Goal: Task Accomplishment & Management: Manage account settings

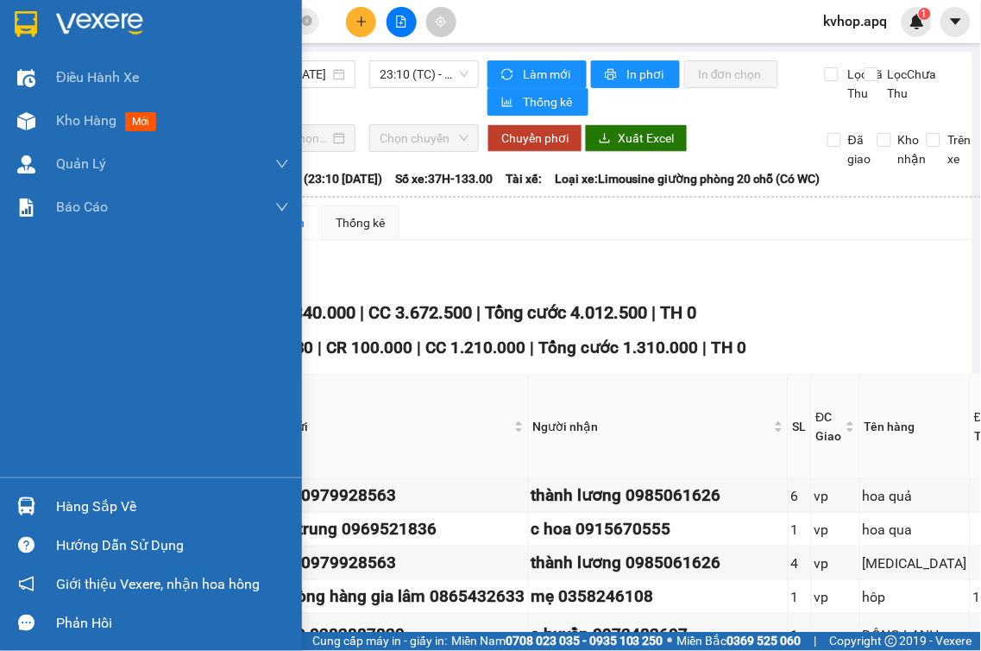
scroll to position [670, 0]
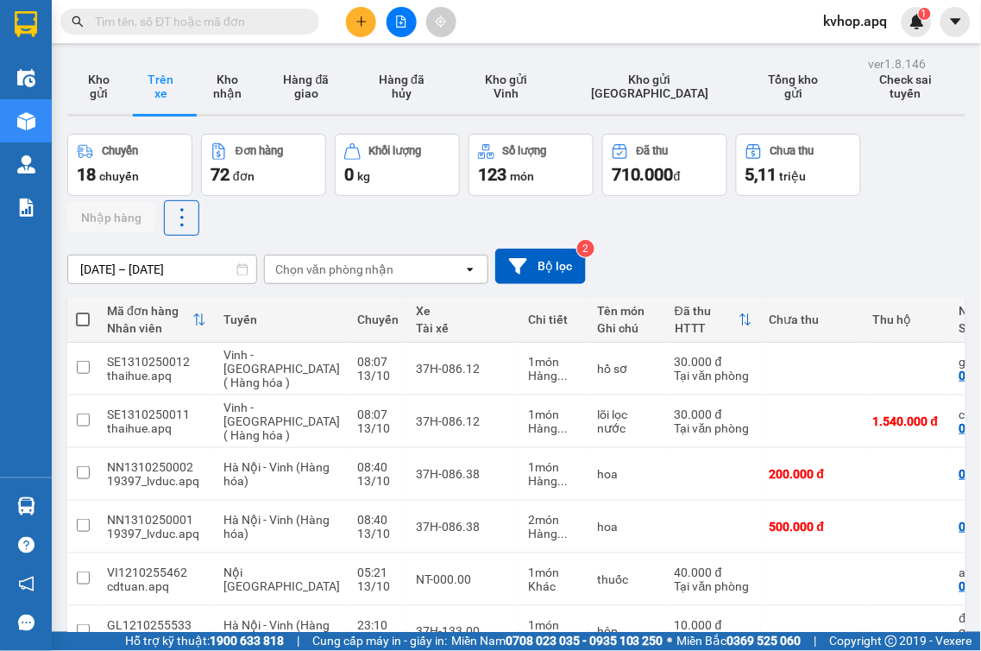
drag, startPoint x: 226, startPoint y: 101, endPoint x: 242, endPoint y: 127, distance: 30.6
click at [233, 100] on button "Kho nhận" at bounding box center [227, 86] width 71 height 55
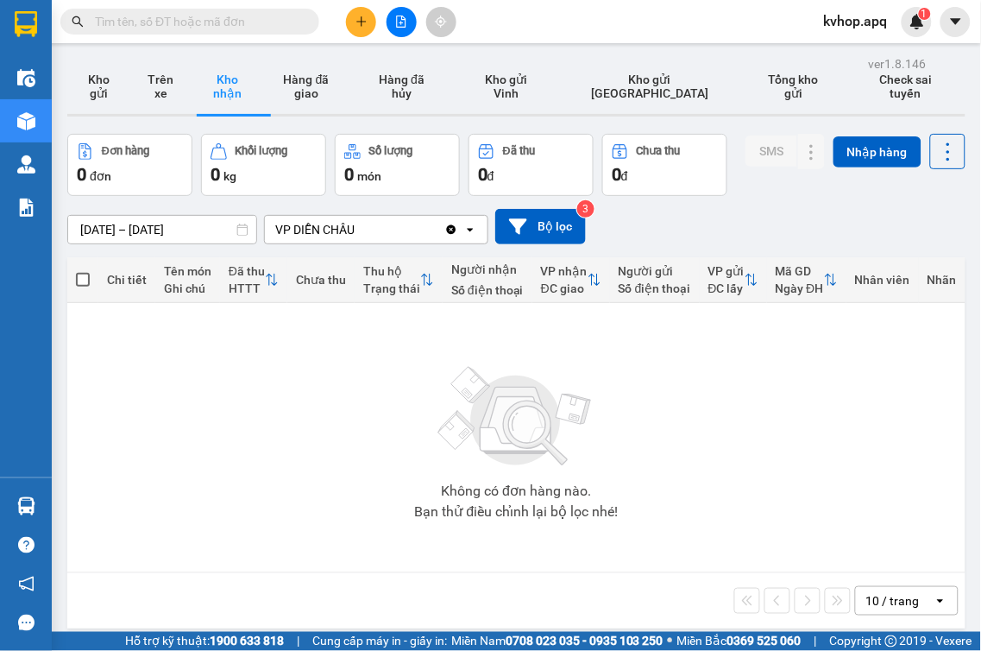
click at [93, 226] on input "[DATE] – [DATE]" at bounding box center [162, 230] width 188 height 28
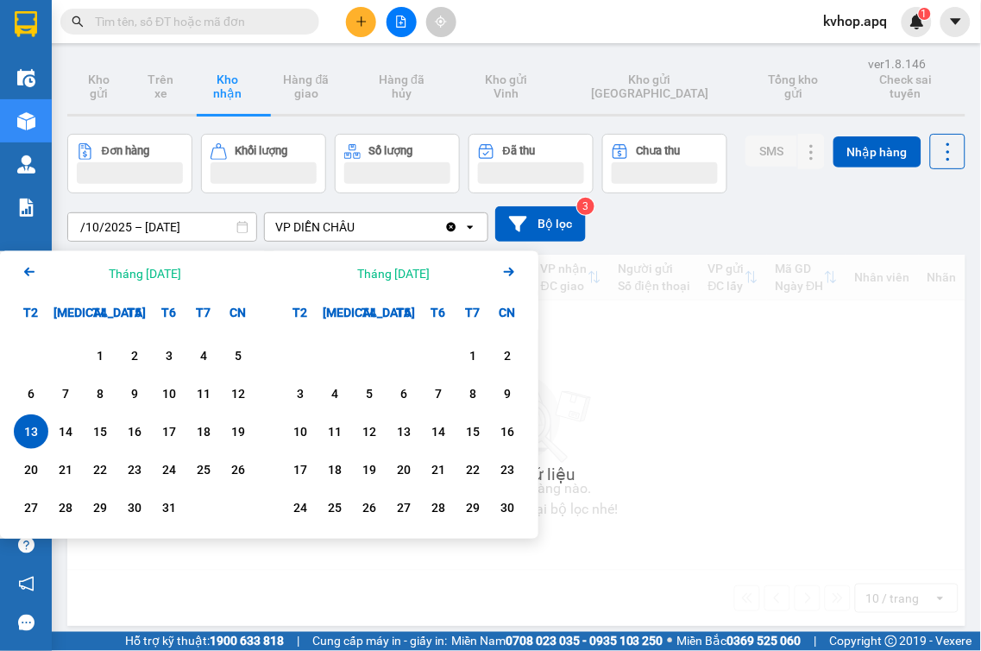
drag, startPoint x: 93, startPoint y: 225, endPoint x: 98, endPoint y: 234, distance: 10.1
click at [95, 224] on input "/10/2025 – [DATE]" at bounding box center [162, 227] width 188 height 28
click at [97, 355] on div "1" at bounding box center [100, 355] width 24 height 21
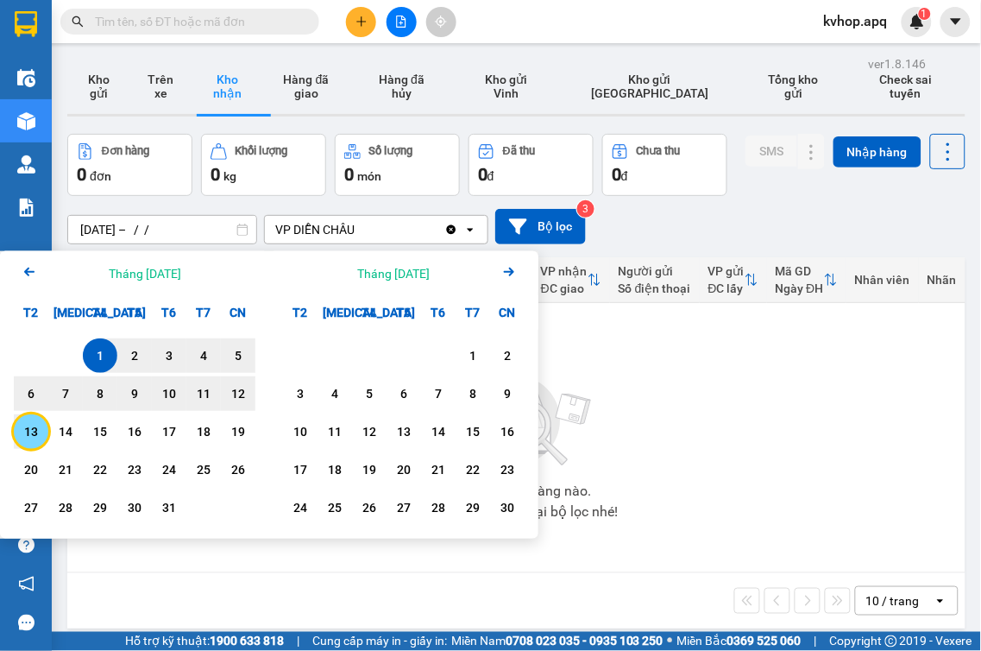
click at [24, 429] on div "13" at bounding box center [31, 431] width 24 height 21
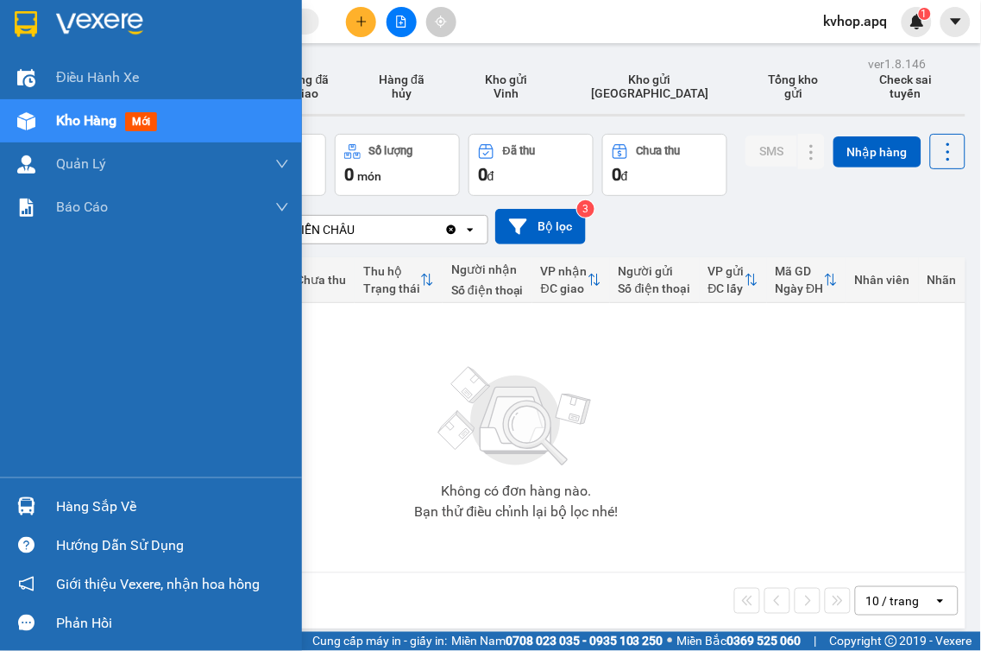
type input "[DATE] – [DATE]"
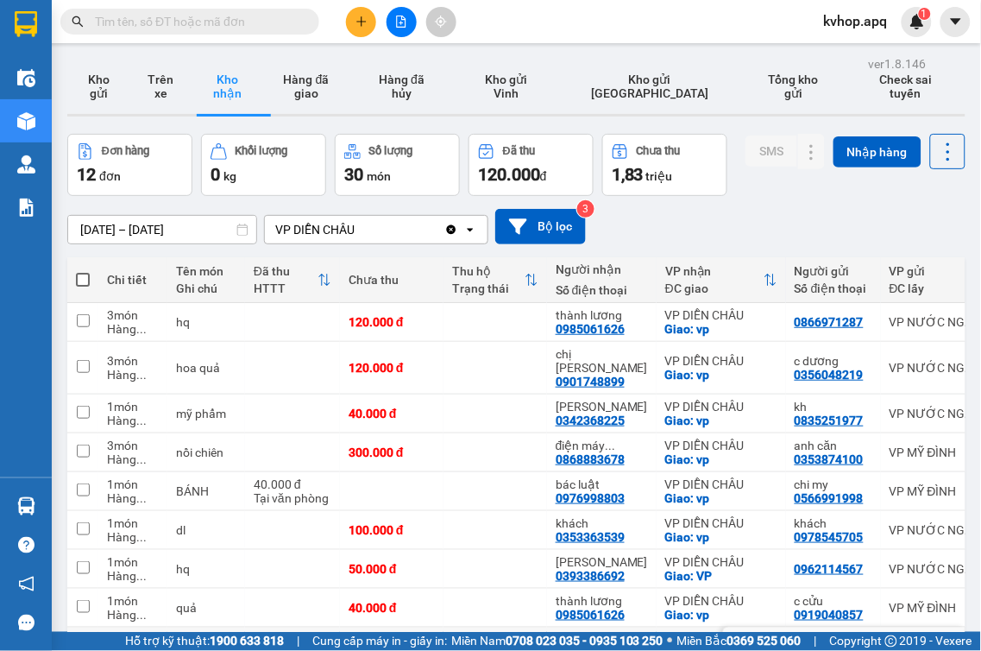
scroll to position [138, 0]
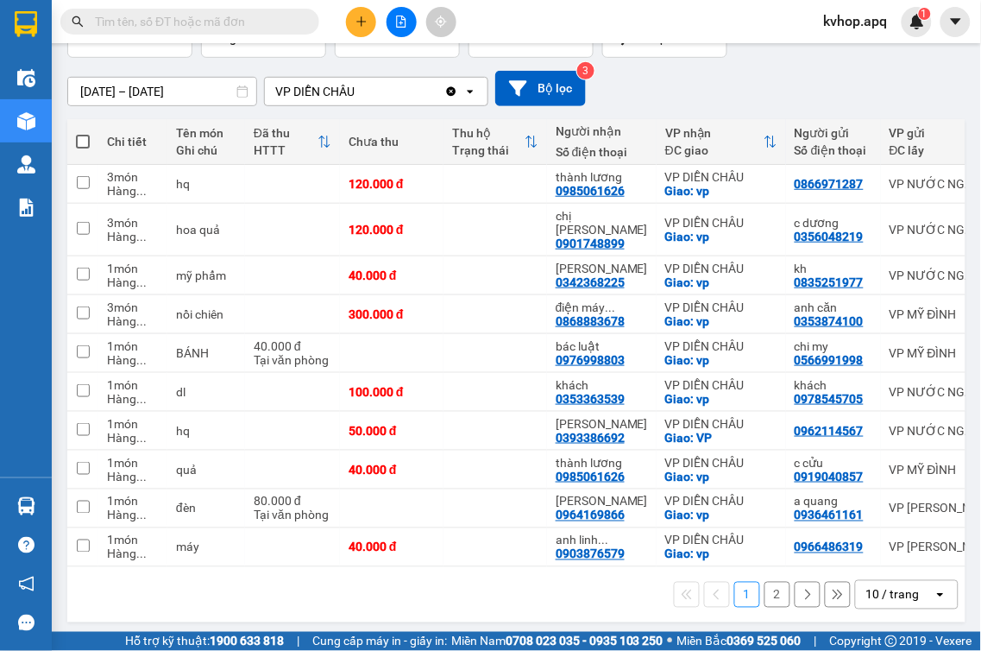
click at [765, 588] on button "2" at bounding box center [777, 594] width 26 height 26
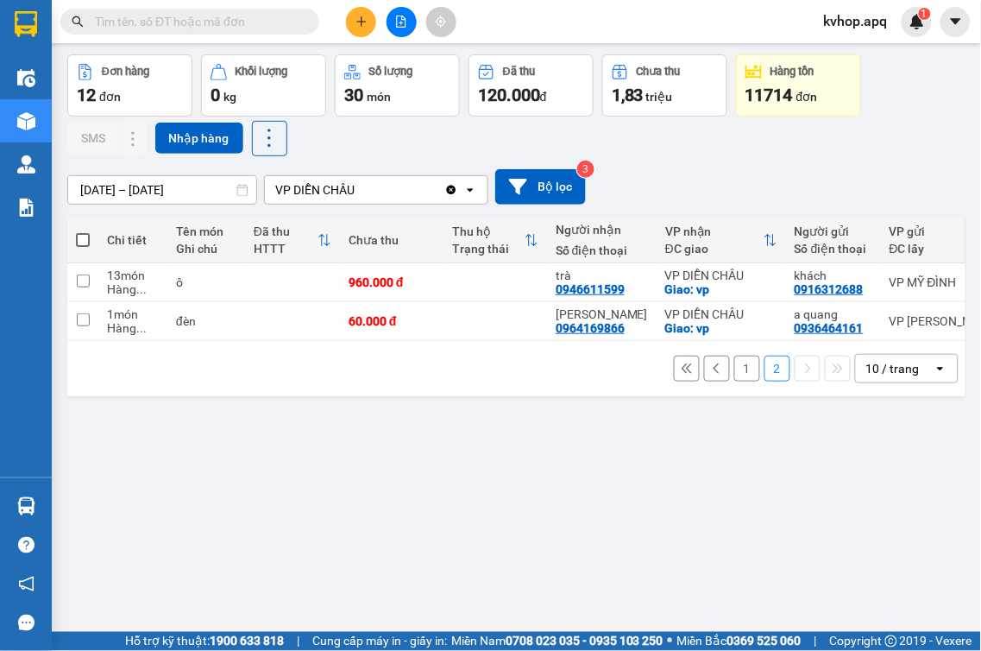
scroll to position [0, 0]
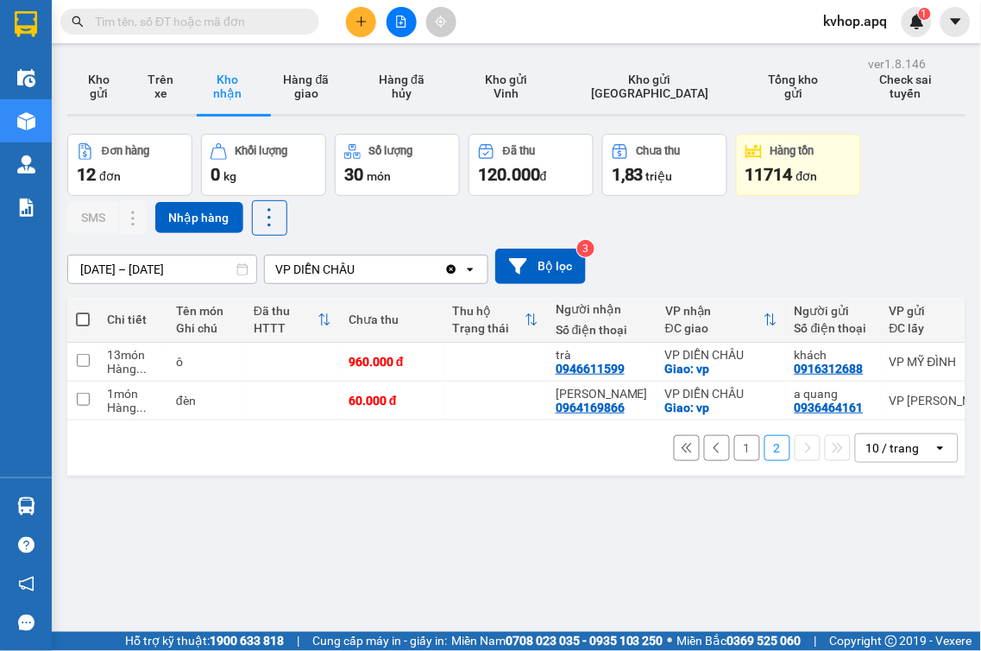
click at [160, 79] on button "Trên xe" at bounding box center [160, 86] width 62 height 55
type input "[DATE] – [DATE]"
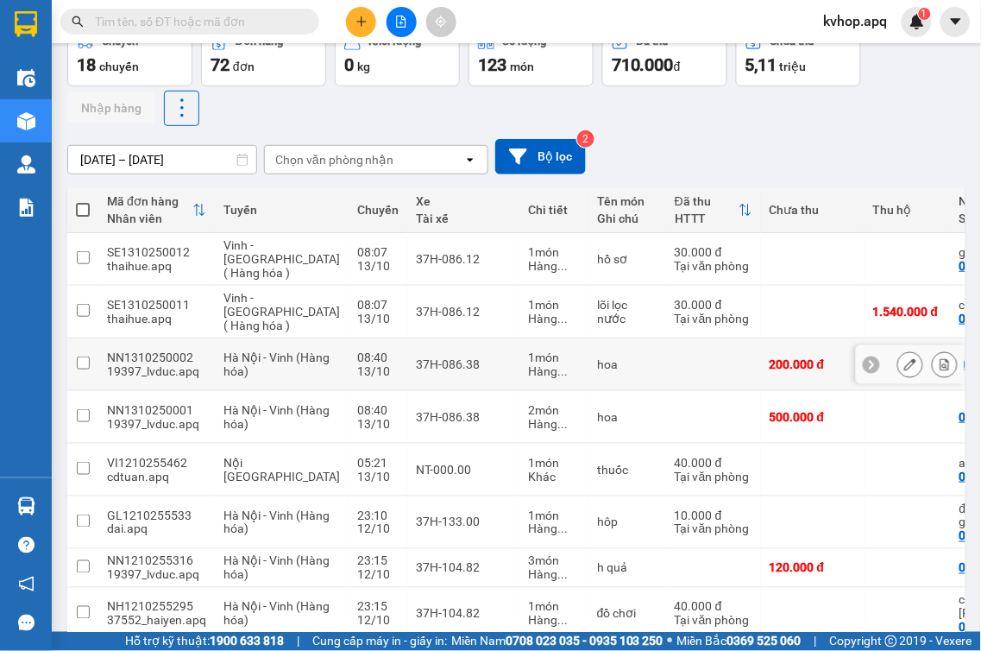
scroll to position [14, 0]
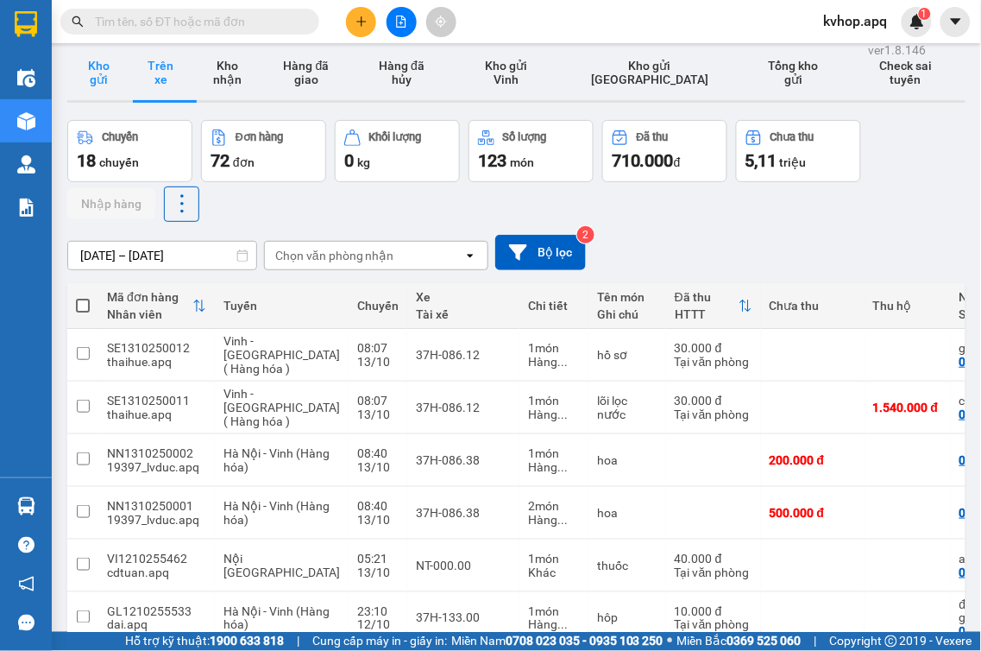
click at [116, 88] on button "Kho gửi" at bounding box center [98, 72] width 62 height 55
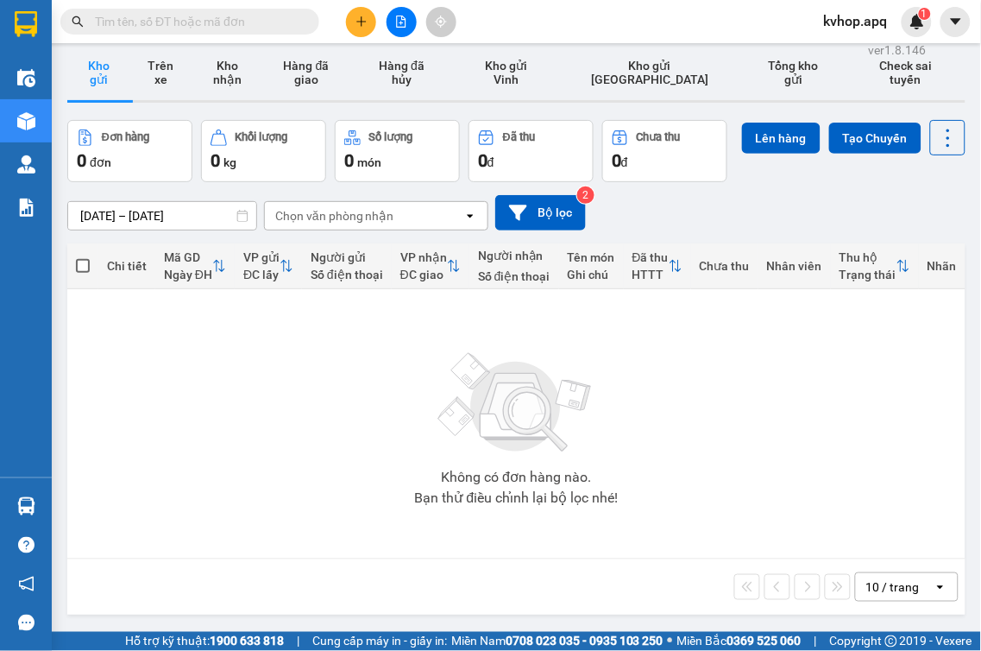
click at [348, 22] on button at bounding box center [361, 22] width 30 height 30
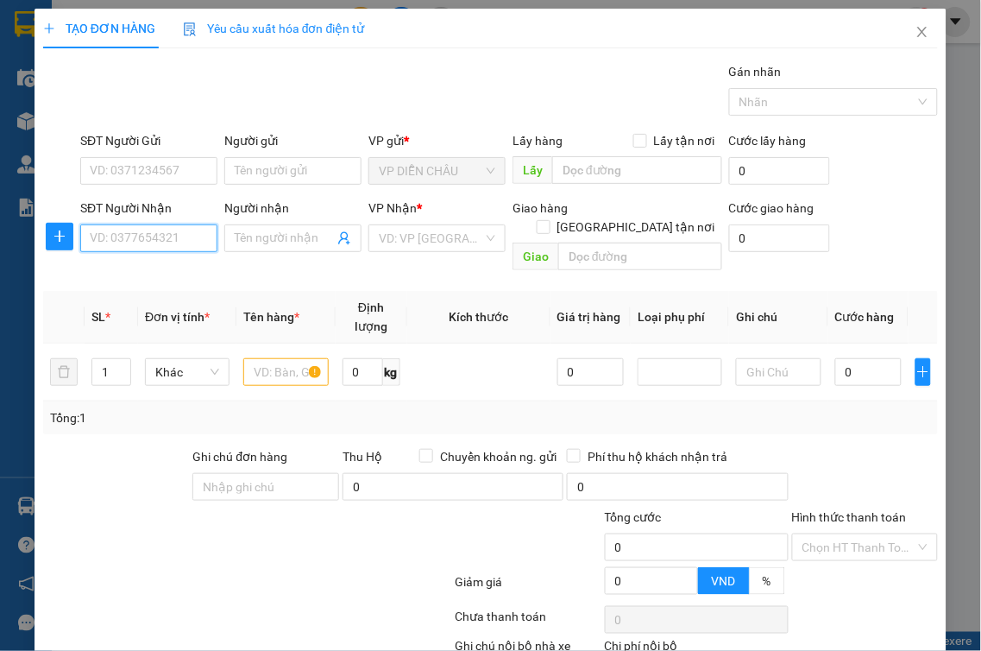
click at [159, 235] on input "SĐT Người Nhận" at bounding box center [148, 238] width 137 height 28
drag, startPoint x: 160, startPoint y: 233, endPoint x: 323, endPoint y: 91, distance: 215.2
click at [323, 91] on div "Gói vận chuyển * Tiêu chuẩn Gán nhãn Nhãn" at bounding box center [509, 92] width 864 height 60
click at [118, 247] on input "0" at bounding box center [148, 238] width 137 height 28
type input "0969893091"
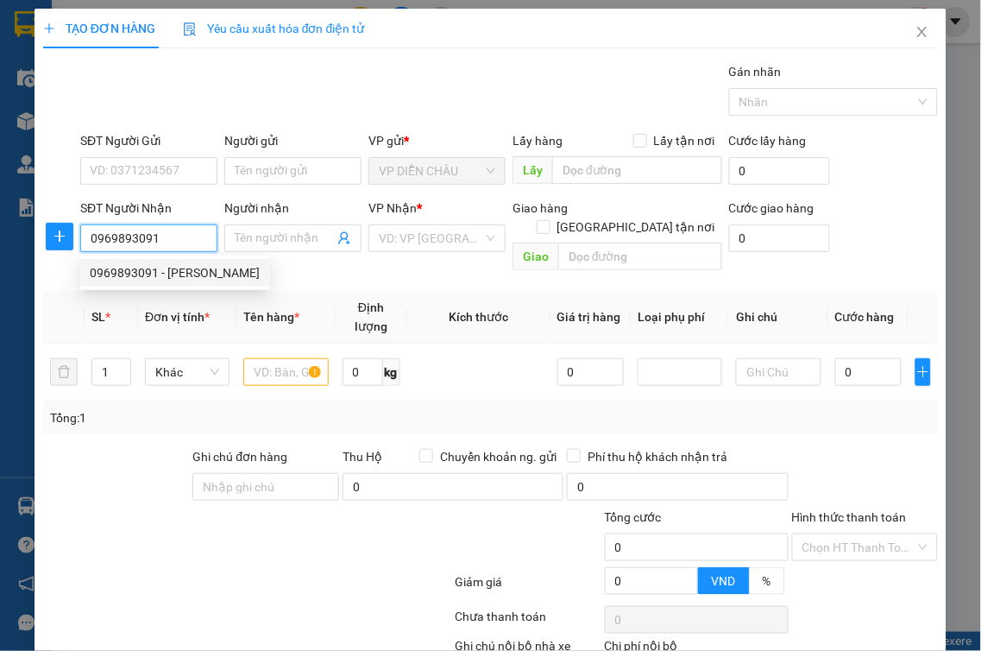
click at [155, 266] on div "0969893091 - [PERSON_NAME]" at bounding box center [175, 272] width 170 height 19
type input "[PERSON_NAME]"
checkbox input "true"
type input "vp"
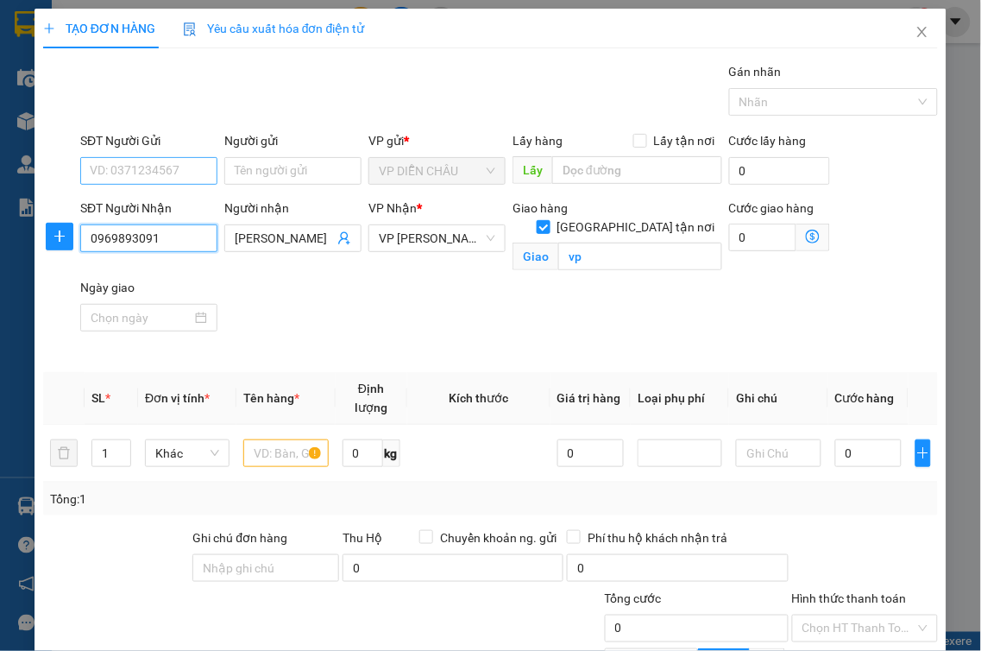
type input "0969893091"
click at [192, 181] on input "SĐT Người Gửi" at bounding box center [148, 171] width 137 height 28
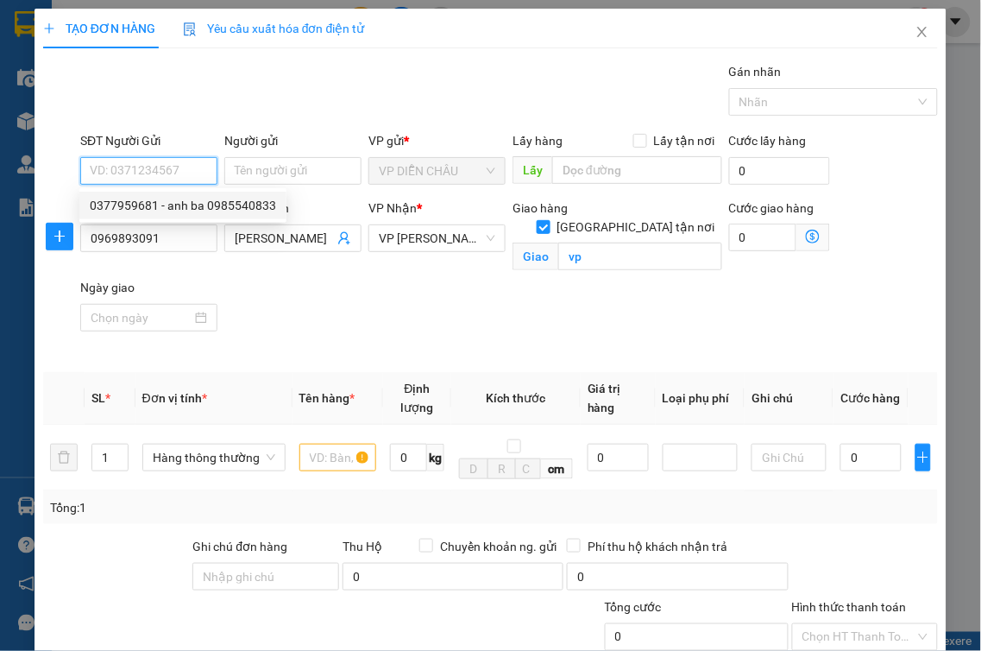
click at [197, 200] on div "0377959681 - anh ba 0985540833" at bounding box center [183, 205] width 186 height 19
type input "0377959681"
type input "anh ba 0985540833"
checkbox input "true"
type input "Vp Diễn châu"
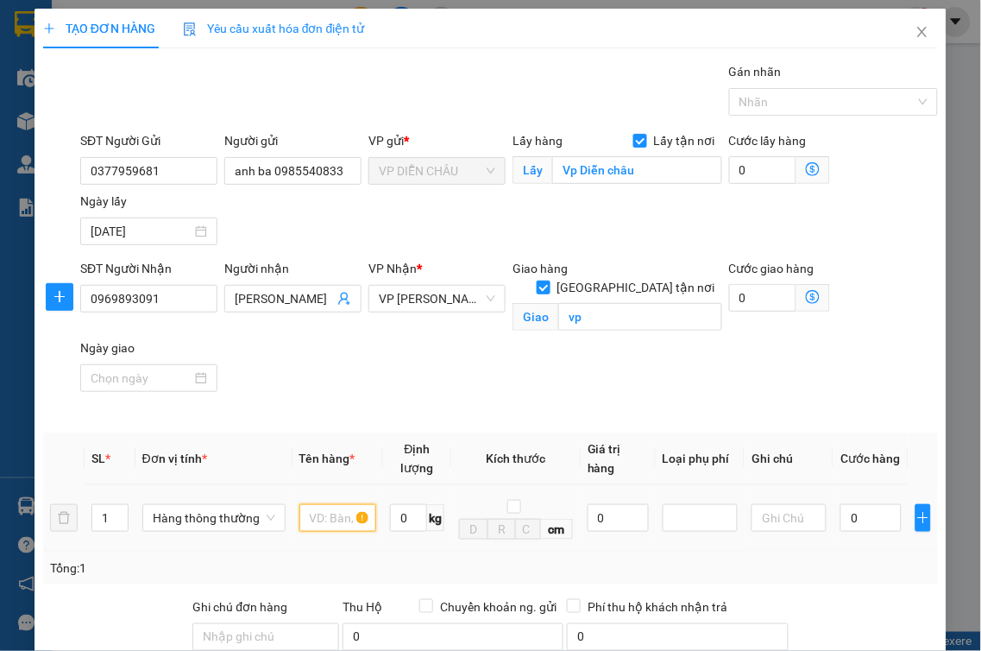
click at [311, 506] on input "text" at bounding box center [337, 518] width 77 height 28
click at [317, 504] on input "·ải·" at bounding box center [337, 518] width 77 height 28
type input "hải sản·"
click at [840, 504] on input "0" at bounding box center [870, 518] width 61 height 28
type input "1"
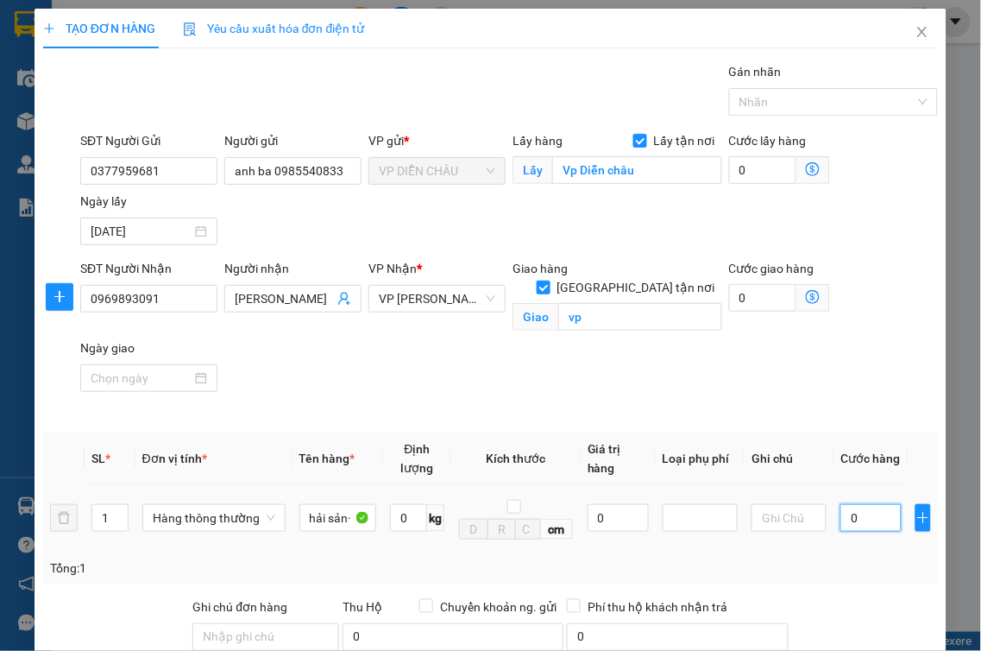
type input "1"
type input "10"
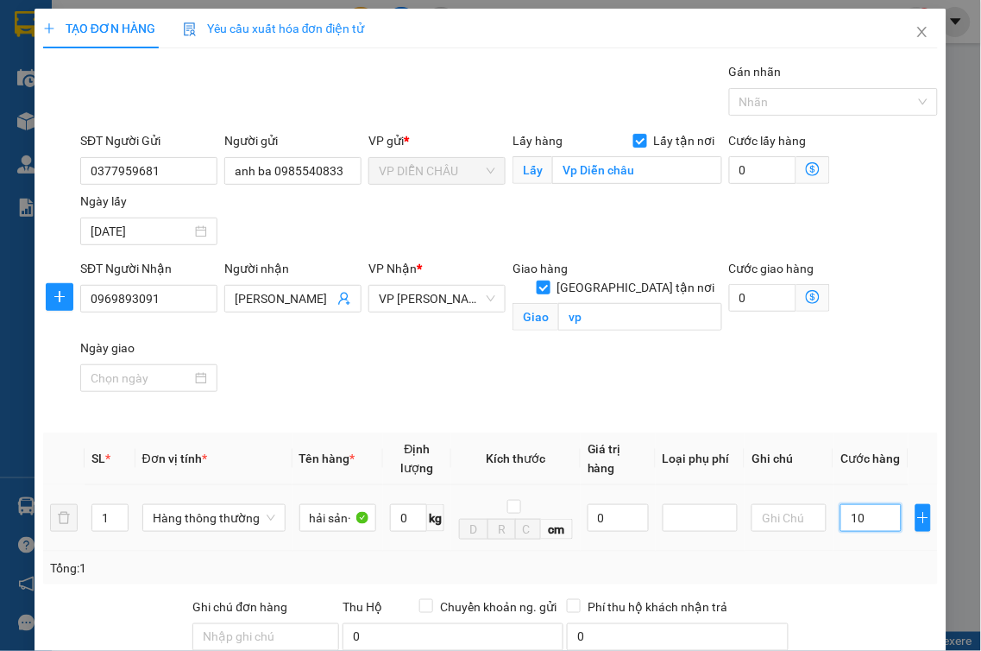
type input "100"
type input "1.000"
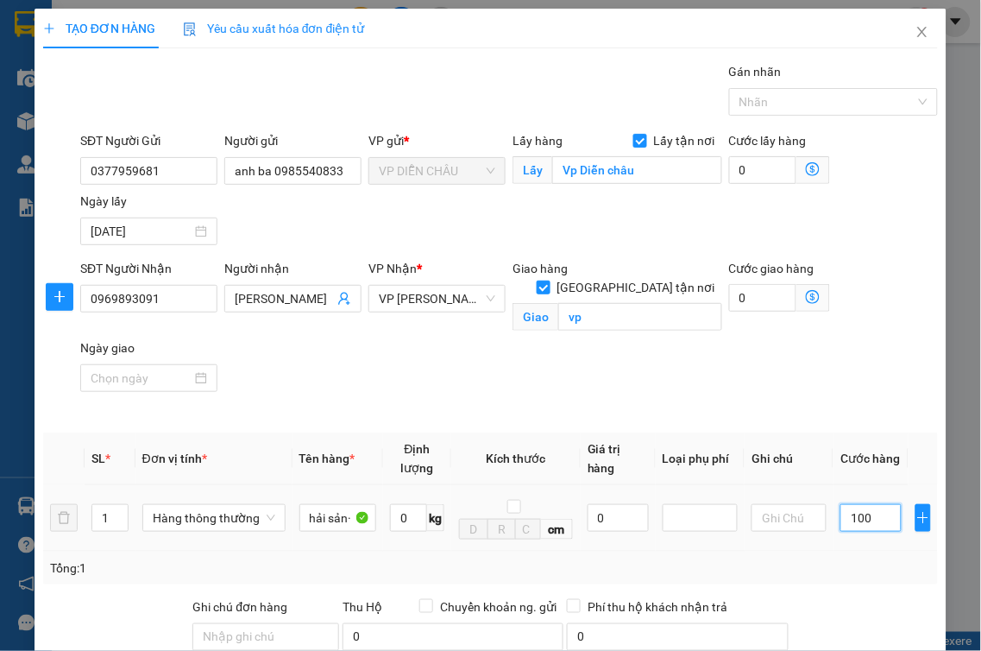
type input "1.000"
type input "10.000"
type input "100.000"
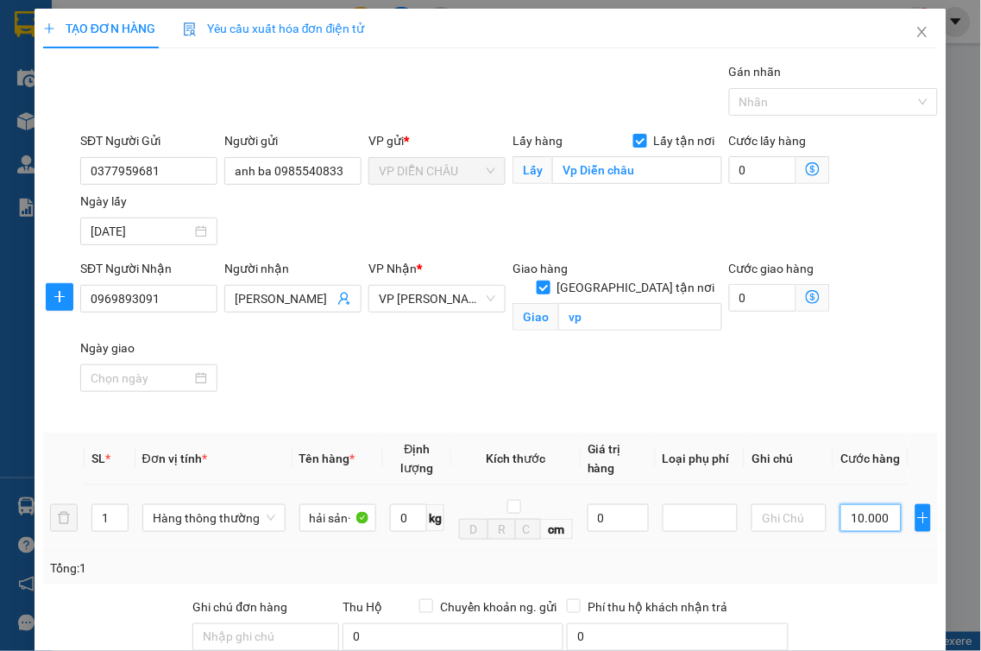
type input "100.000"
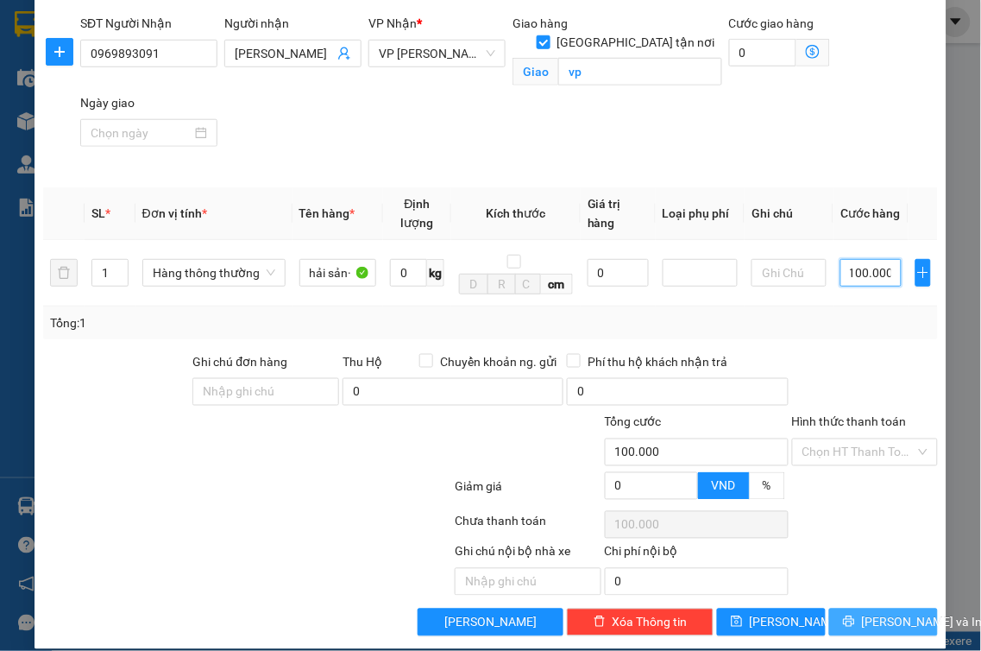
type input "100.000"
click at [843, 615] on icon "printer" at bounding box center [849, 621] width 12 height 12
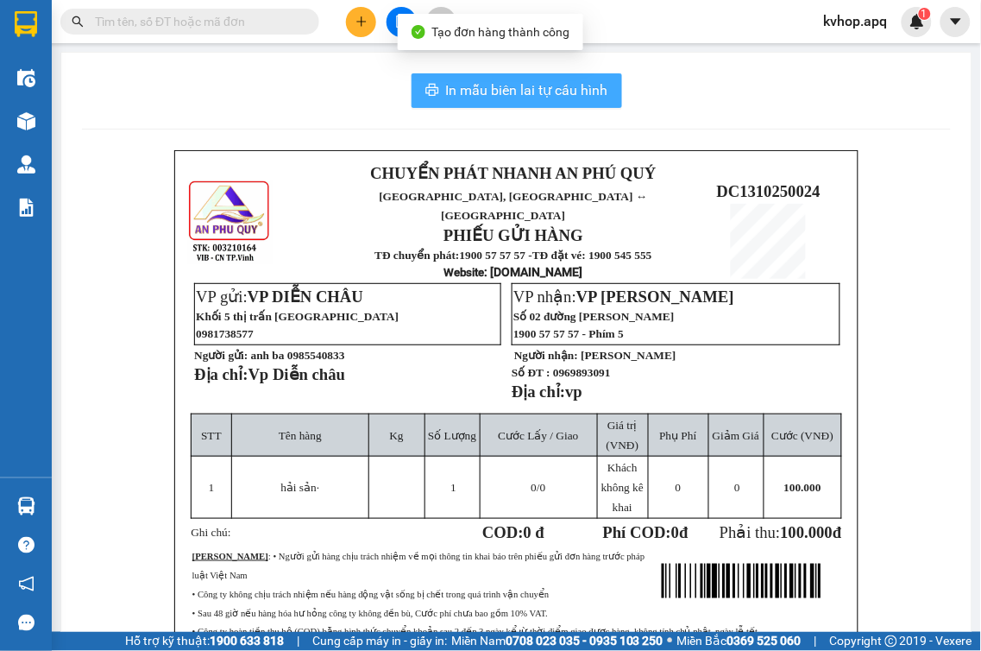
click at [533, 84] on span "In mẫu biên lai tự cấu hình" at bounding box center [527, 90] width 162 height 22
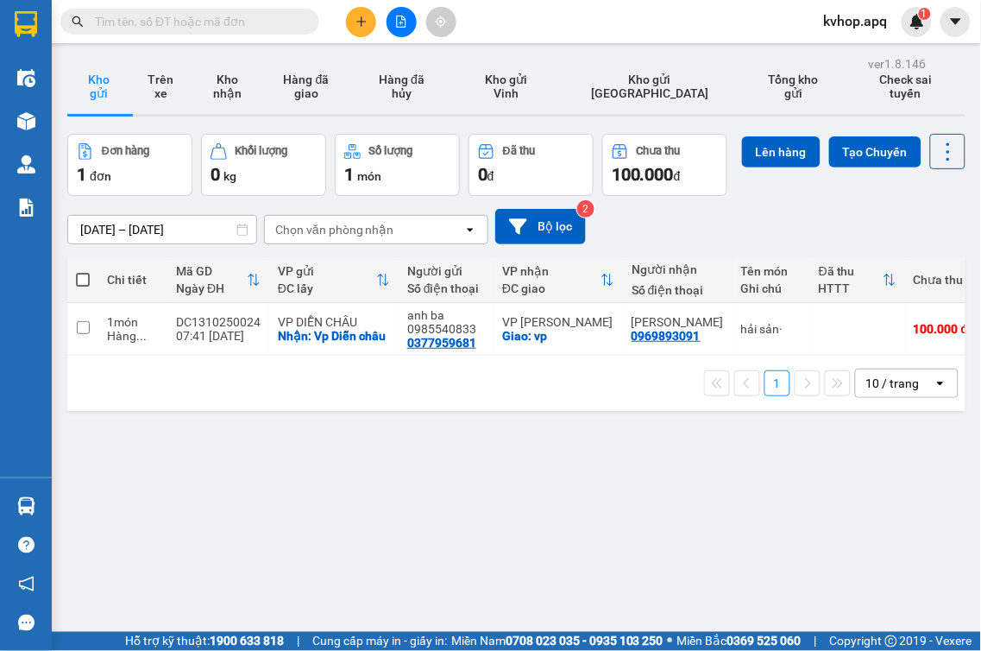
click at [473, 529] on div "ver 1.8.146 Kho gửi Trên xe Kho nhận Hàng đã giao Hàng đã hủy Kho gửi Vinh Kho …" at bounding box center [516, 377] width 912 height 651
click at [165, 79] on button "Trên xe" at bounding box center [160, 86] width 62 height 55
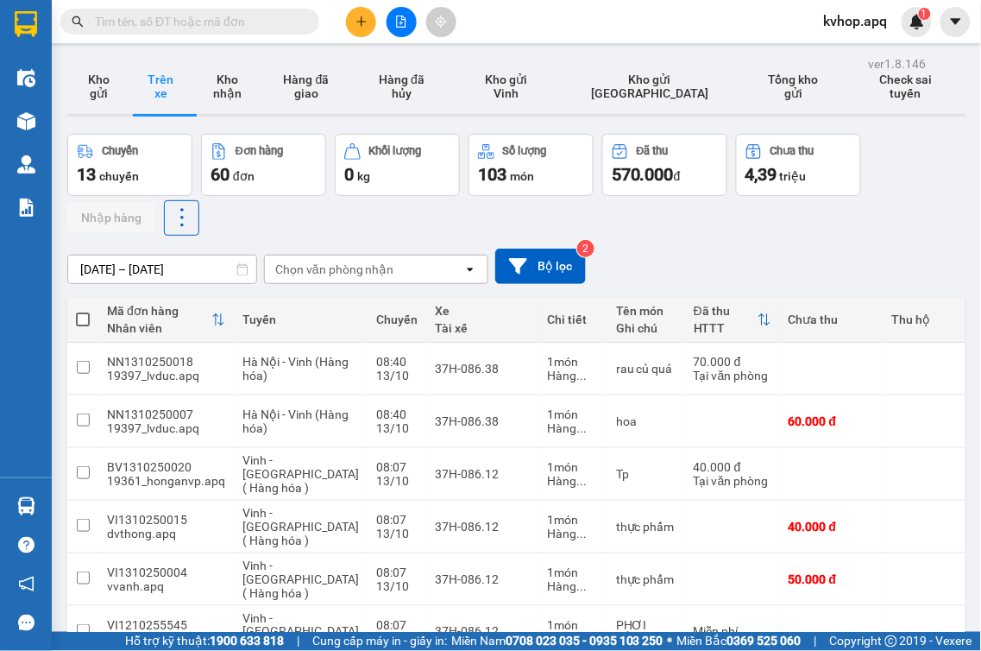
click at [518, 227] on div "Chuyến 13 chuyến Đơn hàng 60 đơn Khối lượng 0 kg Số lượng 103 món Đã thu 570.00…" at bounding box center [516, 185] width 898 height 102
click at [101, 109] on button "Kho gửi" at bounding box center [98, 86] width 62 height 55
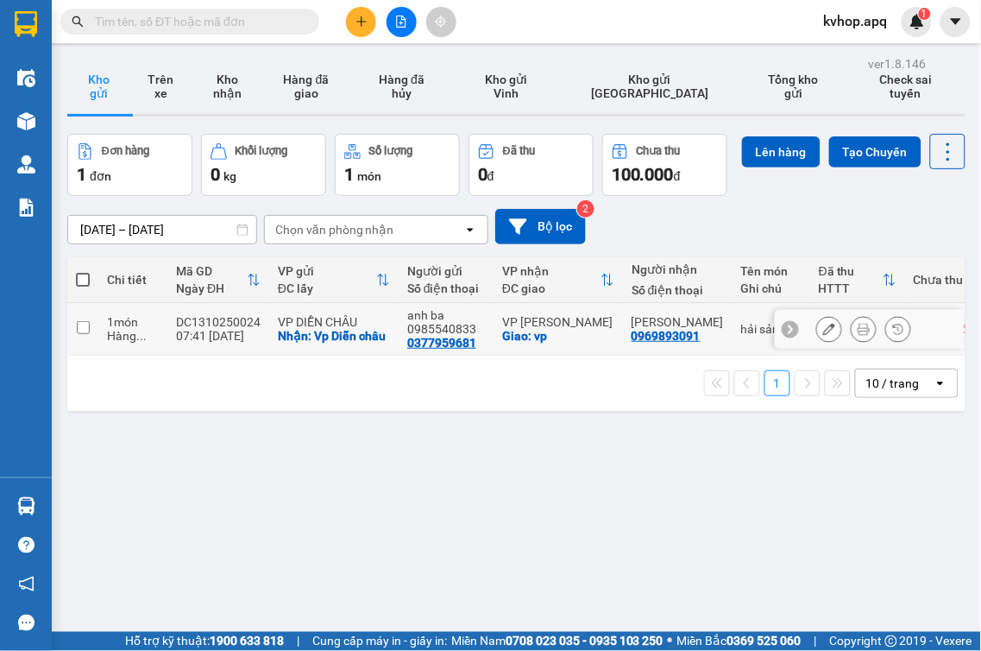
click at [82, 334] on input "checkbox" at bounding box center [83, 327] width 13 height 13
checkbox input "true"
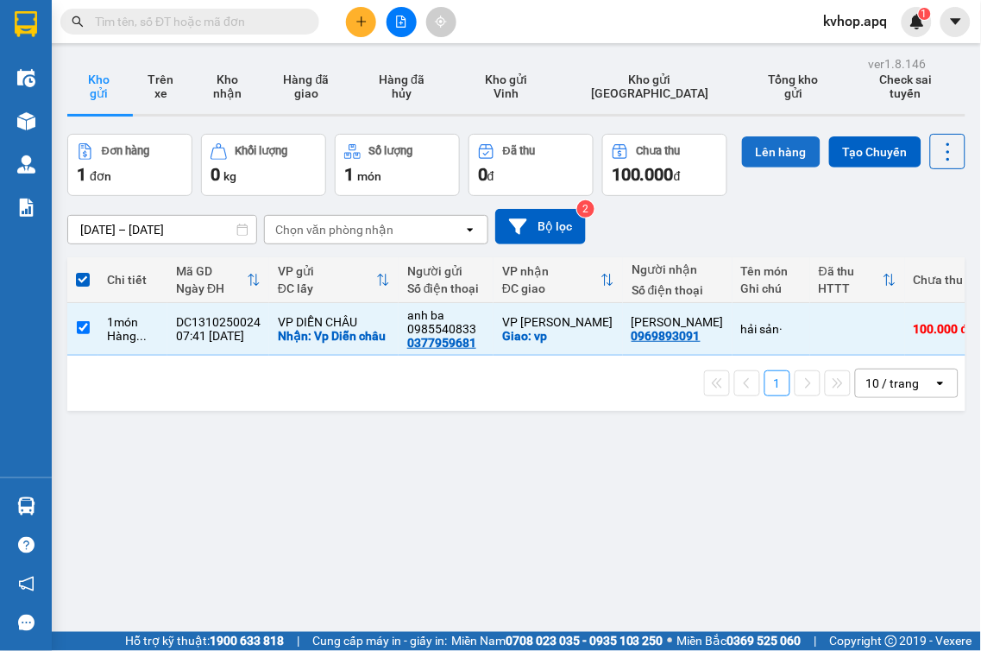
click at [742, 167] on button "Lên hàng" at bounding box center [781, 151] width 79 height 31
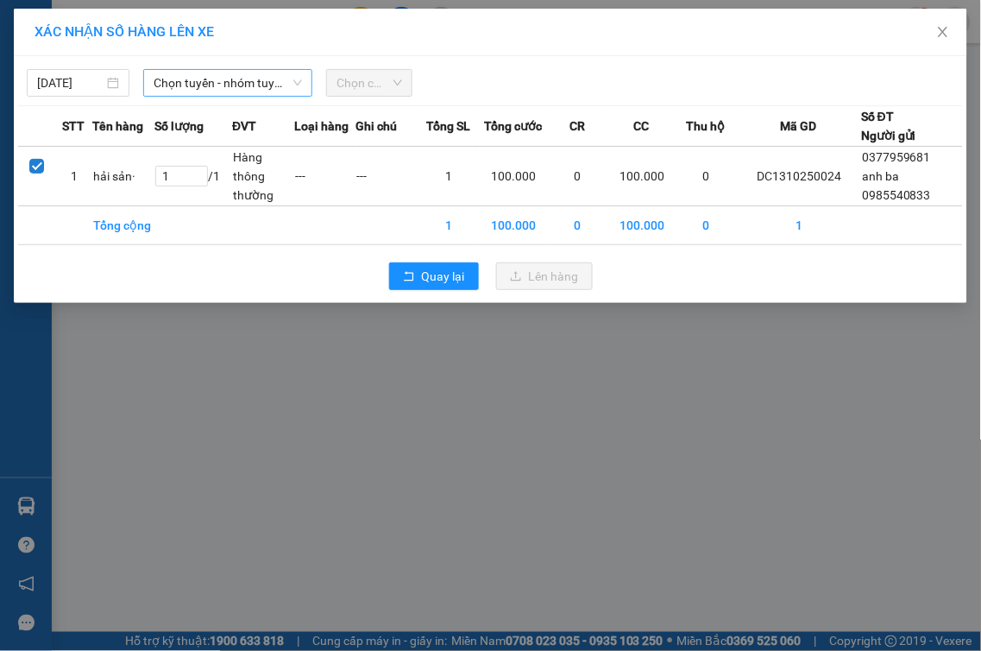
click at [243, 80] on span "Chọn tuyến - nhóm tuyến" at bounding box center [228, 83] width 148 height 26
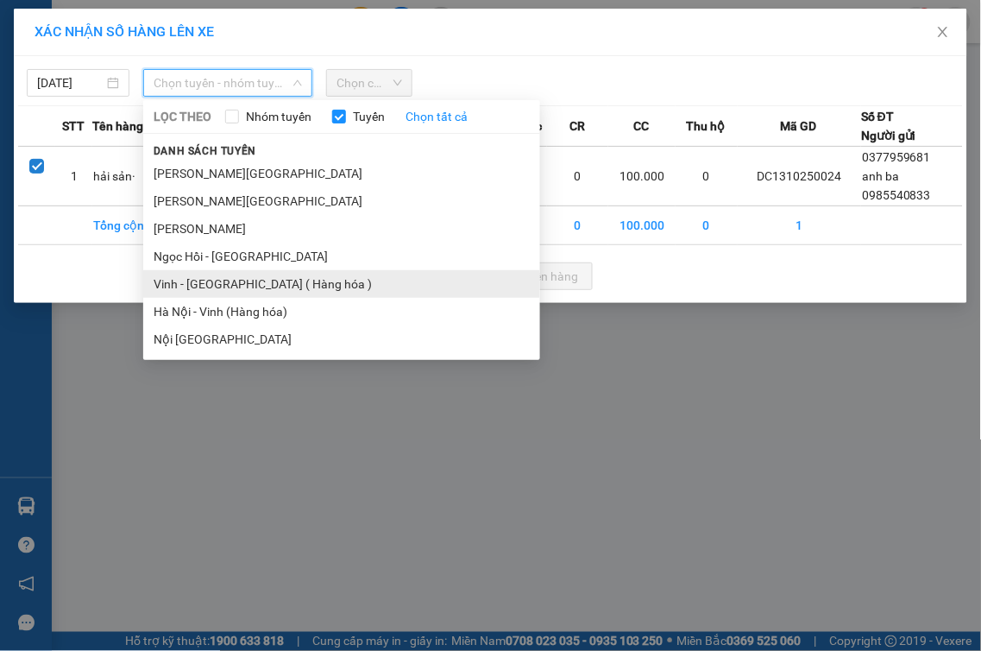
click at [179, 282] on li "Vinh - [GEOGRAPHIC_DATA] ( Hàng hóa )" at bounding box center [341, 284] width 397 height 28
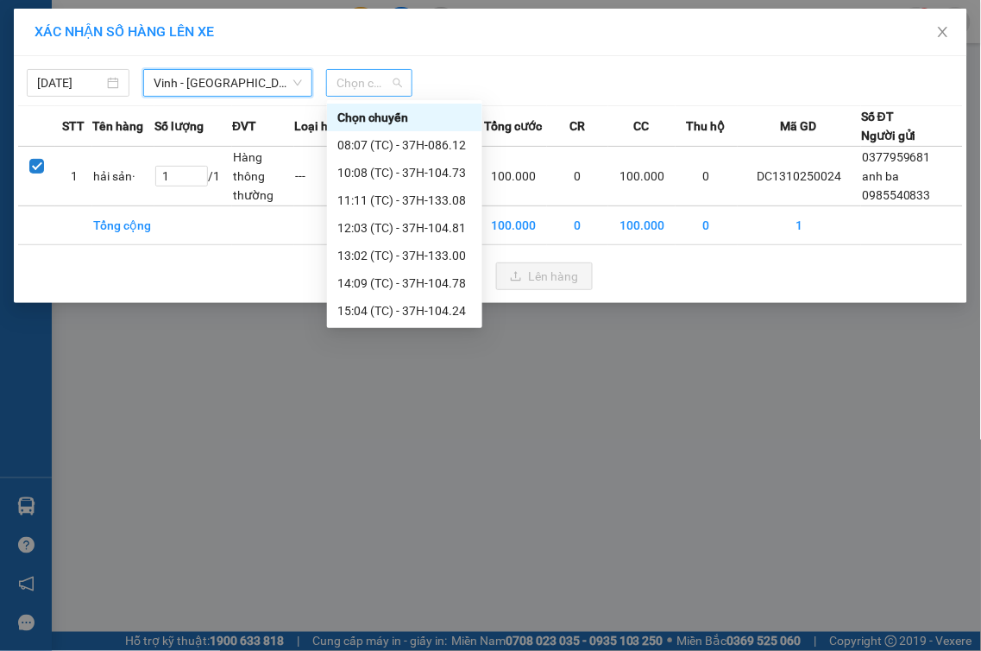
click at [380, 90] on span "Chọn chuyến" at bounding box center [369, 83] width 66 height 26
click at [441, 145] on div "08:07 (TC) - 37H-086.12" at bounding box center [404, 144] width 135 height 19
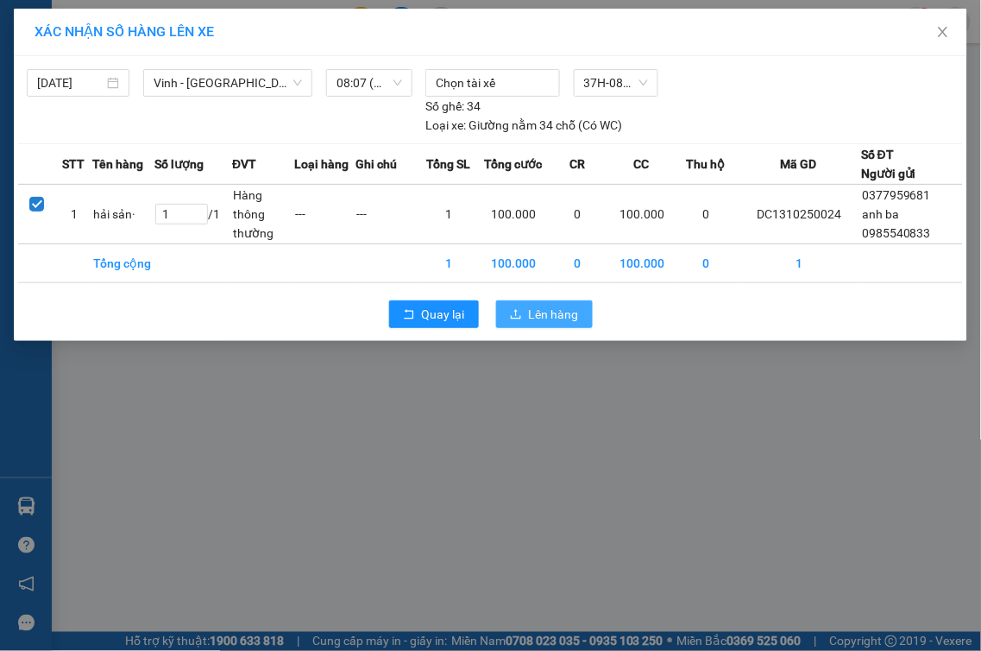
click at [566, 319] on span "Lên hàng" at bounding box center [554, 314] width 50 height 19
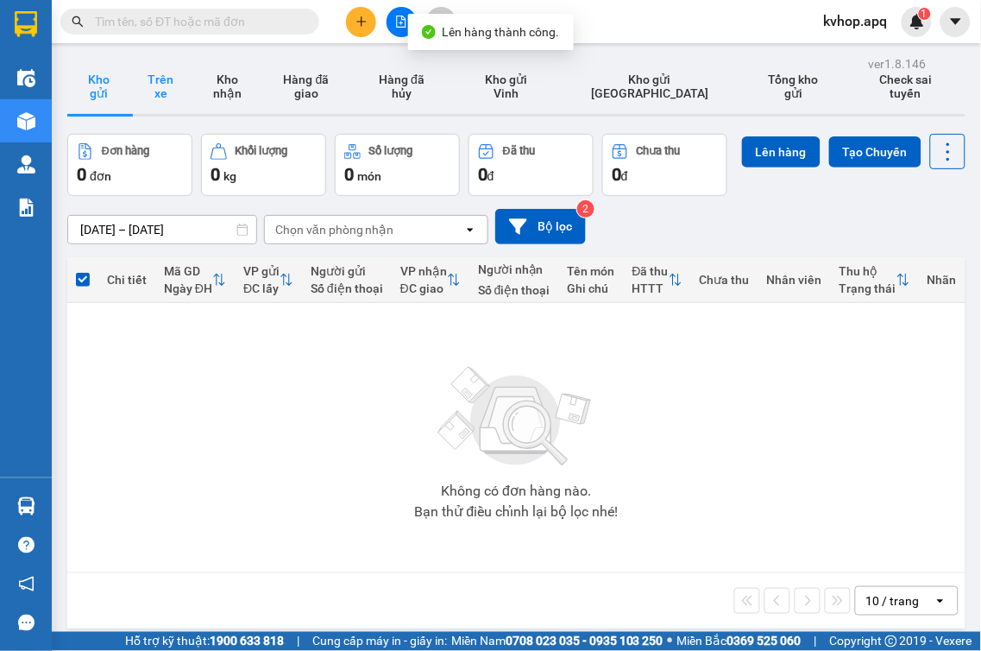
click at [184, 97] on button "Trên xe" at bounding box center [160, 86] width 62 height 55
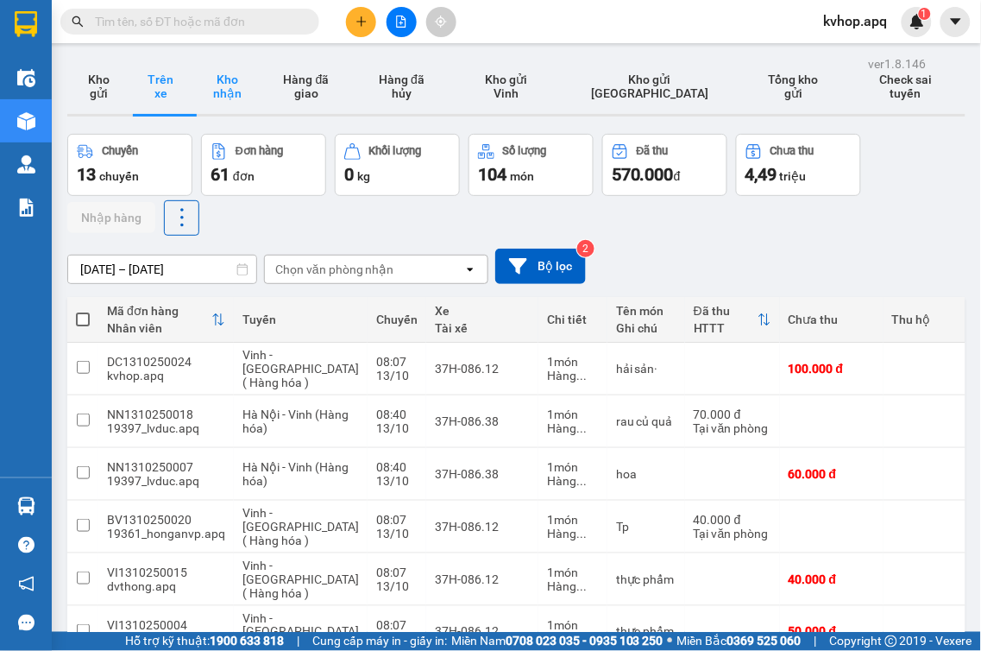
click at [259, 98] on button "Kho nhận" at bounding box center [227, 86] width 71 height 55
type input "[DATE] – [DATE]"
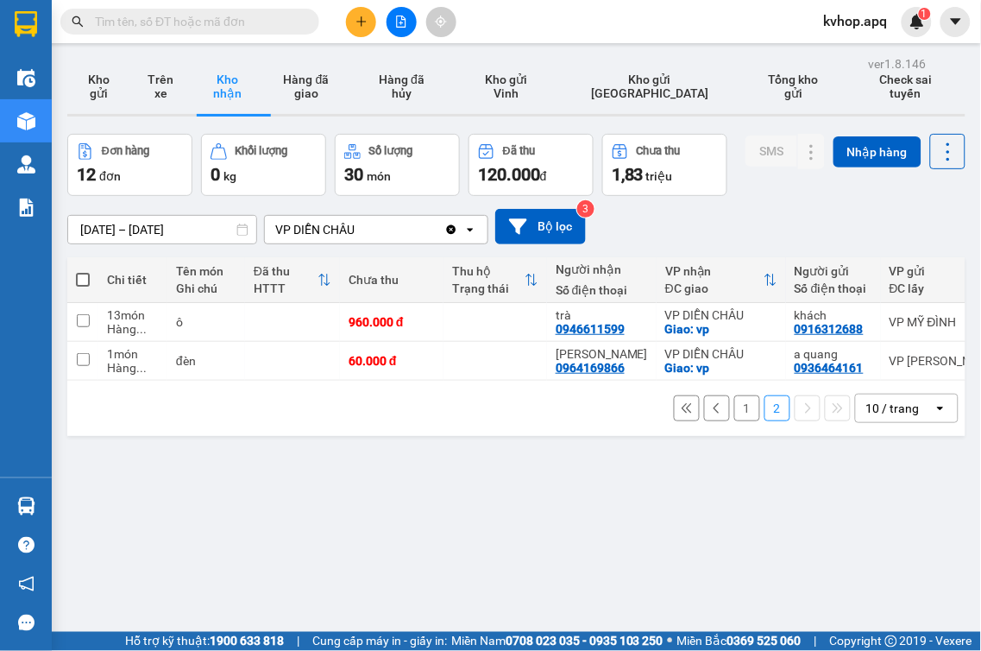
click at [734, 415] on button "1" at bounding box center [747, 408] width 26 height 26
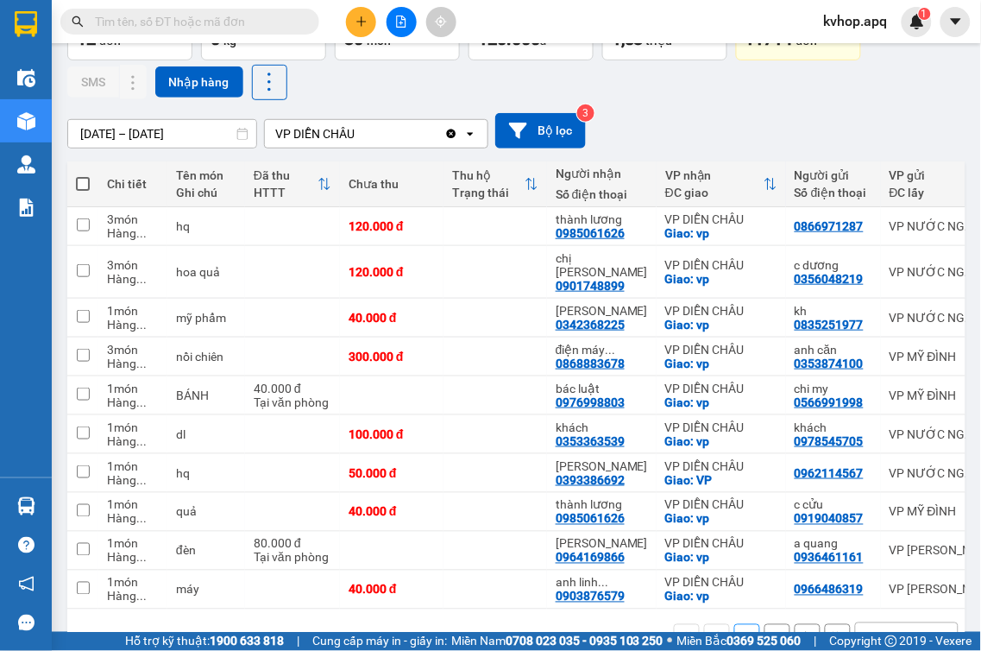
scroll to position [178, 0]
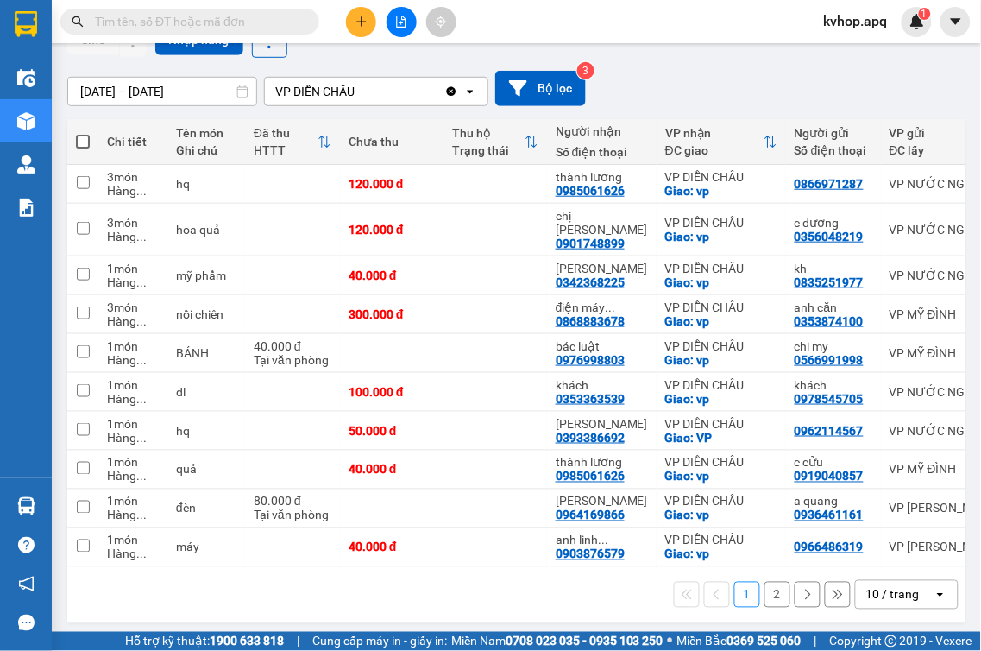
click at [770, 600] on button "2" at bounding box center [777, 594] width 26 height 26
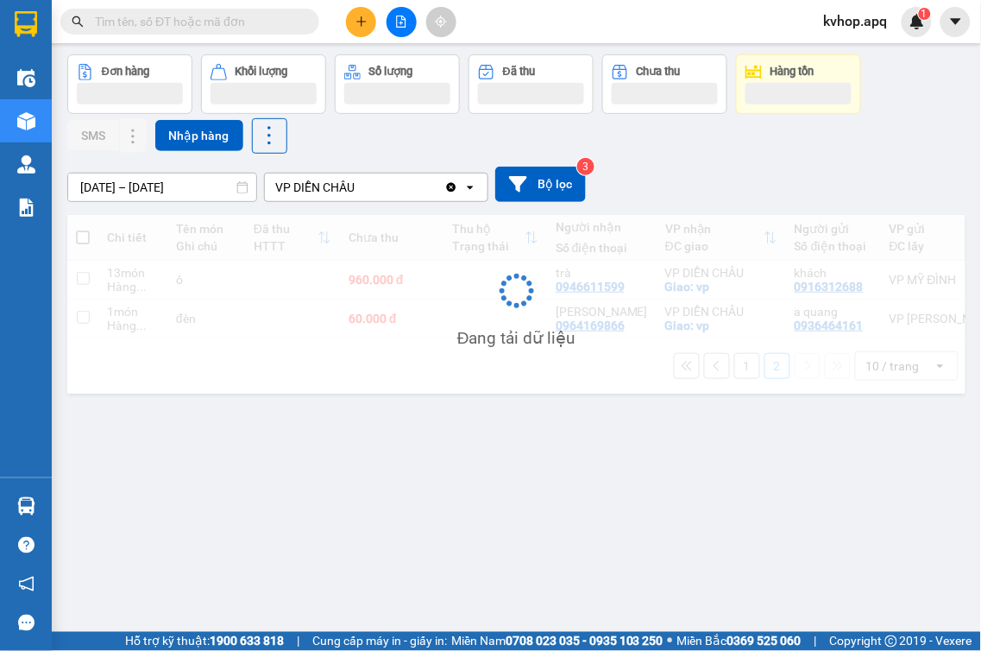
scroll to position [79, 0]
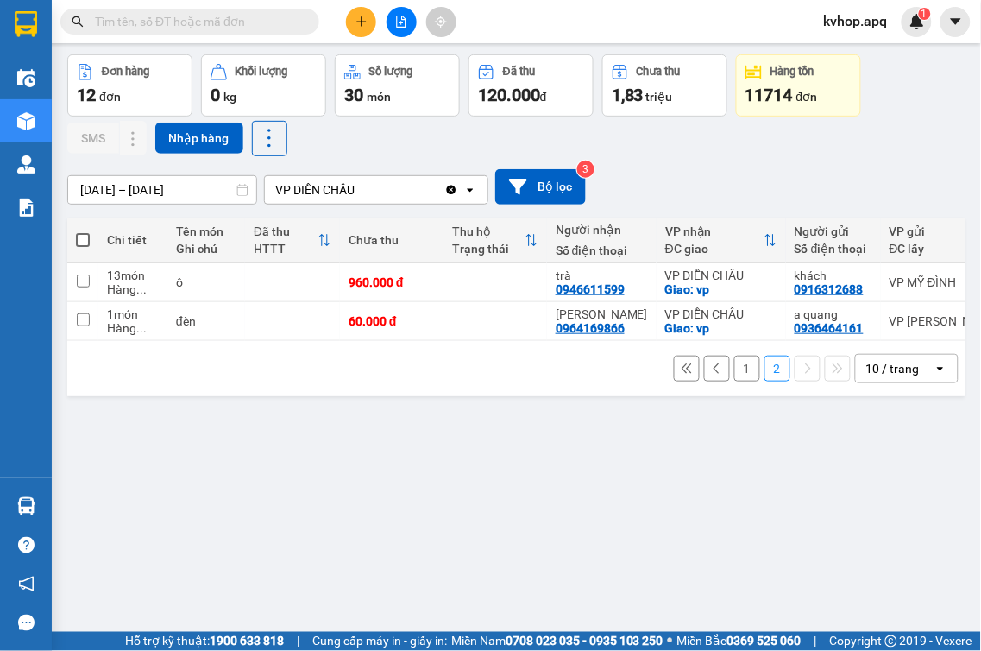
click at [734, 374] on button "1" at bounding box center [747, 368] width 26 height 26
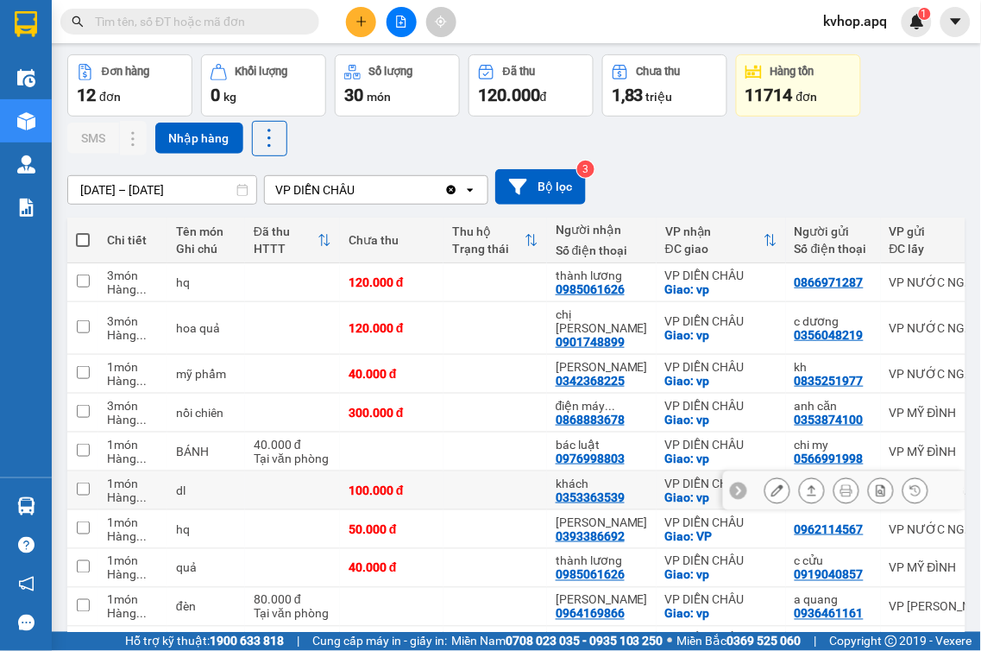
scroll to position [178, 0]
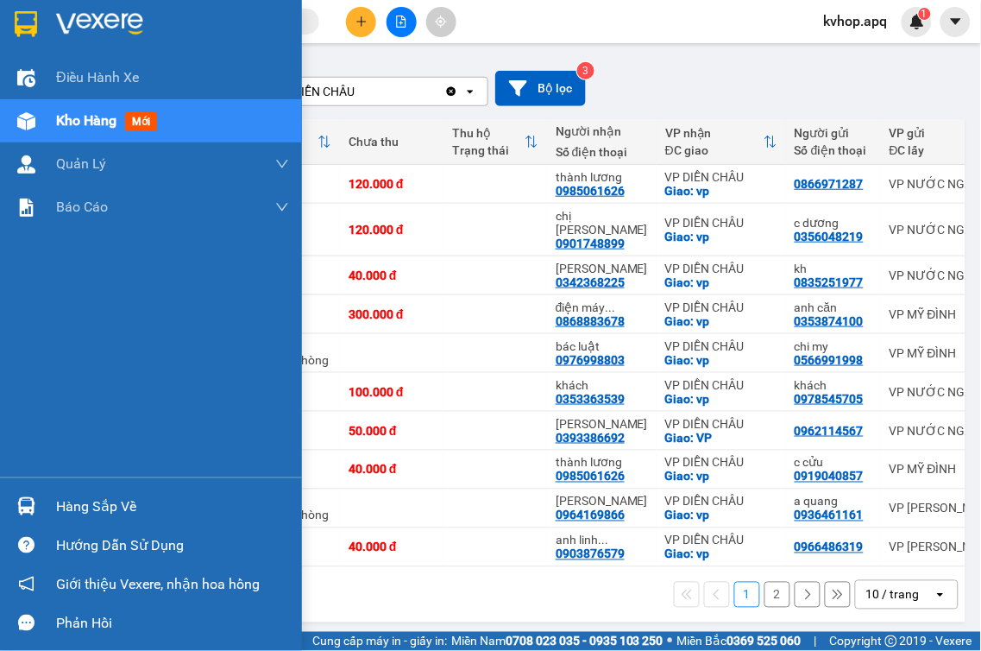
click at [104, 511] on div "Hàng sắp về" at bounding box center [172, 506] width 233 height 26
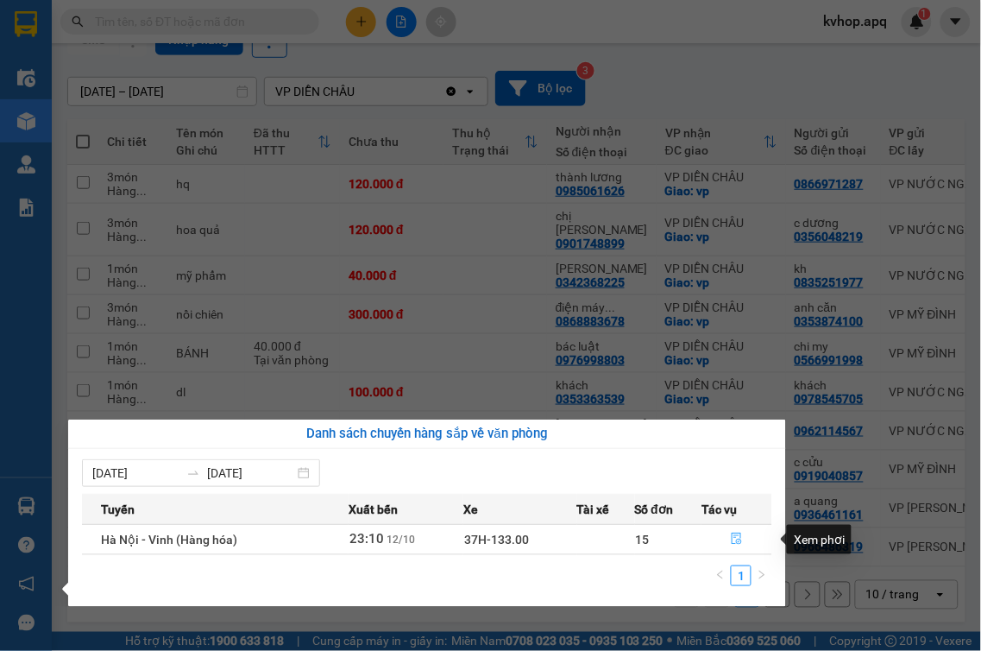
click at [735, 537] on icon "file-done" at bounding box center [737, 538] width 10 height 12
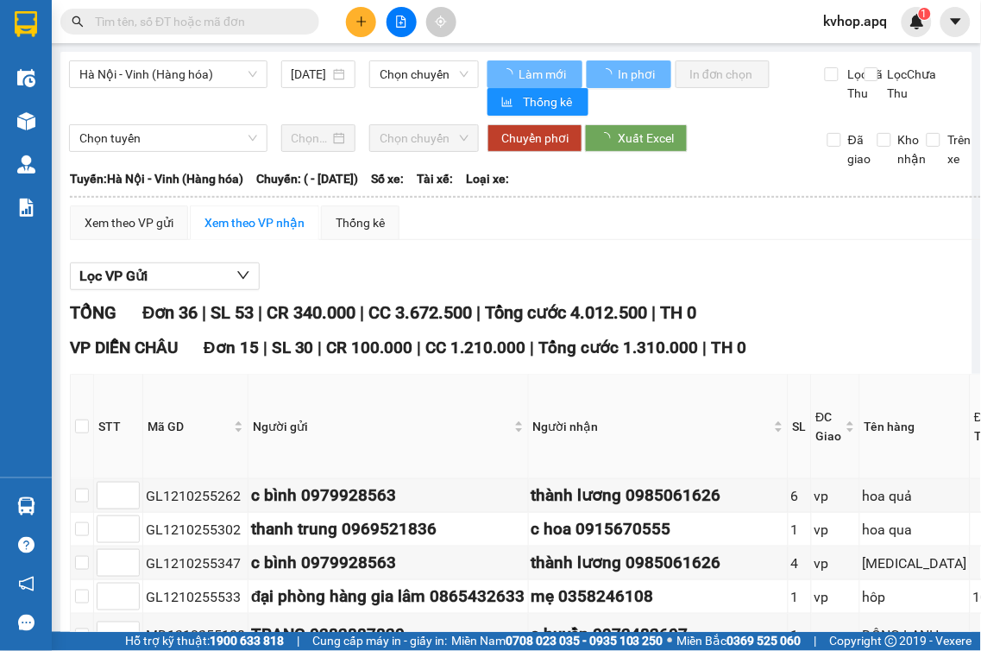
type input "[DATE]"
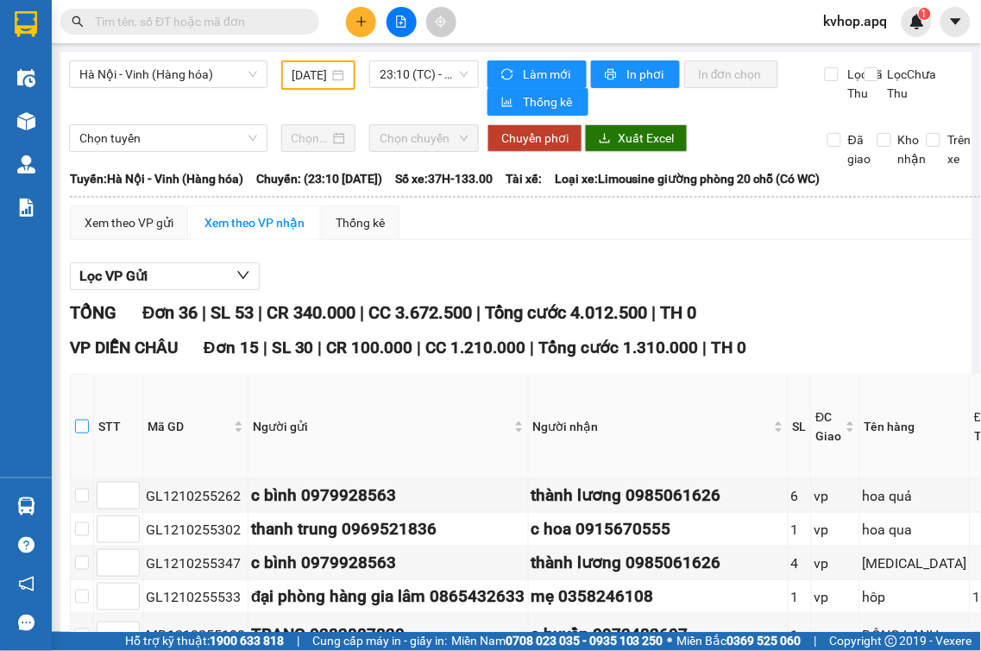
drag, startPoint x: 84, startPoint y: 430, endPoint x: 107, endPoint y: 454, distance: 33.6
click at [84, 433] on input "checkbox" at bounding box center [82, 426] width 14 height 14
checkbox input "true"
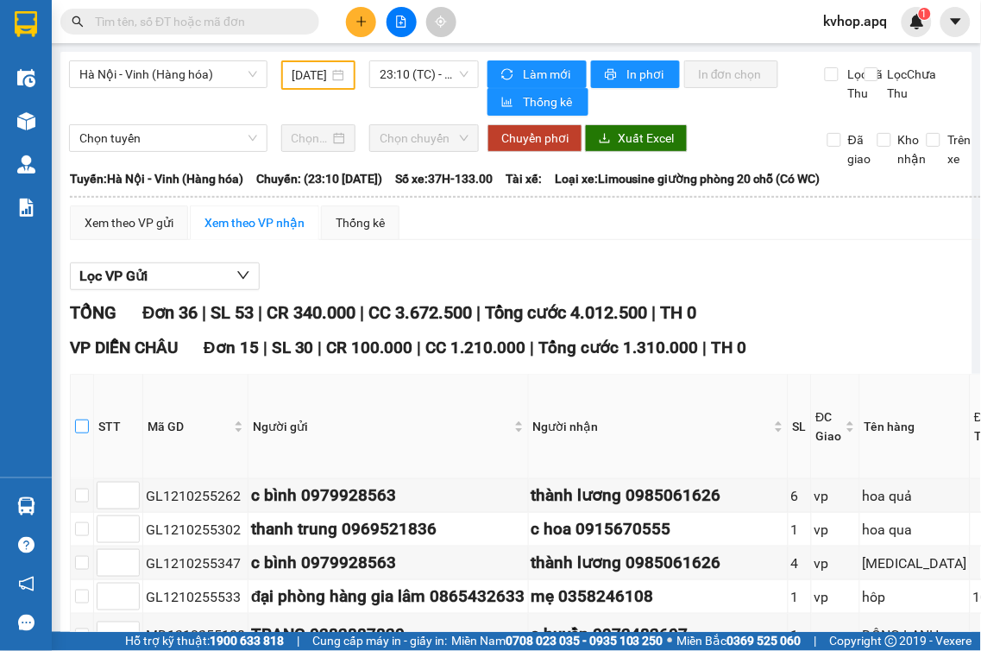
checkbox input "true"
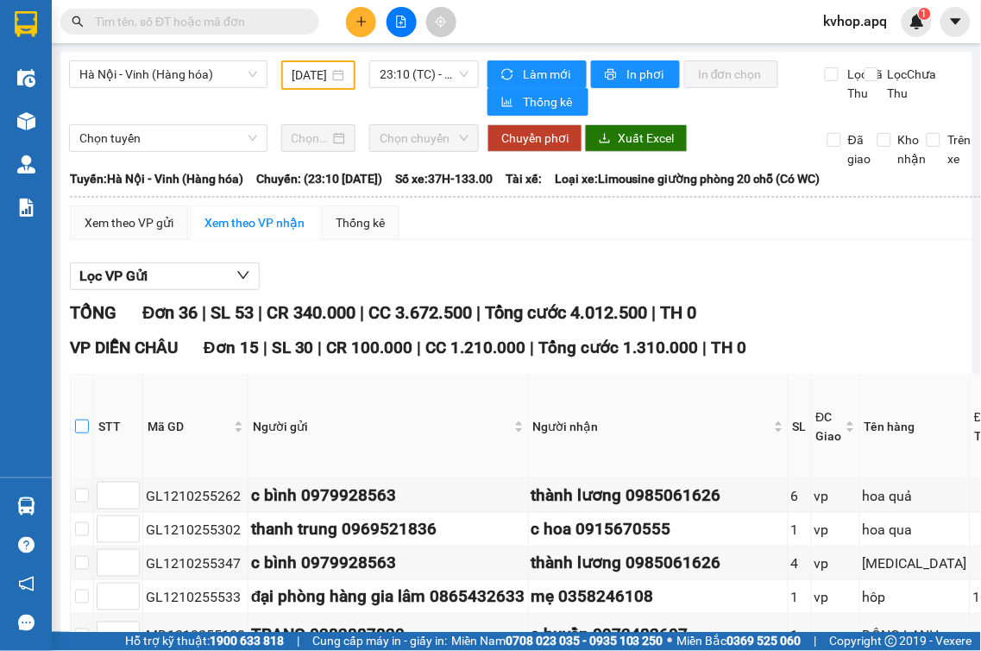
checkbox input "true"
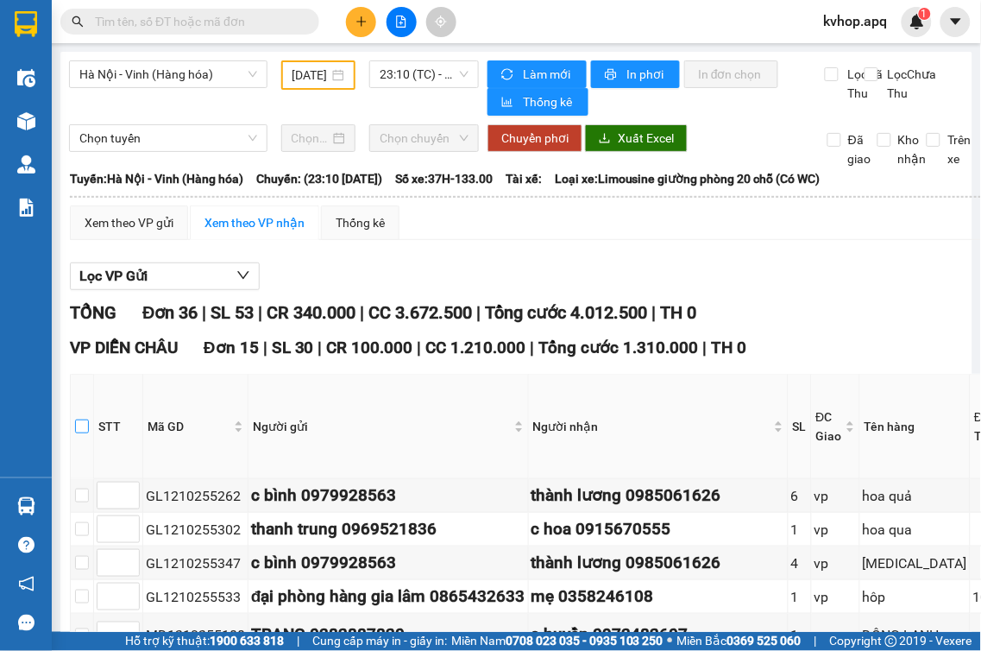
checkbox input "true"
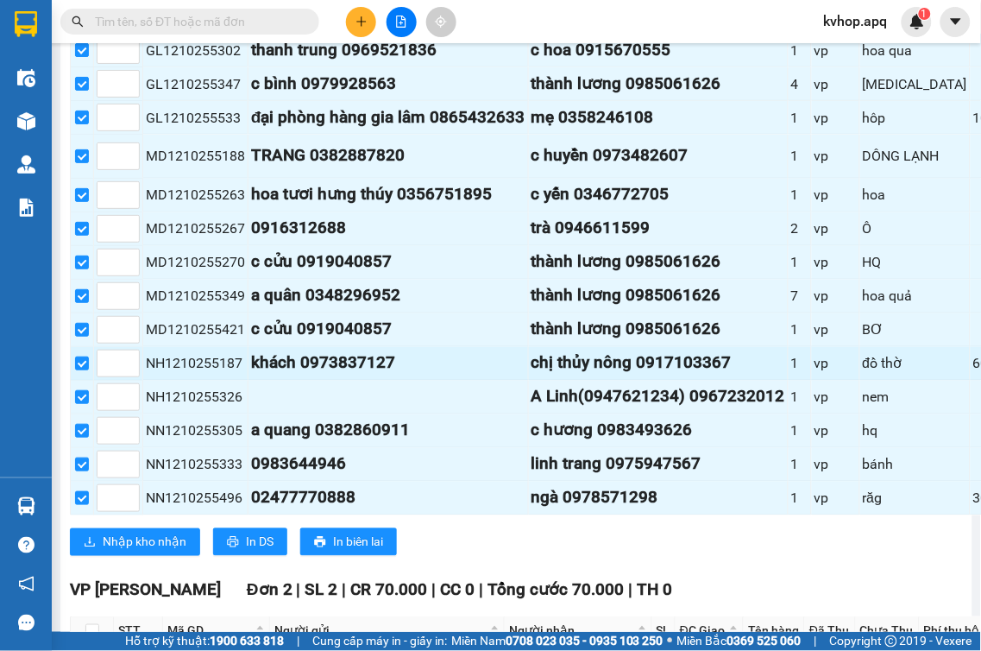
scroll to position [670, 0]
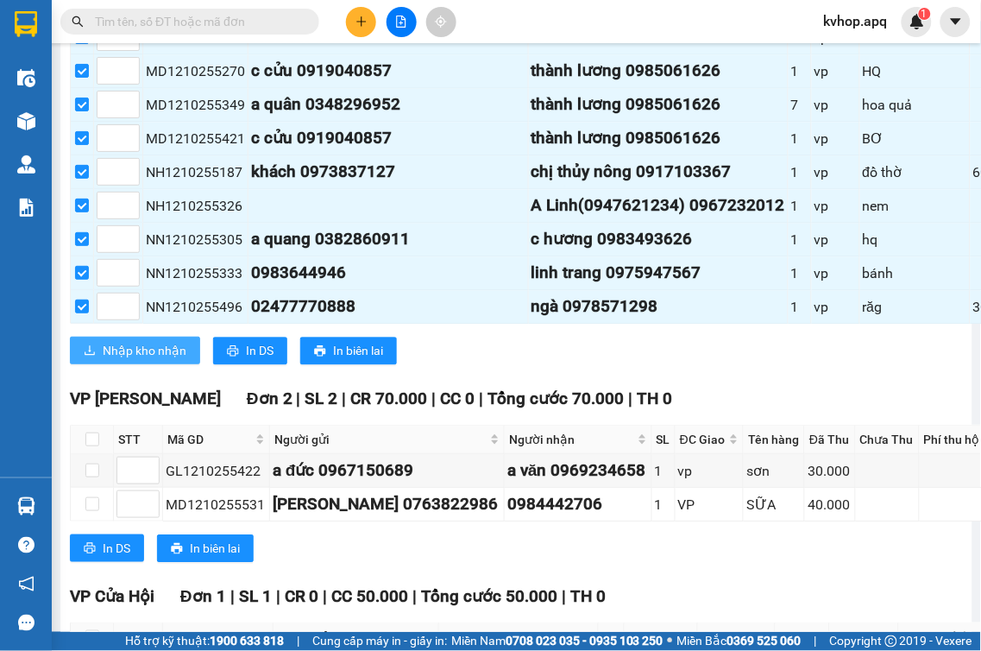
click at [151, 364] on button "Nhập kho nhận" at bounding box center [135, 350] width 130 height 28
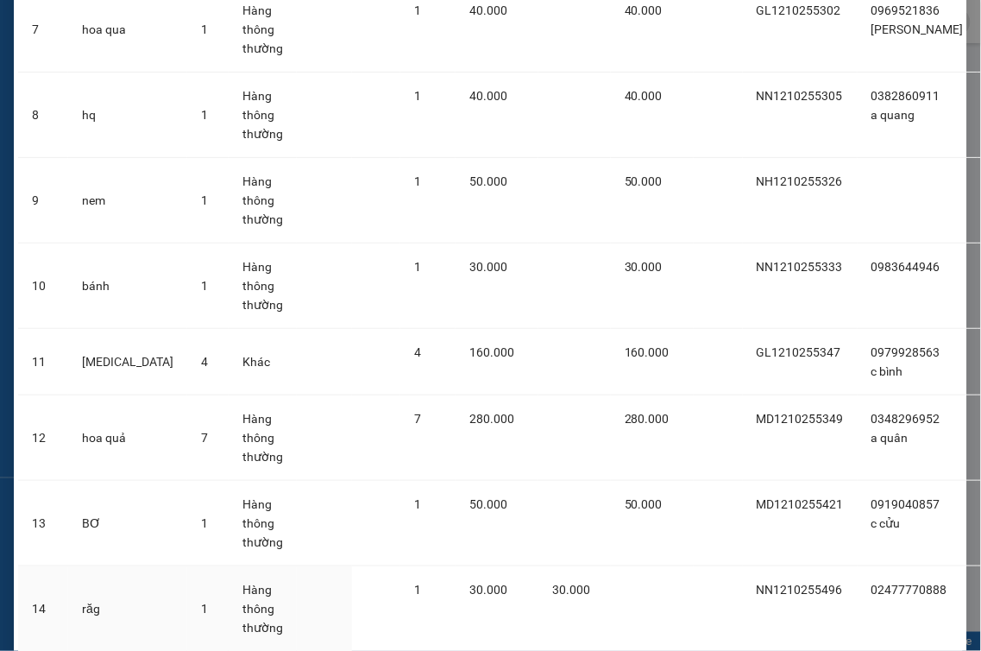
scroll to position [916, 0]
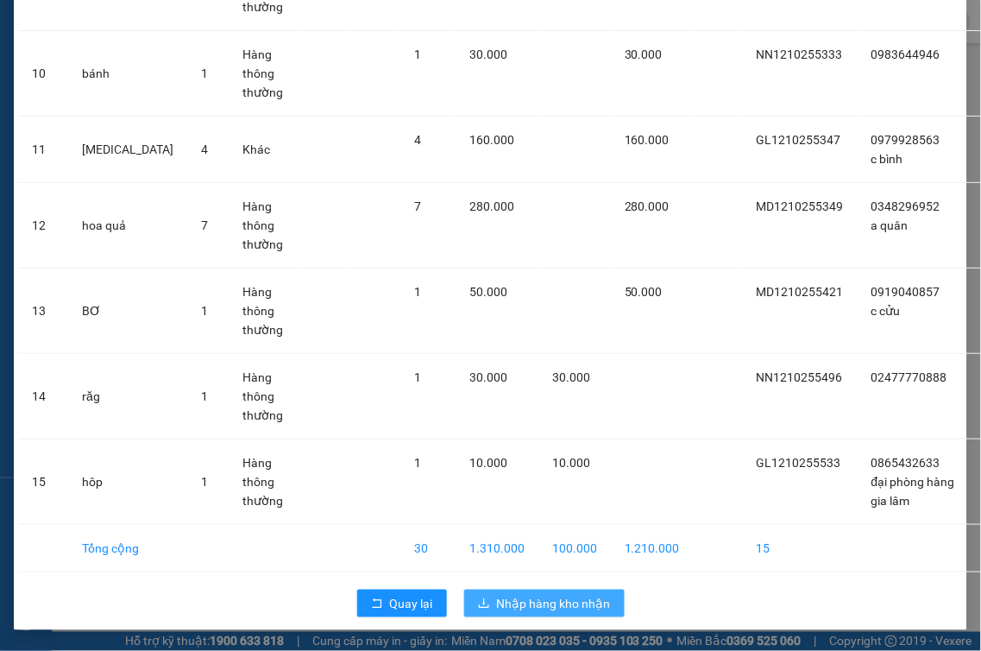
click at [588, 594] on span "Nhập hàng kho nhận" at bounding box center [554, 603] width 114 height 19
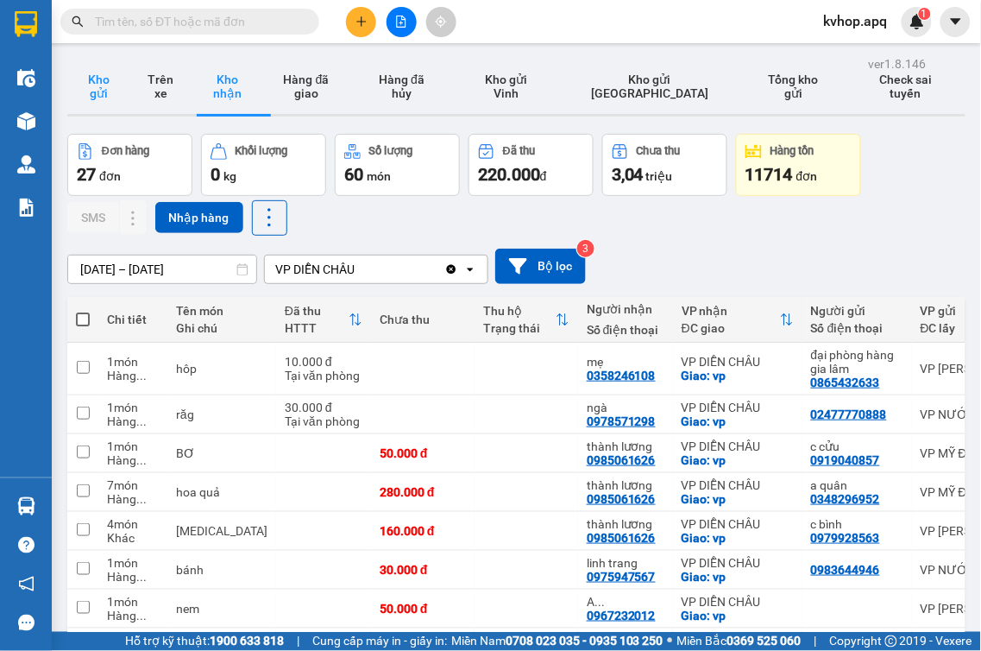
click at [114, 95] on button "Kho gửi" at bounding box center [98, 86] width 62 height 55
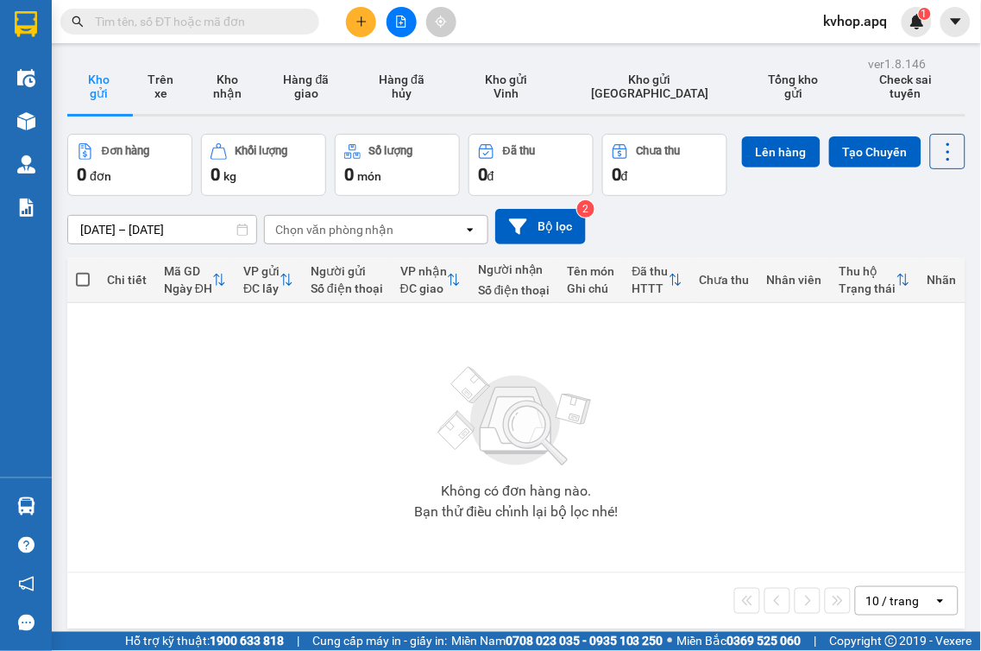
click at [357, 22] on icon "plus" at bounding box center [361, 22] width 12 height 12
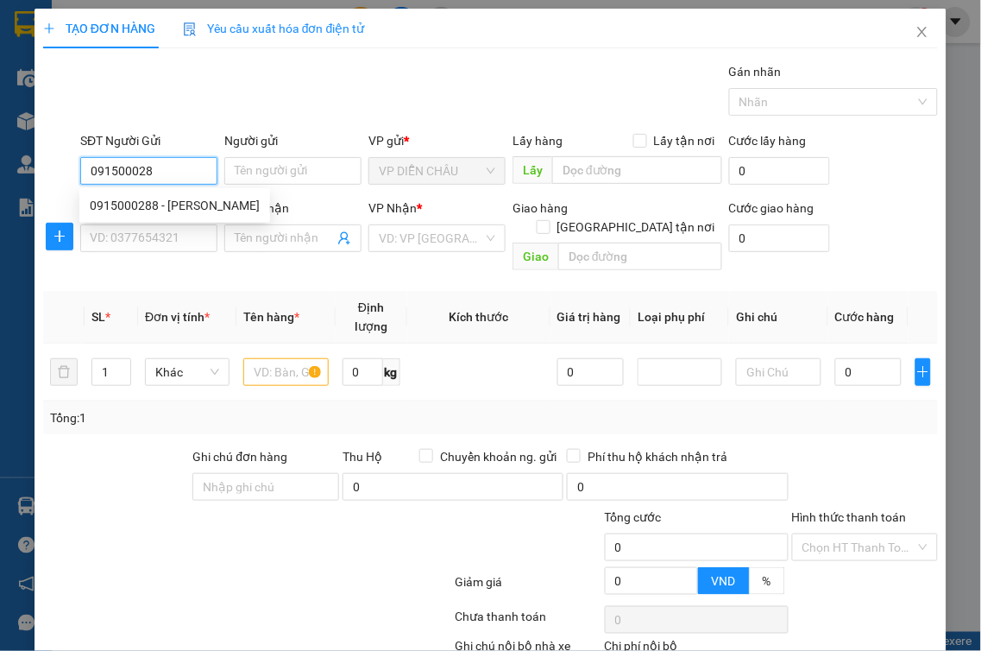
type input "0915000288"
click at [110, 194] on div "0915000288 - [PERSON_NAME]" at bounding box center [174, 206] width 191 height 28
type input "anh hải"
checkbox input "true"
type input "vp"
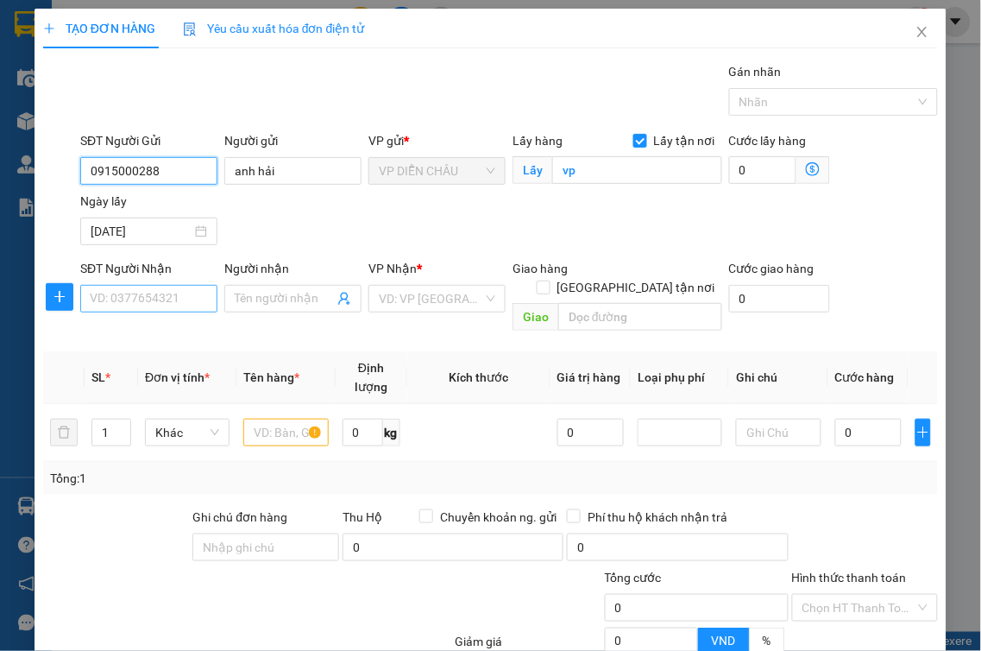
type input "0915000288"
click at [90, 298] on input "SĐT Người Nhận" at bounding box center [148, 299] width 137 height 28
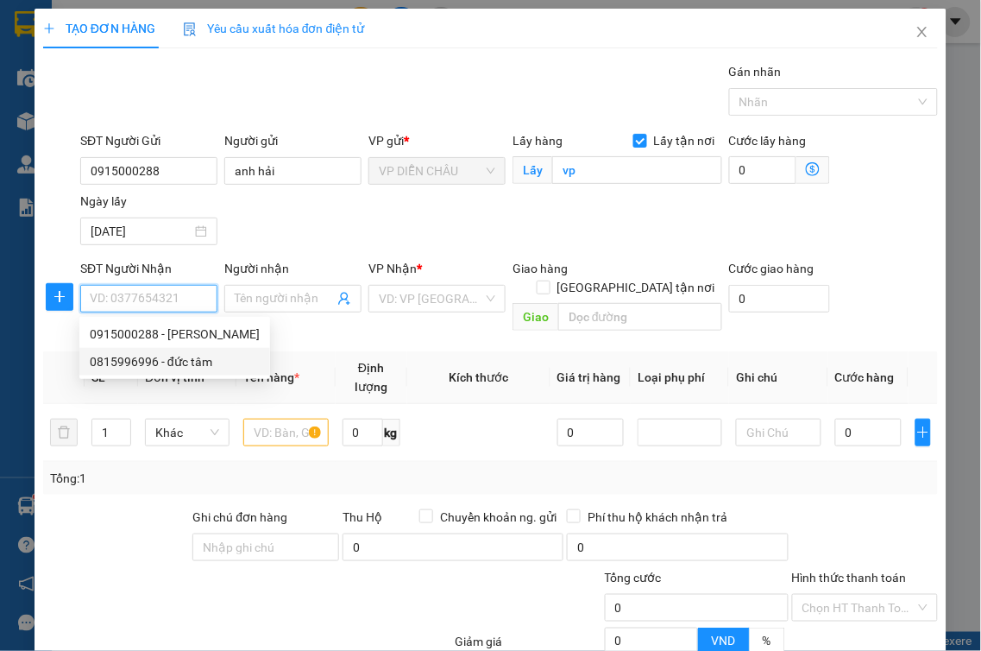
click at [167, 363] on div "0815996996 - đức tâm" at bounding box center [175, 361] width 170 height 19
type input "0815996996"
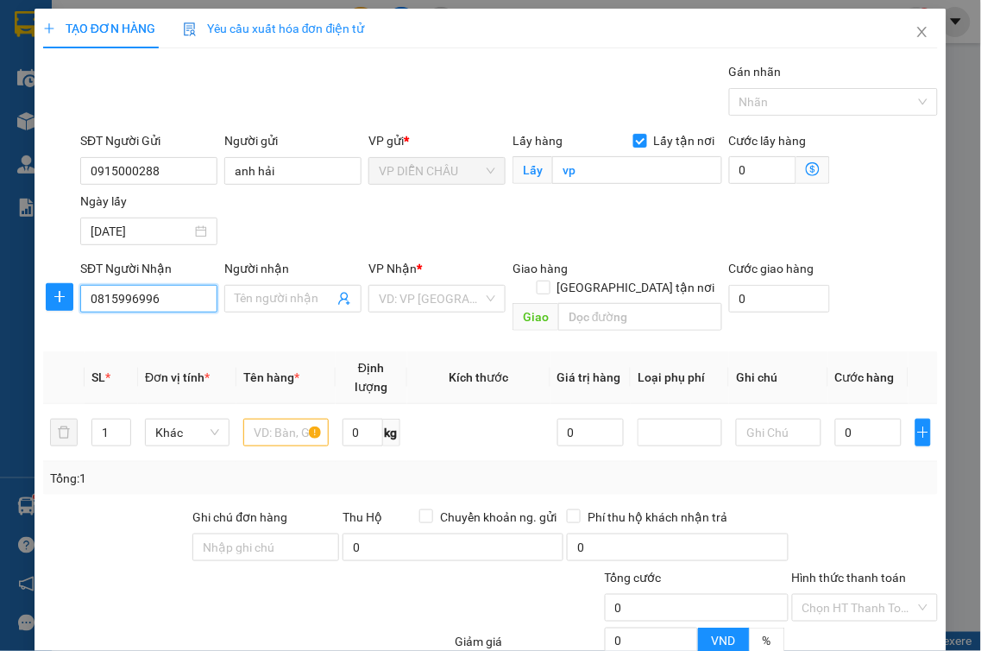
type input "đức tâm"
checkbox input "true"
type input "[GEOGRAPHIC_DATA] , [GEOGRAPHIC_DATA] , [GEOGRAPHIC_DATA]"
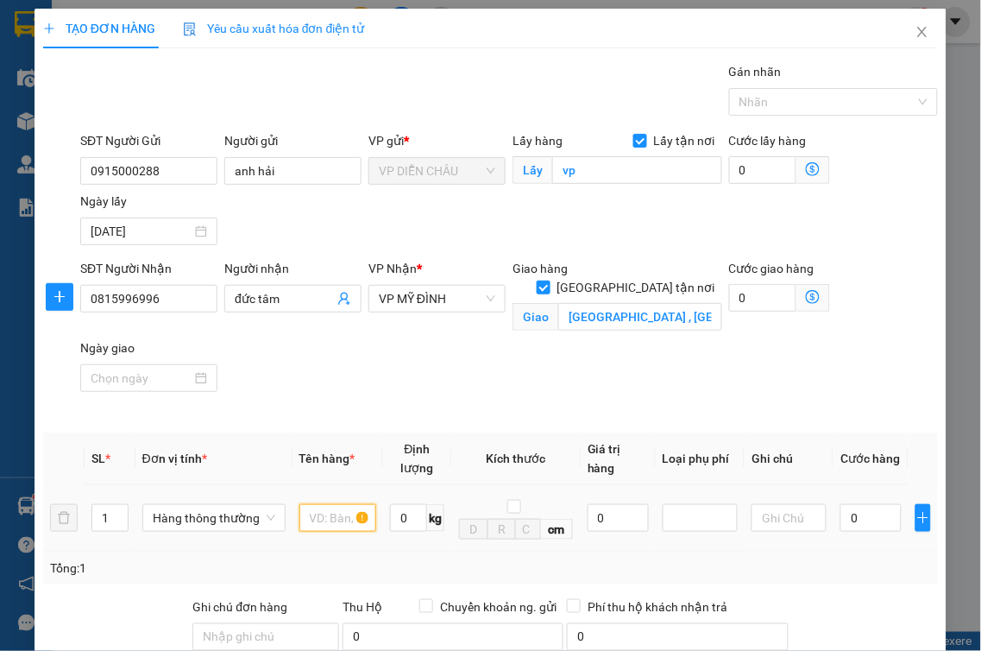
click at [336, 504] on input "text" at bounding box center [337, 518] width 77 height 28
type input "lk điện tử"
click at [588, 504] on input "0" at bounding box center [618, 518] width 61 height 28
click at [701, 507] on div at bounding box center [700, 517] width 67 height 21
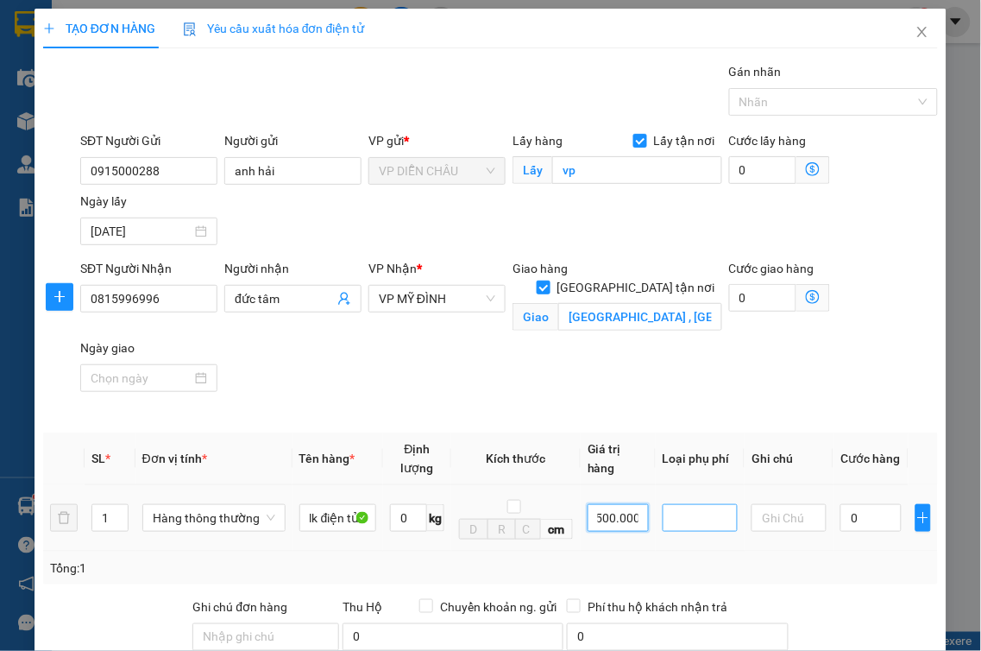
type input "1.500.000"
click at [667, 539] on div "Hàng giá trị cao" at bounding box center [706, 533] width 85 height 19
type input "7.500"
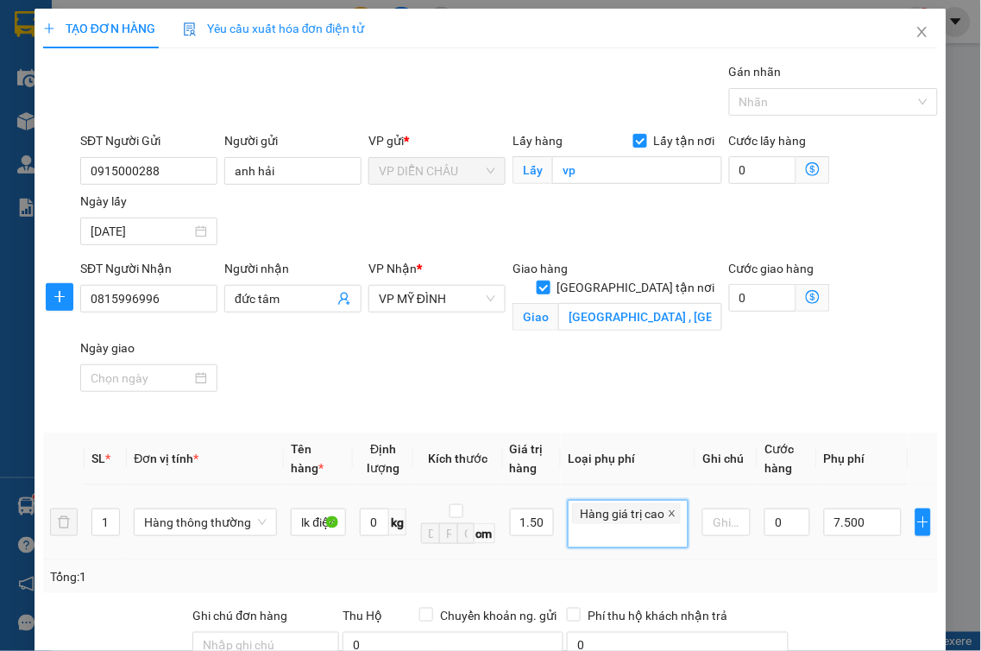
click at [668, 509] on icon "close" at bounding box center [672, 513] width 9 height 9
type input "0"
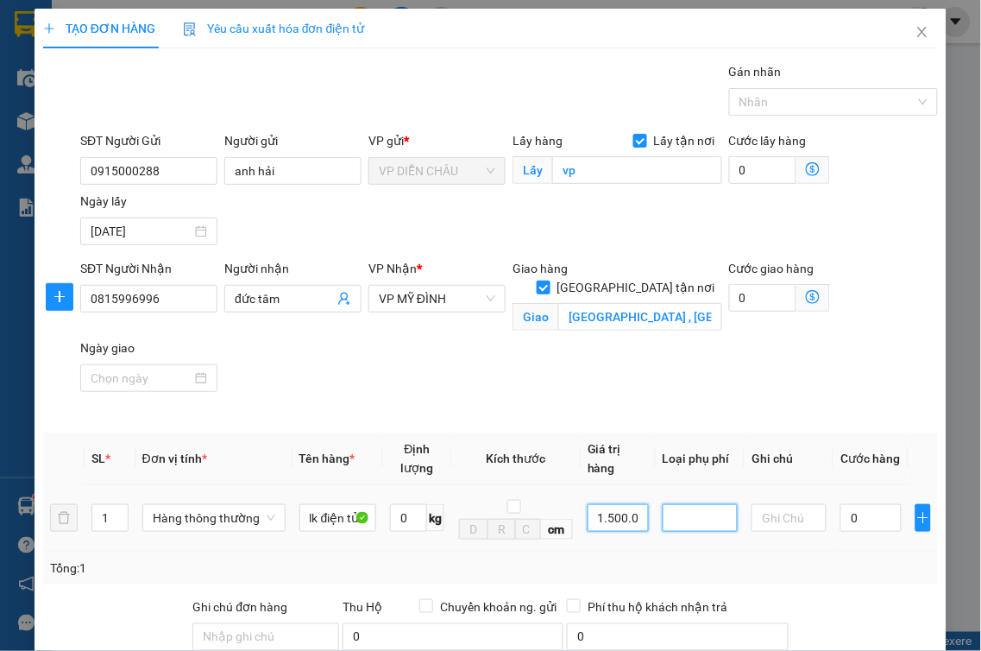
click at [627, 504] on input "1.500.000" at bounding box center [618, 518] width 61 height 28
click at [589, 504] on input "0" at bounding box center [618, 518] width 61 height 28
click at [706, 507] on div at bounding box center [700, 517] width 67 height 21
type input "2.000.000"
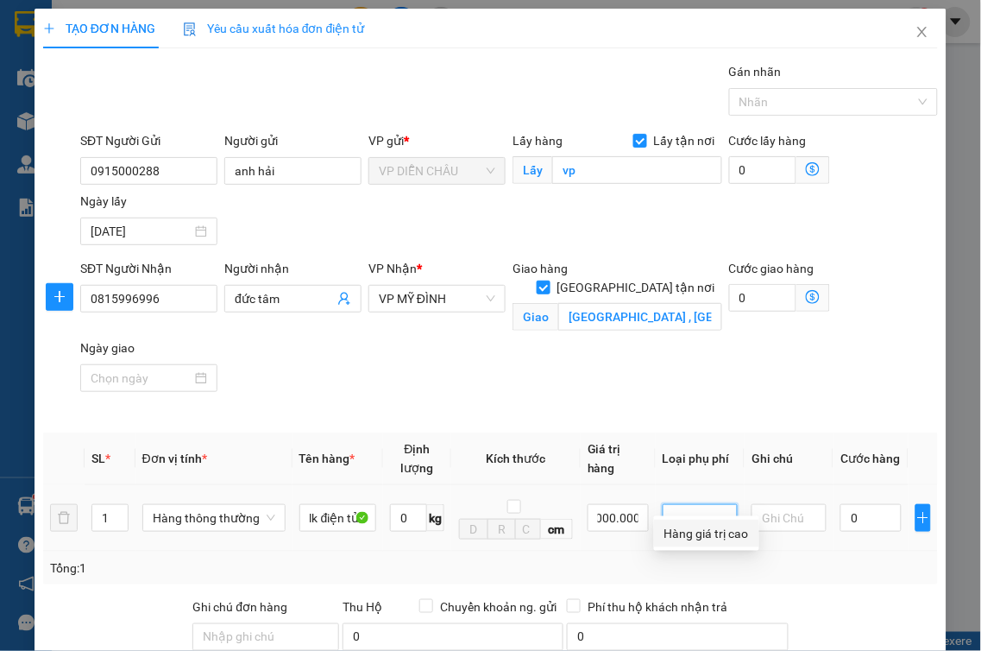
scroll to position [0, 0]
click at [692, 536] on div "Hàng giá trị cao" at bounding box center [706, 533] width 85 height 19
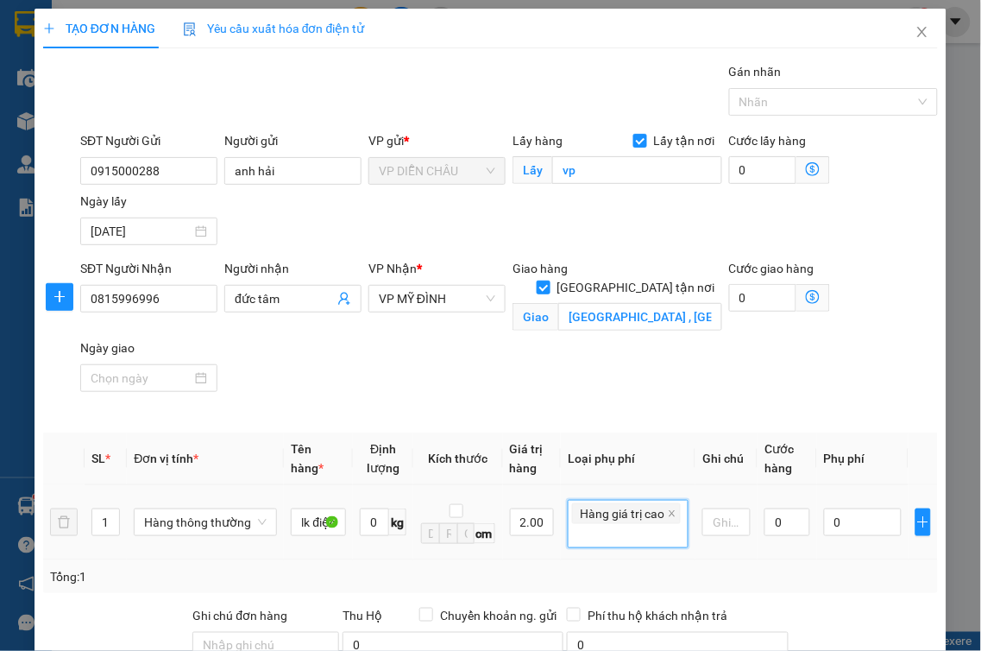
type input "10.000"
click at [764, 508] on input "0" at bounding box center [787, 522] width 46 height 28
type input "4"
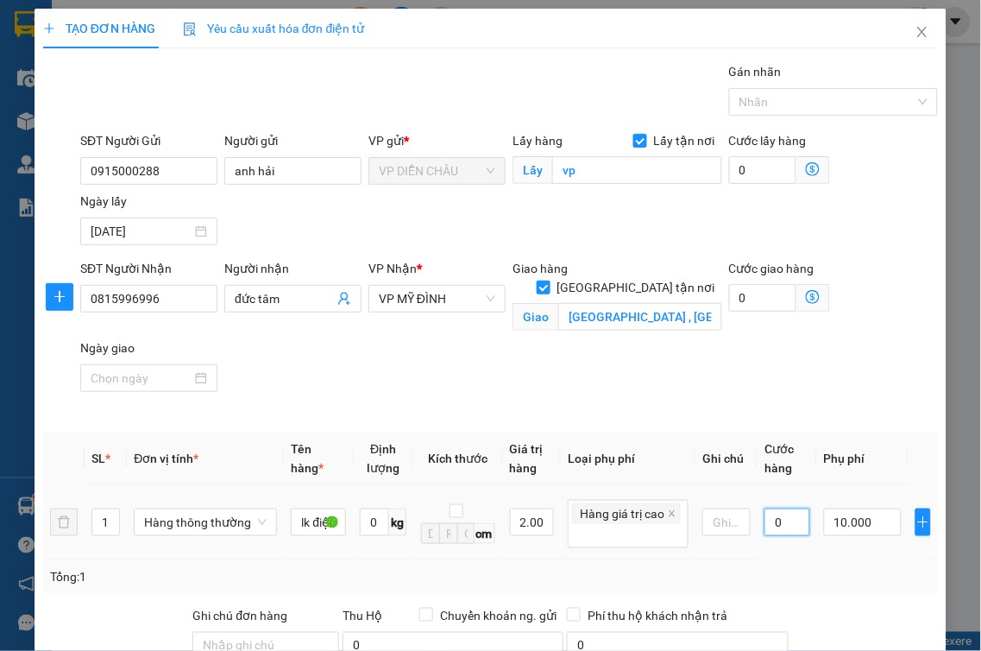
type input "10.004"
type input "40"
type input "10.040"
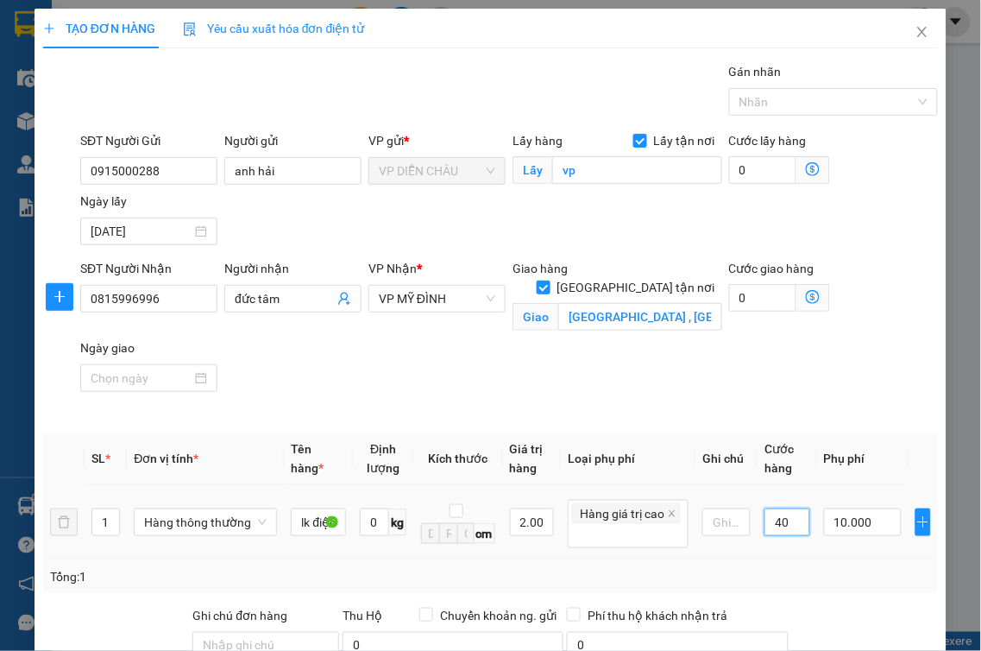
type input "400"
type input "10.400"
type input "4.000"
type input "14.000"
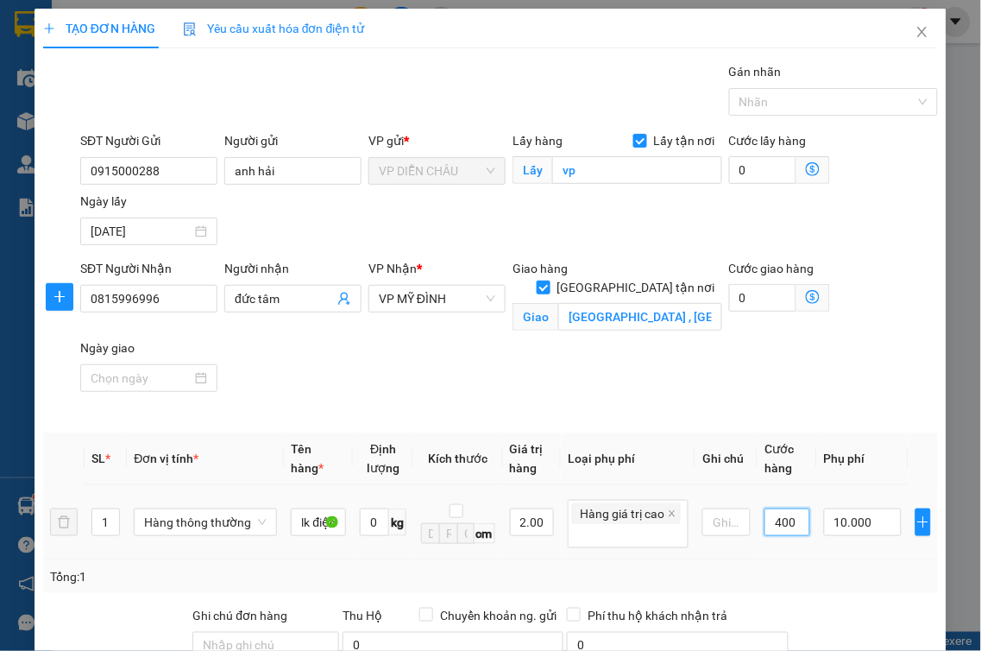
type input "14.000"
type input "40.000"
type input "50.000"
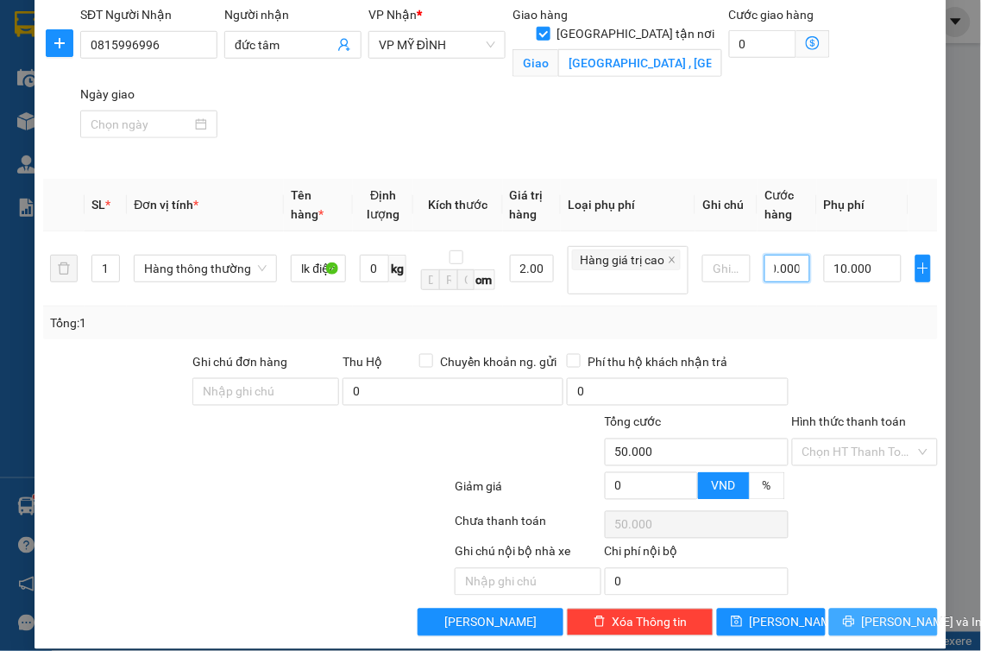
type input "40.000"
click at [895, 613] on span "[PERSON_NAME] và In" at bounding box center [922, 622] width 121 height 19
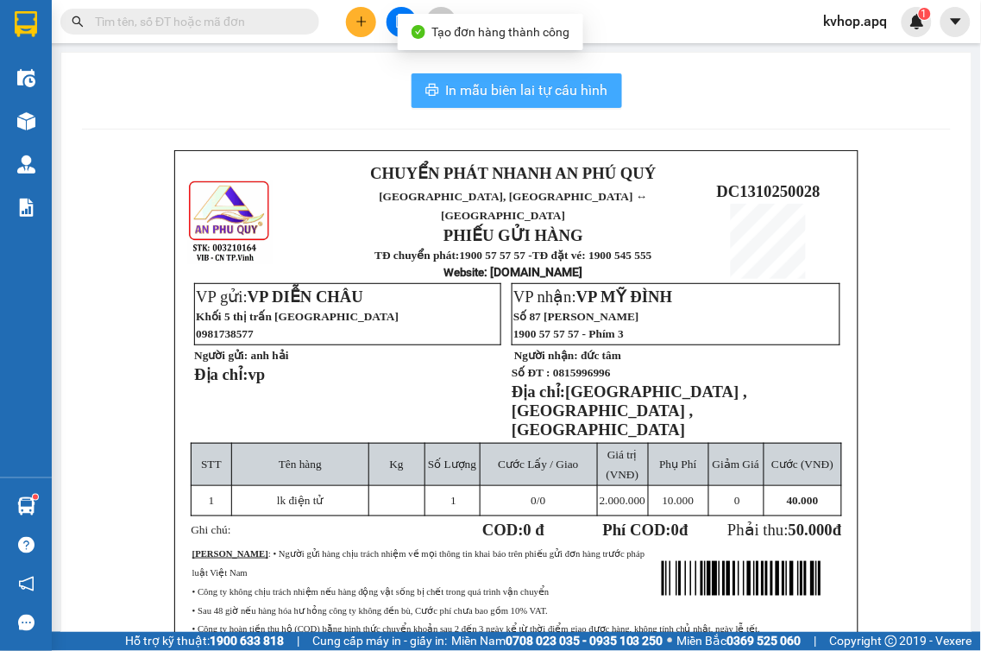
click at [564, 97] on span "In mẫu biên lai tự cấu hình" at bounding box center [527, 90] width 162 height 22
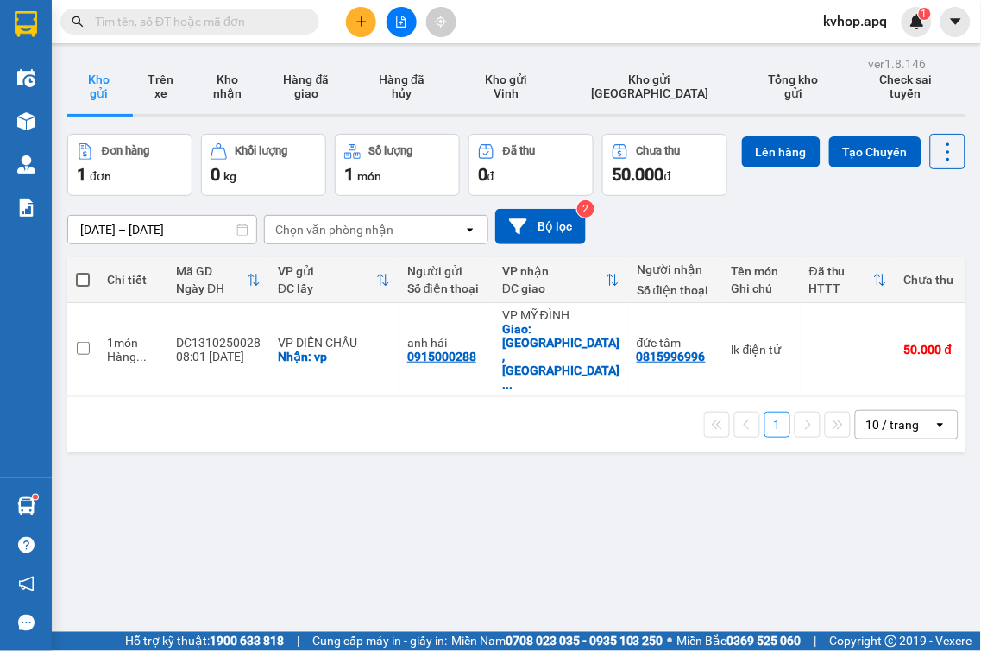
drag, startPoint x: 688, startPoint y: 539, endPoint x: 625, endPoint y: 523, distance: 65.9
click at [682, 537] on div "ver 1.8.146 Kho gửi Trên xe Kho nhận Hàng đã giao Hàng đã hủy Kho gửi Vinh Kho …" at bounding box center [516, 377] width 912 height 651
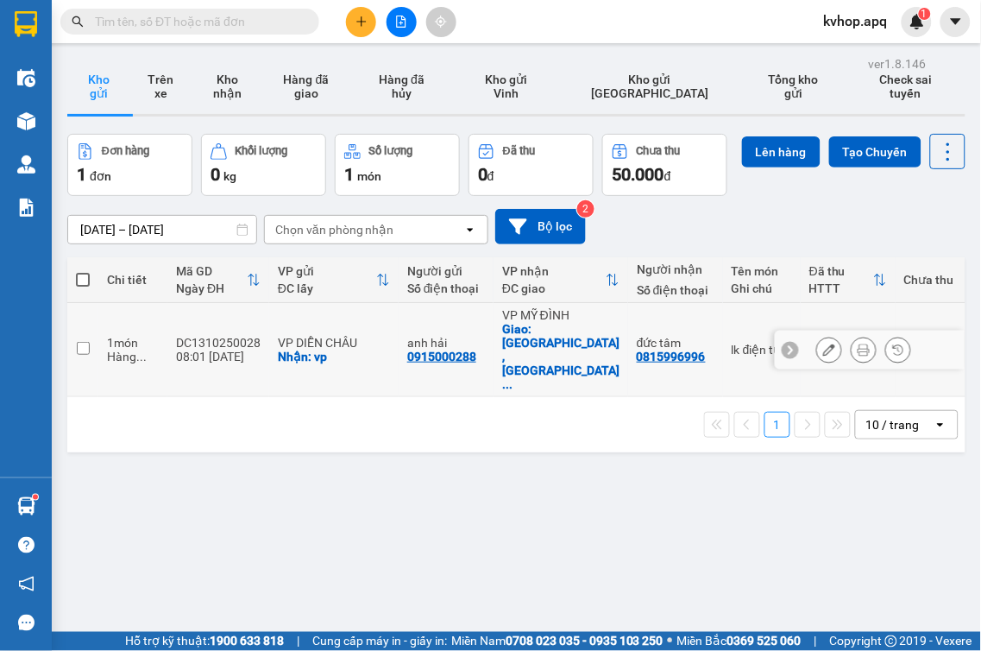
drag, startPoint x: 79, startPoint y: 364, endPoint x: 107, endPoint y: 263, distance: 104.6
click at [81, 355] on input "checkbox" at bounding box center [83, 348] width 13 height 13
checkbox input "true"
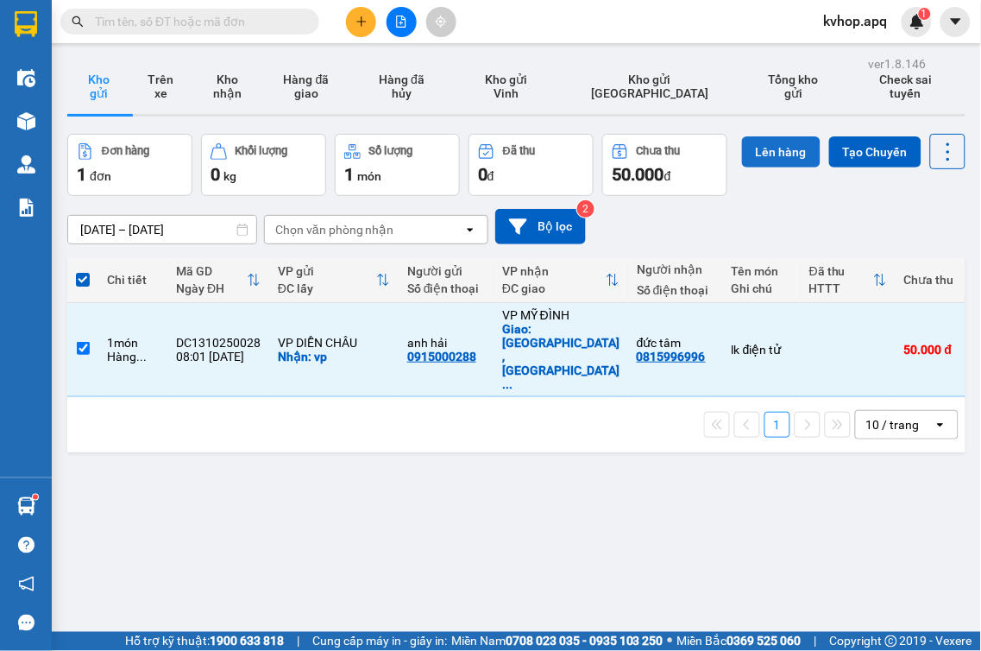
click at [742, 167] on button "Lên hàng" at bounding box center [781, 151] width 79 height 31
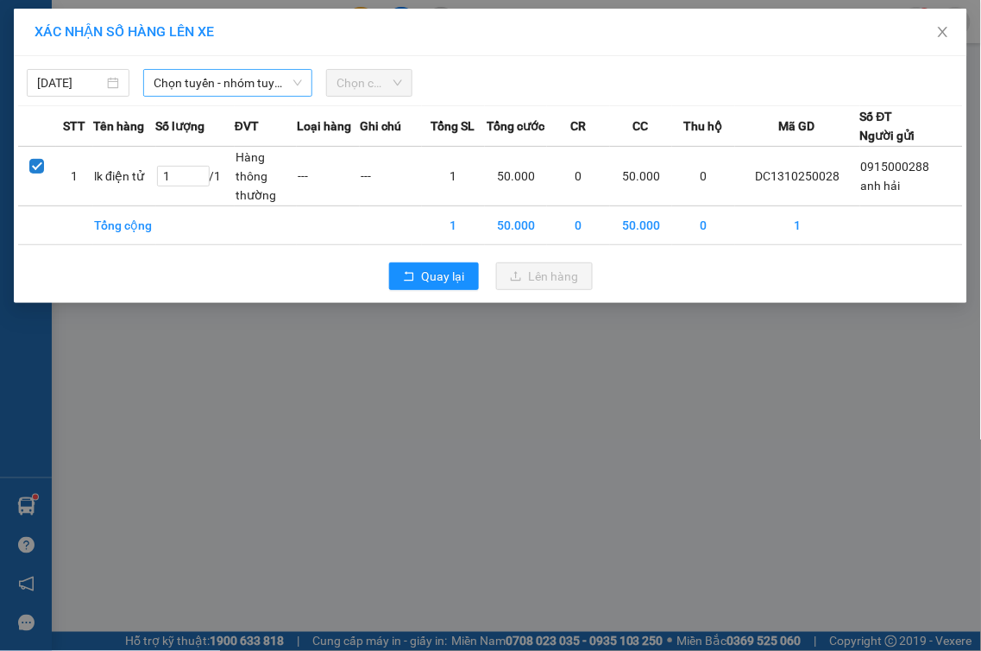
click at [233, 83] on span "Chọn tuyến - nhóm tuyến" at bounding box center [228, 83] width 148 height 26
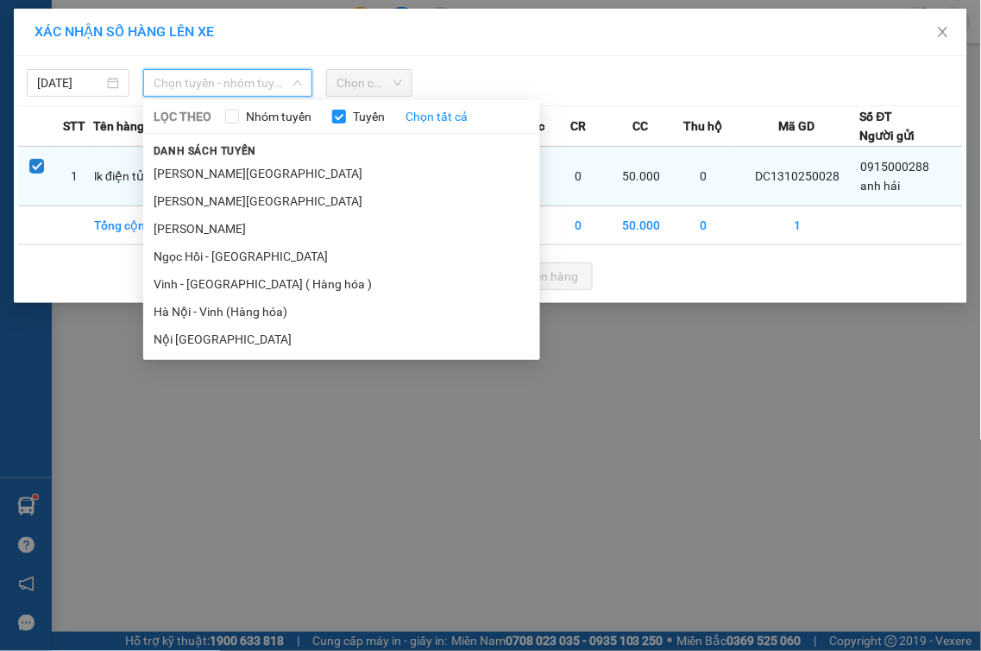
drag, startPoint x: 220, startPoint y: 279, endPoint x: 268, endPoint y: 167, distance: 122.1
click at [220, 273] on li "Vinh - [GEOGRAPHIC_DATA] ( Hàng hóa )" at bounding box center [341, 284] width 397 height 28
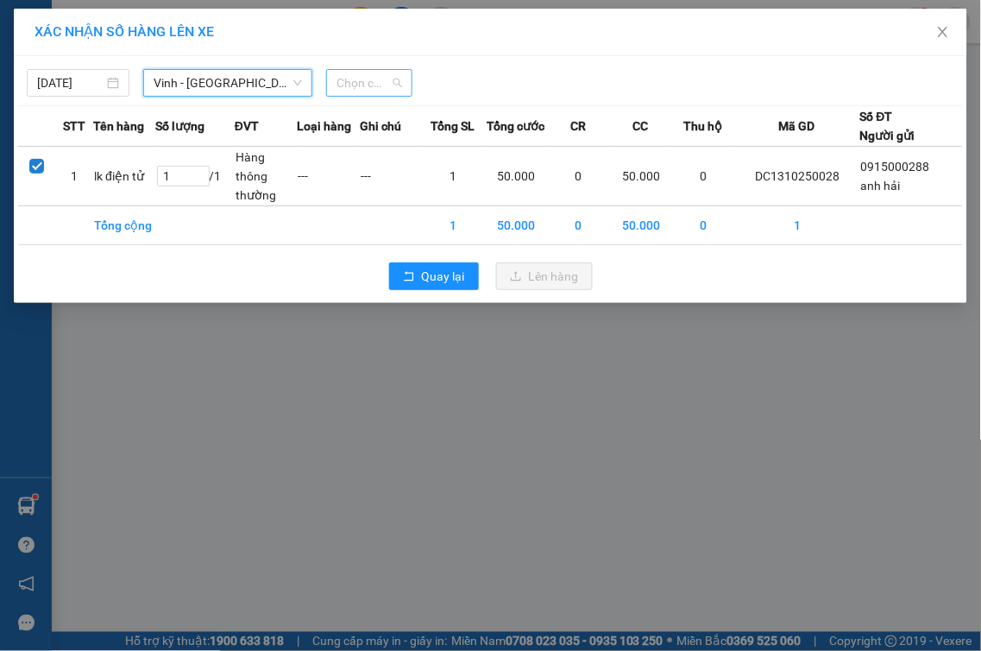
click at [338, 78] on span "Chọn chuyến" at bounding box center [369, 83] width 66 height 26
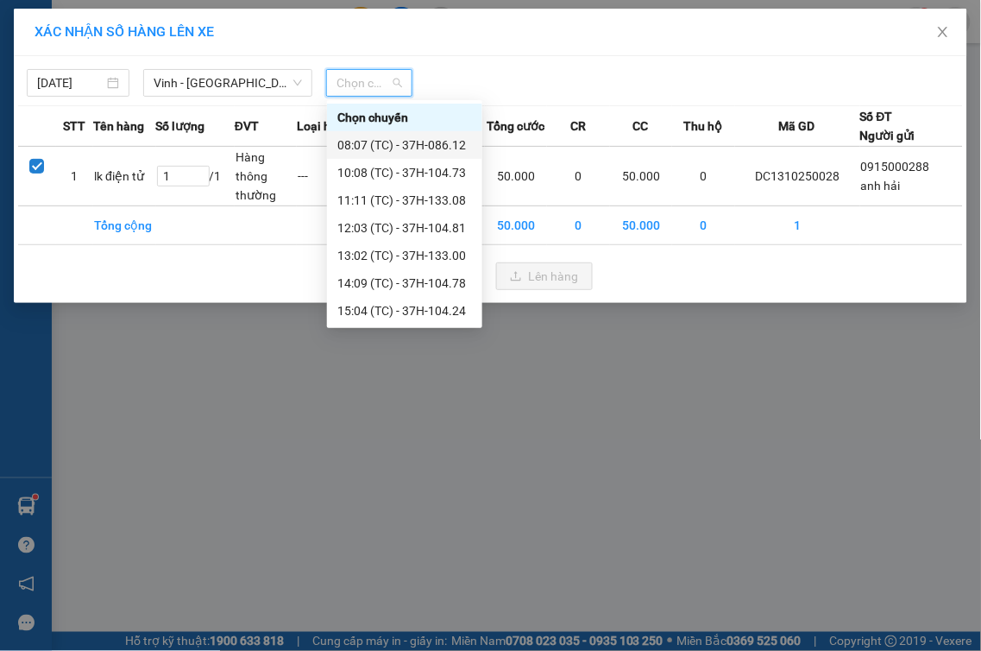
click at [412, 139] on div "08:07 (TC) - 37H-086.12" at bounding box center [404, 144] width 135 height 19
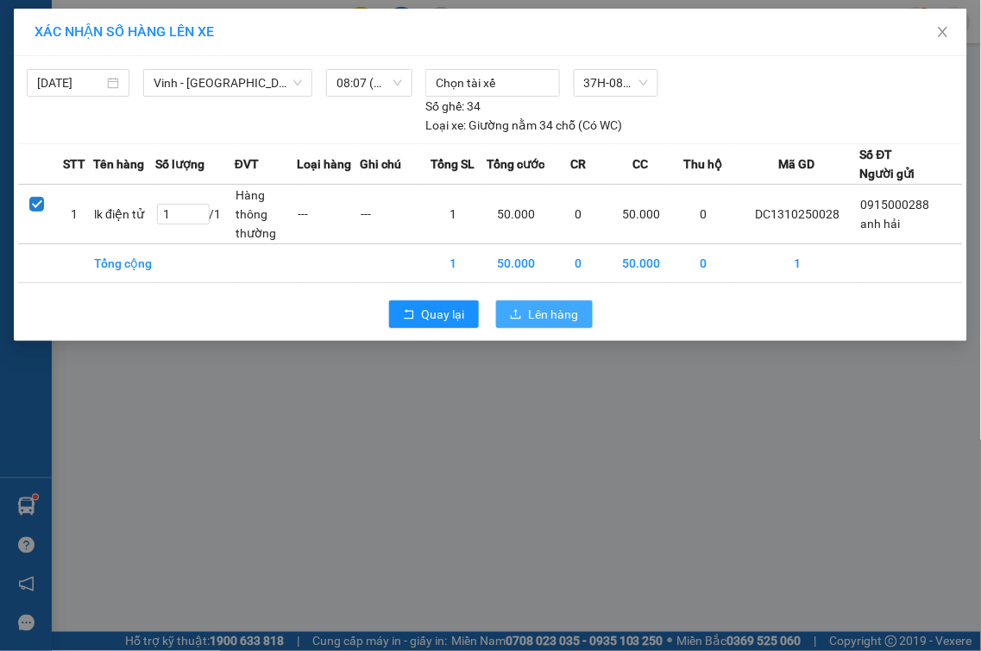
click at [540, 319] on span "Lên hàng" at bounding box center [554, 314] width 50 height 19
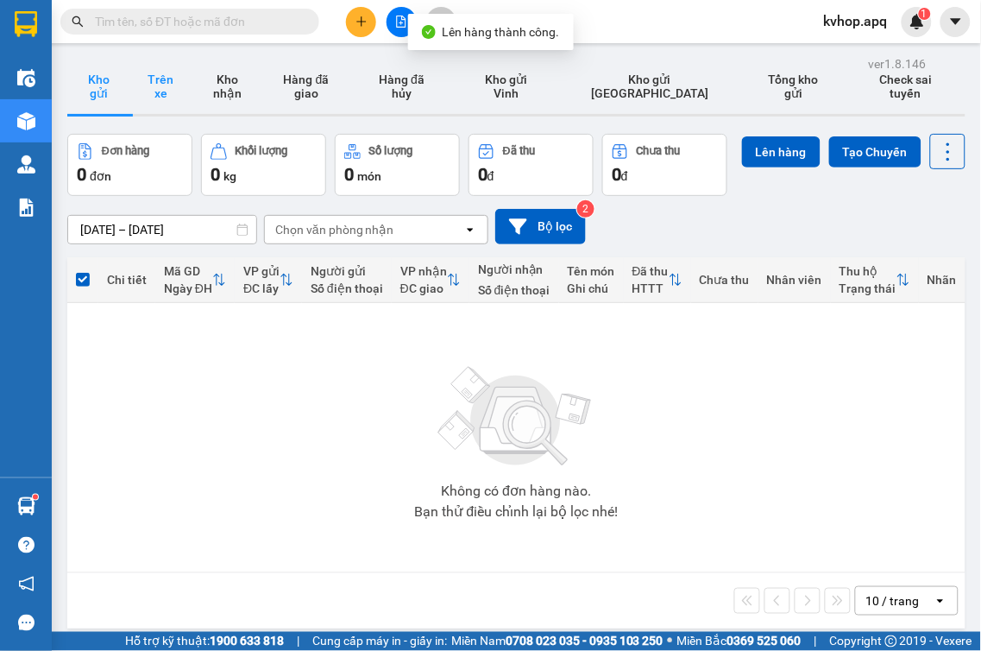
click at [175, 99] on button "Trên xe" at bounding box center [160, 86] width 62 height 55
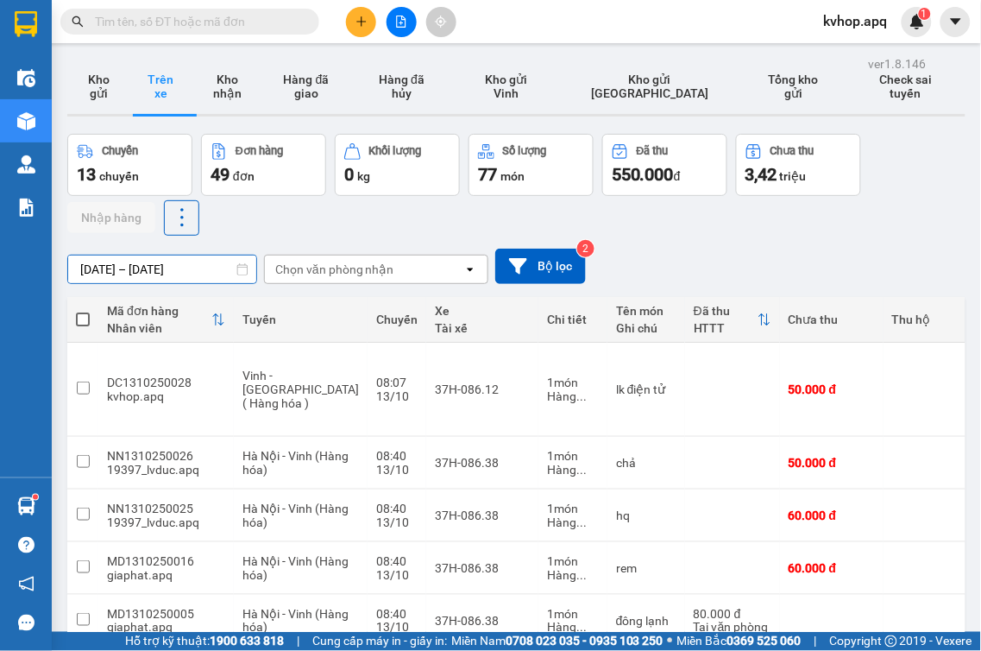
click at [104, 267] on input "[DATE] – [DATE]" at bounding box center [162, 269] width 188 height 28
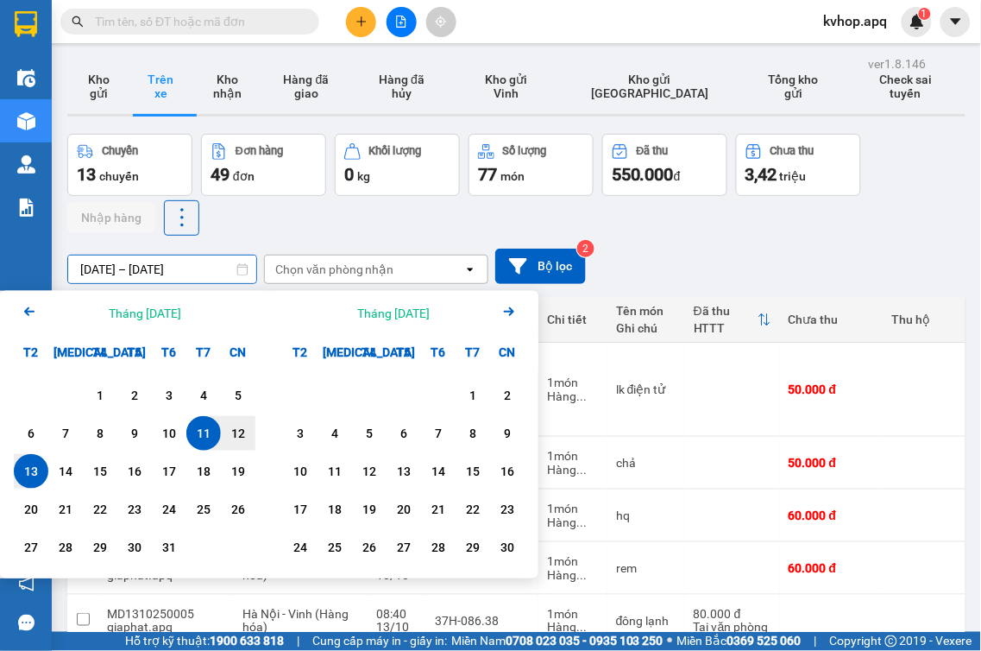
drag, startPoint x: 7, startPoint y: 468, endPoint x: 30, endPoint y: 470, distance: 23.4
click at [9, 468] on div "1 2 3 4 5 6 7 8 9 10 11 12 13 14 15 16 17 18 19 20 21 22 23 24 25 26 27 28 29 3…" at bounding box center [134, 473] width 269 height 209
click at [30, 470] on div "13" at bounding box center [31, 471] width 24 height 21
type input "[DATE] – [DATE]"
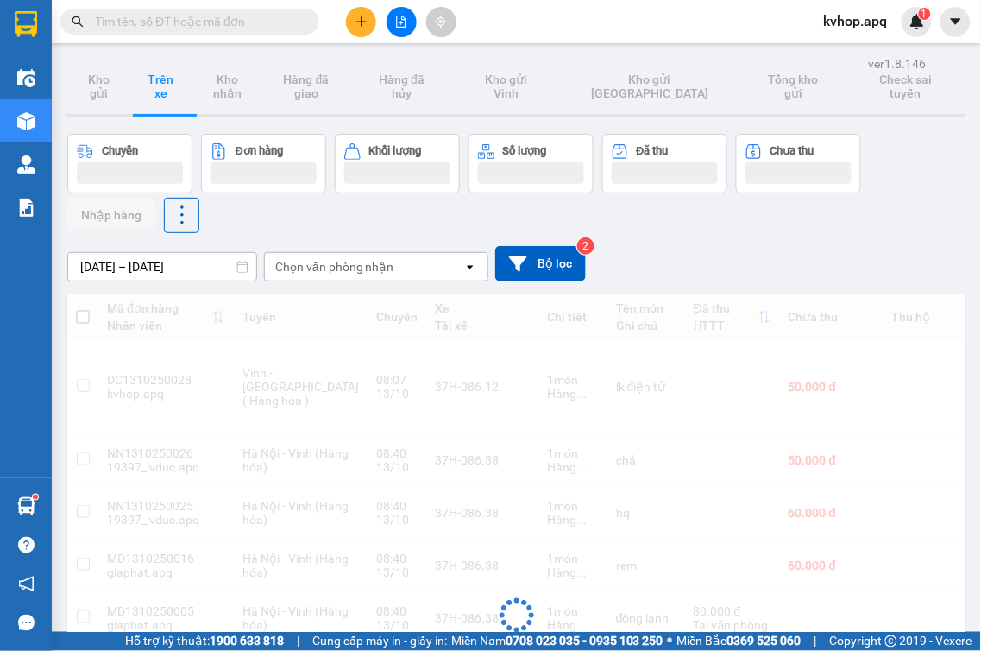
click at [305, 253] on div "Chọn văn phòng nhận" at bounding box center [364, 267] width 198 height 28
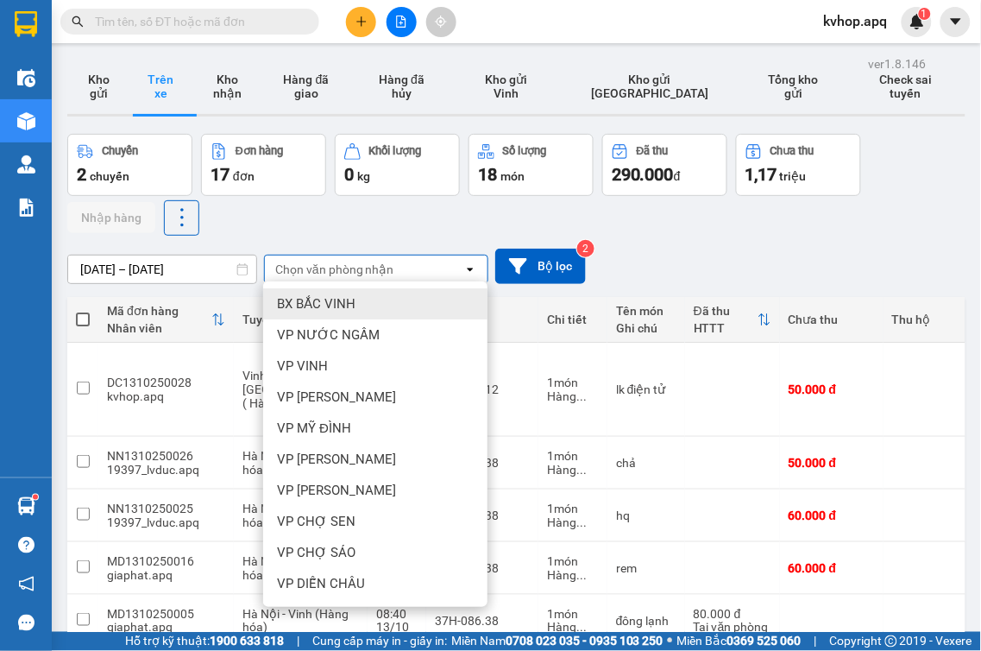
click at [311, 266] on div "Chọn văn phòng nhận" at bounding box center [334, 269] width 119 height 17
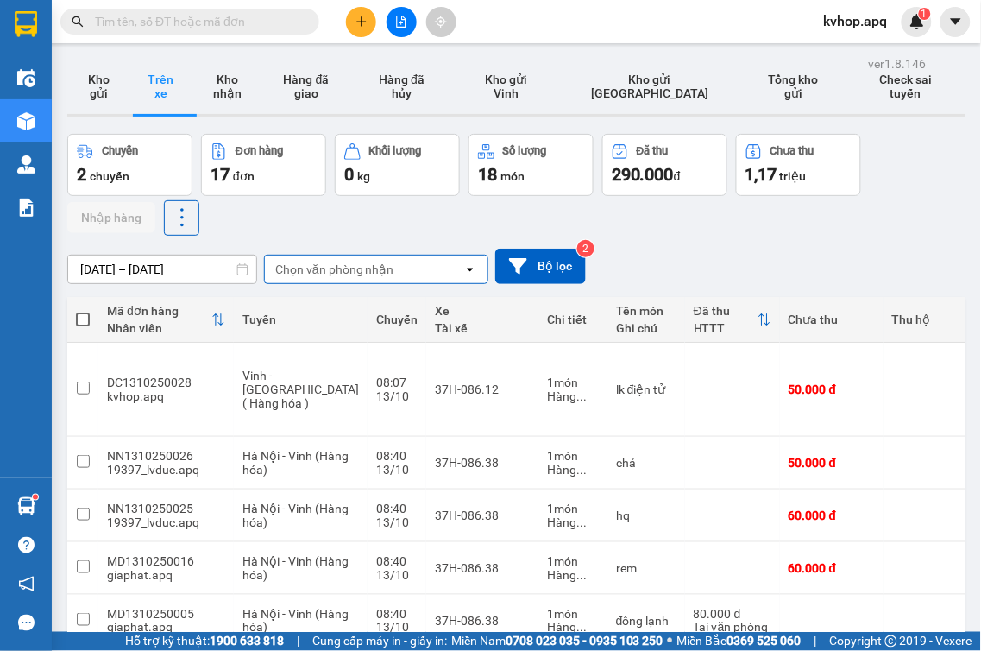
click at [324, 263] on div "Chọn văn phòng nhận" at bounding box center [334, 269] width 119 height 17
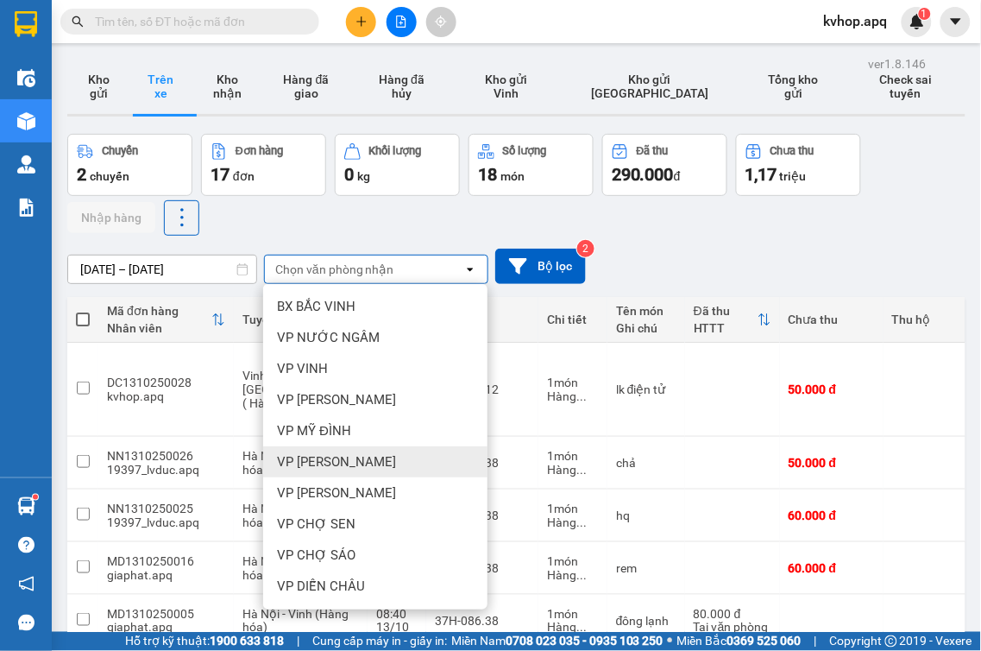
scroll to position [192, 0]
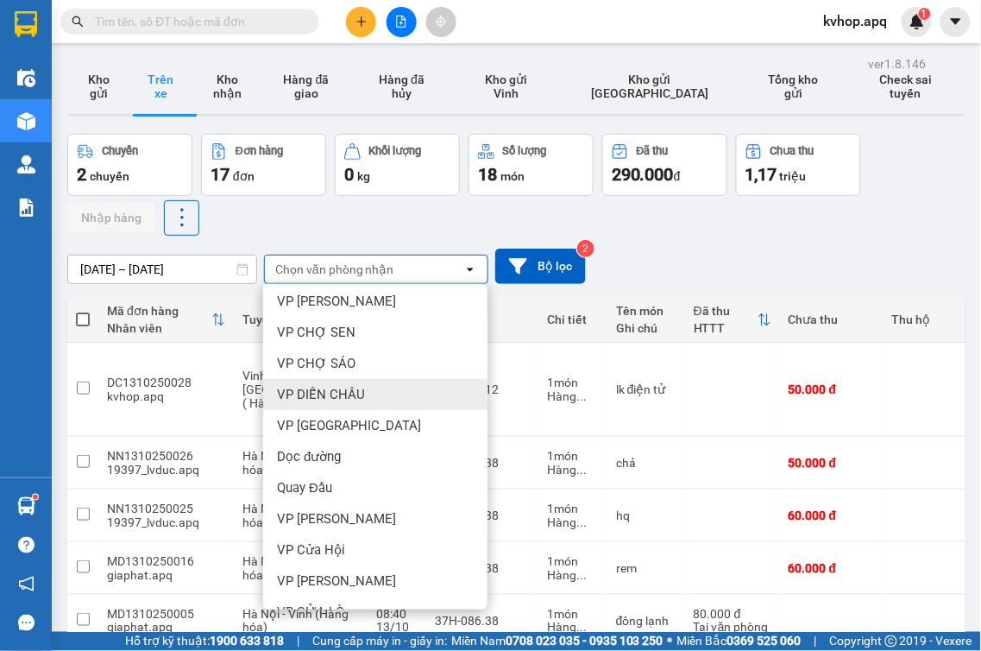
click at [317, 394] on span "VP DIỄN CHÂU" at bounding box center [321, 394] width 88 height 17
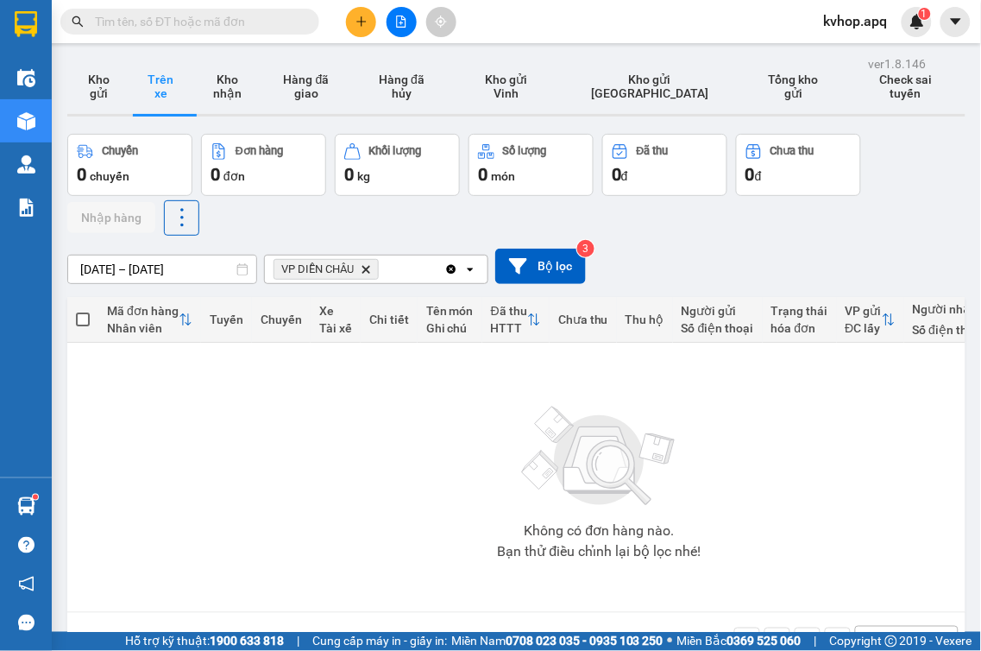
drag, startPoint x: 106, startPoint y: 83, endPoint x: 173, endPoint y: 65, distance: 69.7
click at [116, 80] on button "Kho gửi" at bounding box center [98, 86] width 62 height 55
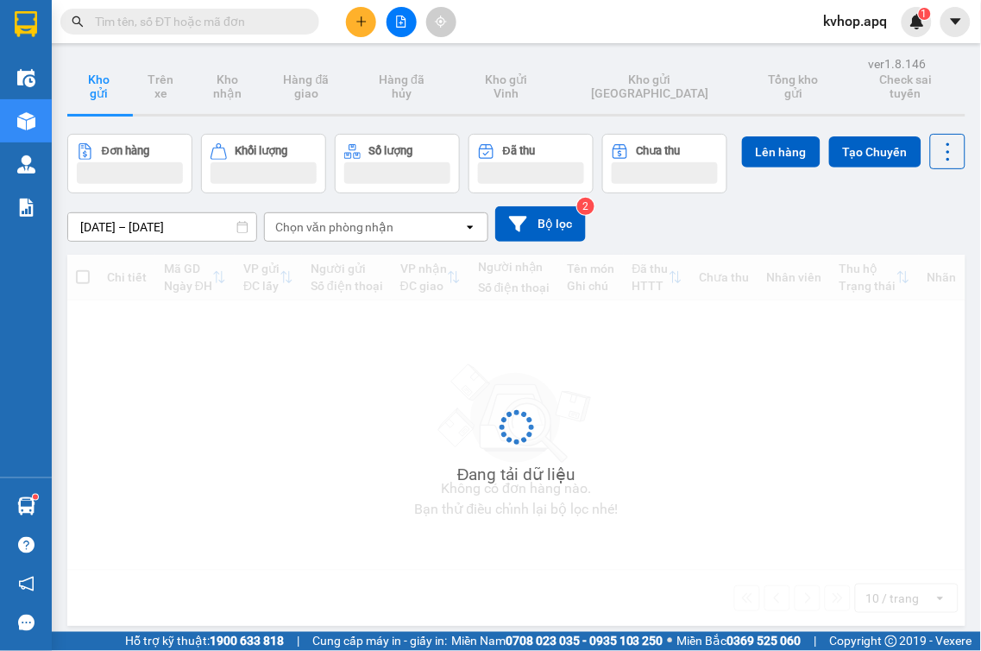
click at [363, 26] on icon "plus" at bounding box center [361, 22] width 12 height 12
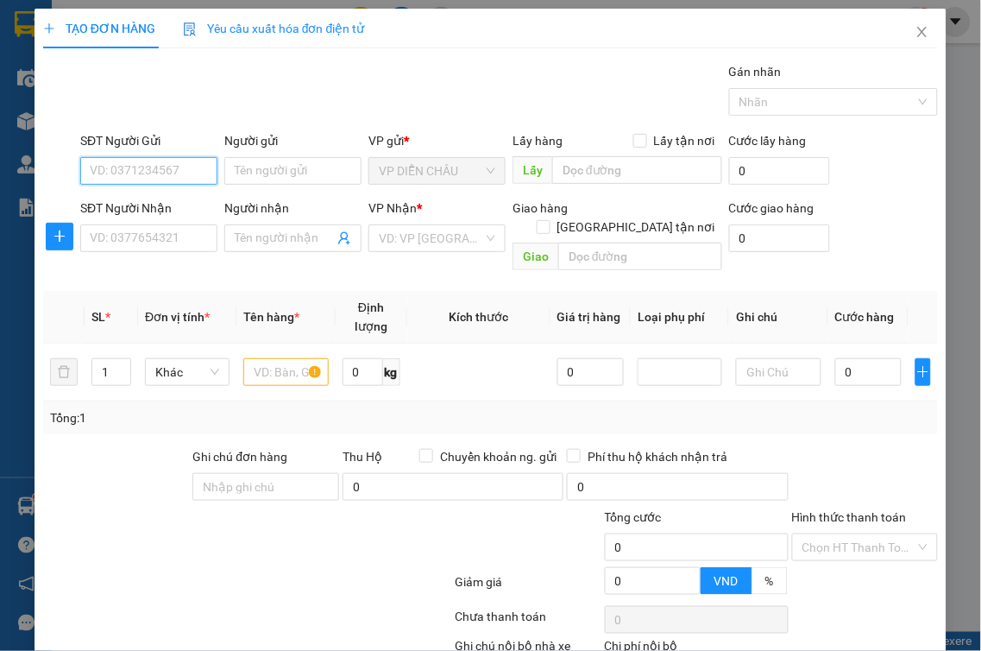
click at [121, 181] on input "SĐT Người Gửi" at bounding box center [148, 171] width 137 height 28
type input "0352207464"
click at [168, 208] on div "0352207464 - C Tâm" at bounding box center [147, 205] width 115 height 19
type input "C Tâm"
checkbox input "true"
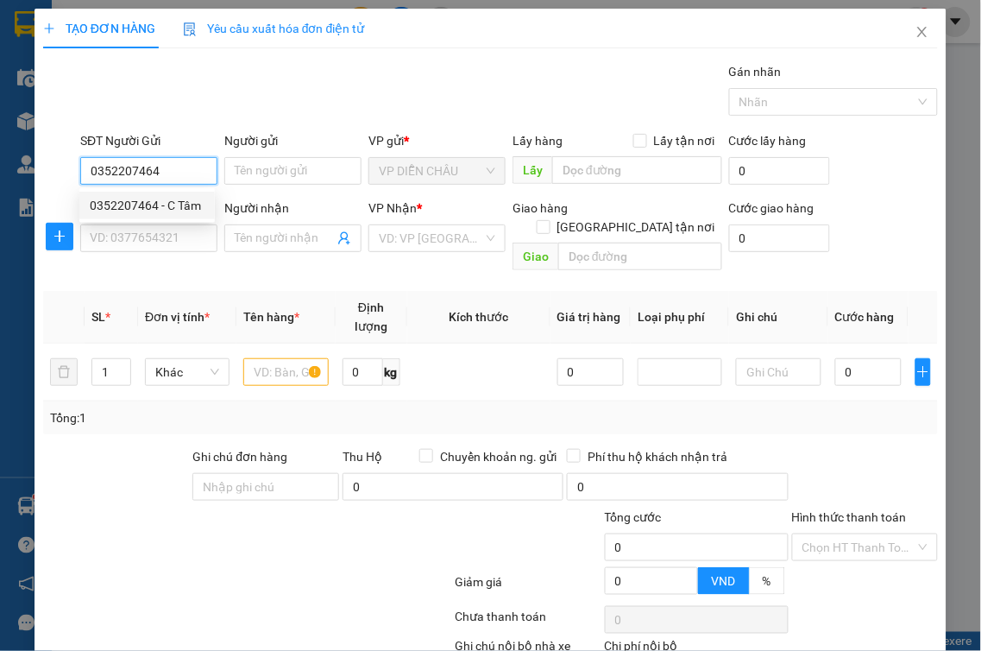
type input "VP DC"
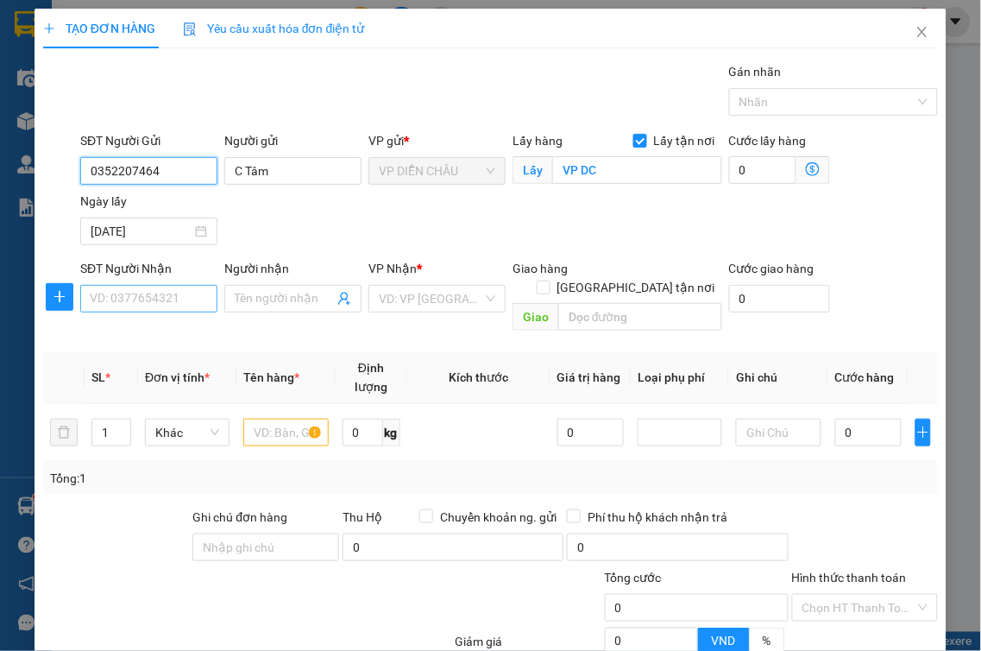
type input "0352207464"
click at [167, 288] on input "SĐT Người Nhận" at bounding box center [148, 299] width 137 height 28
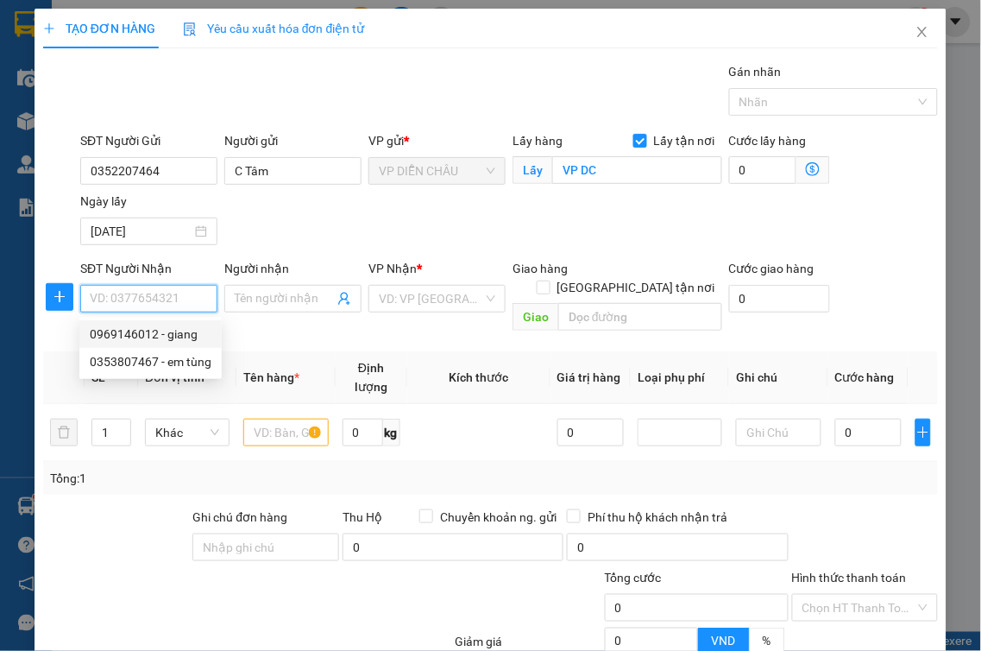
click at [183, 330] on div "0969146012 - giang" at bounding box center [151, 333] width 122 height 19
type input "0969146012"
type input "giang"
checkbox input "true"
type input "vp"
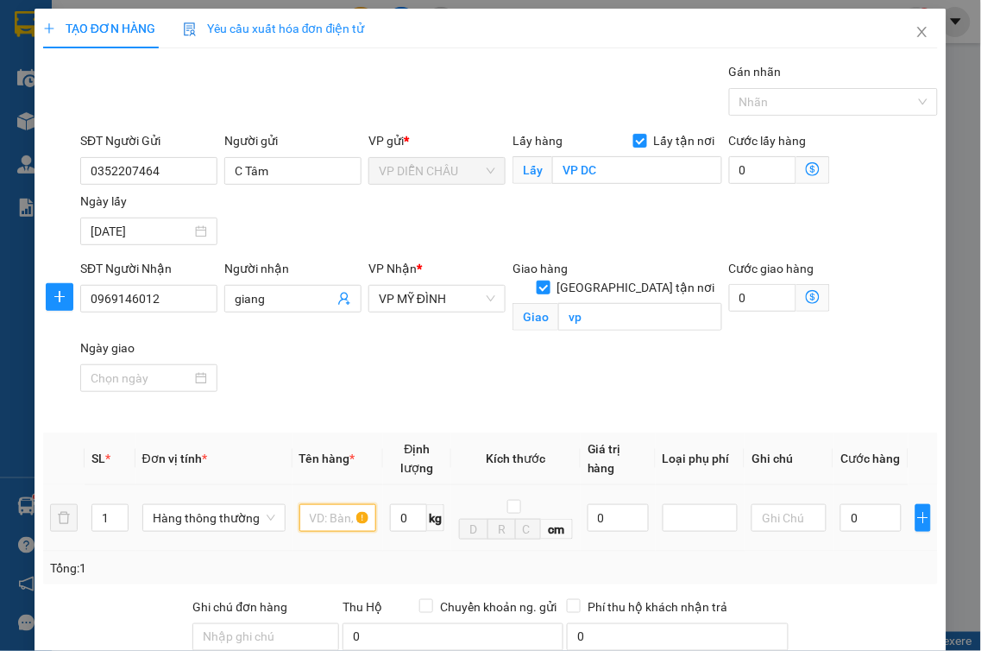
click at [312, 504] on input "text" at bounding box center [337, 518] width 77 height 28
type input "t"
click at [334, 504] on input "text" at bounding box center [337, 518] width 77 height 28
type input "thực phẩm"
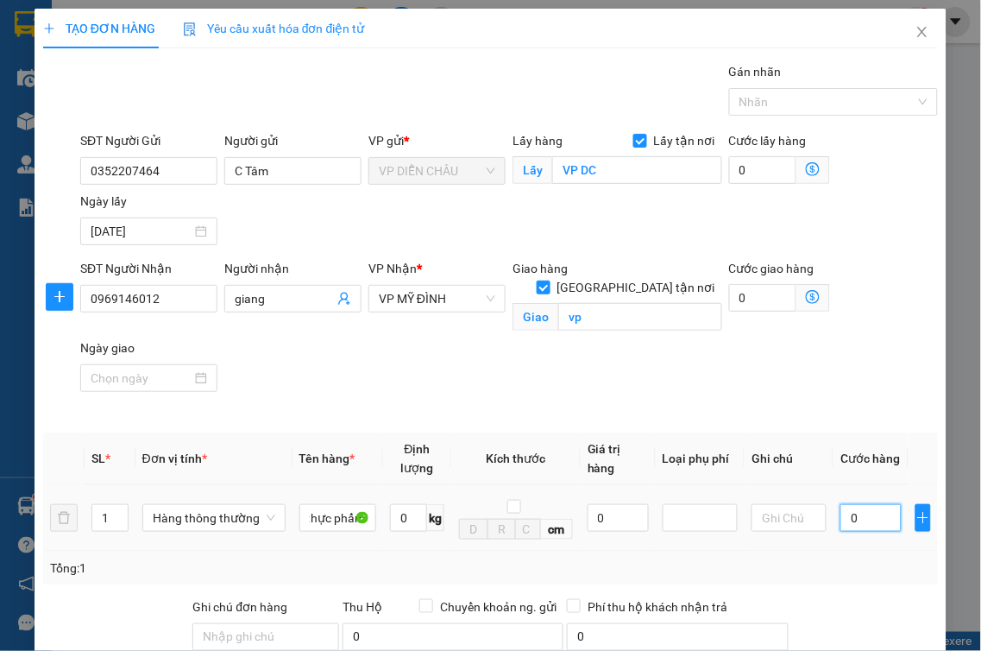
click at [840, 504] on input "0" at bounding box center [870, 518] width 61 height 28
type input "6"
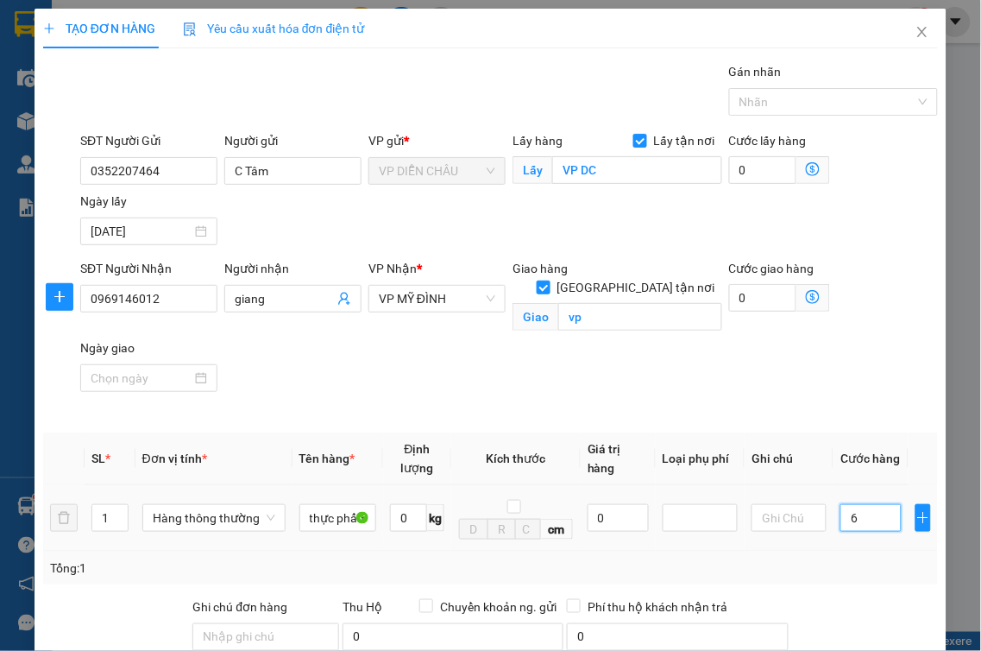
type input "60"
type input "600"
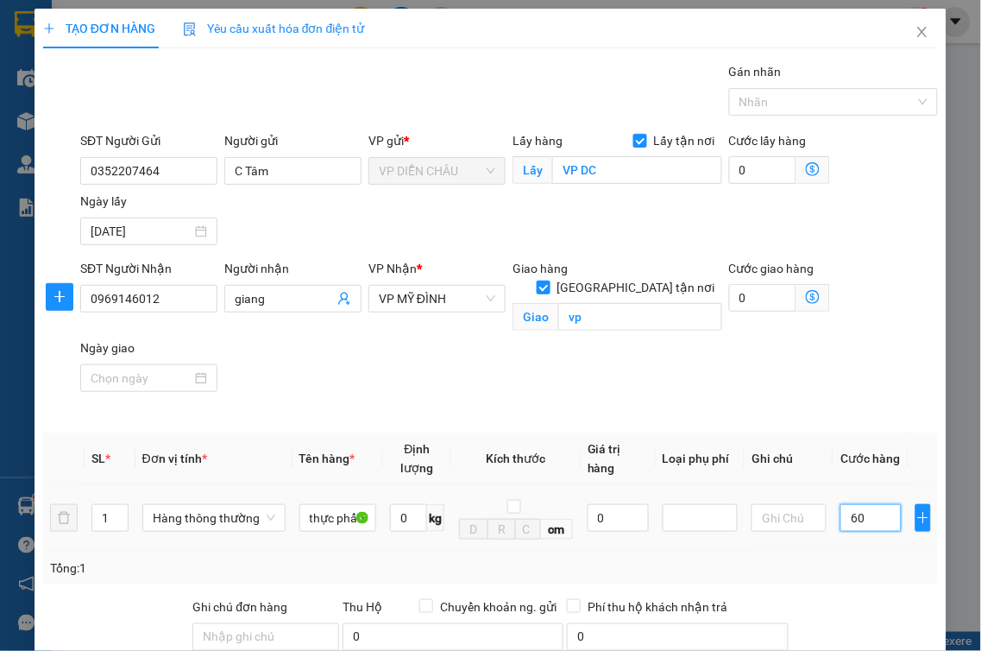
type input "600"
type input "6.000"
type input "60.000"
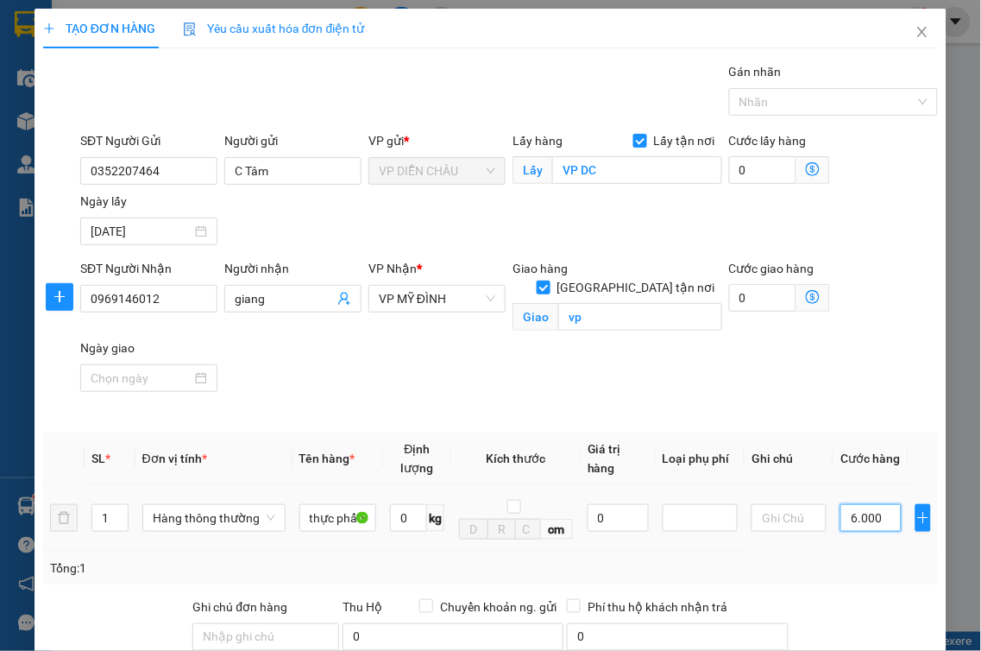
type input "60.000"
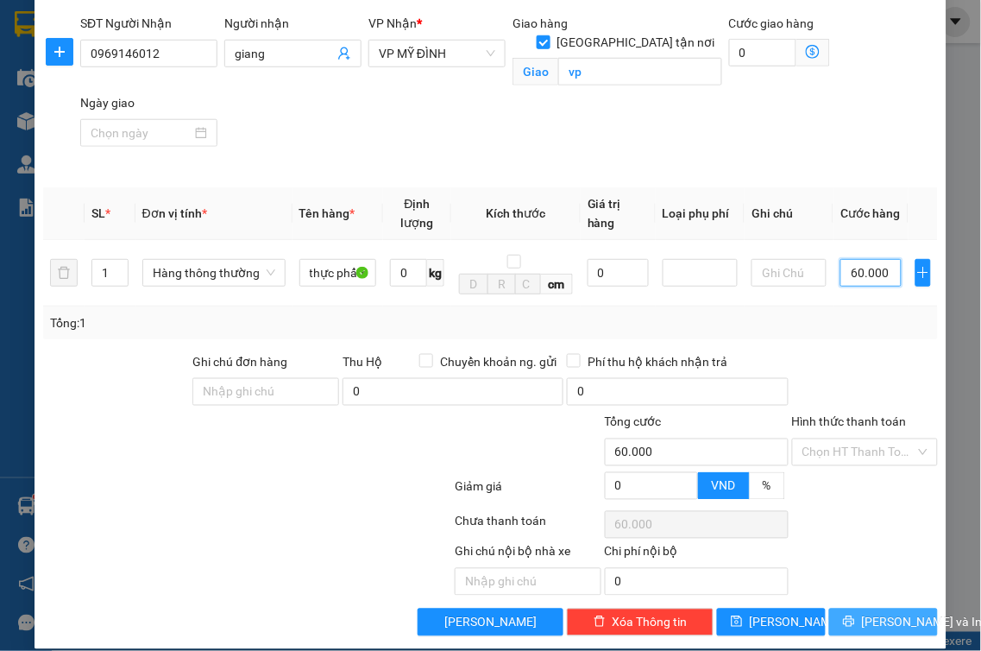
type input "60.000"
click at [849, 615] on icon "printer" at bounding box center [849, 621] width 12 height 12
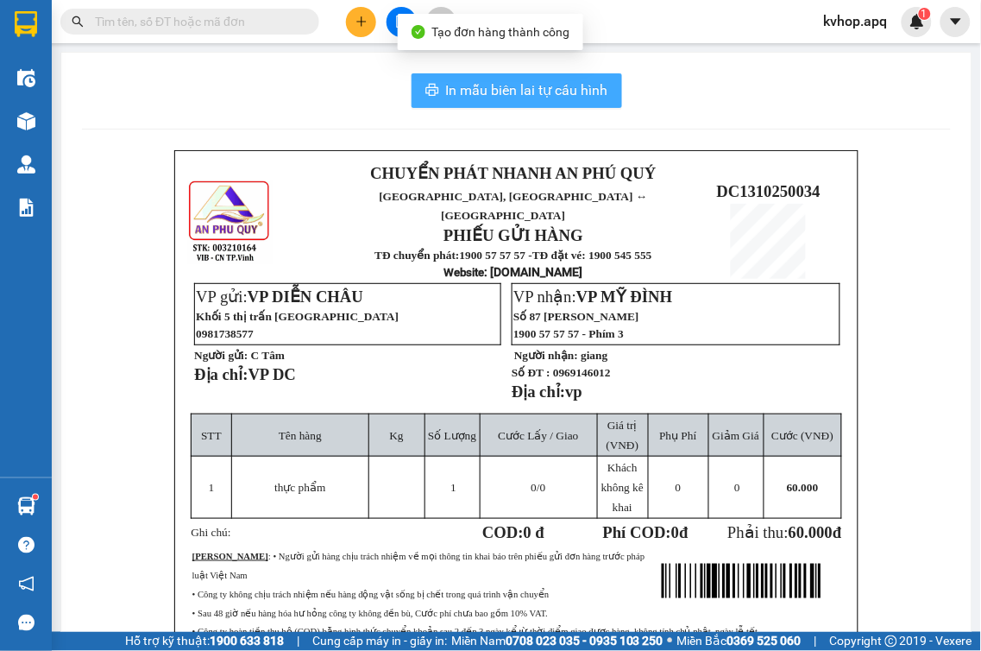
drag, startPoint x: 573, startPoint y: 75, endPoint x: 568, endPoint y: 86, distance: 12.4
click at [568, 86] on button "In mẫu biên lai tự cấu hình" at bounding box center [517, 90] width 211 height 35
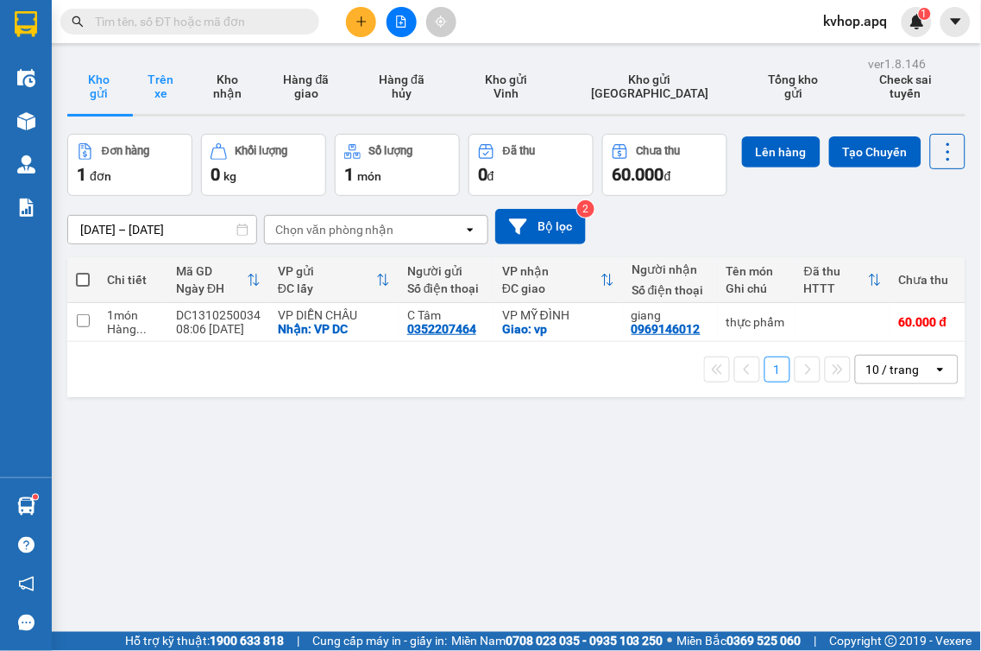
click at [156, 92] on button "Trên xe" at bounding box center [160, 86] width 62 height 55
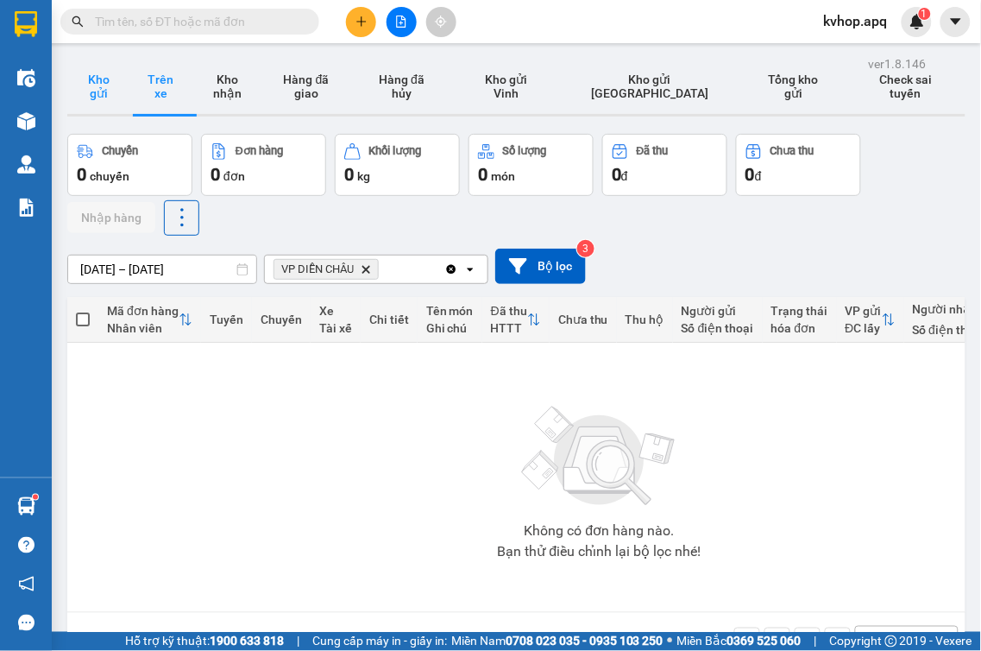
click at [104, 75] on button "Kho gửi" at bounding box center [98, 86] width 62 height 55
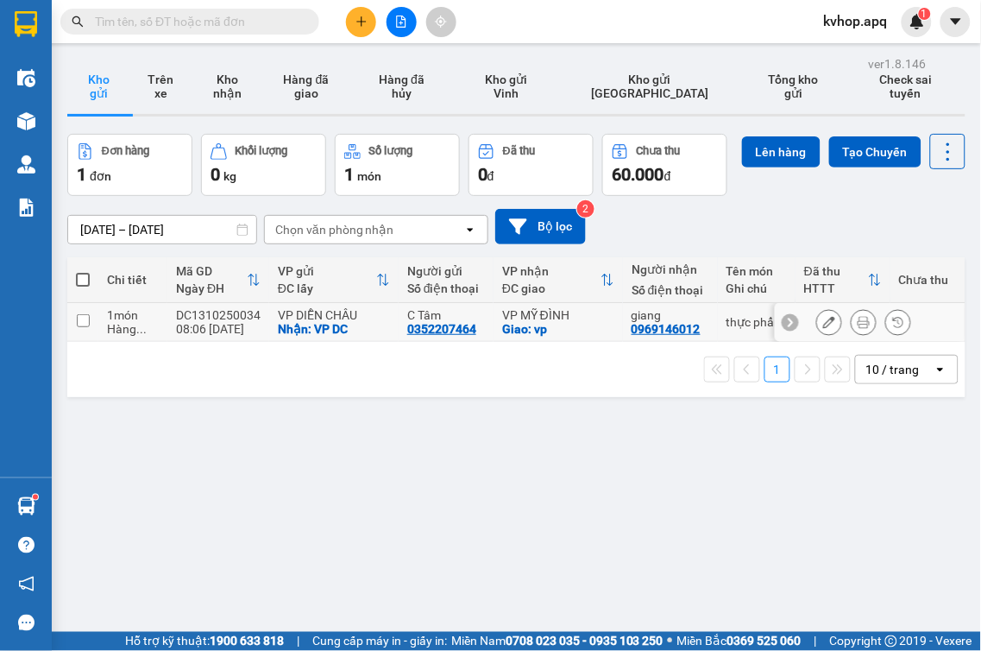
click at [79, 327] on input "checkbox" at bounding box center [83, 320] width 13 height 13
checkbox input "true"
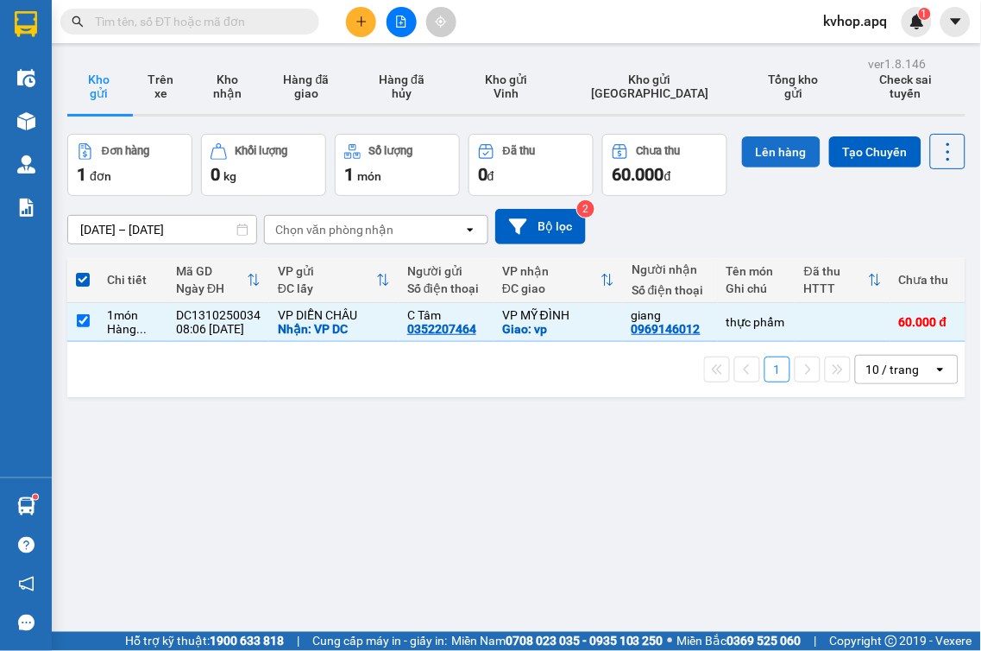
click at [742, 167] on button "Lên hàng" at bounding box center [781, 151] width 79 height 31
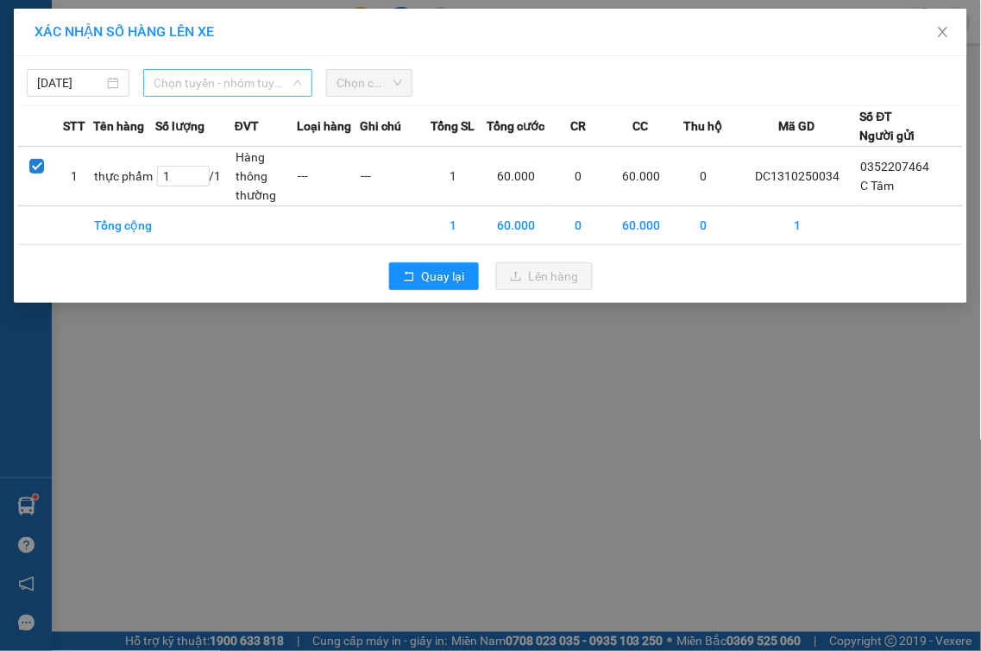
click at [231, 85] on span "Chọn tuyến - nhóm tuyến" at bounding box center [228, 83] width 148 height 26
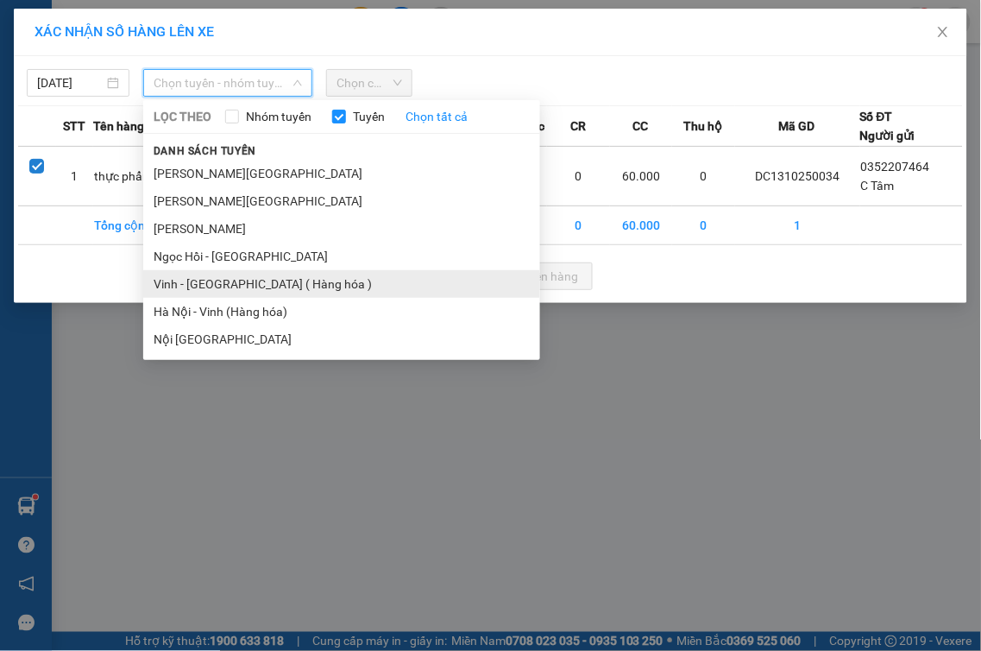
click at [183, 274] on li "Vinh - [GEOGRAPHIC_DATA] ( Hàng hóa )" at bounding box center [341, 284] width 397 height 28
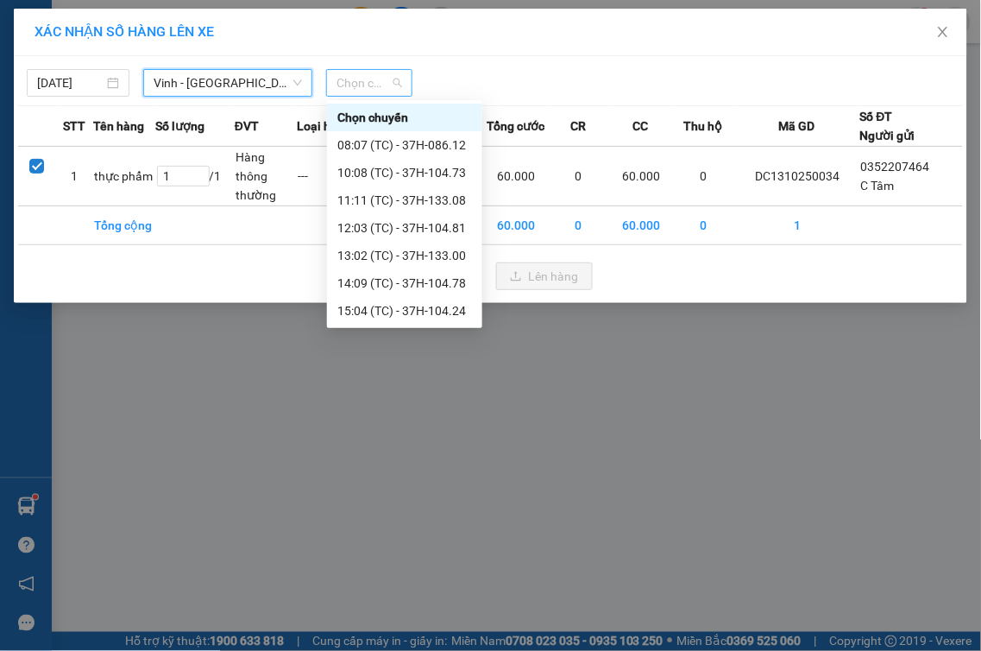
click at [332, 86] on div "Chọn chuyến" at bounding box center [369, 83] width 86 height 28
click at [452, 145] on div "08:07 (TC) - 37H-086.12" at bounding box center [404, 144] width 135 height 19
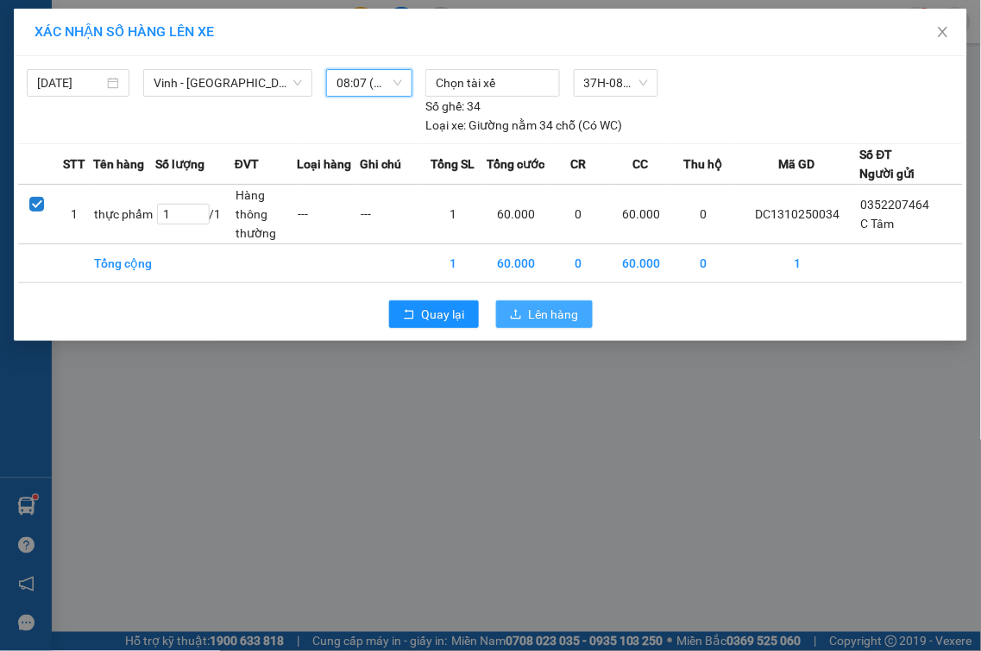
click at [529, 309] on button "Lên hàng" at bounding box center [544, 314] width 97 height 28
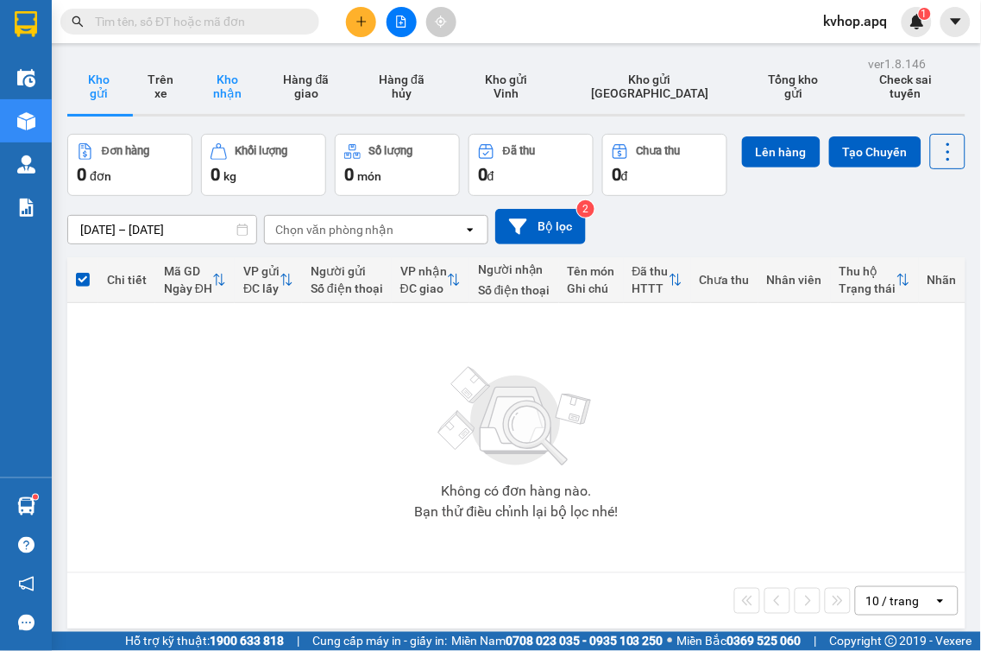
click at [262, 110] on button "Kho nhận" at bounding box center [227, 86] width 71 height 55
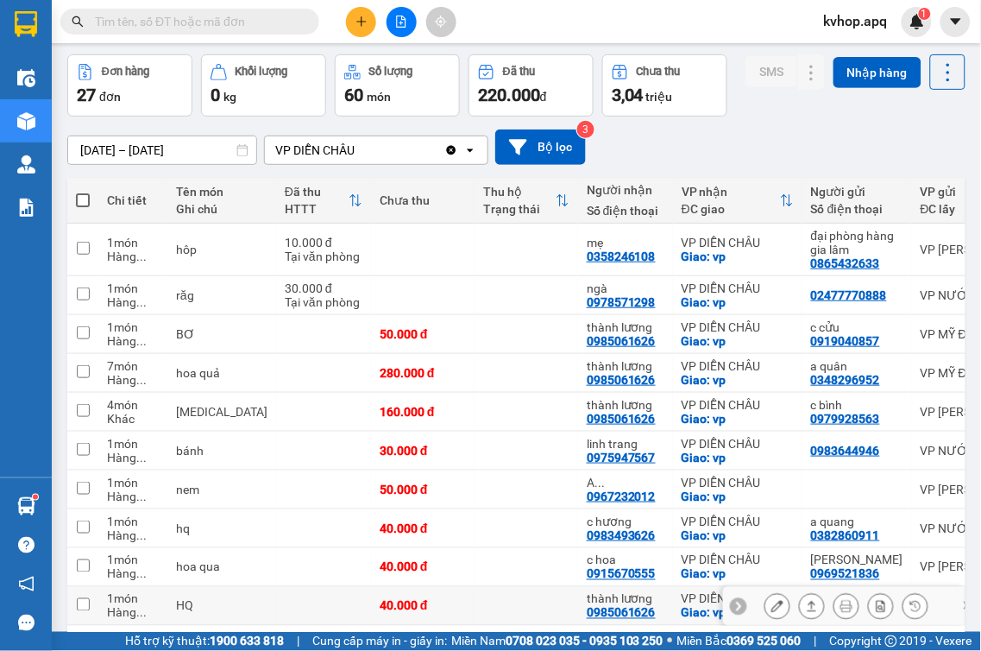
scroll to position [152, 0]
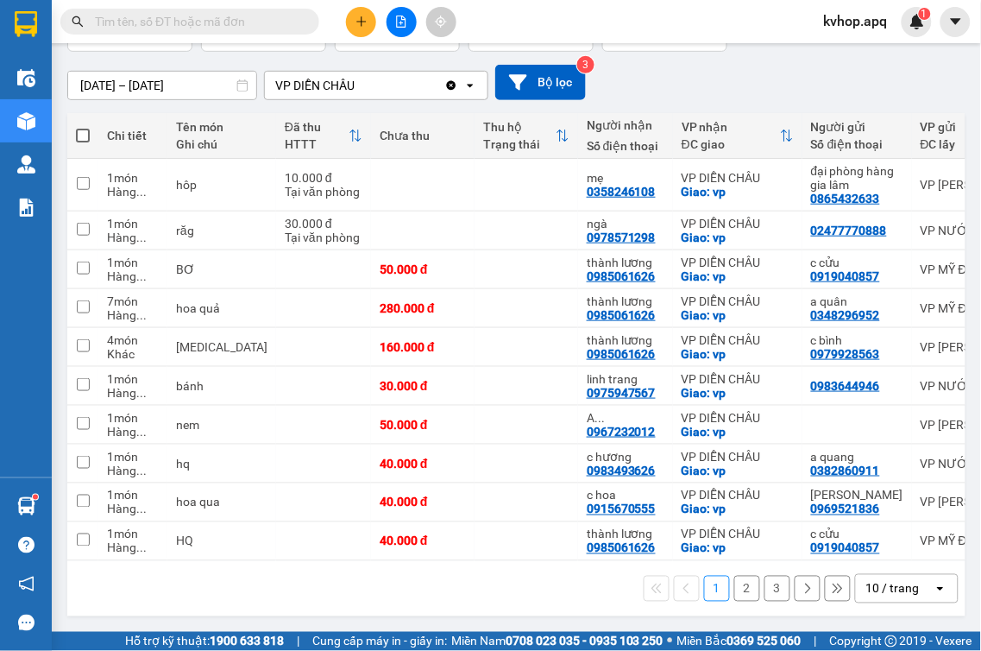
click at [764, 588] on button "3" at bounding box center [777, 588] width 26 height 26
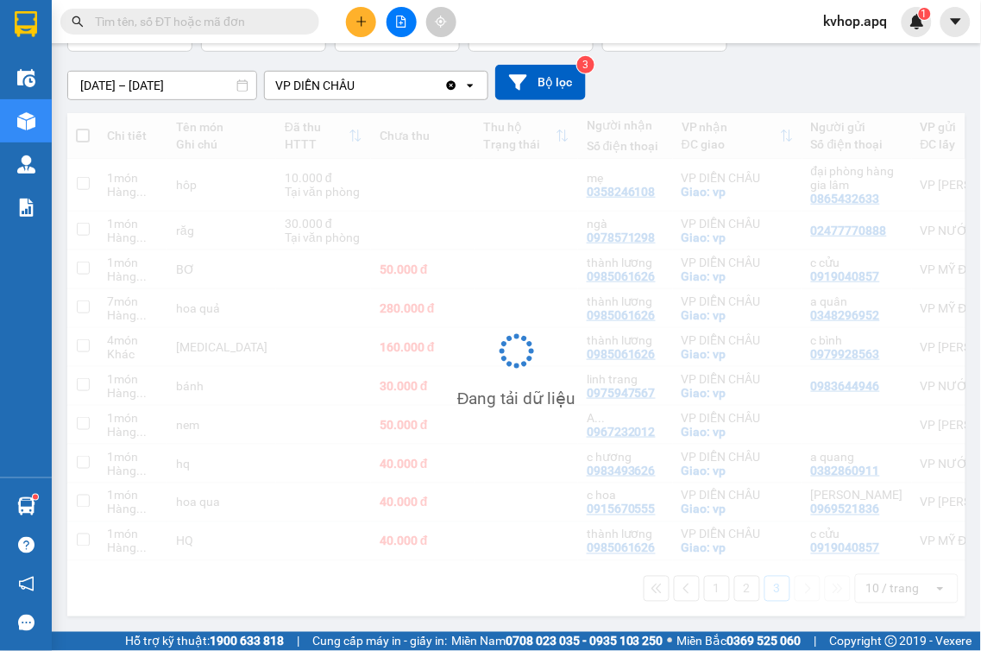
scroll to position [79, 0]
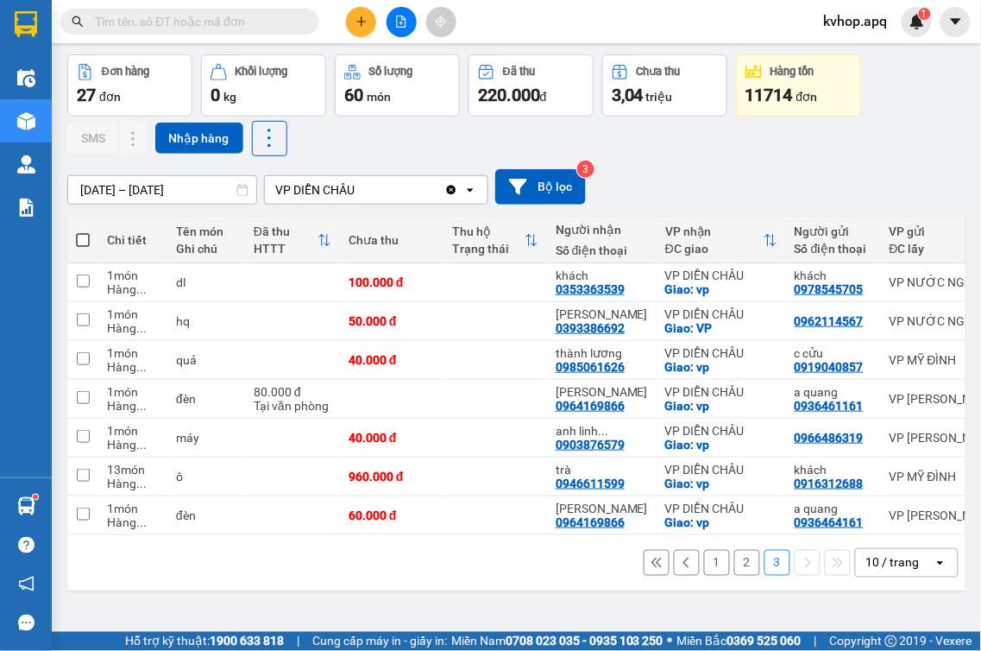
click at [704, 563] on button "1" at bounding box center [717, 563] width 26 height 26
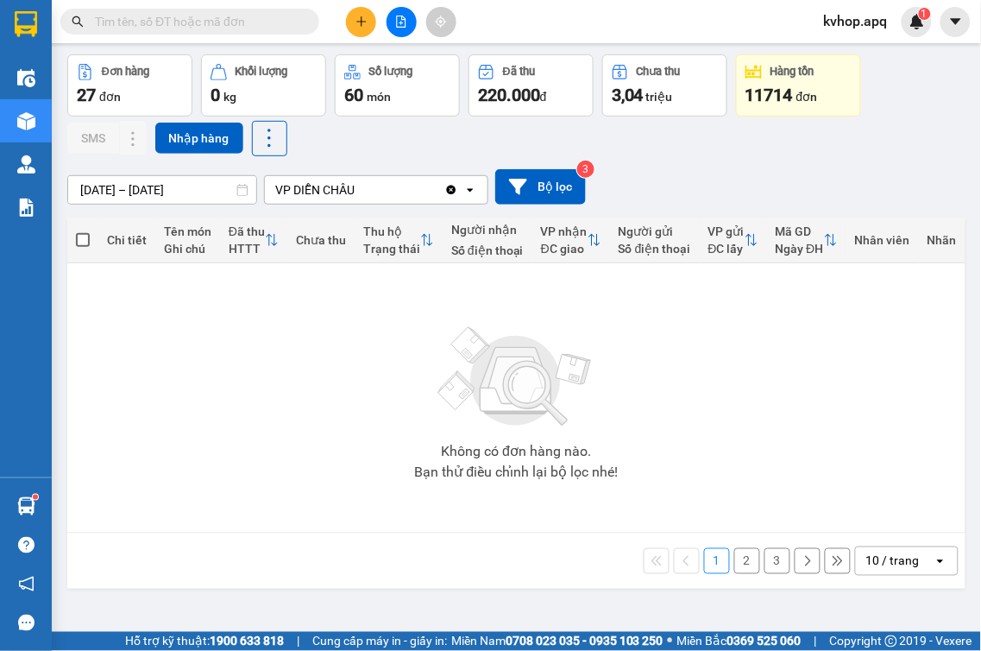
scroll to position [0, 0]
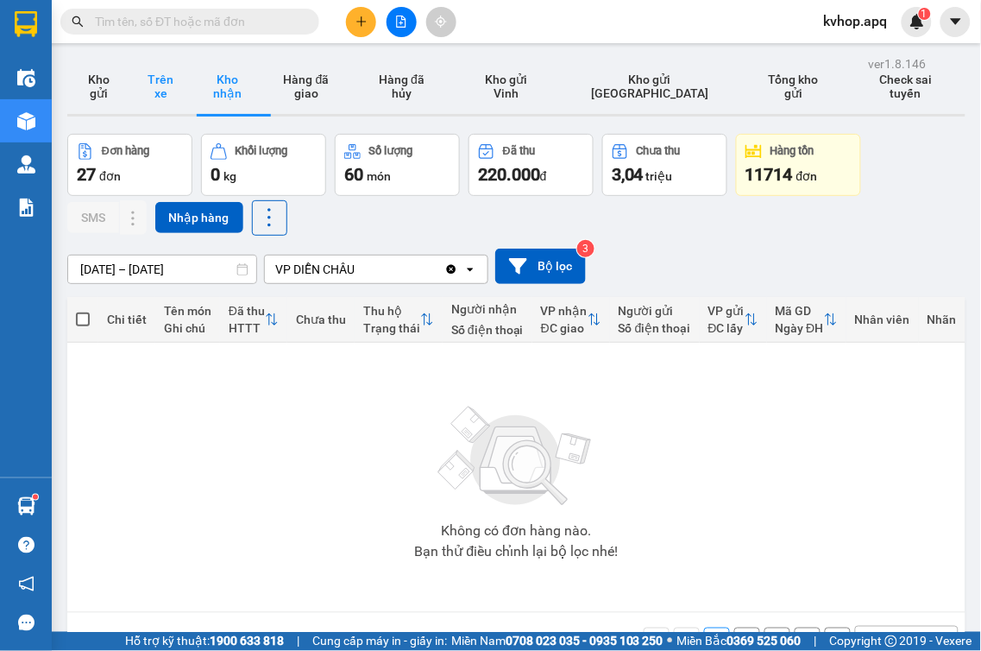
click at [168, 106] on button "Trên xe" at bounding box center [160, 86] width 62 height 55
type input "[DATE] – [DATE]"
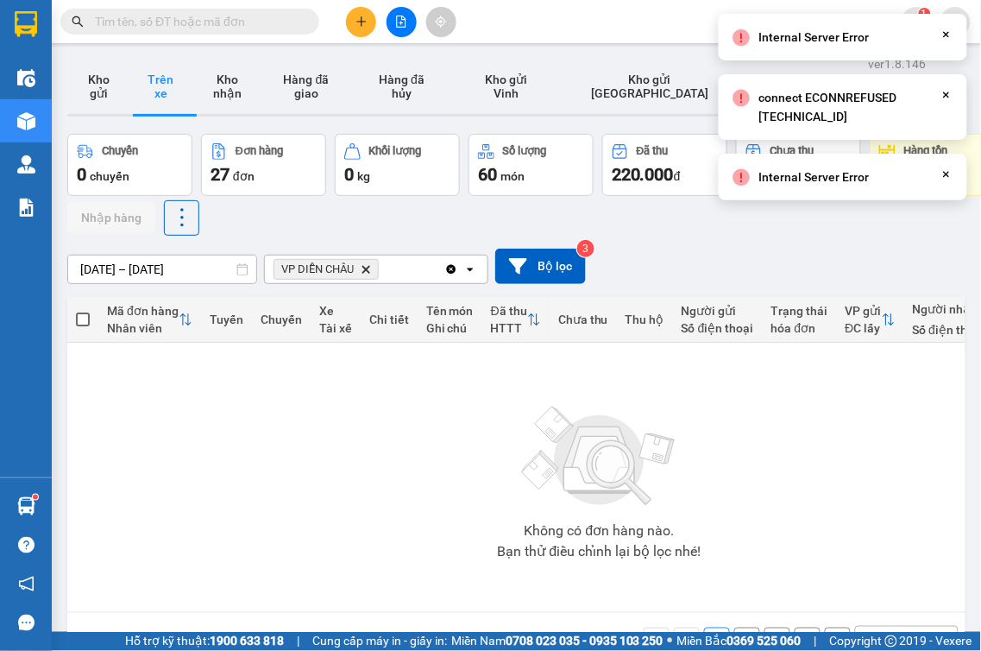
click at [168, 106] on button "Trên xe" at bounding box center [160, 86] width 62 height 55
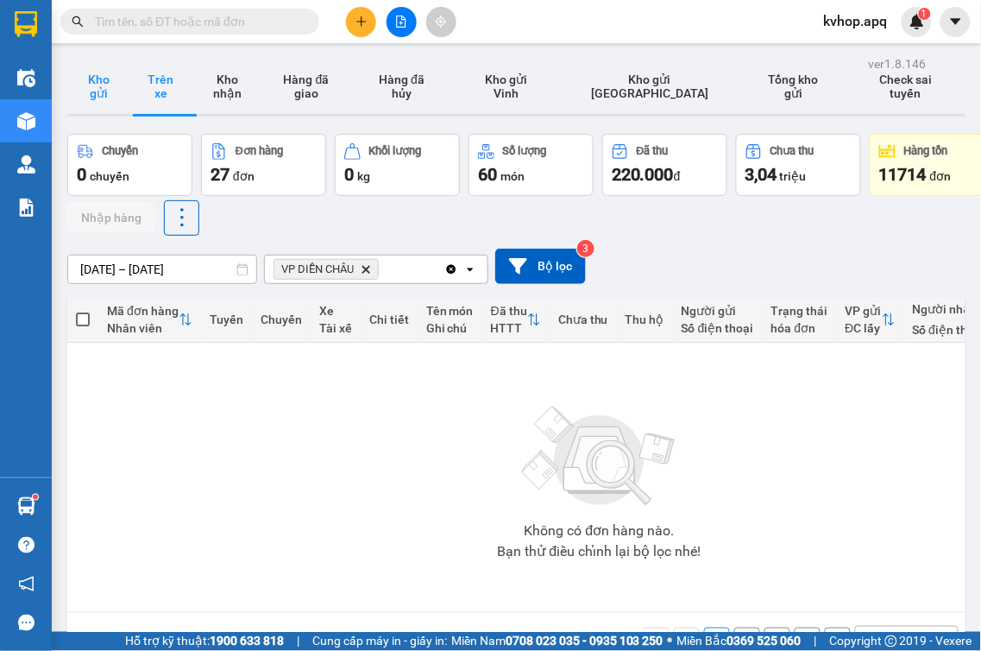
click at [84, 97] on button "Kho gửi" at bounding box center [98, 86] width 62 height 55
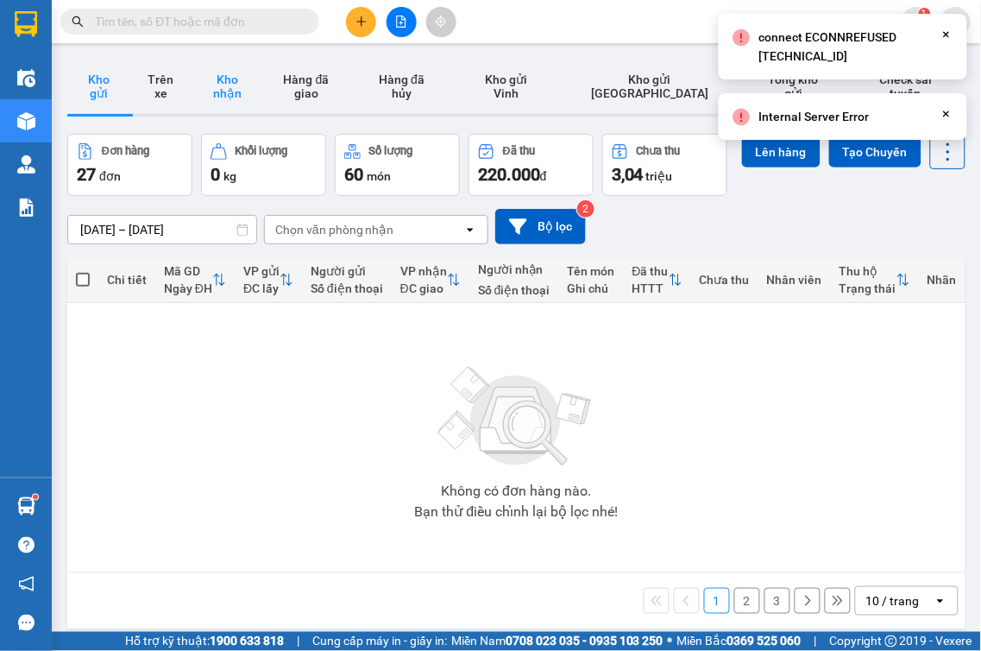
click at [242, 85] on button "Kho nhận" at bounding box center [227, 86] width 71 height 55
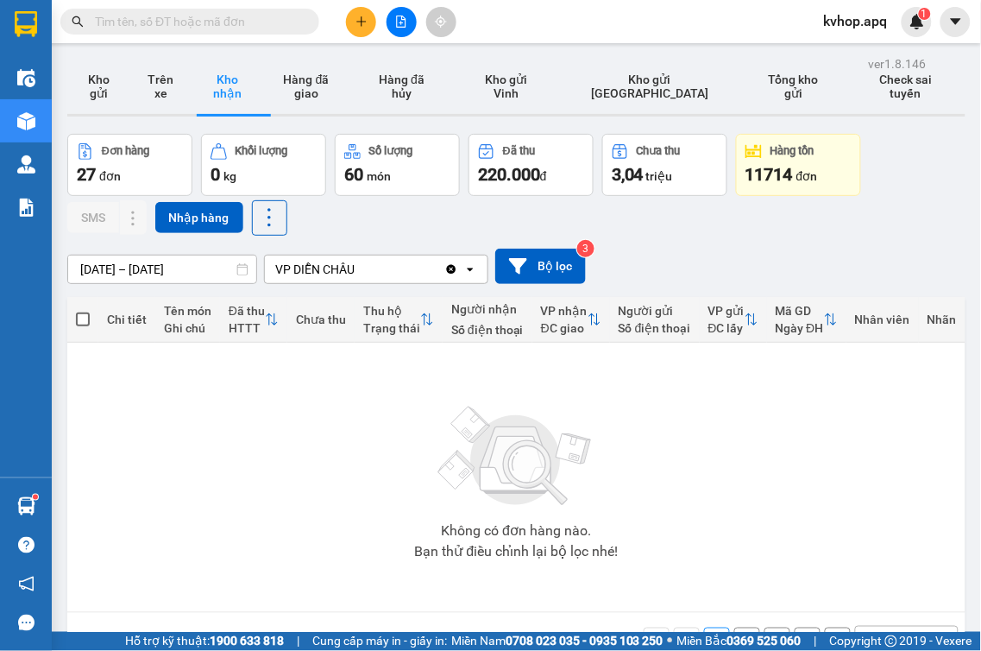
scroll to position [79, 0]
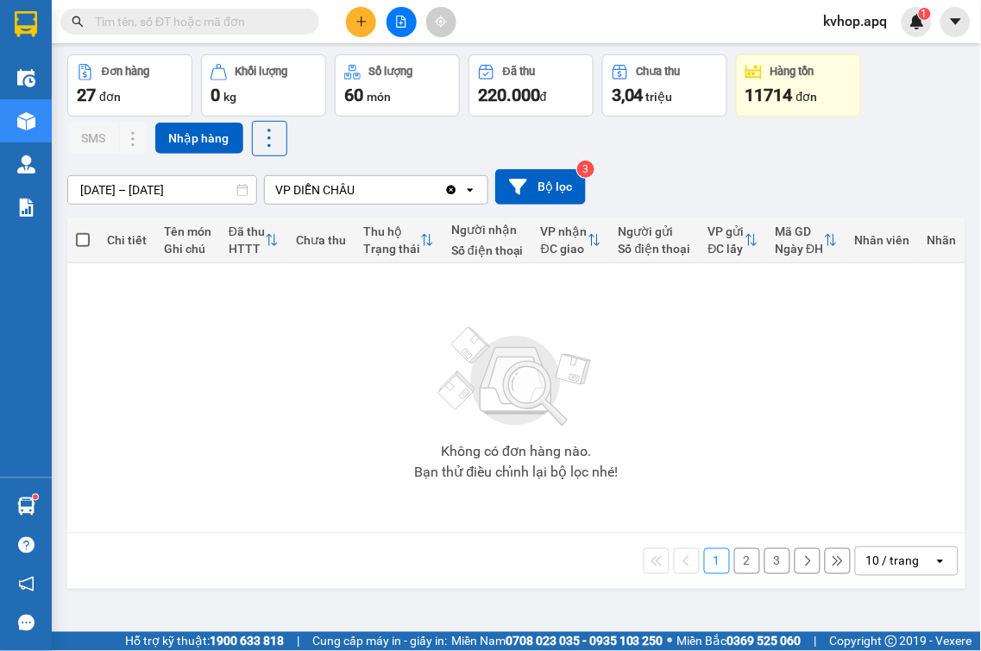
click at [739, 568] on button "2" at bounding box center [747, 561] width 26 height 26
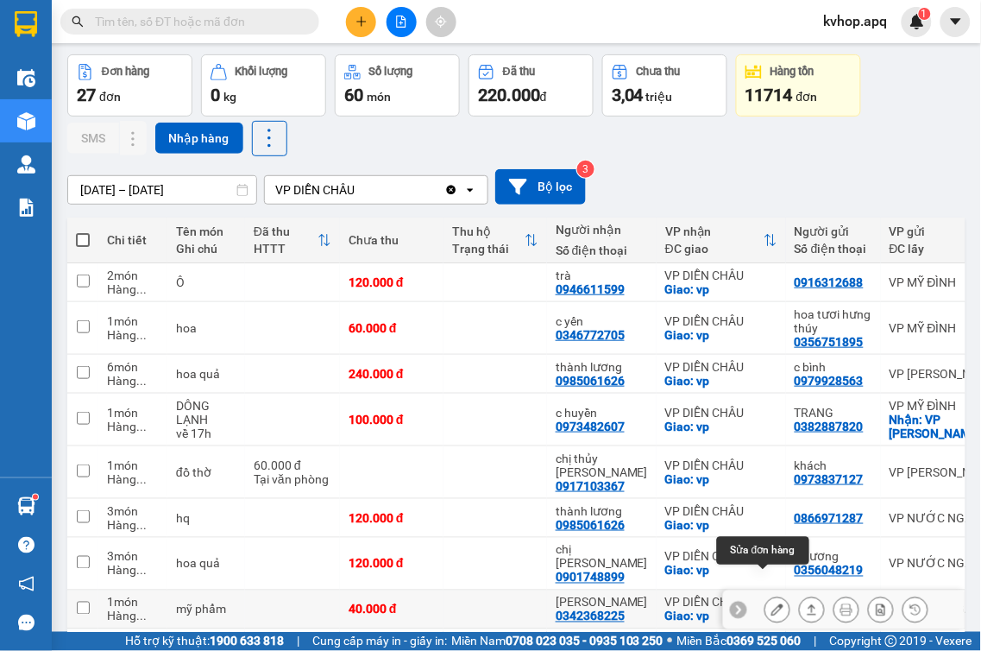
scroll to position [205, 0]
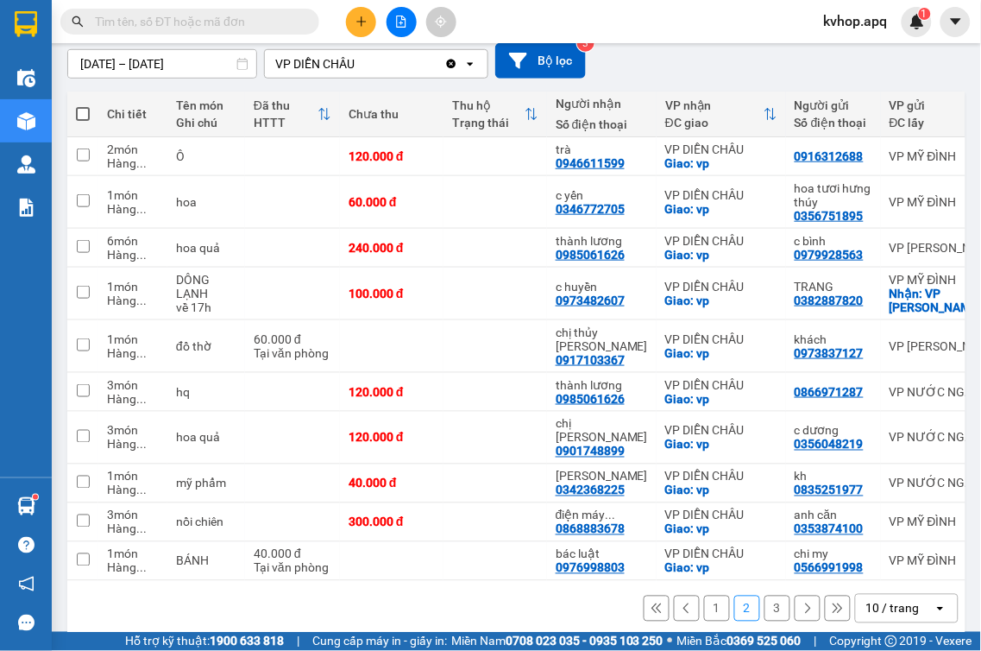
click at [704, 595] on button "1" at bounding box center [717, 608] width 26 height 26
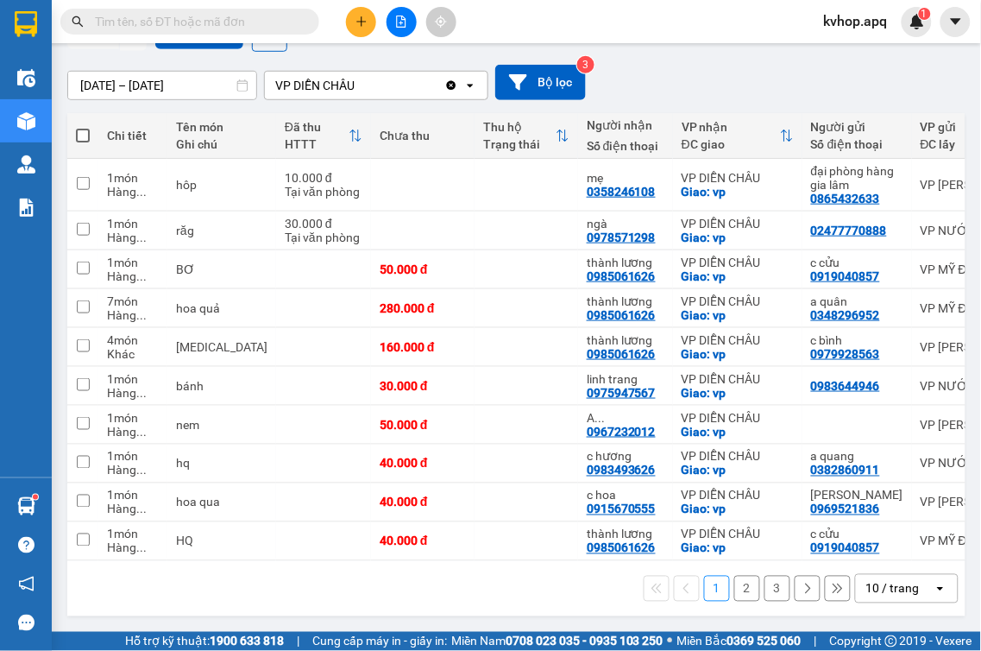
scroll to position [192, 0]
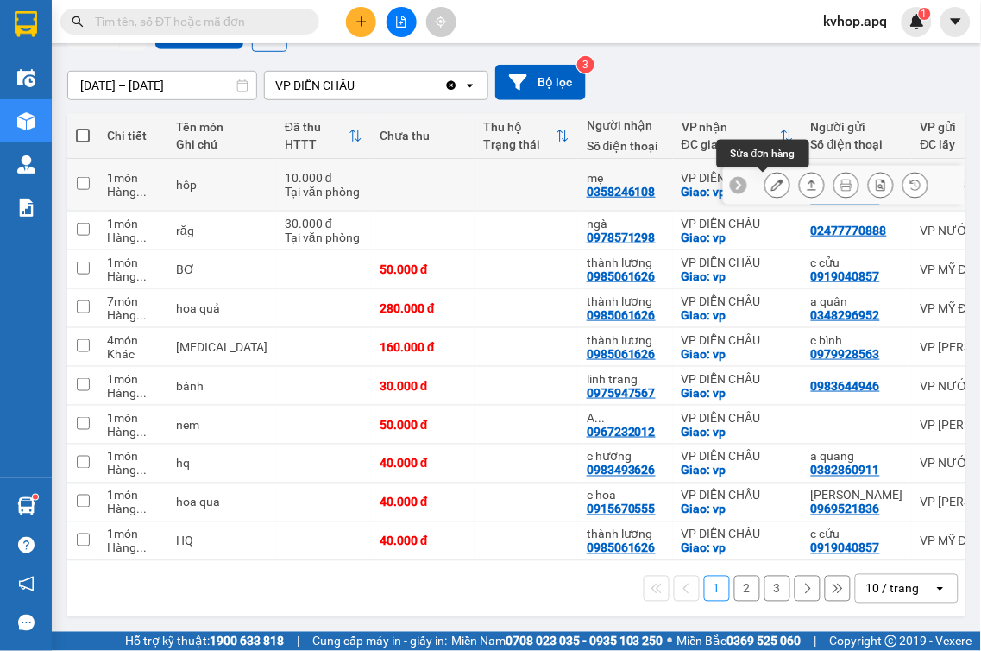
click at [771, 179] on icon at bounding box center [777, 185] width 12 height 12
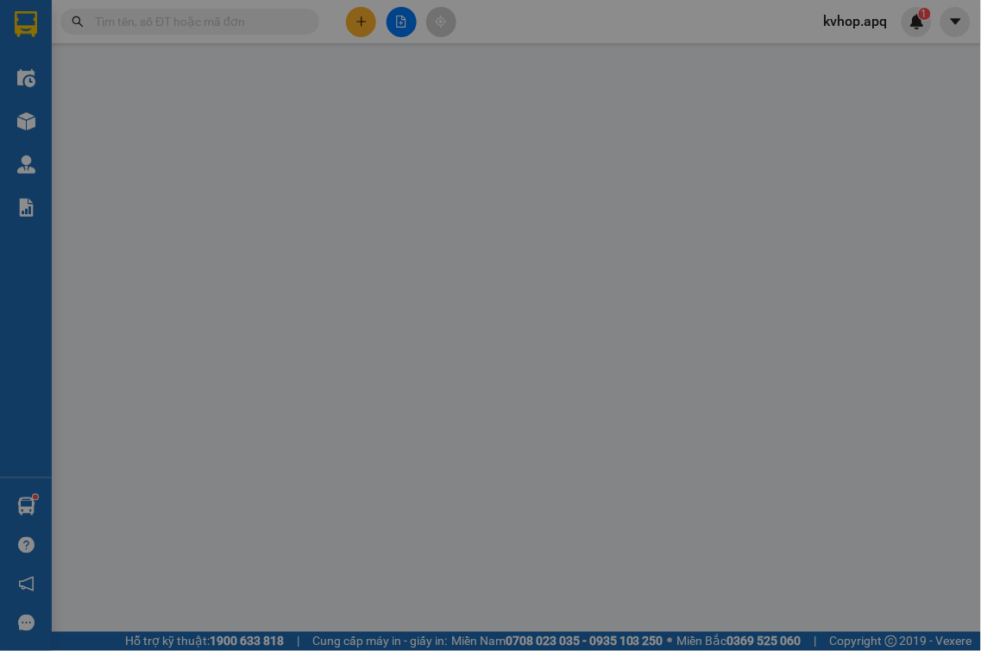
type input "0865432633"
type input "đại phòng hàng gia lâm"
type input "0358246108"
type input "mẹ"
checkbox input "true"
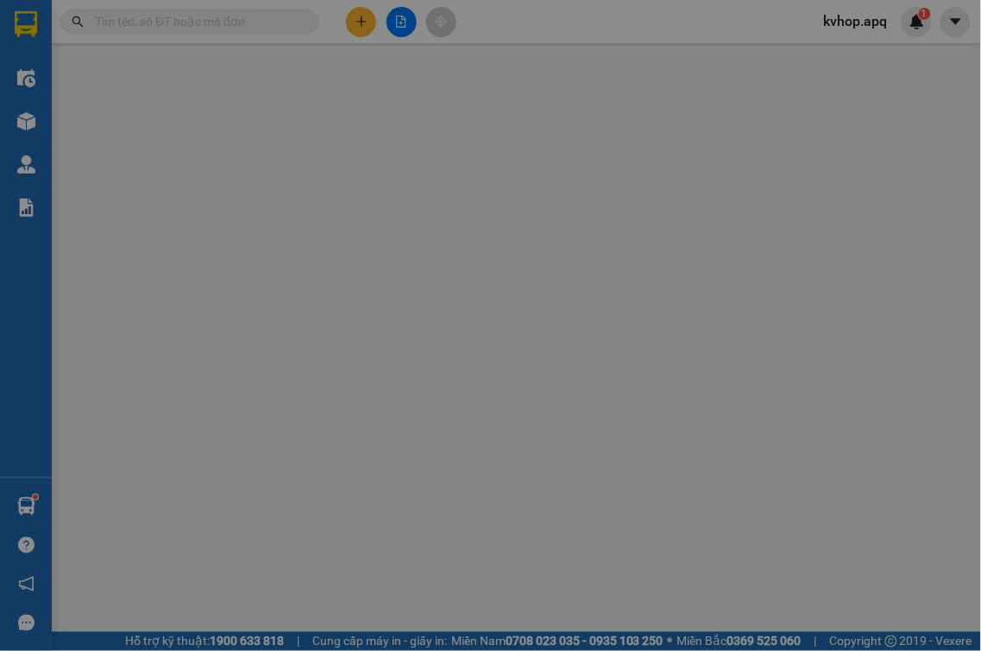
type input "vp"
type input "10.000"
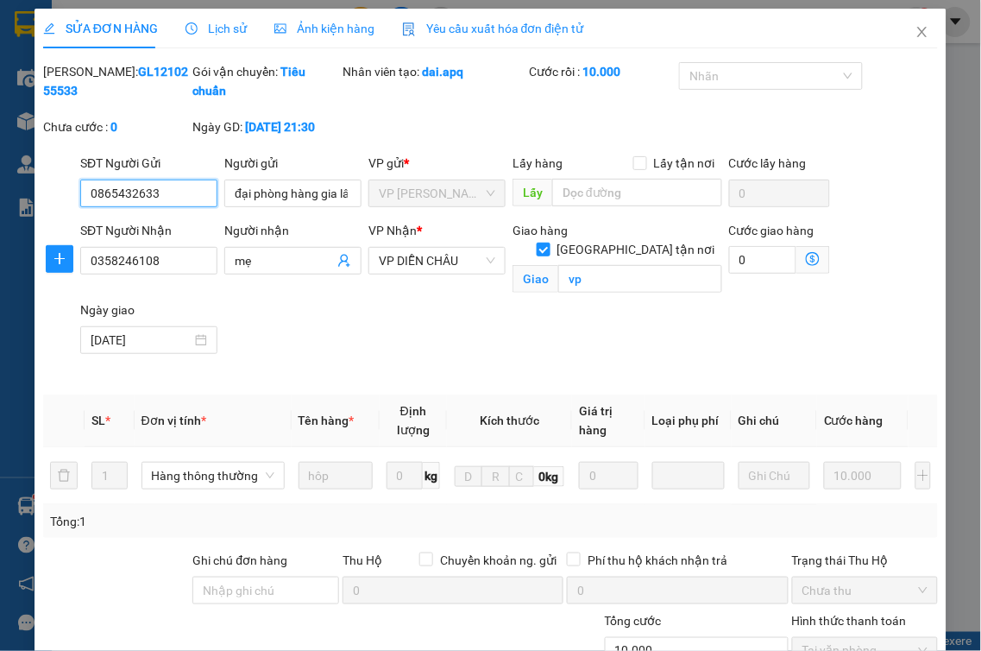
scroll to position [217, 0]
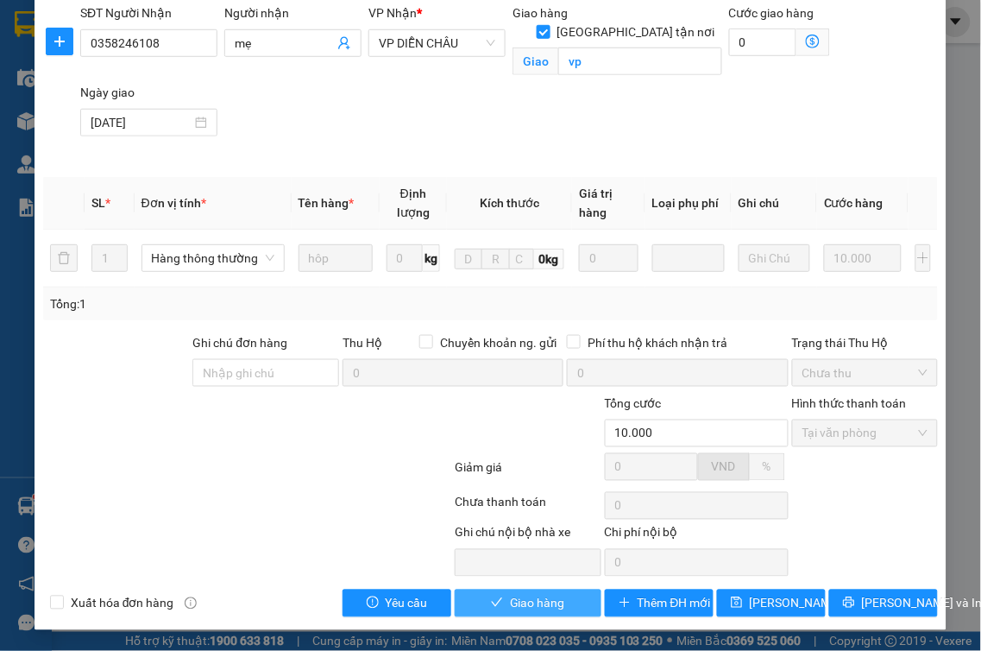
click at [529, 604] on span "Giao hàng" at bounding box center [537, 603] width 55 height 19
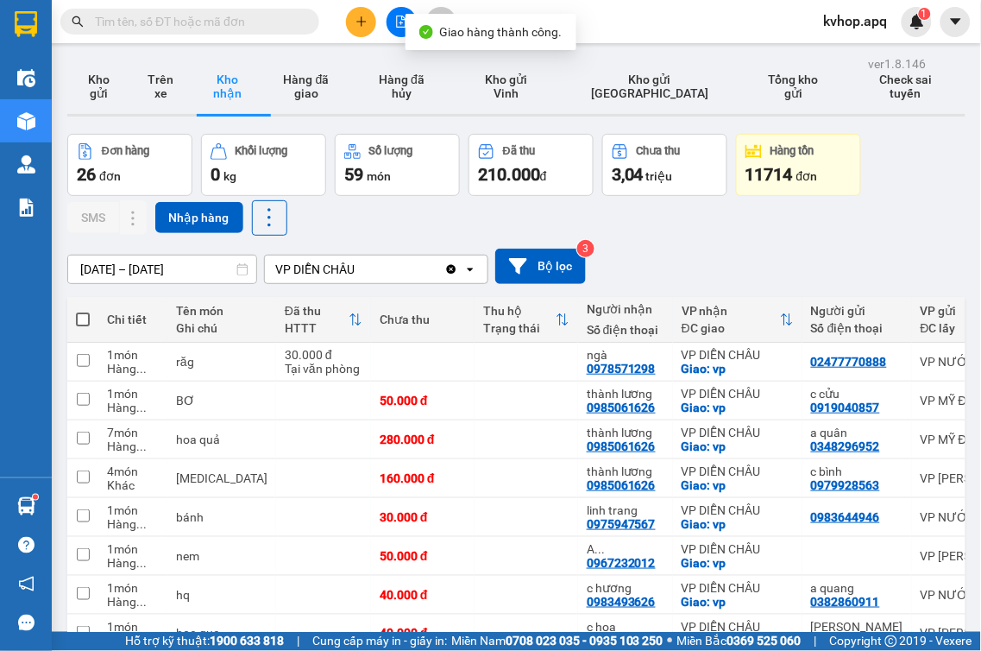
scroll to position [96, 0]
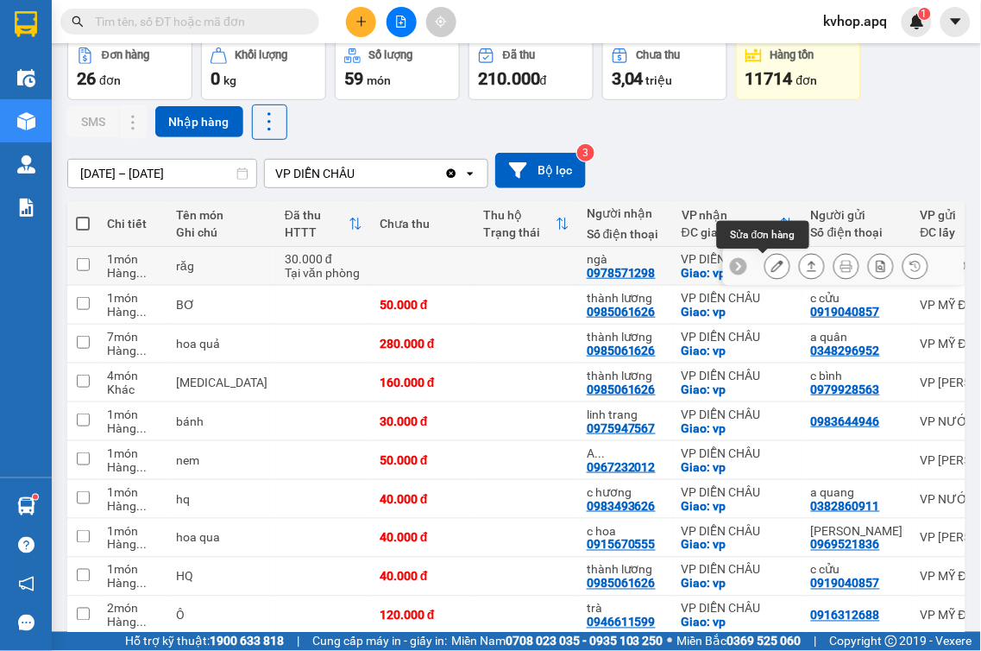
click at [771, 268] on icon at bounding box center [777, 266] width 12 height 12
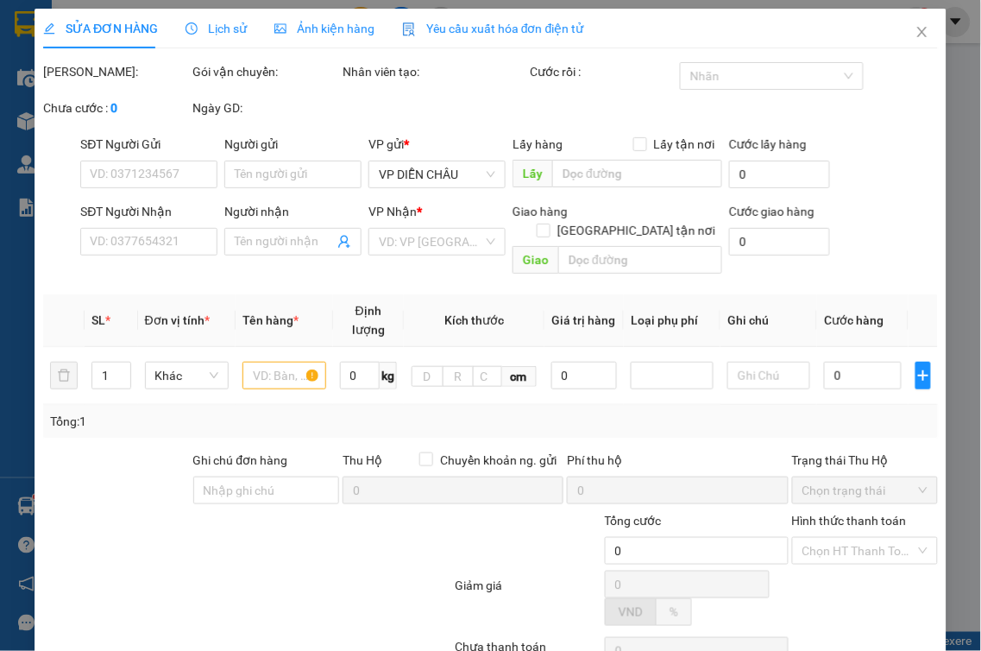
type input "02477770888"
type input "0978571298"
type input "ngà"
checkbox input "true"
type input "vp"
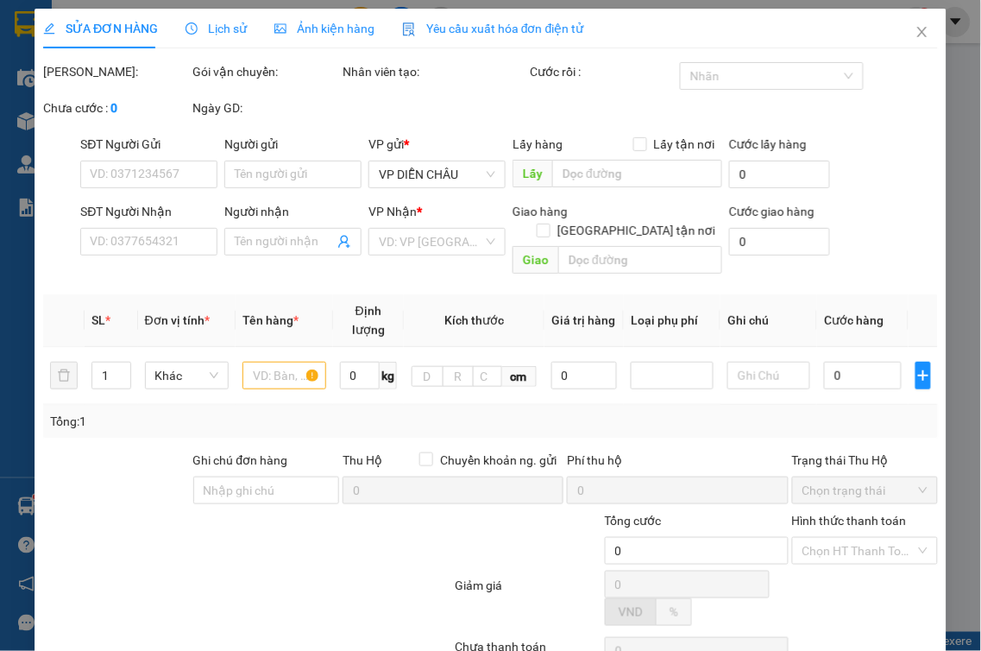
type input "30.000"
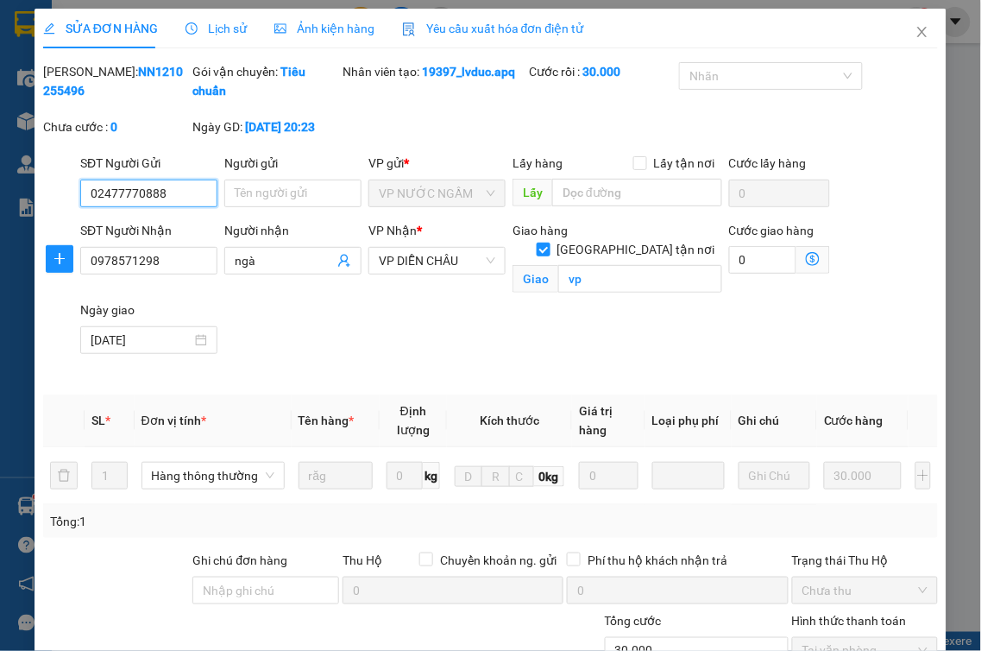
scroll to position [217, 0]
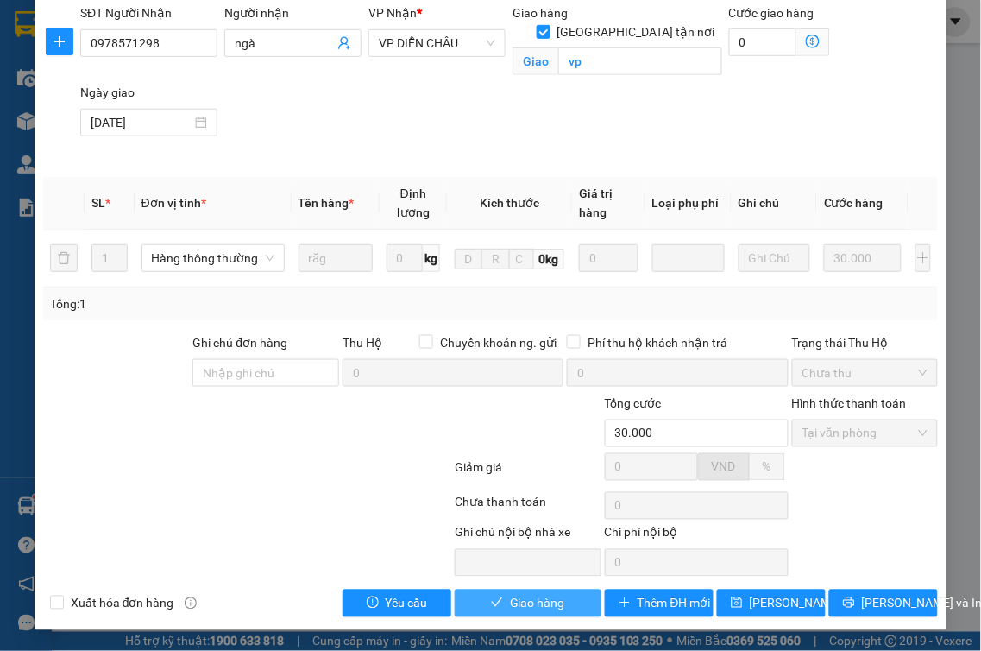
click at [536, 600] on span "Giao hàng" at bounding box center [537, 603] width 55 height 19
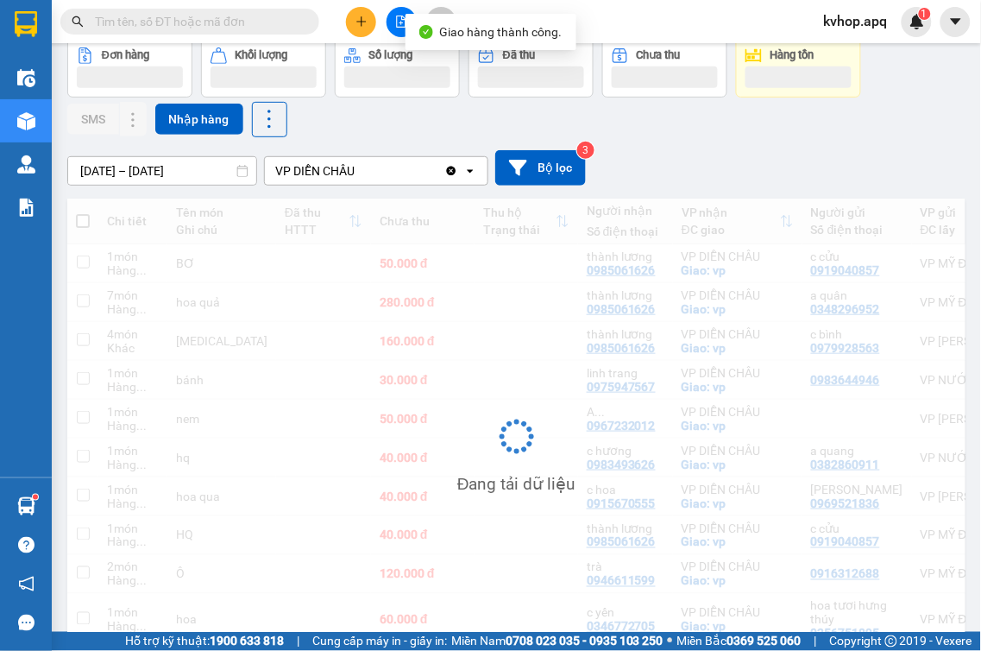
scroll to position [188, 0]
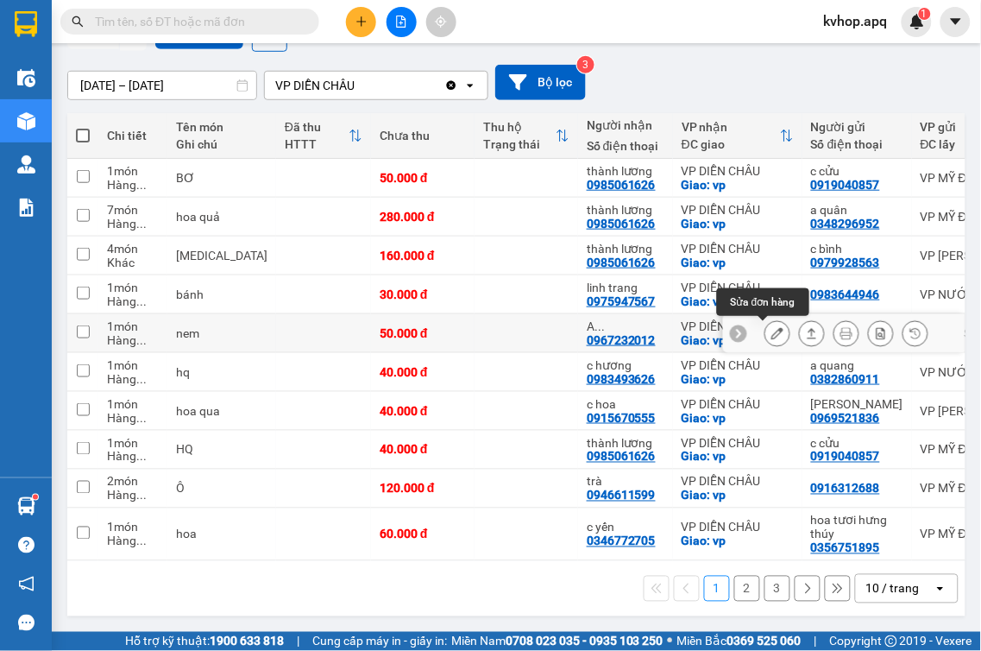
click at [771, 328] on icon at bounding box center [777, 333] width 12 height 12
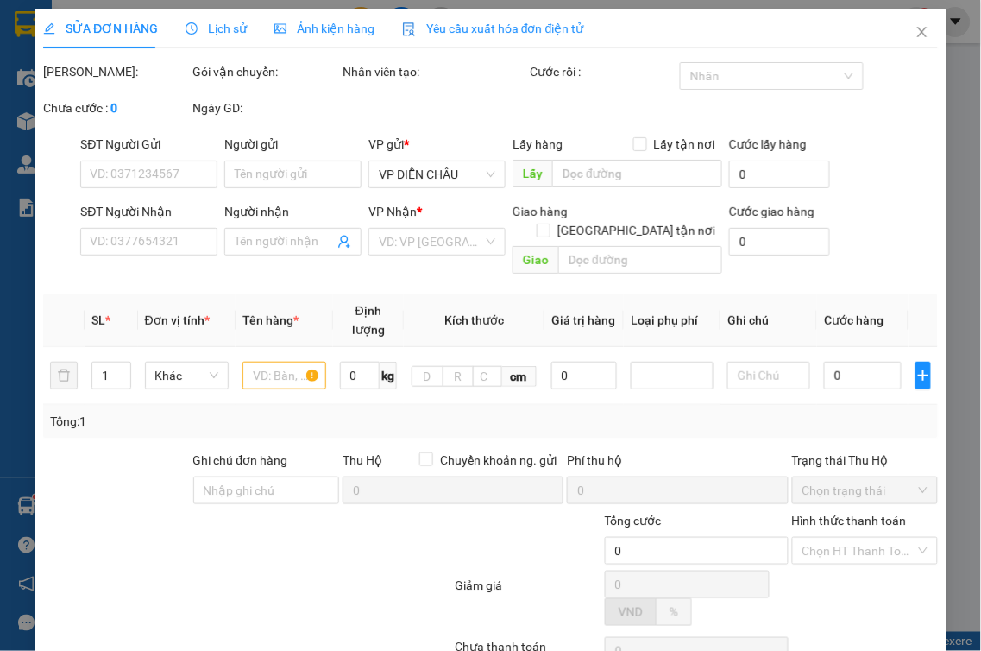
type input "0967232012"
type input "A Linh(0947621234)"
checkbox input "true"
type input "vp"
type input "50.000"
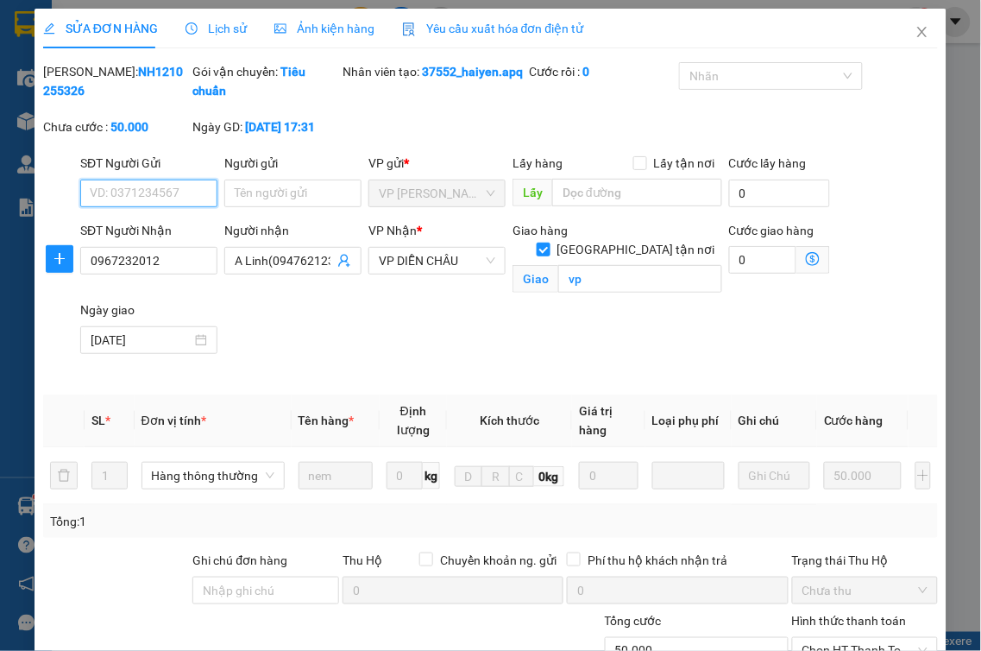
scroll to position [192, 0]
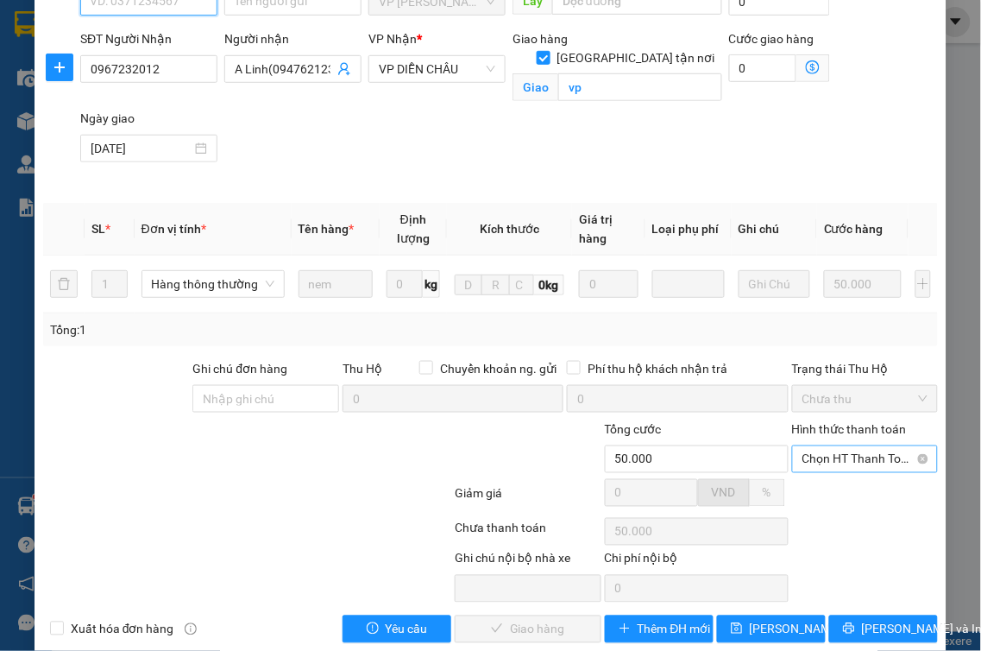
click at [843, 468] on span "Chọn HT Thanh Toán" at bounding box center [865, 459] width 126 height 26
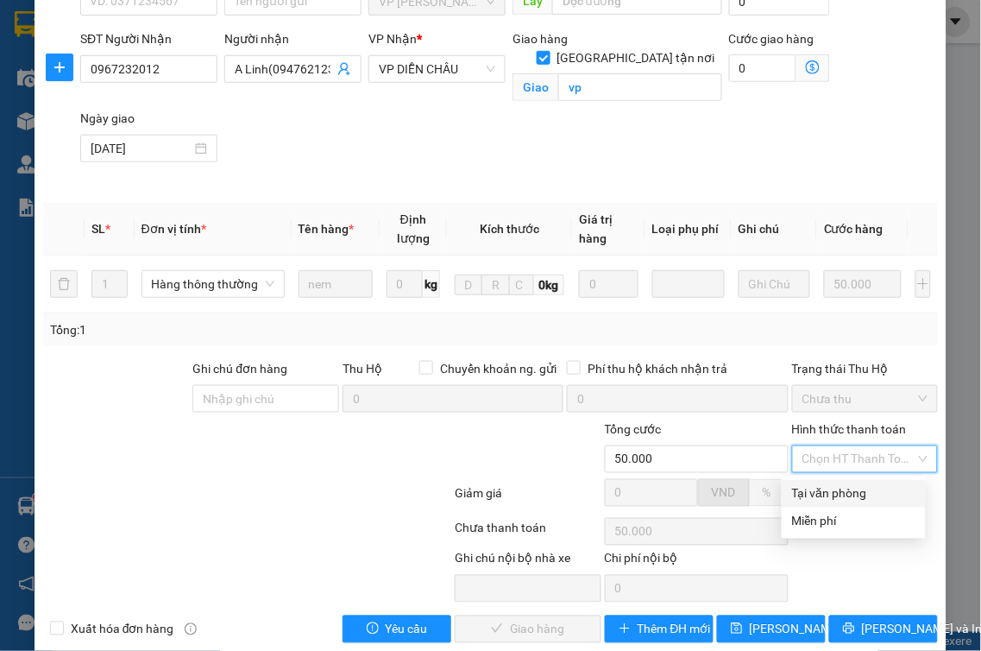
drag, startPoint x: 815, startPoint y: 494, endPoint x: 792, endPoint y: 502, distance: 24.6
click at [808, 497] on div "Tại văn phòng" at bounding box center [853, 493] width 123 height 19
type input "0"
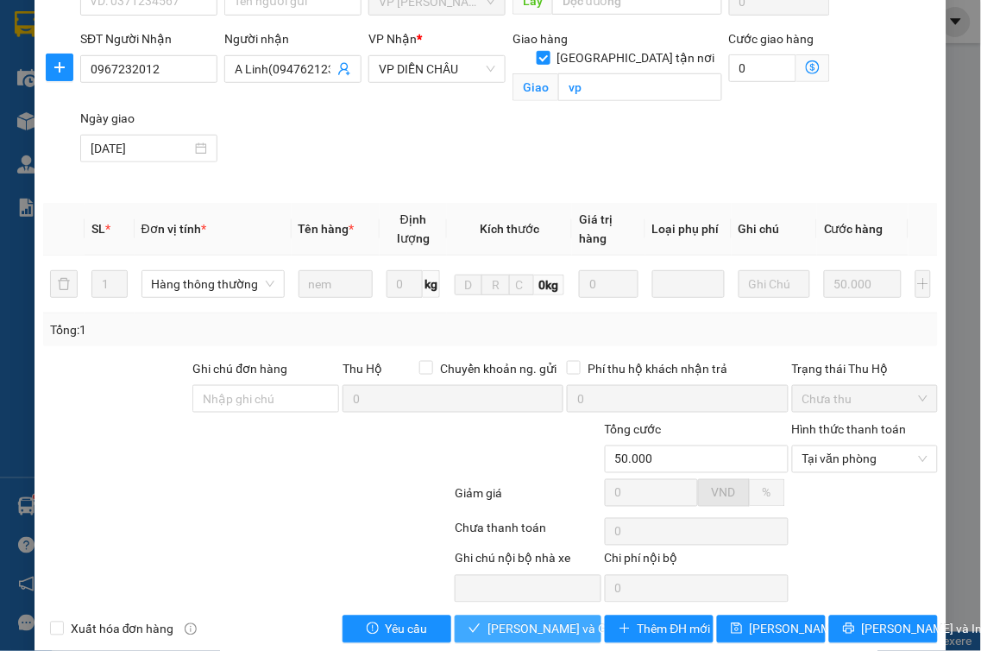
click at [531, 627] on span "[PERSON_NAME] và Giao hàng" at bounding box center [570, 628] width 166 height 19
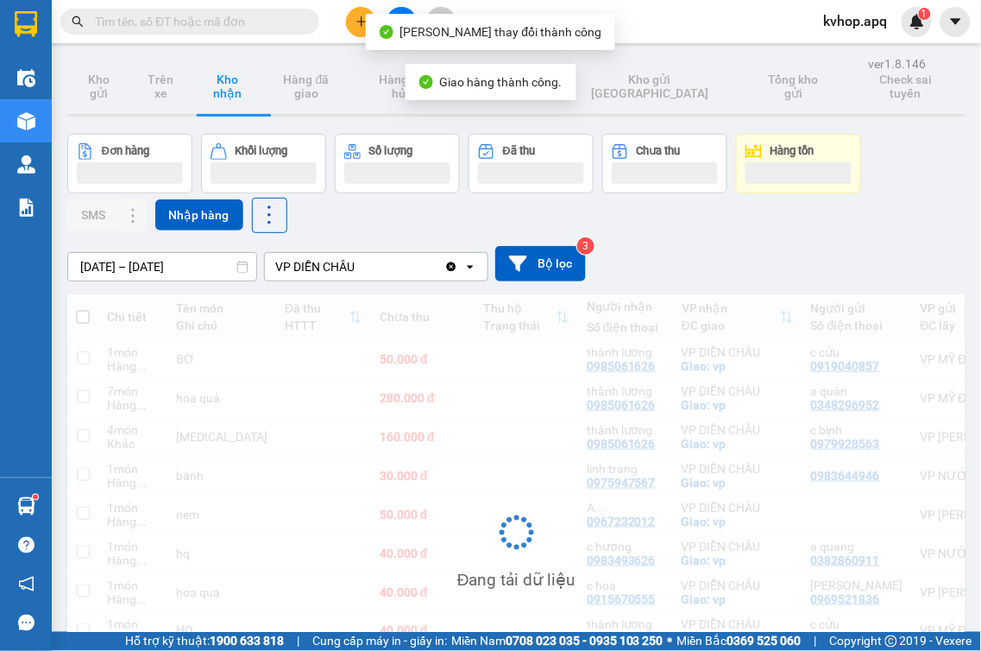
scroll to position [188, 0]
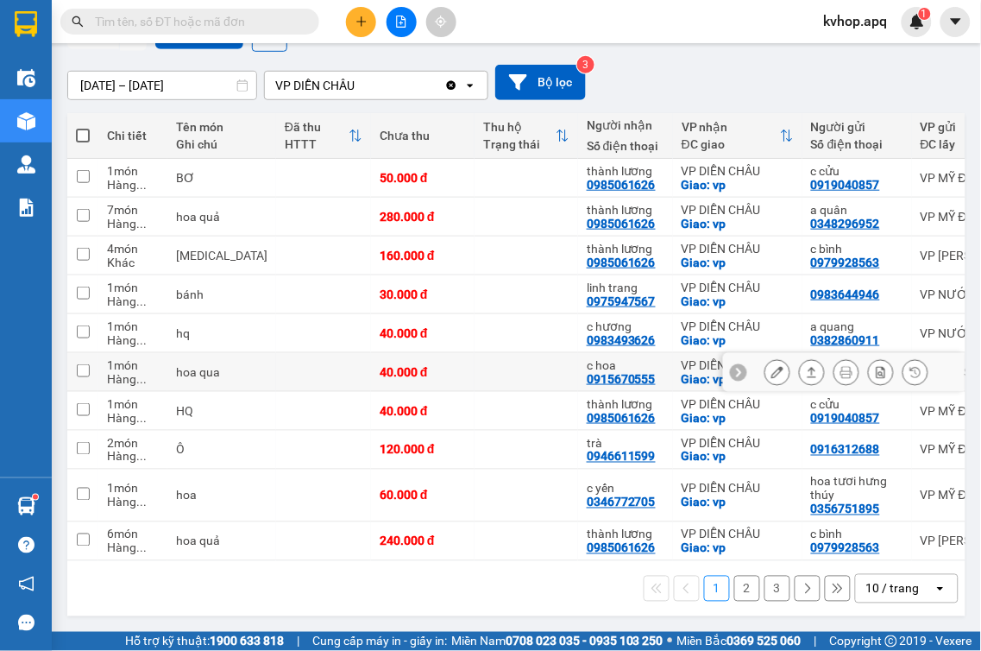
click at [771, 368] on icon at bounding box center [777, 372] width 12 height 12
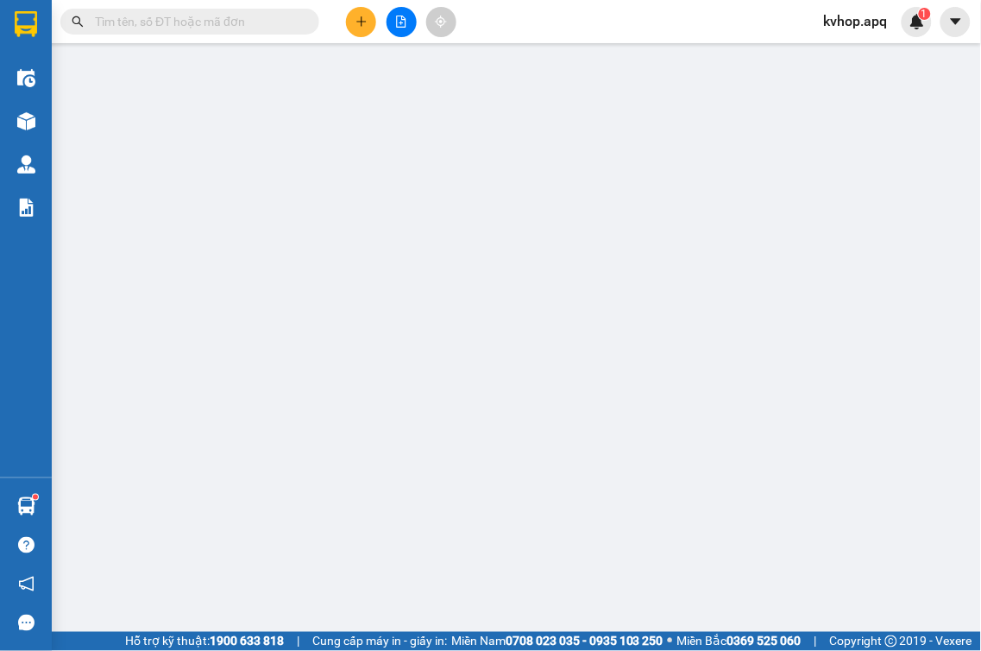
type input "0969521836"
type input "[PERSON_NAME]"
type input "0915670555"
type input "c hoa"
checkbox input "true"
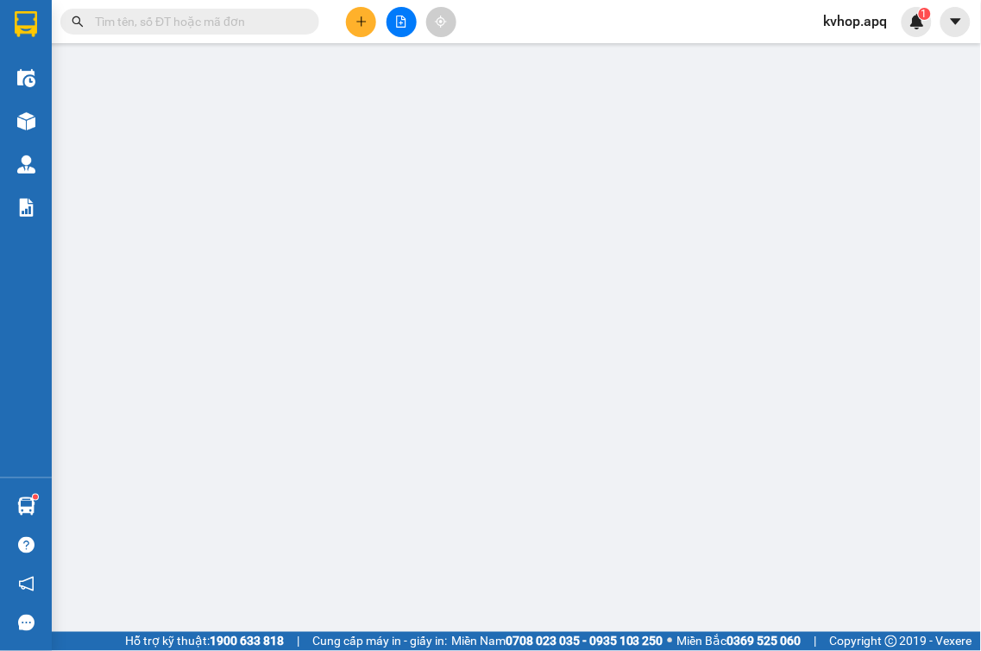
type input "vp"
type input "40.000"
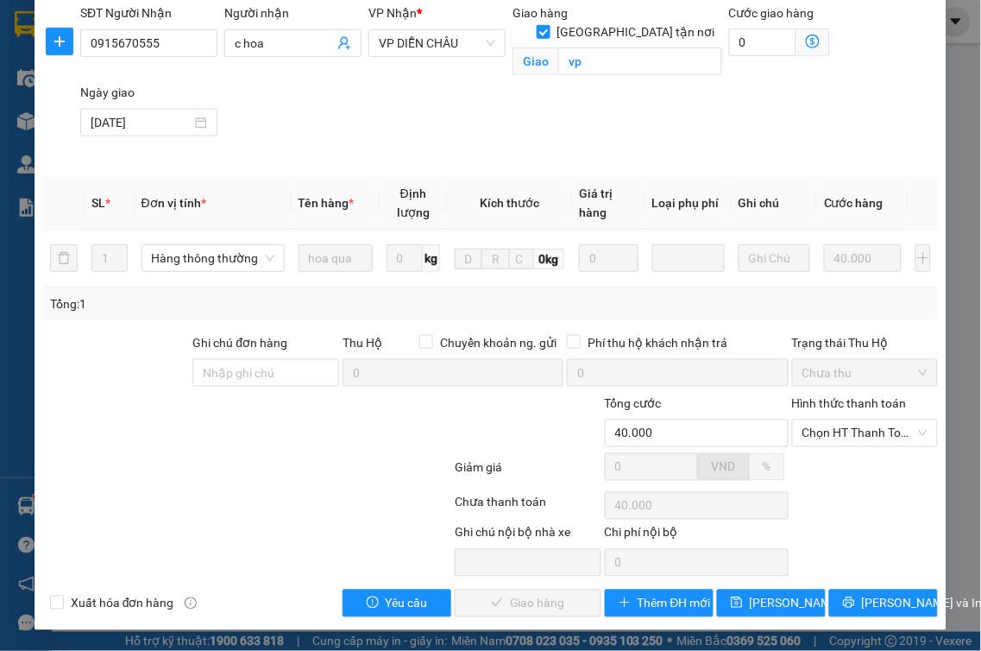
scroll to position [217, 0]
click at [817, 442] on span "Chọn HT Thanh Toán" at bounding box center [865, 433] width 126 height 26
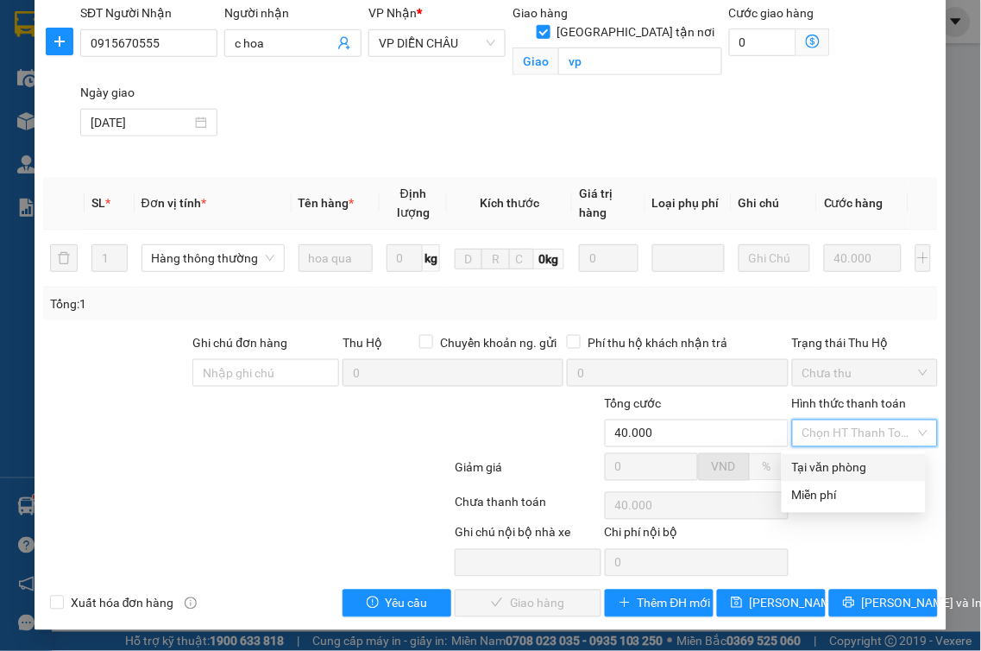
click at [808, 470] on div "Tại văn phòng" at bounding box center [853, 467] width 123 height 19
type input "0"
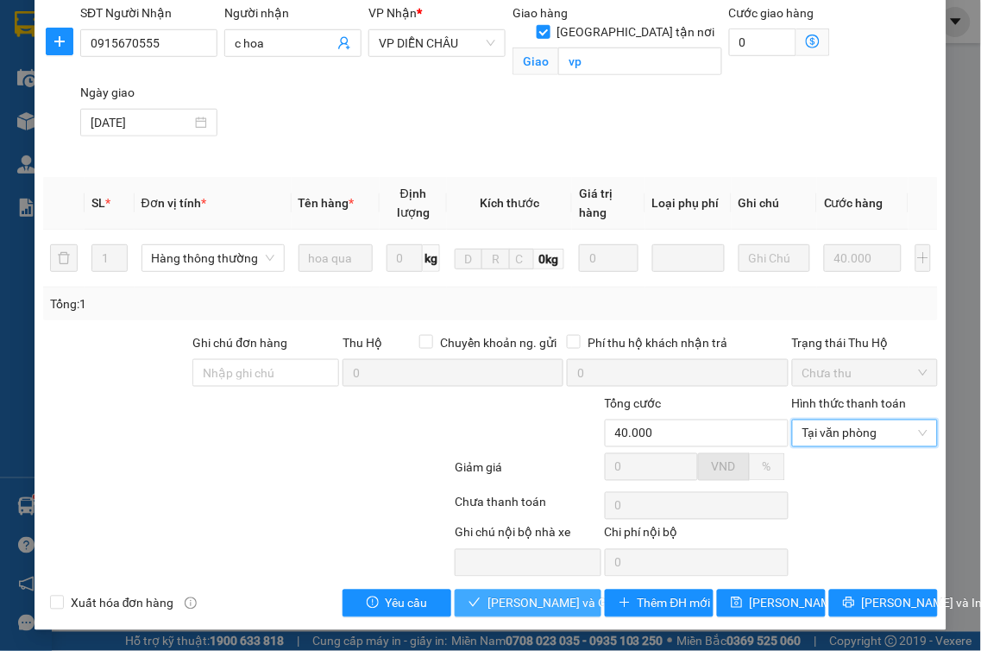
click at [561, 602] on span "[PERSON_NAME] và Giao hàng" at bounding box center [570, 603] width 166 height 19
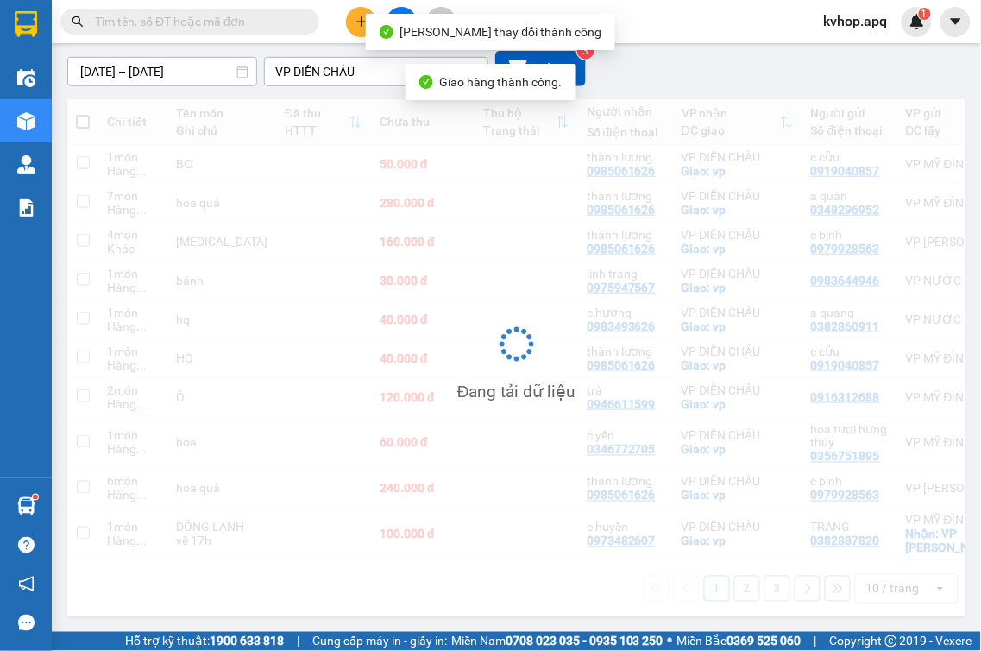
scroll to position [205, 0]
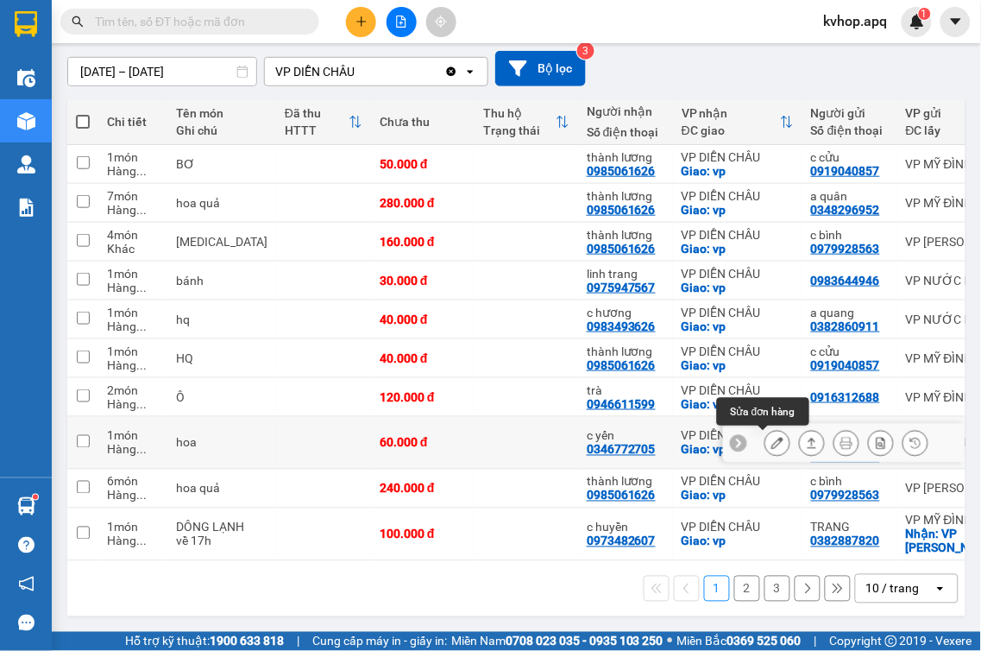
click at [771, 438] on icon at bounding box center [777, 443] width 12 height 12
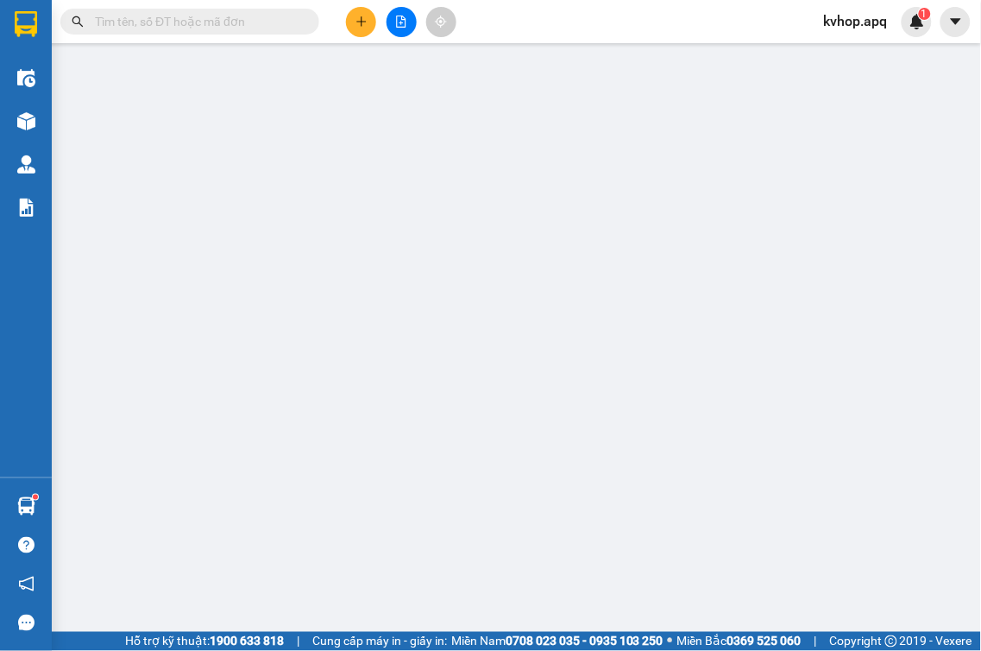
type input "0356751895"
type input "hoa tươi hưng thúy"
type input "0346772705"
type input "c yến"
checkbox input "true"
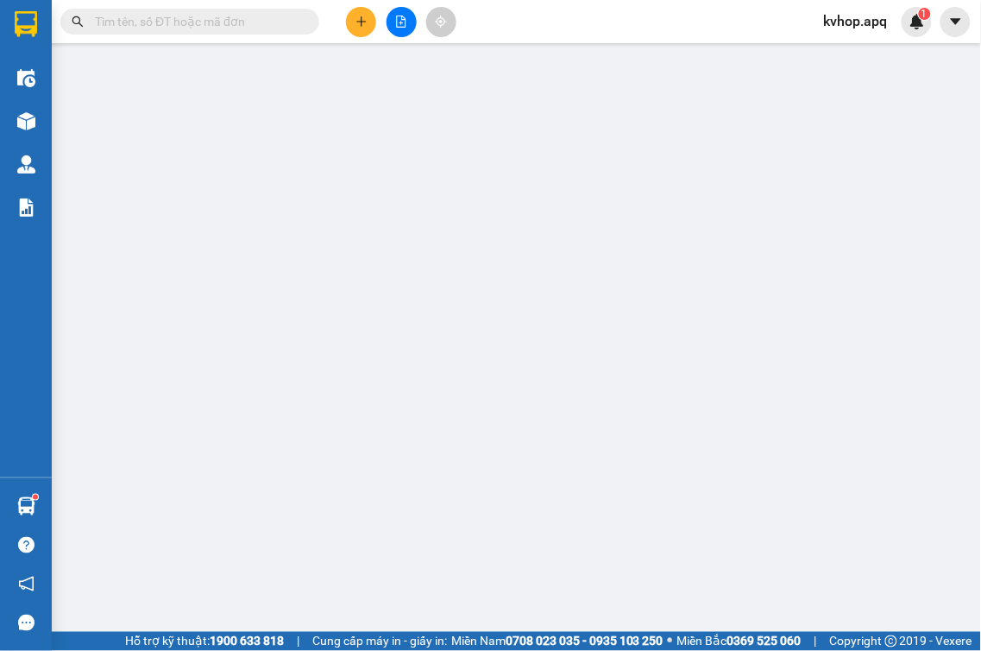
type input "vp"
type input "60.000"
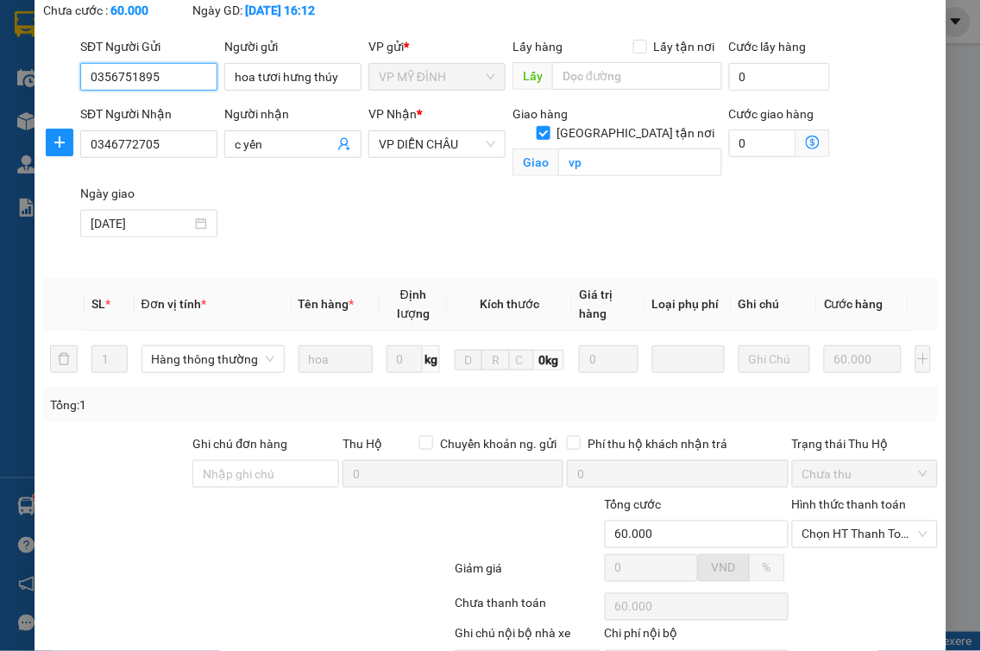
scroll to position [217, 0]
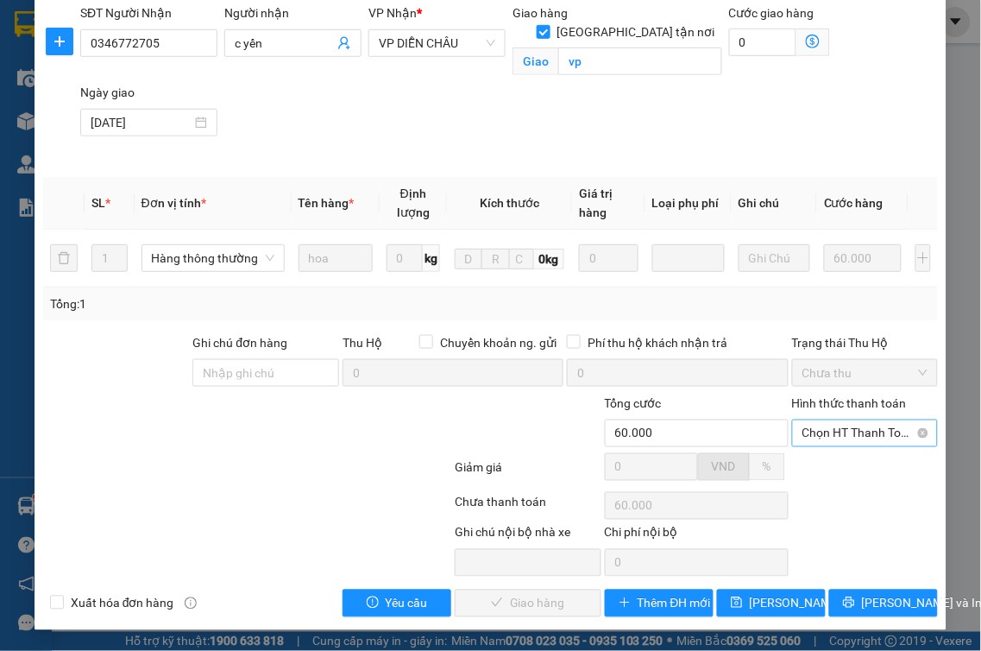
click at [824, 431] on span "Chọn HT Thanh Toán" at bounding box center [865, 433] width 126 height 26
click at [813, 468] on div "Tại văn phòng" at bounding box center [853, 467] width 123 height 19
type input "0"
click at [537, 609] on span "[PERSON_NAME] và Giao hàng" at bounding box center [570, 603] width 166 height 19
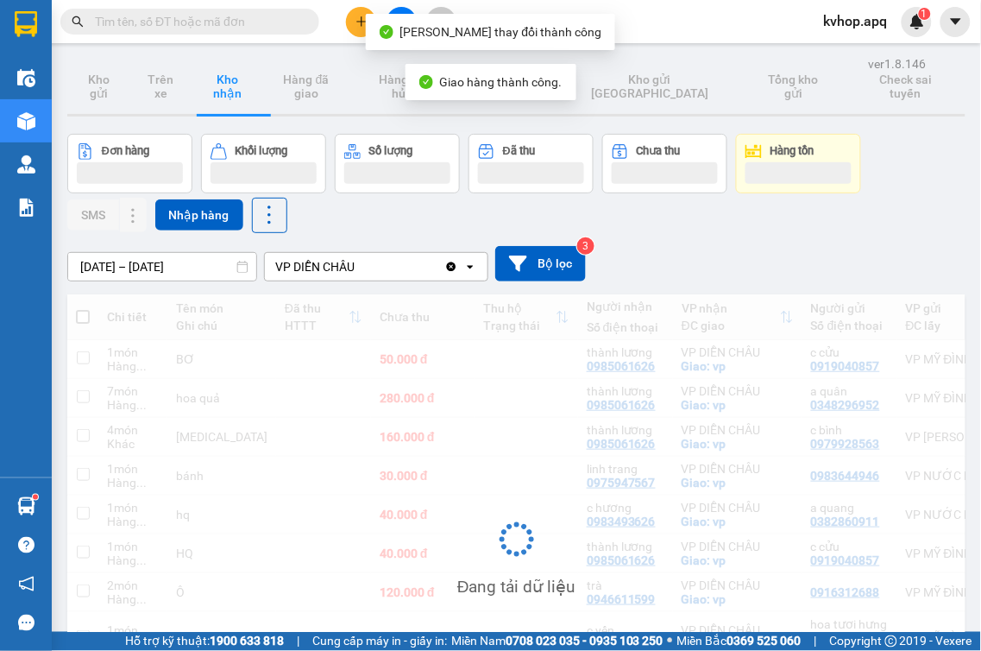
scroll to position [188, 0]
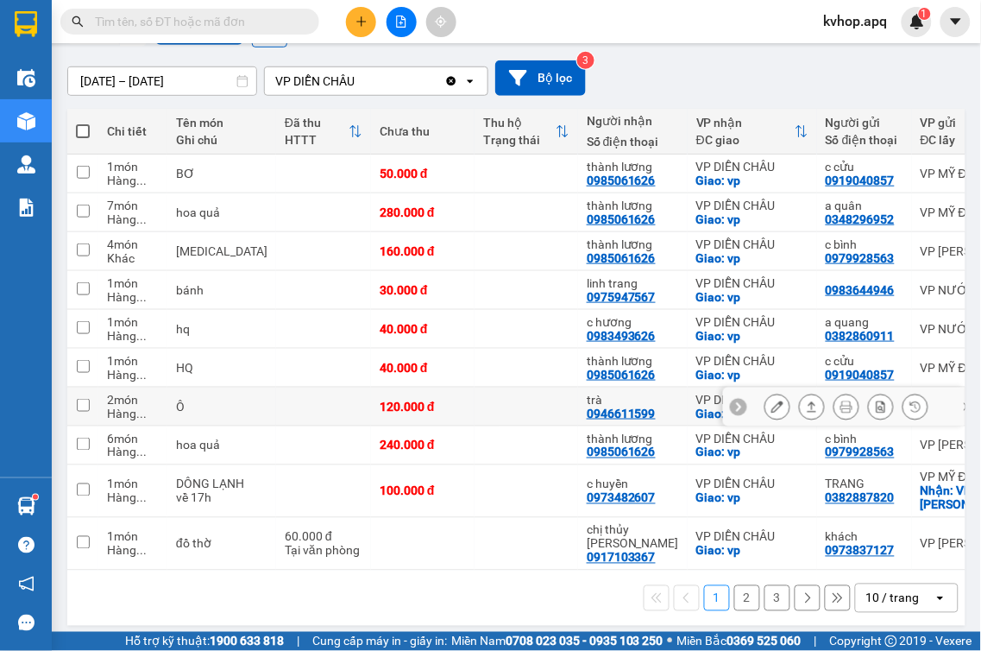
click at [771, 408] on icon at bounding box center [777, 406] width 12 height 12
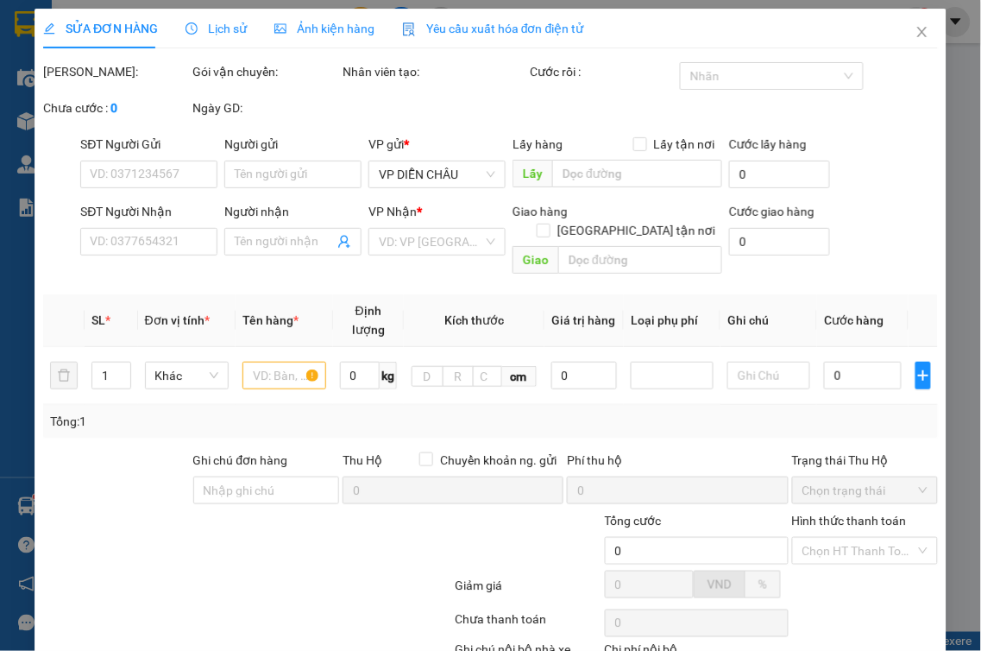
type input "0916312688"
type input "0946611599"
type input "trà"
checkbox input "true"
type input "vp"
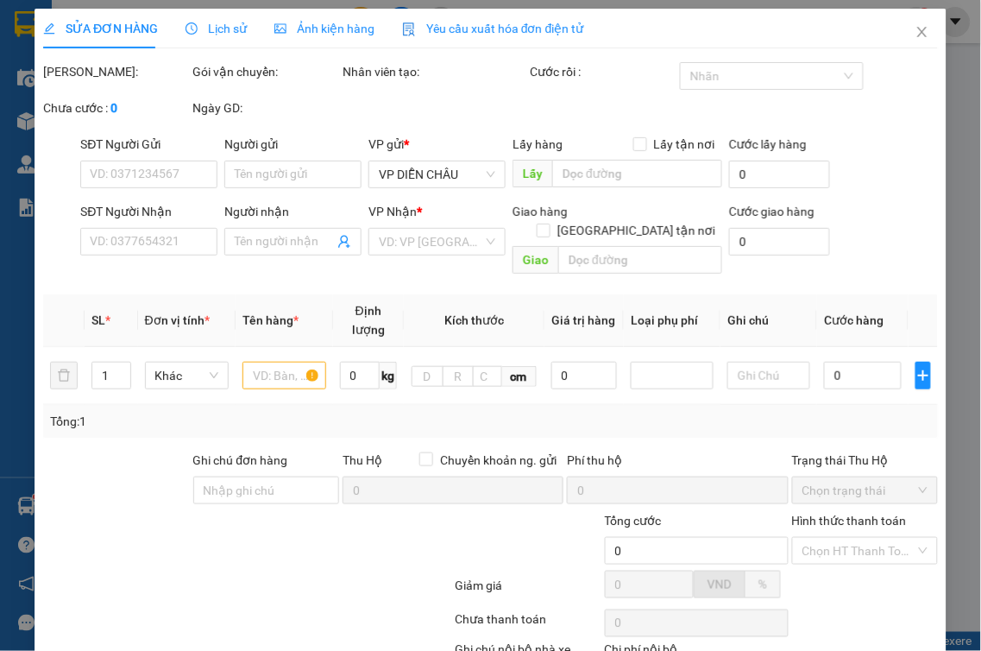
type input "120.000"
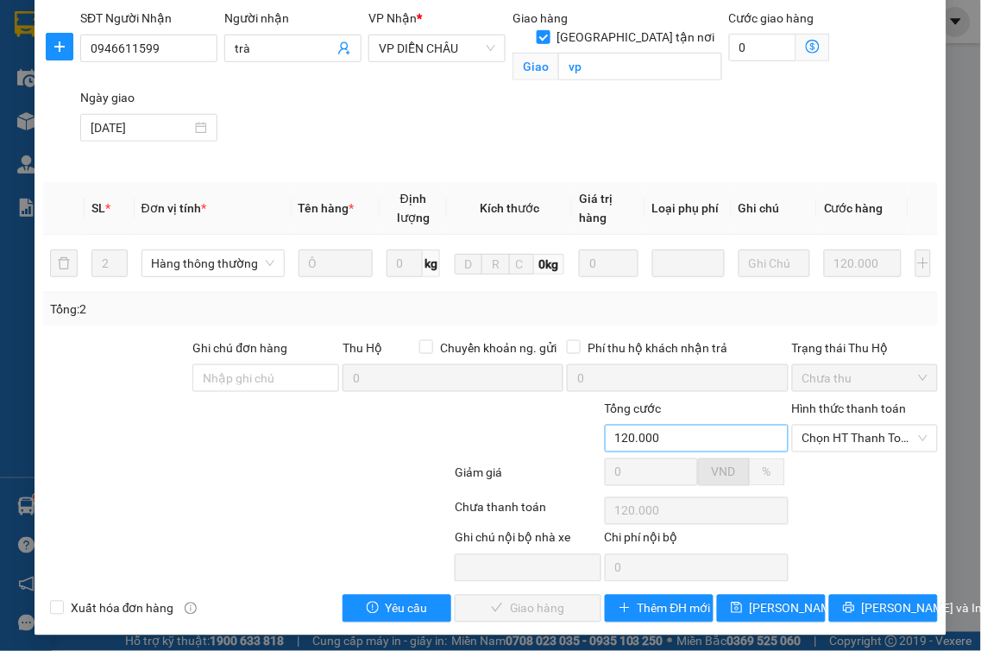
scroll to position [217, 0]
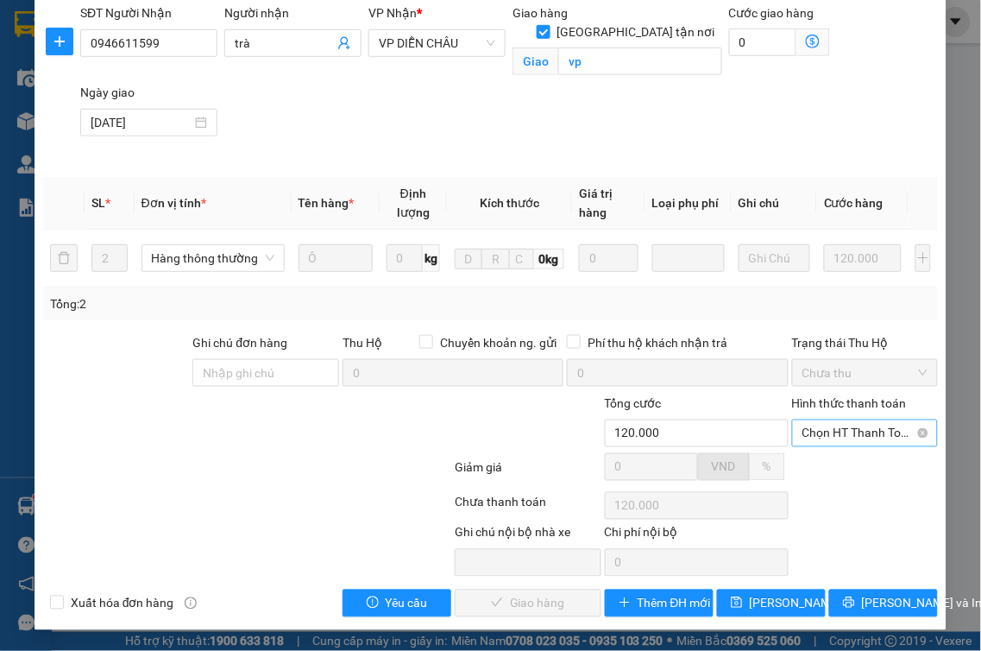
click at [814, 437] on span "Chọn HT Thanh Toán" at bounding box center [865, 433] width 126 height 26
drag, startPoint x: 813, startPoint y: 468, endPoint x: 803, endPoint y: 473, distance: 10.8
click at [812, 469] on div "Tại văn phòng" at bounding box center [853, 467] width 123 height 19
type input "0"
click at [493, 597] on span "[PERSON_NAME] và Giao hàng" at bounding box center [570, 603] width 166 height 19
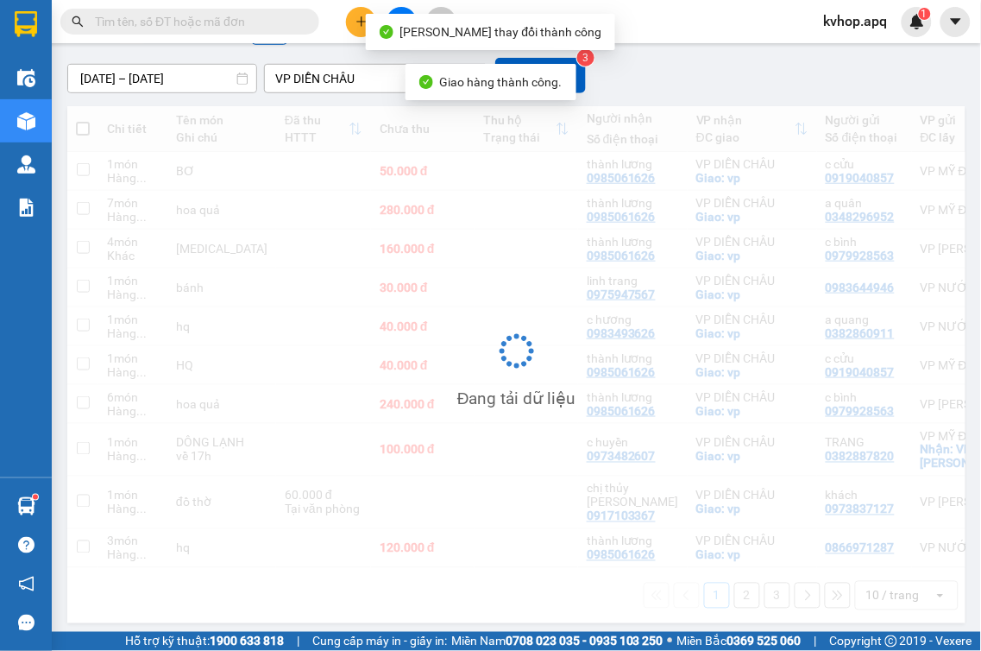
scroll to position [192, 0]
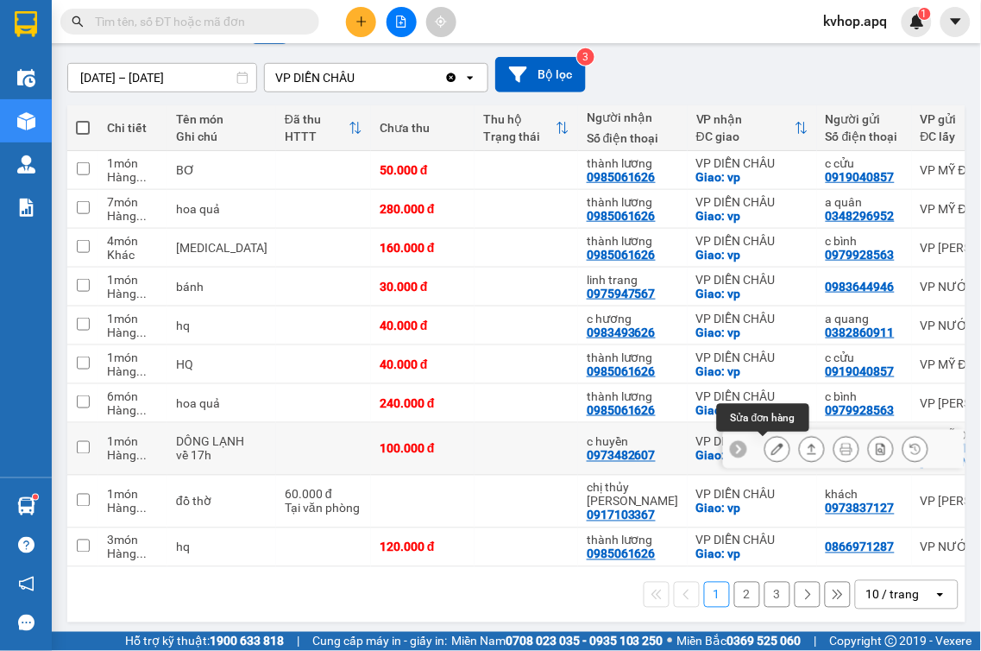
click at [775, 444] on div at bounding box center [777, 449] width 26 height 26
click at [771, 449] on icon at bounding box center [777, 449] width 12 height 12
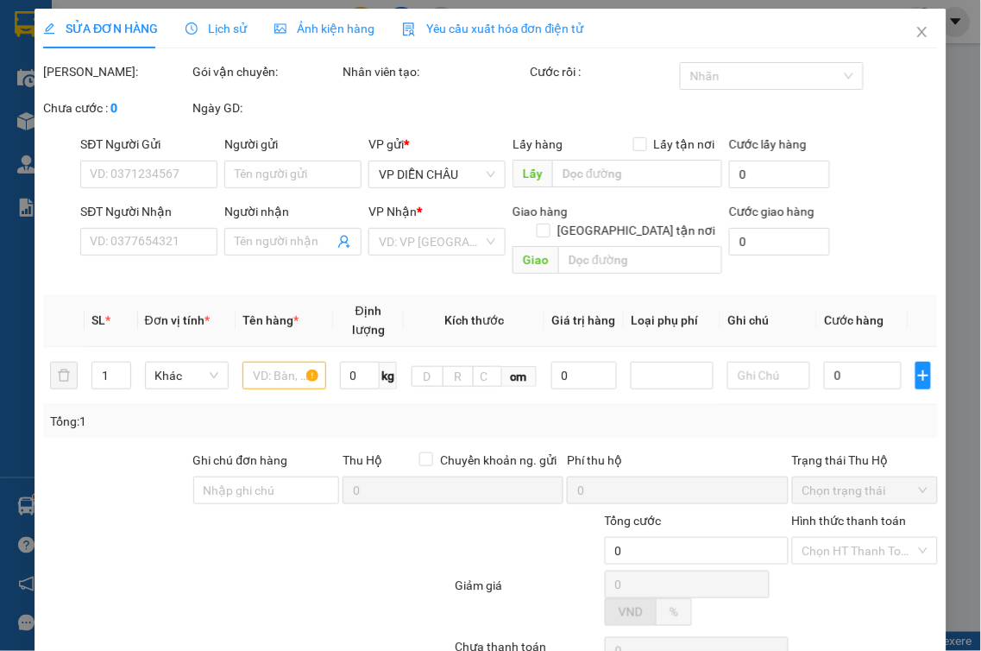
type input "0382887820"
type input "TRANG"
checkbox input "true"
type input "VP [GEOGRAPHIC_DATA]"
type input "0973482607"
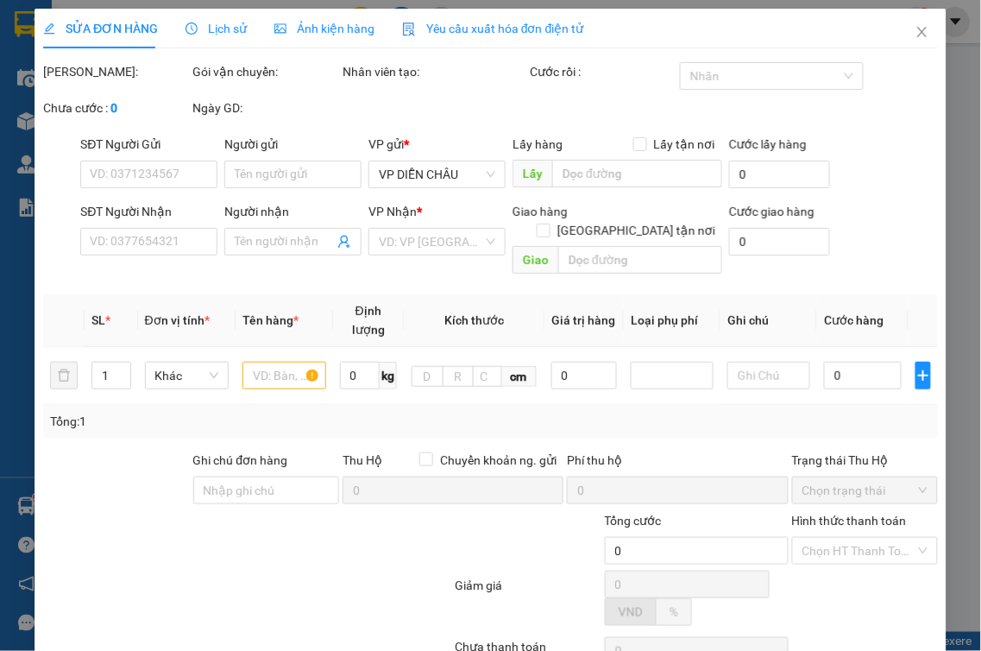
type input "c huyền"
checkbox input "true"
type input "vp"
type input "100.000"
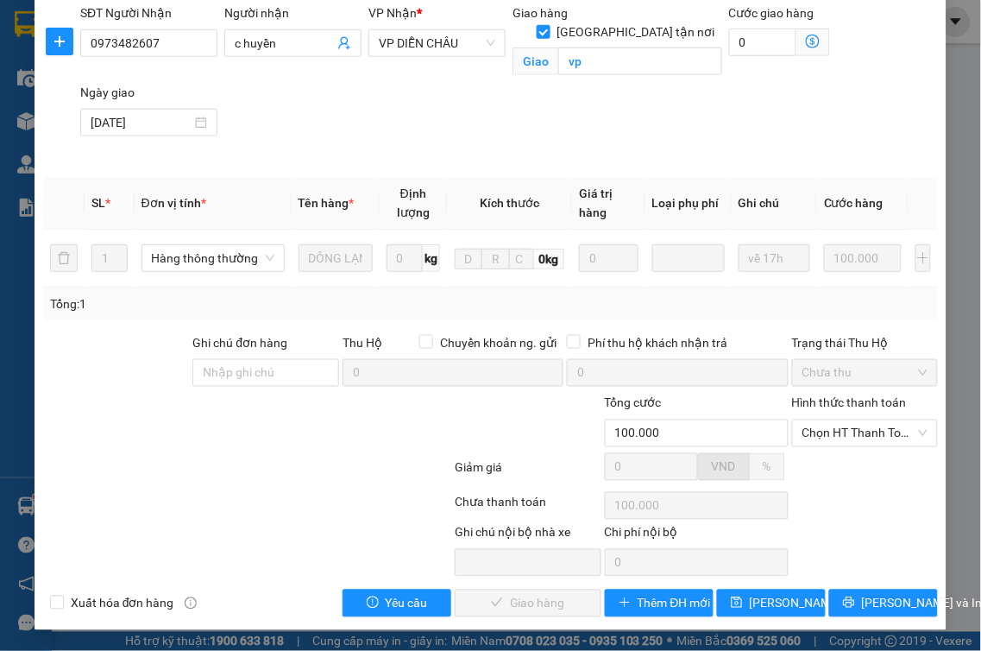
scroll to position [278, 0]
click at [814, 437] on span "Chọn HT Thanh Toán" at bounding box center [865, 433] width 126 height 26
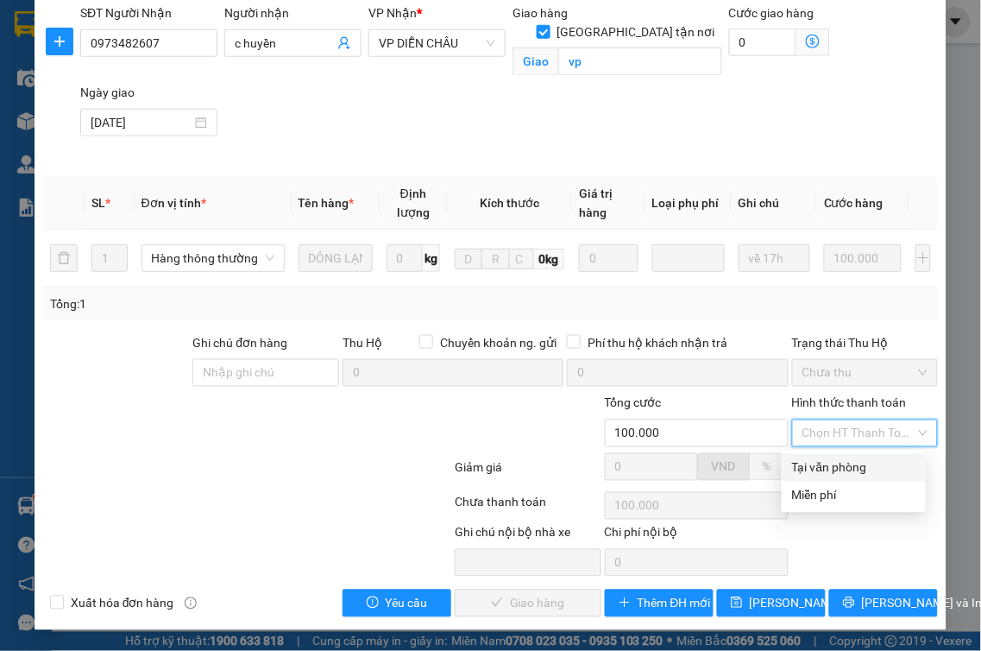
click at [808, 458] on div "Tại văn phòng" at bounding box center [853, 467] width 123 height 19
type input "0"
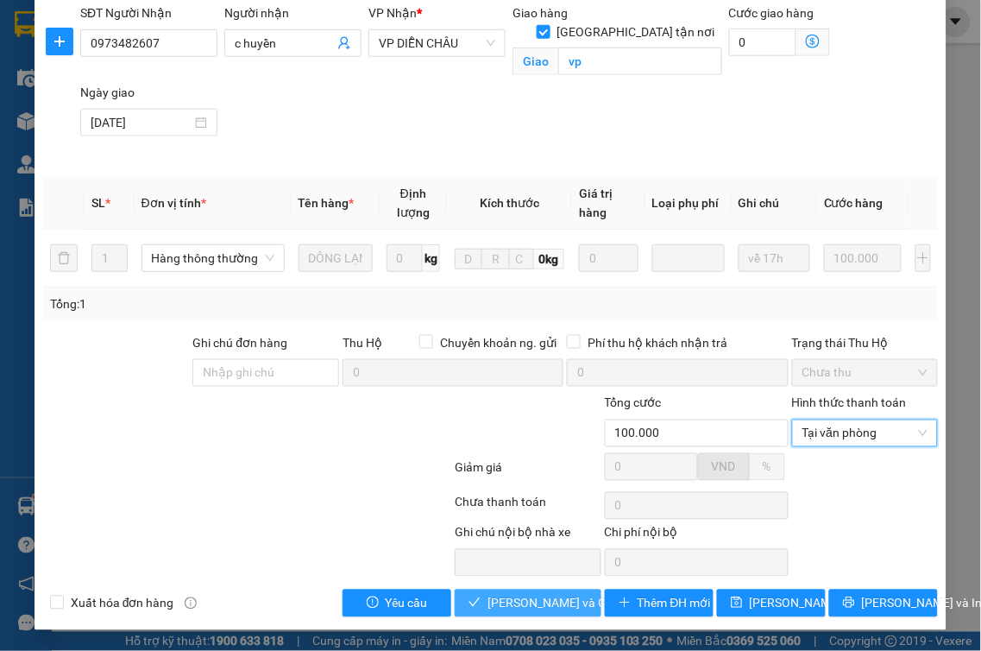
click at [512, 600] on span "[PERSON_NAME] và Giao hàng" at bounding box center [570, 603] width 166 height 19
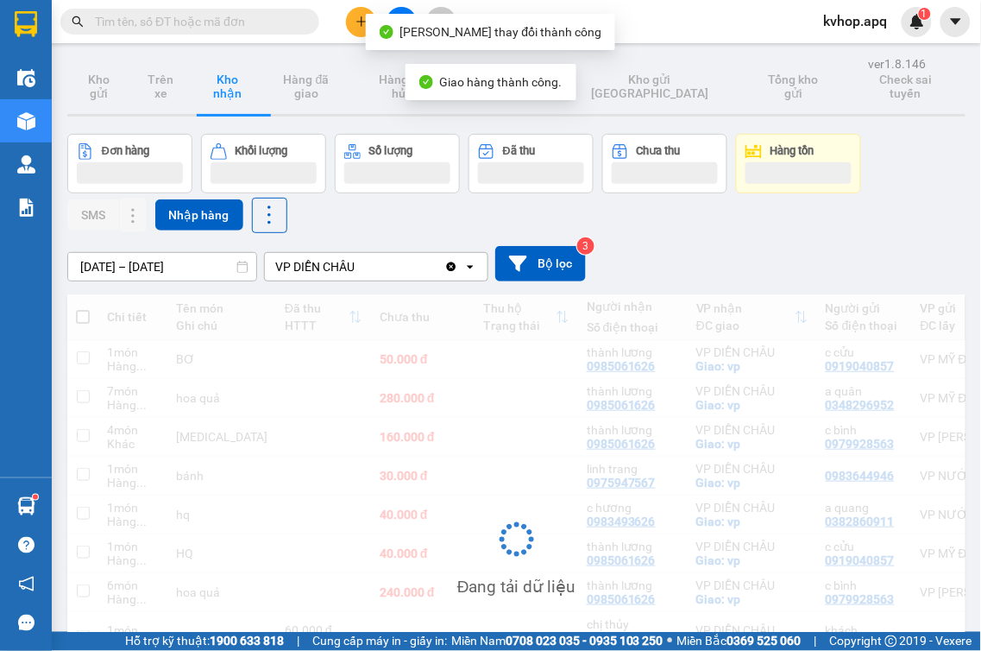
scroll to position [175, 0]
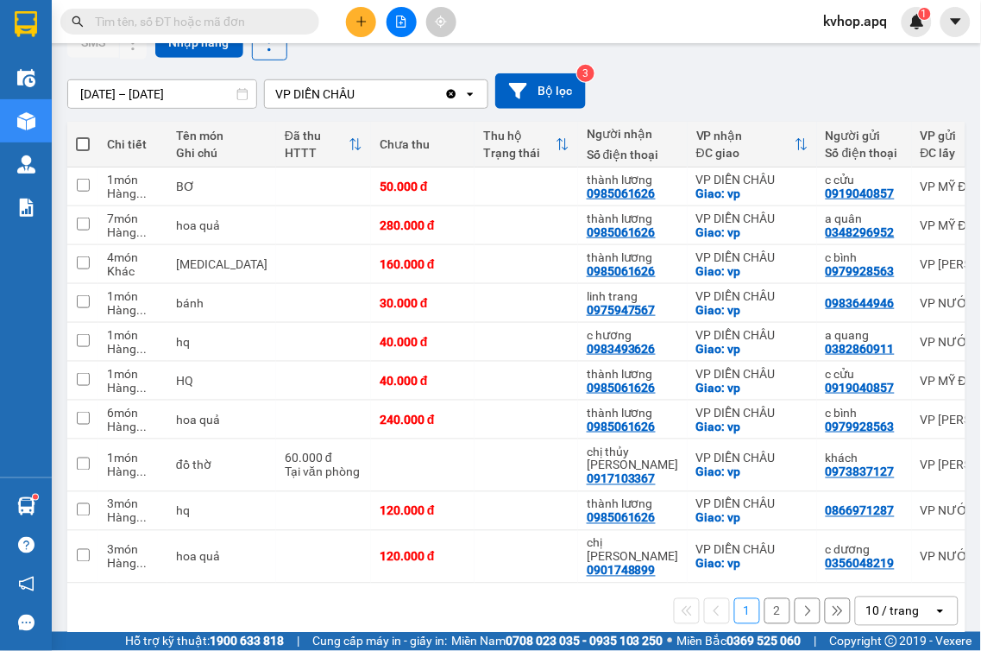
click at [764, 598] on button "2" at bounding box center [777, 611] width 26 height 26
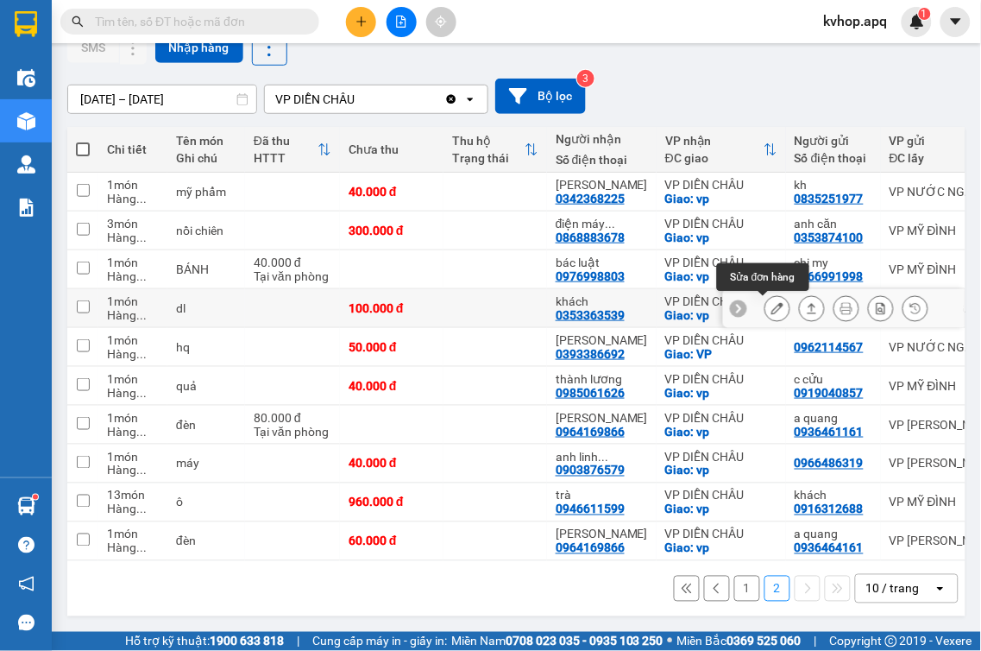
click at [771, 302] on icon at bounding box center [777, 308] width 12 height 12
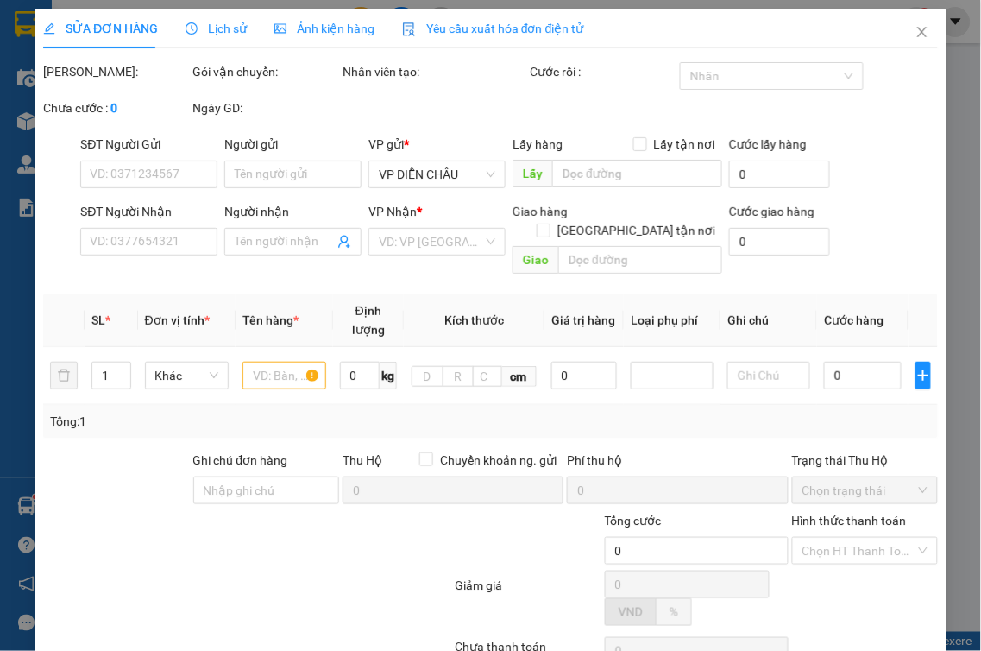
type input "0978545705"
type input "khách"
type input "0353363539"
type input "khách"
checkbox input "true"
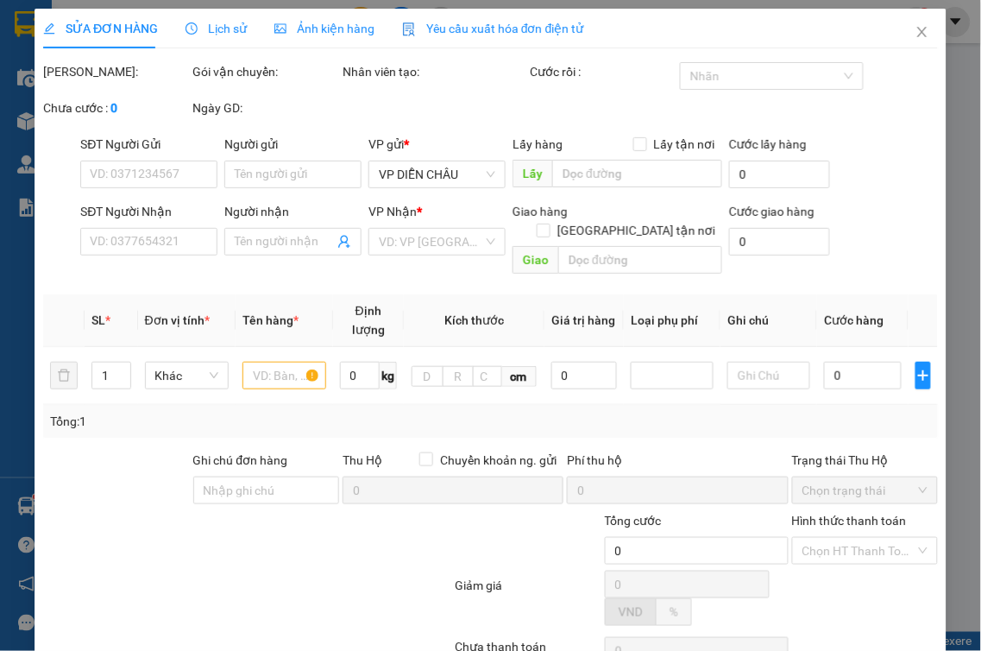
type input "vp"
type input "100.000"
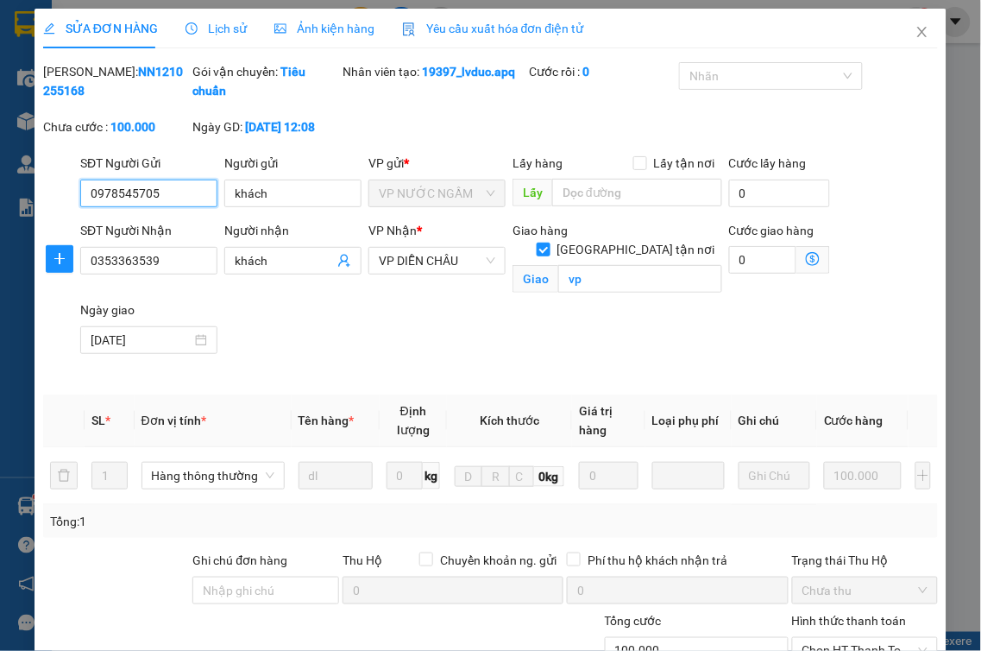
scroll to position [185, 0]
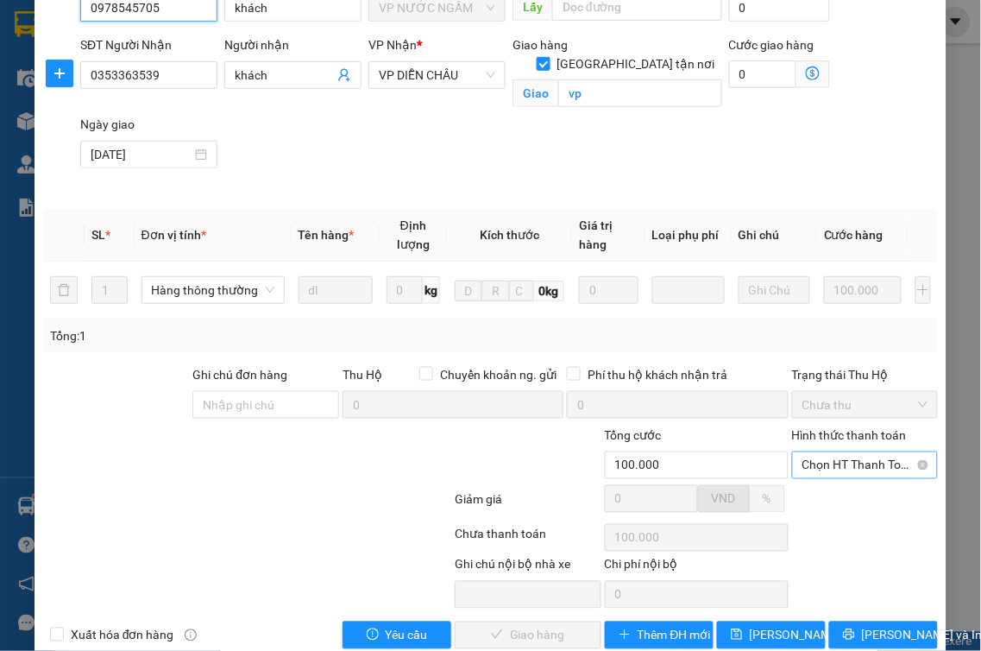
click at [859, 459] on span "Chọn HT Thanh Toán" at bounding box center [865, 465] width 126 height 26
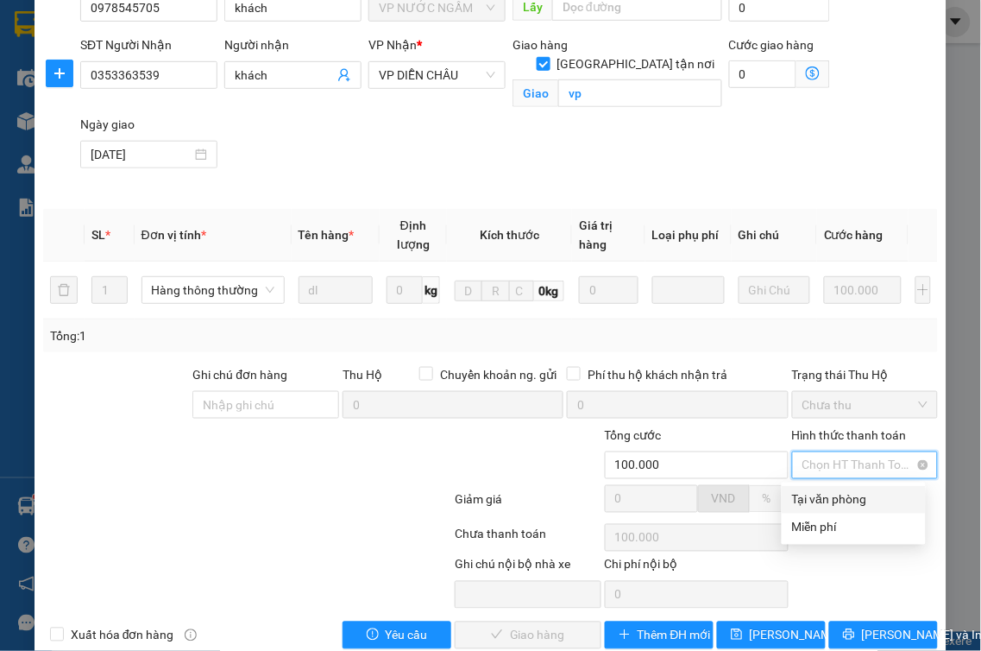
click at [832, 505] on div "Tại văn phòng" at bounding box center [853, 499] width 123 height 19
type input "0"
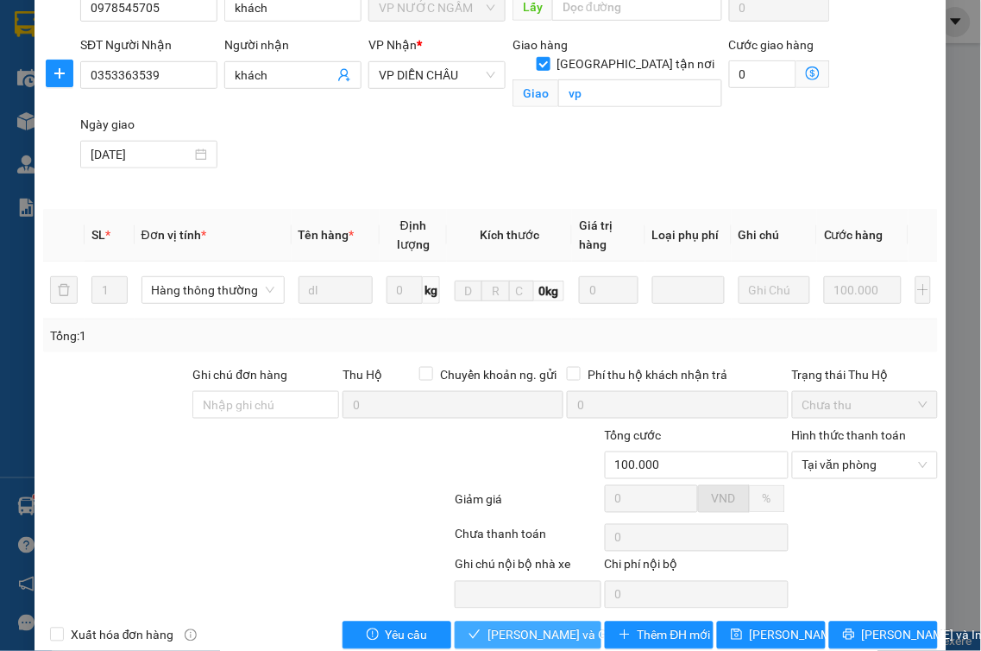
drag, startPoint x: 521, startPoint y: 621, endPoint x: 515, endPoint y: 631, distance: 11.2
click at [515, 631] on div "Total Paid Fee 0 Total UnPaid Fee 100.000 Cash Collection Total Fee Mã ĐH: NN12…" at bounding box center [490, 263] width 895 height 772
click at [514, 631] on span "[PERSON_NAME] và Giao hàng" at bounding box center [570, 634] width 166 height 19
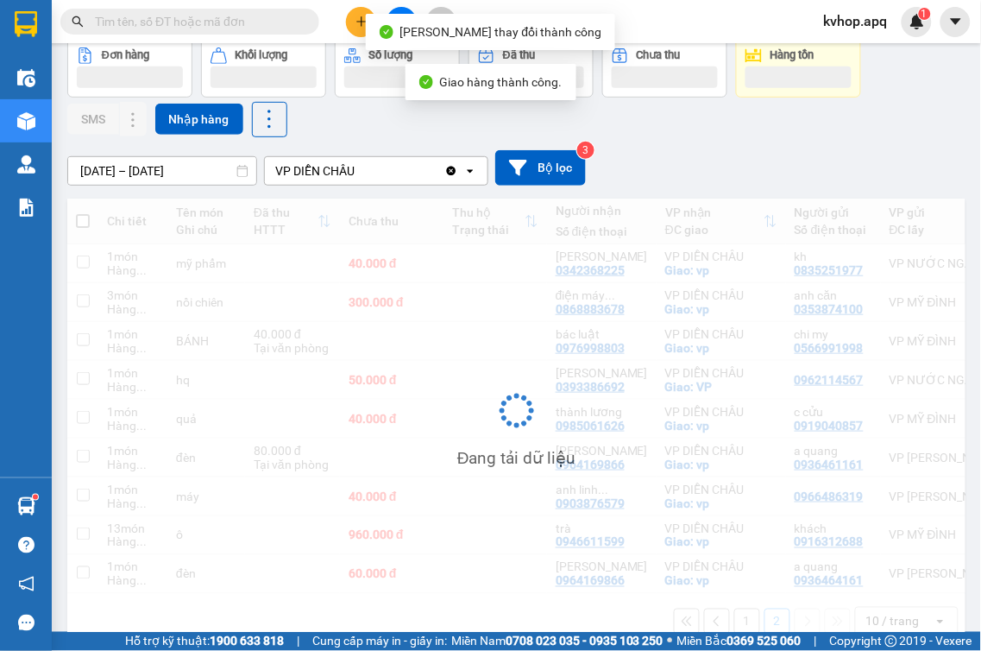
scroll to position [135, 0]
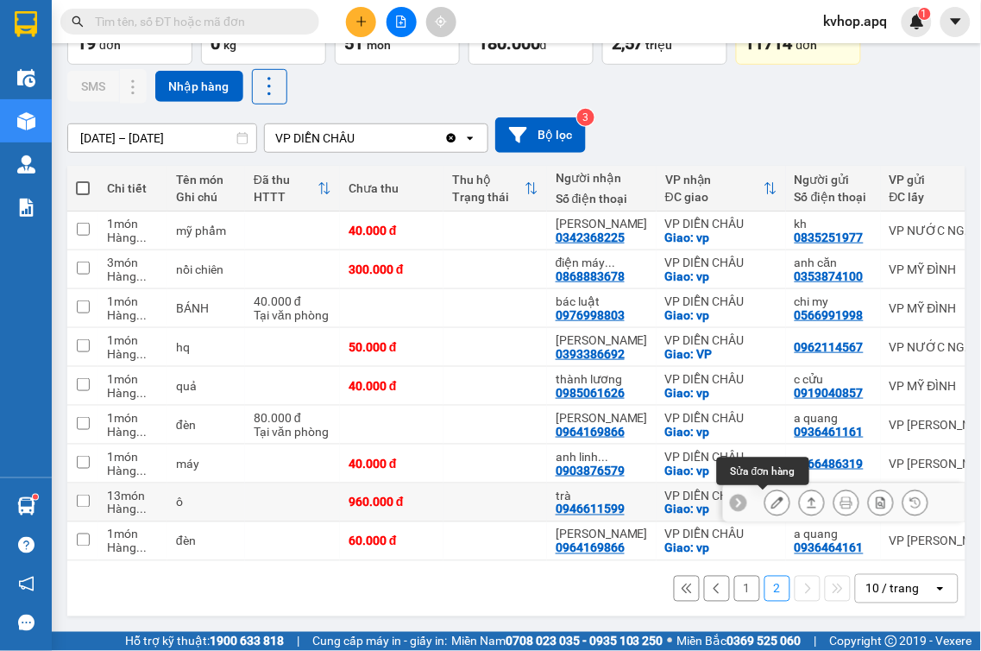
click at [771, 497] on icon at bounding box center [777, 502] width 12 height 12
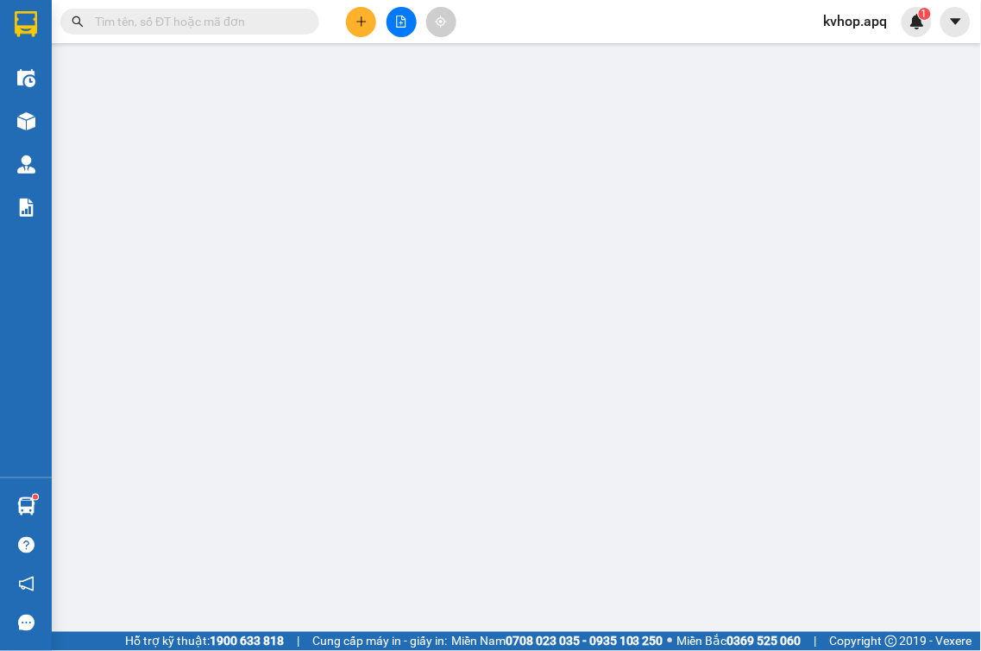
type input "0916312688"
type input "khách"
type input "0946611599"
type input "trà"
checkbox input "true"
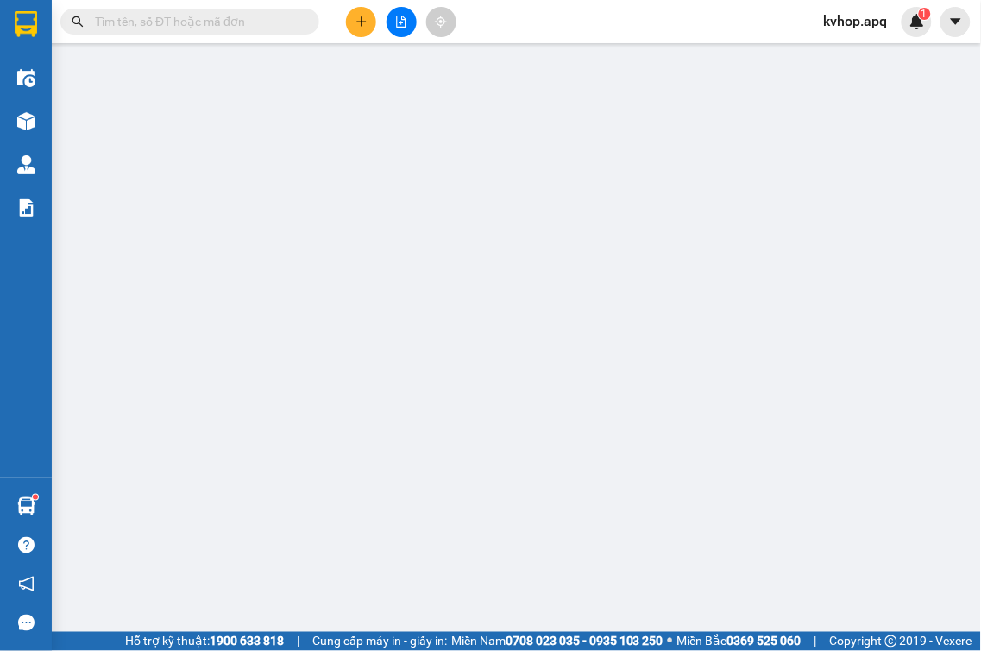
type input "vp"
type input "960.000"
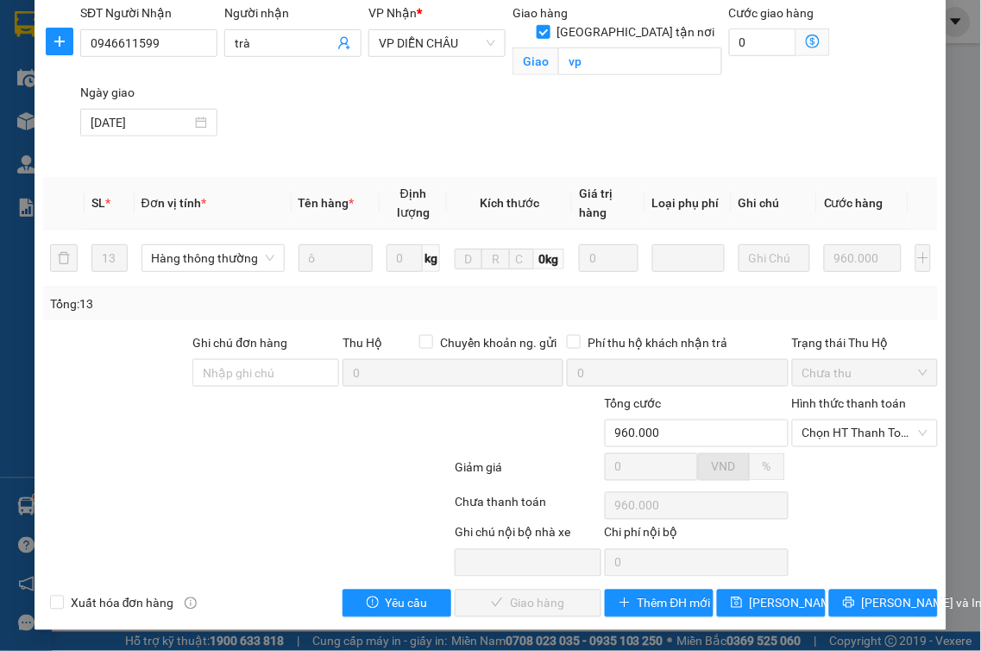
scroll to position [217, 0]
click at [826, 440] on span "Chọn HT Thanh Toán" at bounding box center [865, 433] width 126 height 26
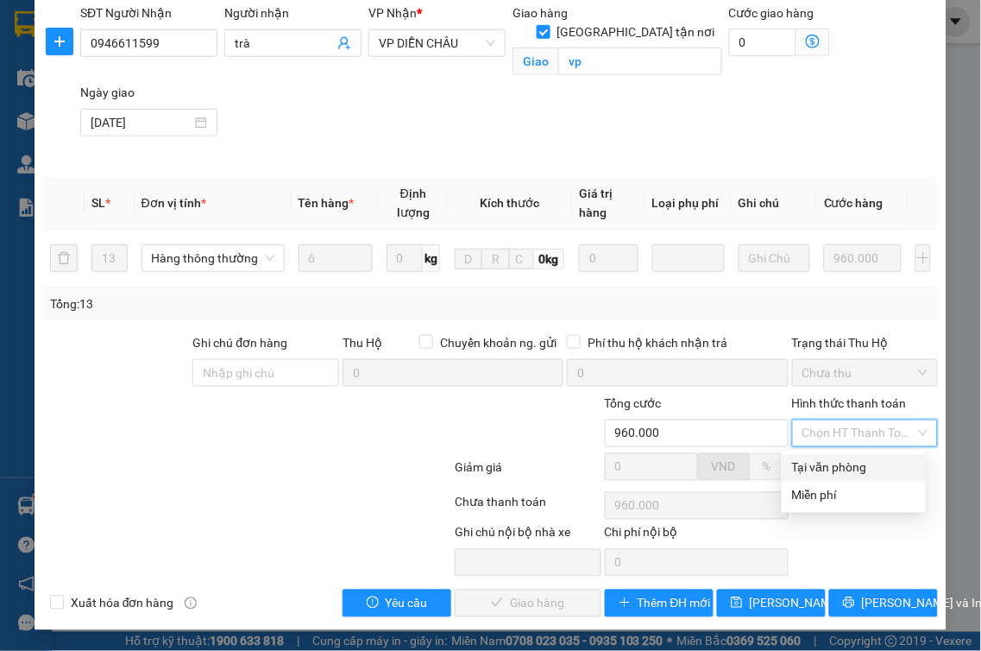
click at [807, 473] on div "Tại văn phòng" at bounding box center [853, 467] width 123 height 19
type input "0"
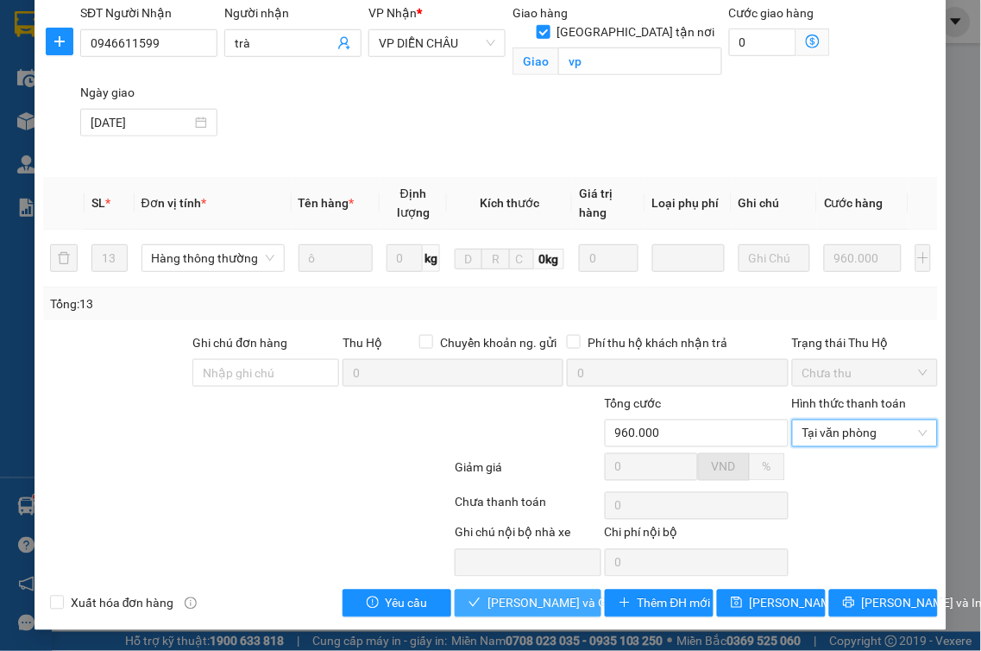
click at [566, 600] on span "[PERSON_NAME] và Giao hàng" at bounding box center [570, 603] width 166 height 19
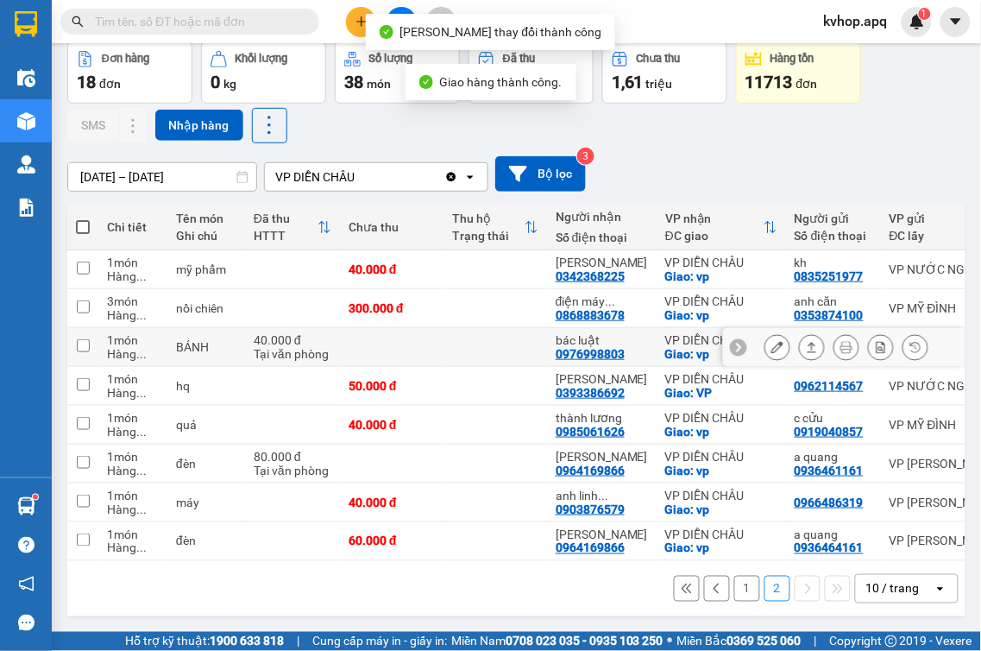
scroll to position [100, 0]
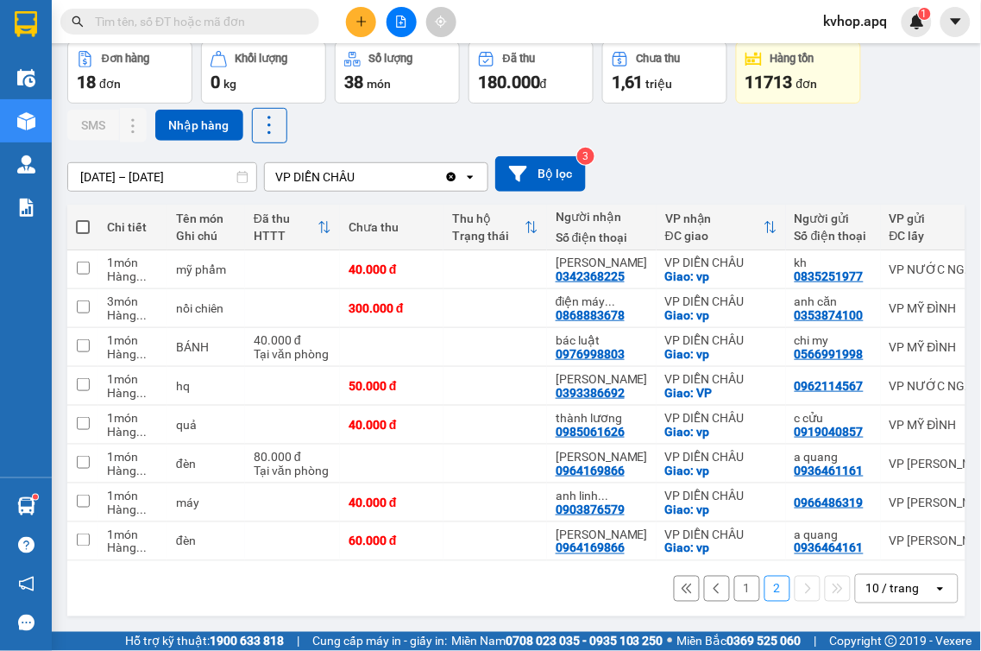
click at [734, 587] on button "1" at bounding box center [747, 588] width 26 height 26
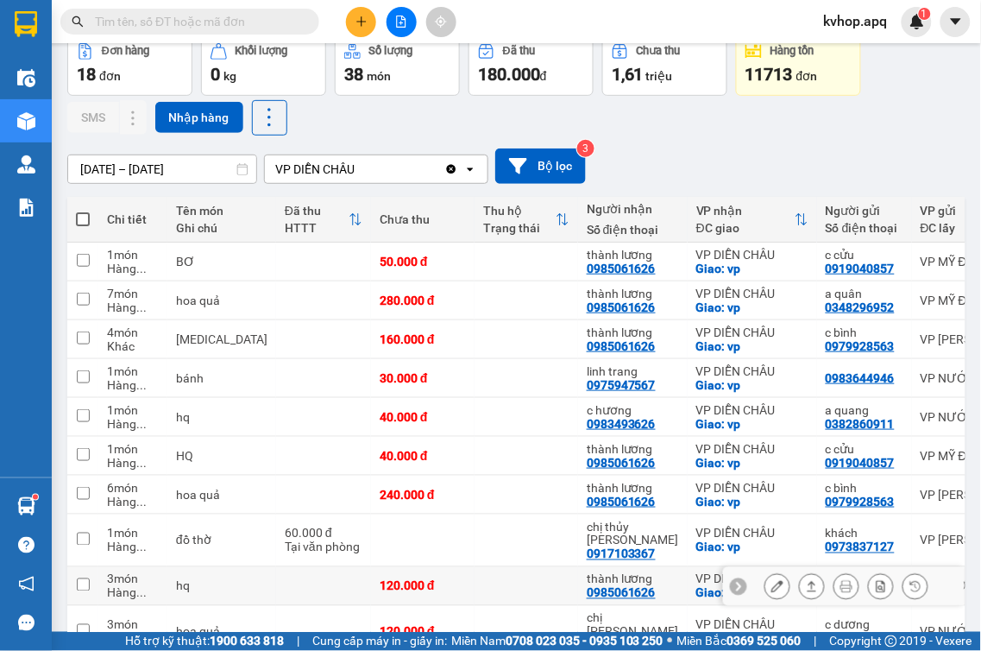
scroll to position [178, 0]
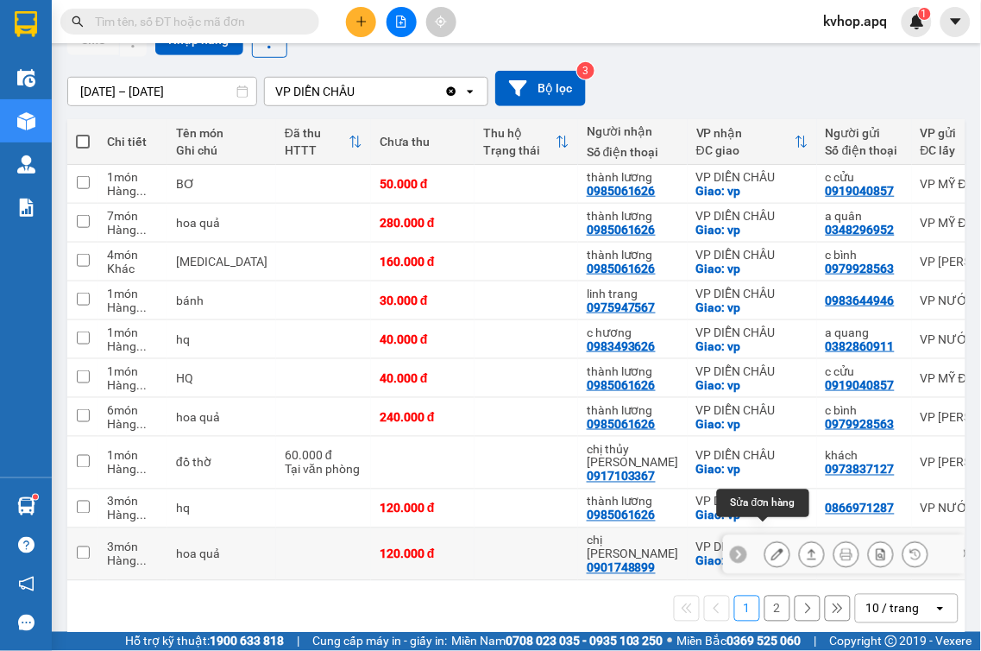
click at [771, 548] on icon at bounding box center [777, 554] width 12 height 12
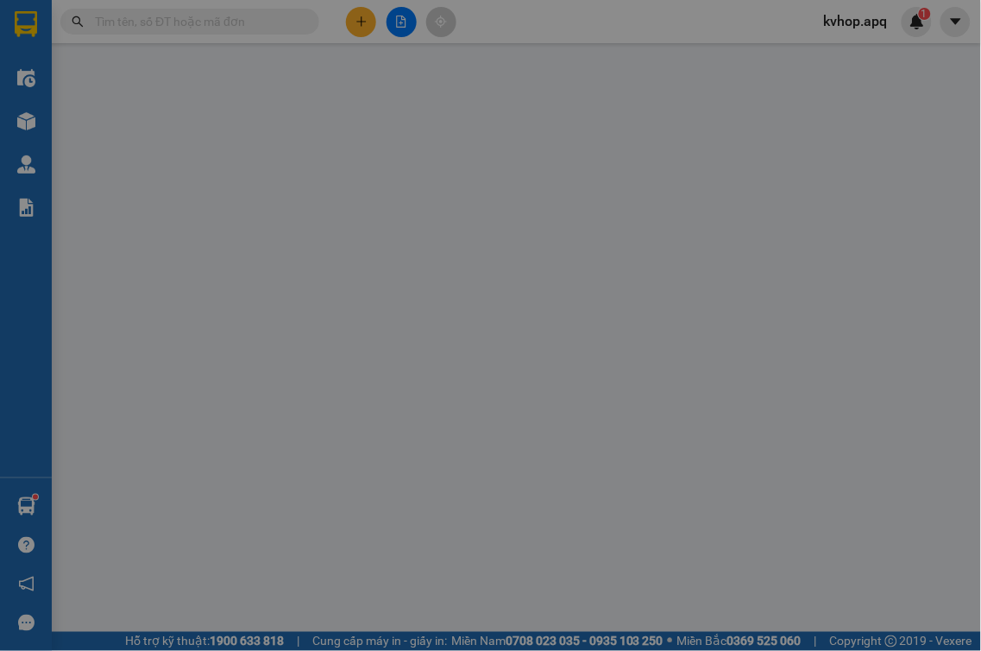
type input "0356048219"
type input "c dương"
type input "0901748899"
type input "chị [PERSON_NAME]"
checkbox input "true"
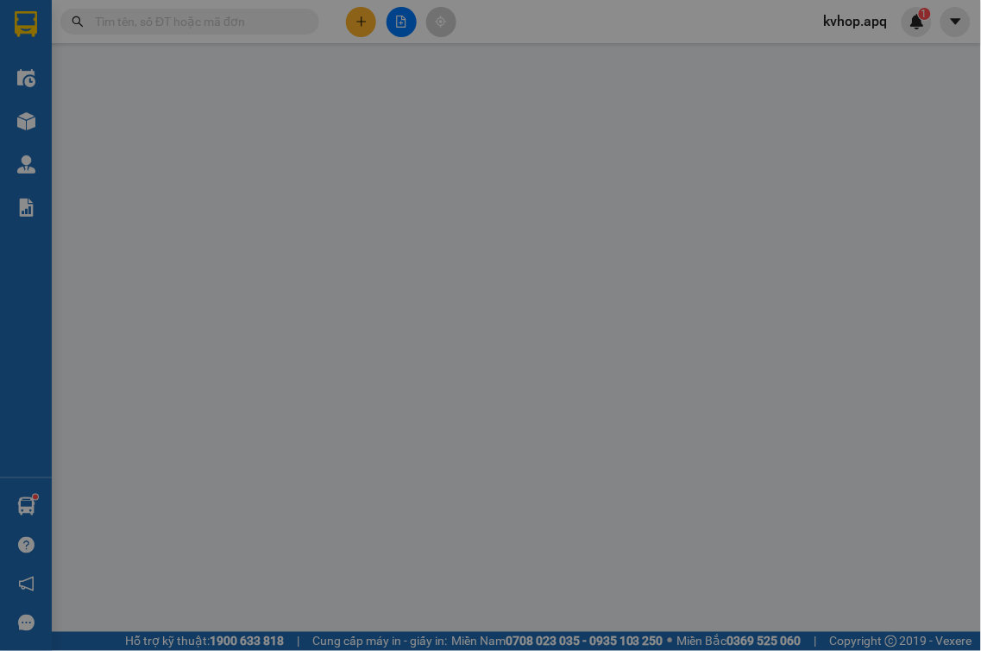
type input "vp"
type input "120.000"
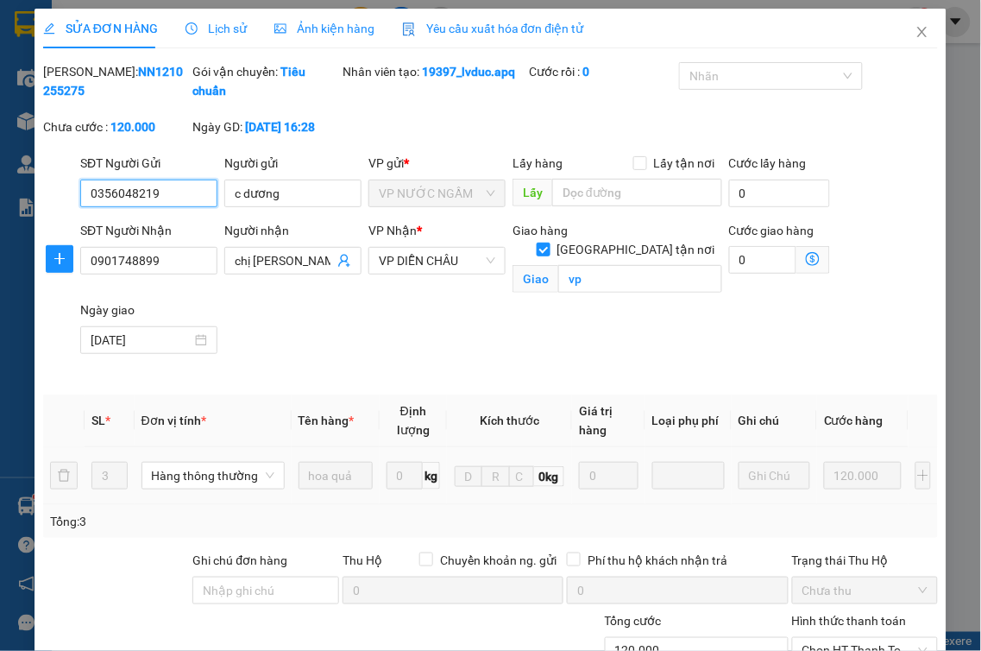
scroll to position [96, 0]
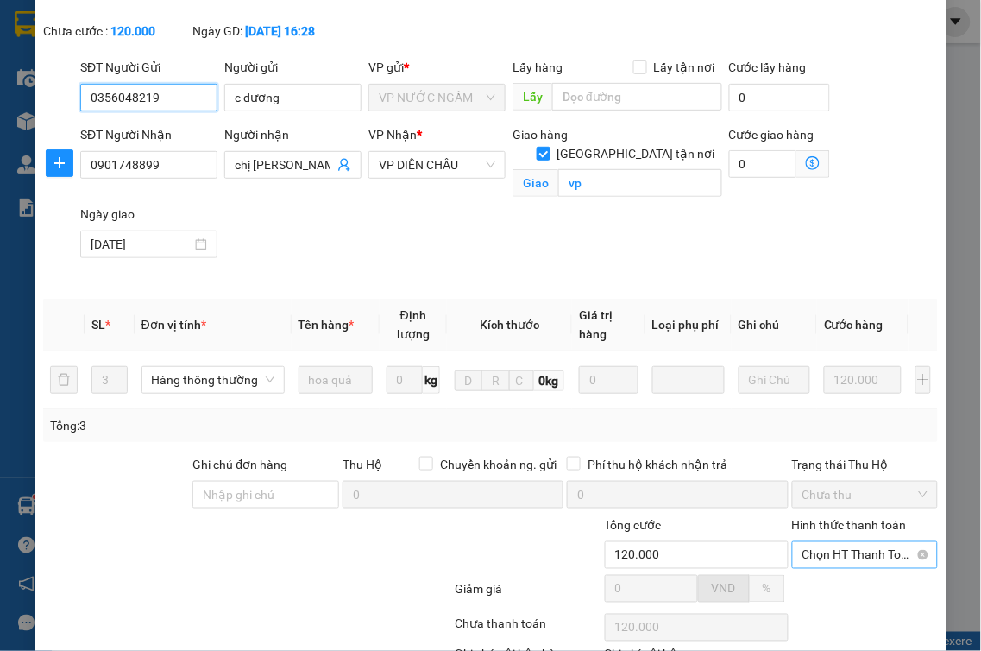
click at [823, 544] on span "Chọn HT Thanh Toán" at bounding box center [865, 555] width 126 height 26
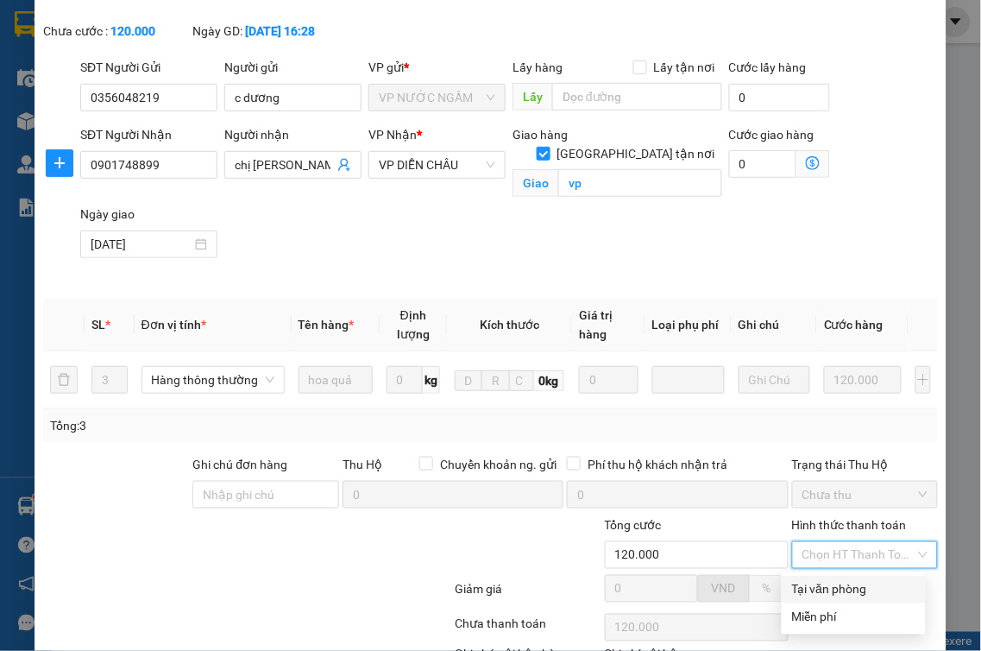
click at [824, 589] on div "Tại văn phòng" at bounding box center [853, 589] width 123 height 19
type input "0"
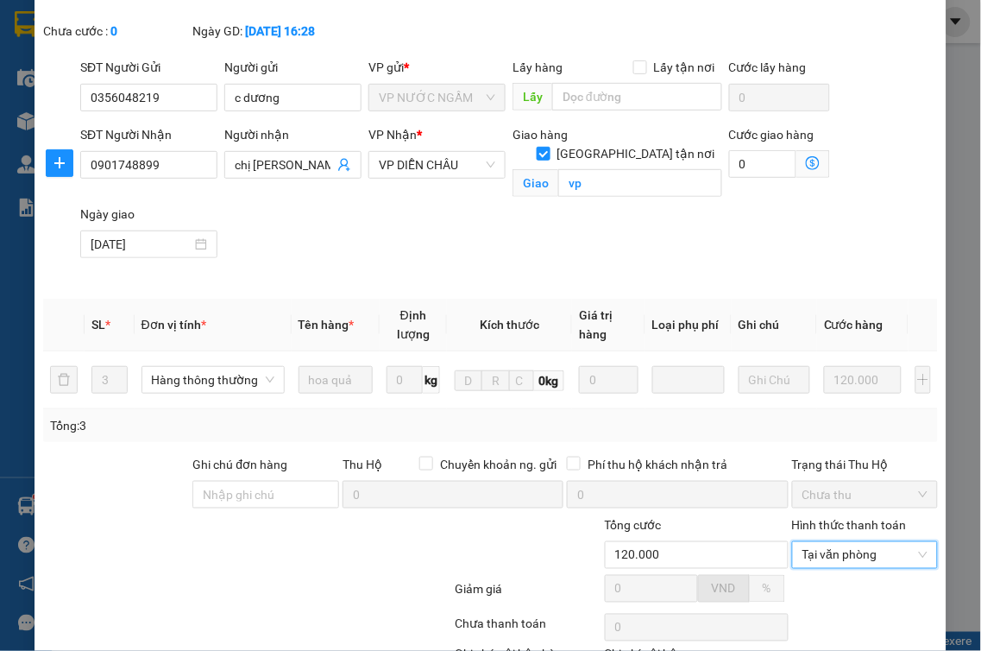
scroll to position [217, 0]
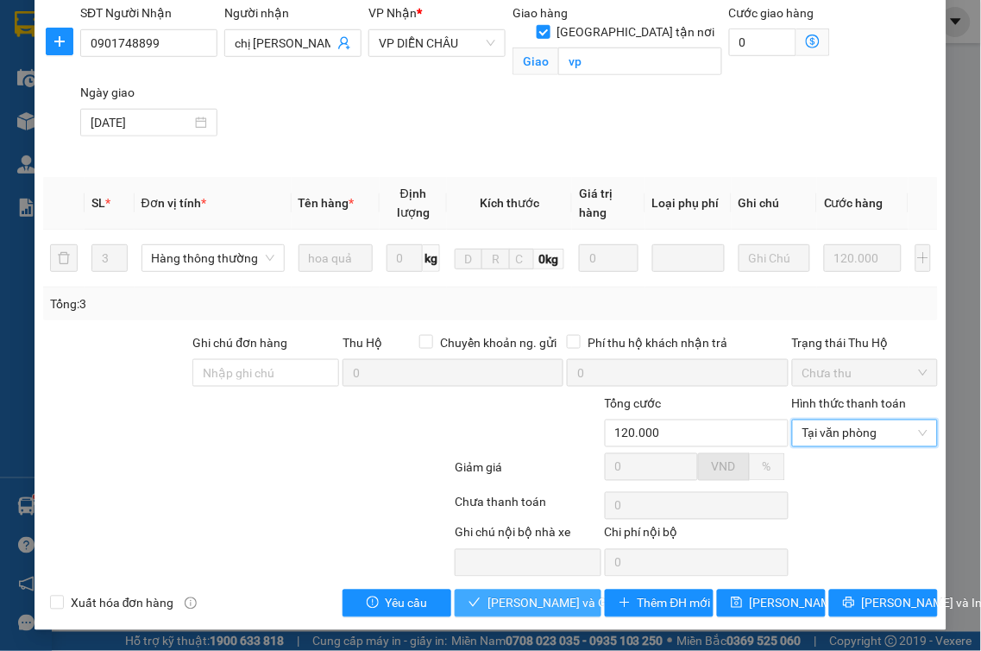
click at [556, 616] on button "[PERSON_NAME] và Giao hàng" at bounding box center [528, 603] width 147 height 28
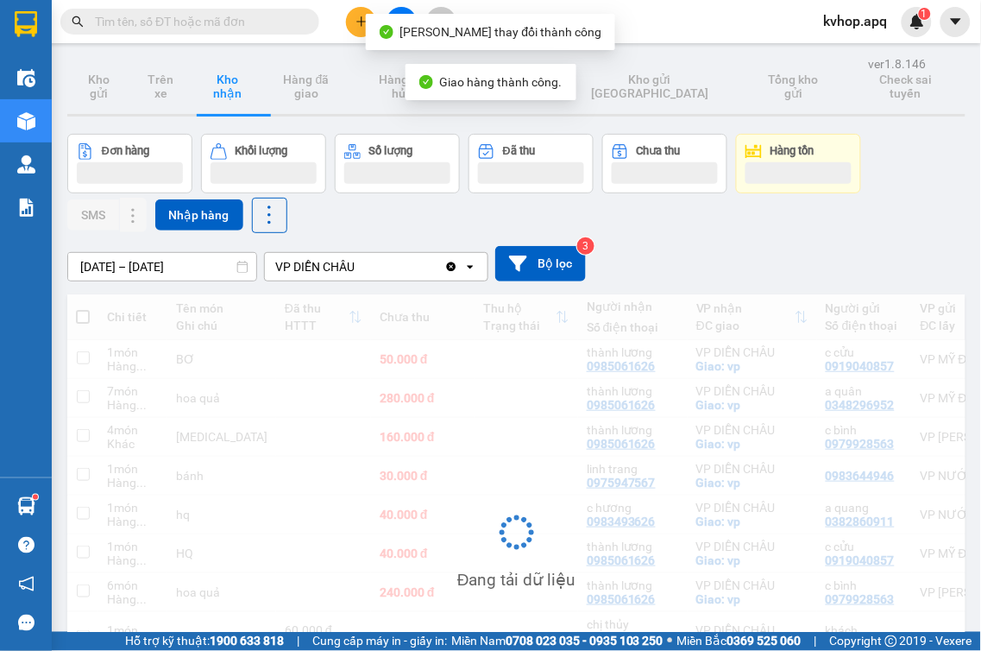
scroll to position [175, 0]
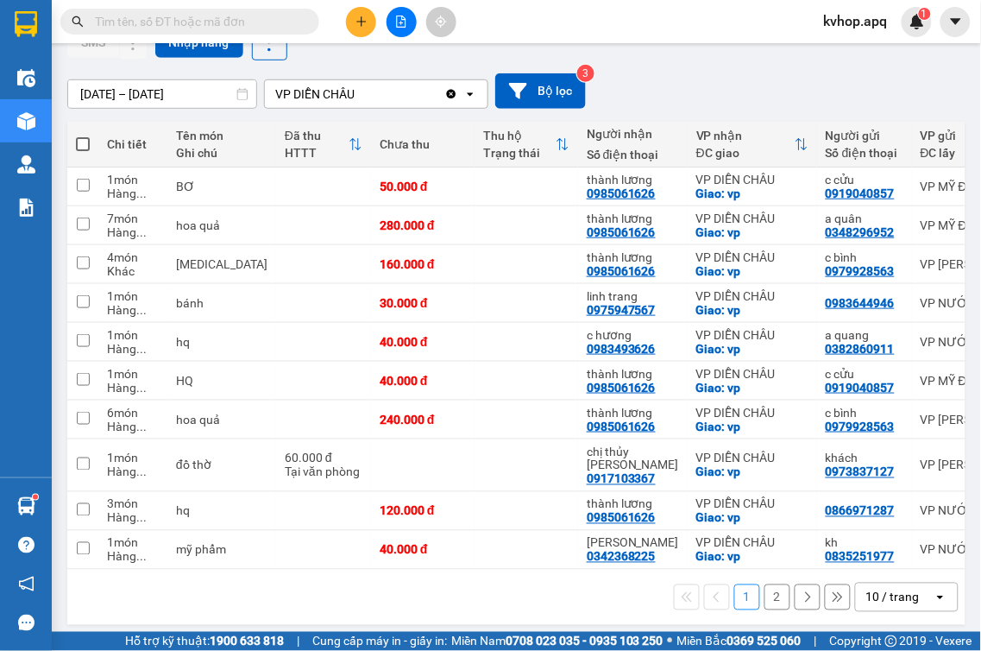
click at [770, 598] on button "2" at bounding box center [777, 597] width 26 height 26
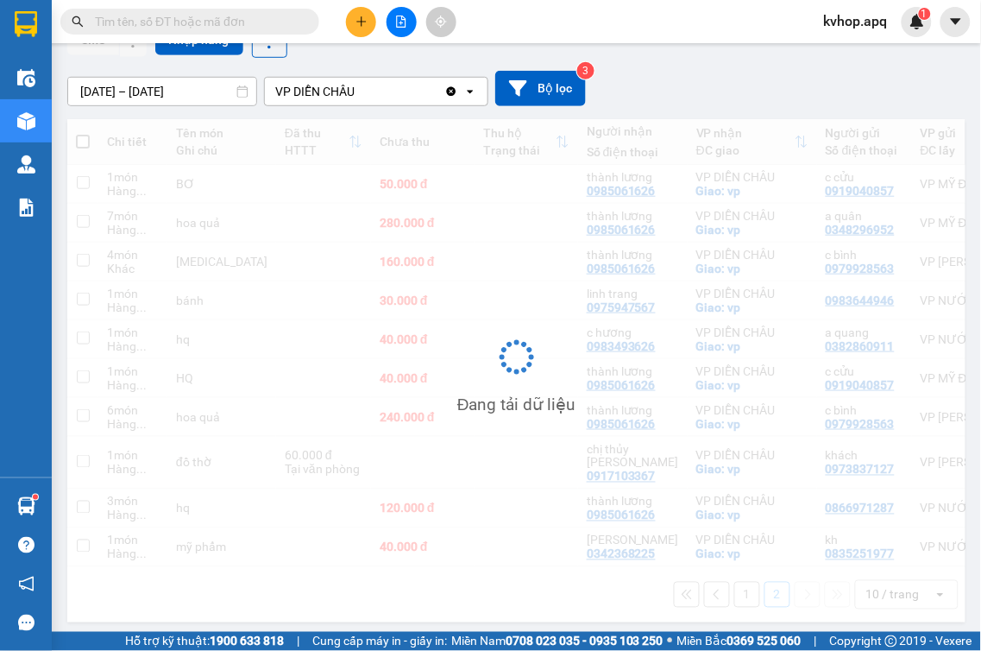
scroll to position [79, 0]
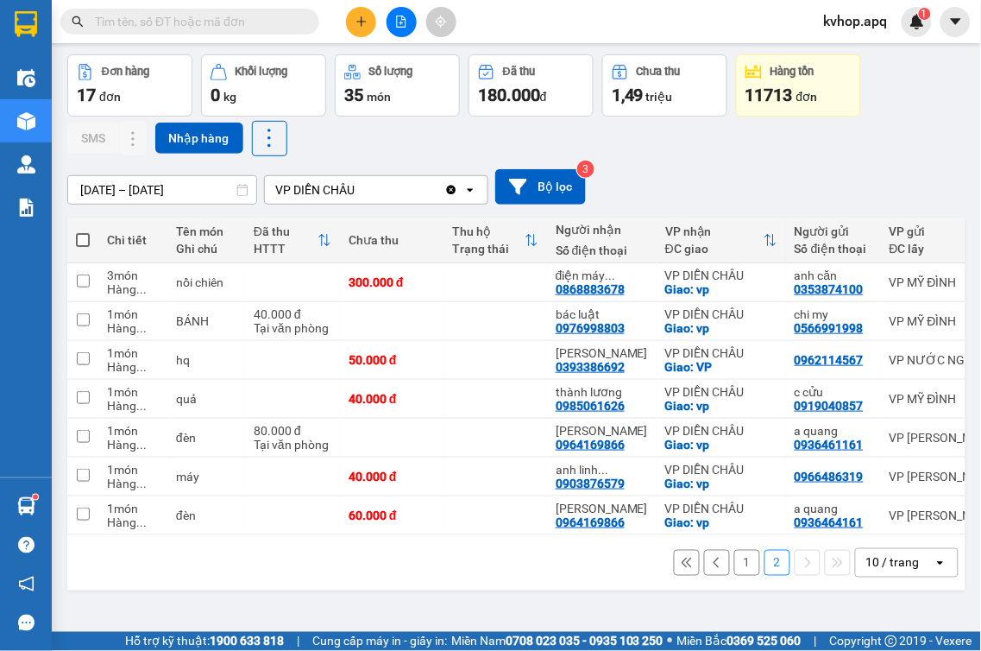
click at [738, 570] on button "1" at bounding box center [747, 563] width 26 height 26
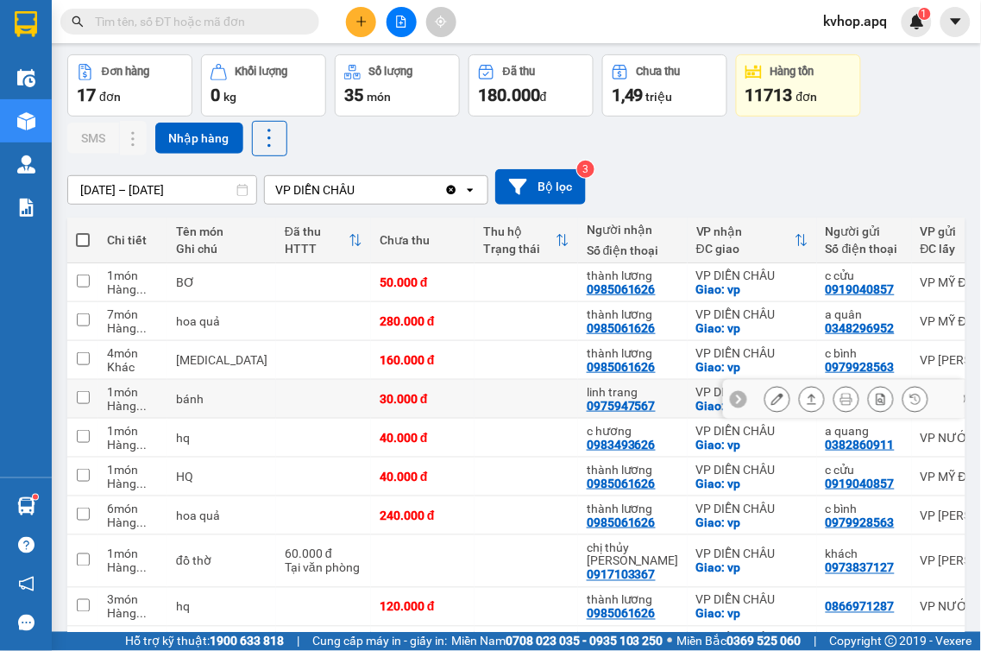
scroll to position [178, 0]
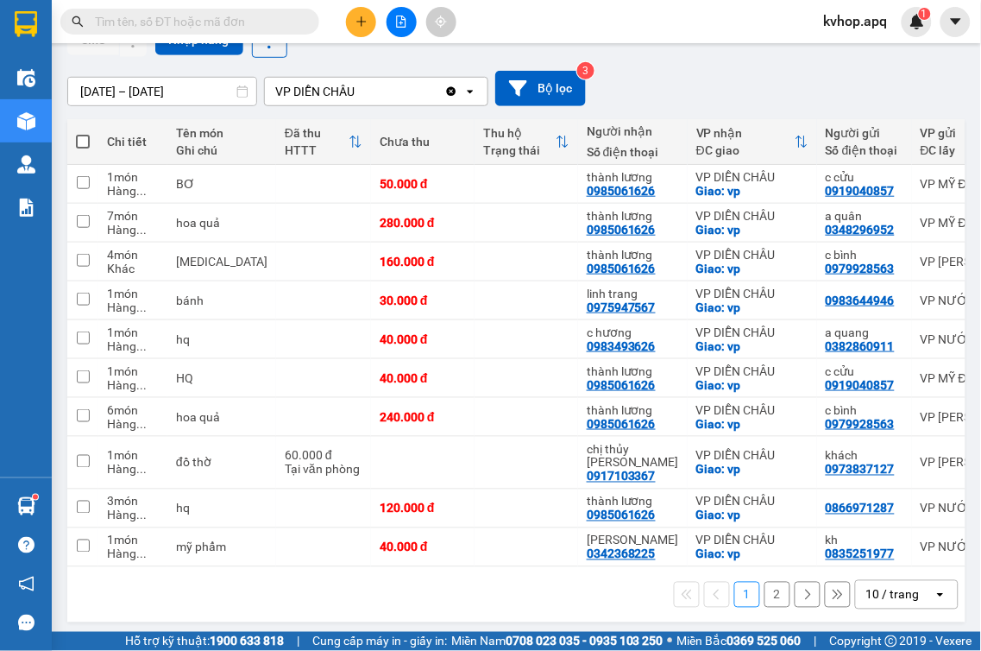
click at [764, 596] on button "2" at bounding box center [777, 594] width 26 height 26
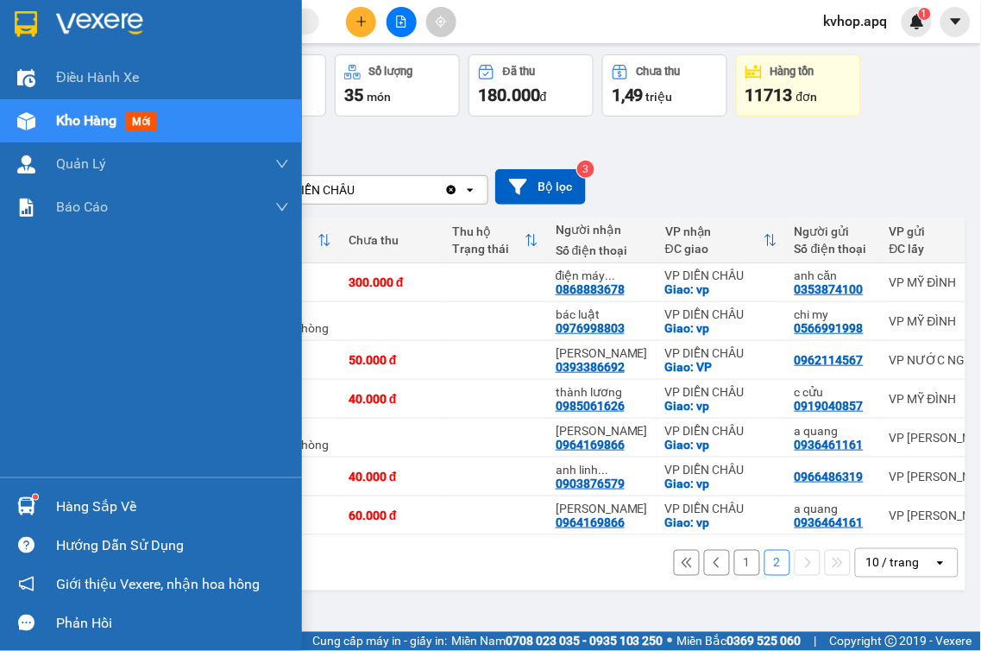
click at [41, 506] on div "Hàng sắp về" at bounding box center [151, 506] width 302 height 39
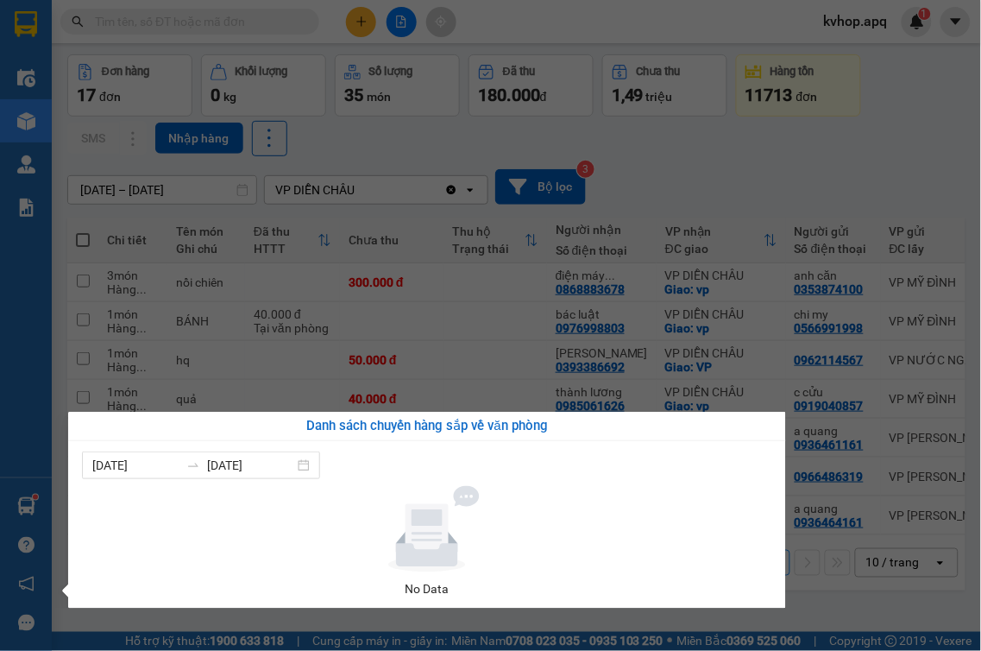
click at [90, 449] on div "[DATE] [DATE] No Data" at bounding box center [427, 524] width 718 height 167
click at [140, 469] on input "[DATE]" at bounding box center [135, 465] width 87 height 19
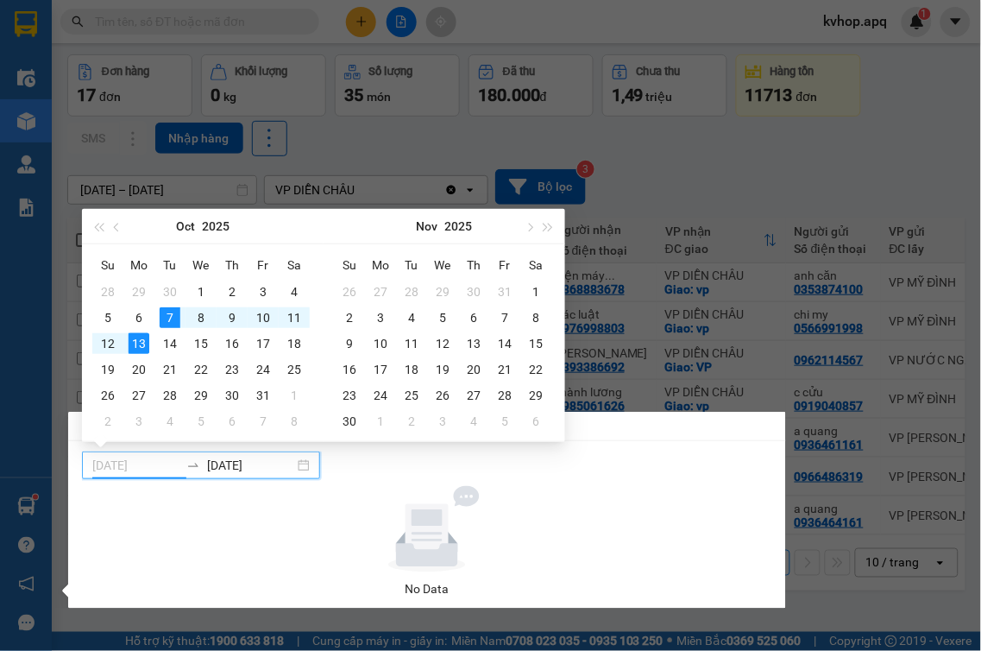
type input "[DATE]"
click at [144, 347] on div "13" at bounding box center [139, 343] width 21 height 21
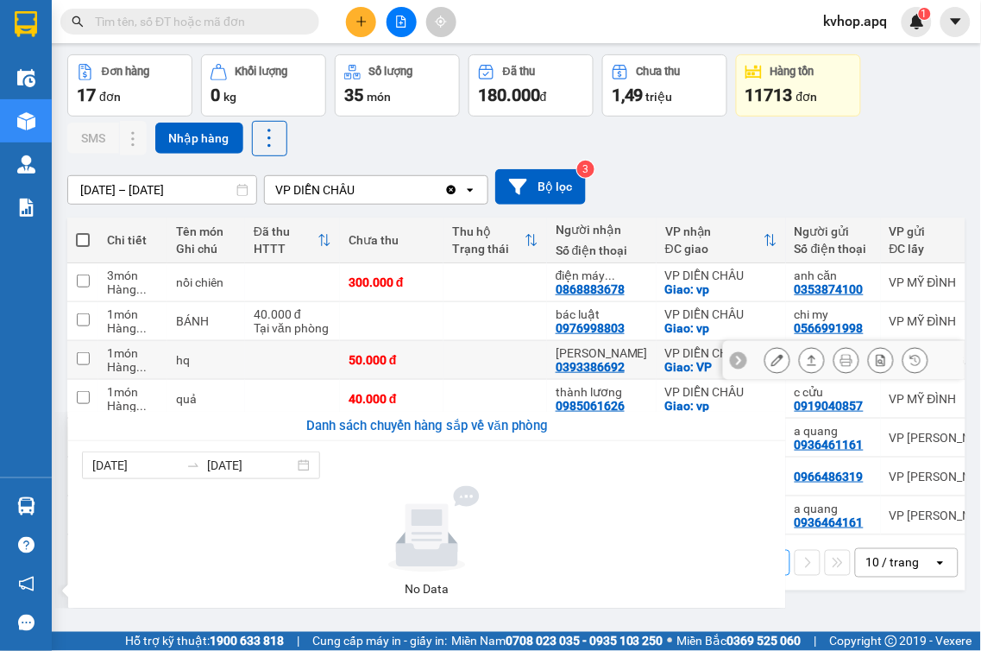
click at [144, 347] on section "Kết quả tìm kiếm ( 0 ) Bộ lọc No Data kvhop.apq 1 Điều hành xe Kho hàng mới Quả…" at bounding box center [490, 325] width 981 height 651
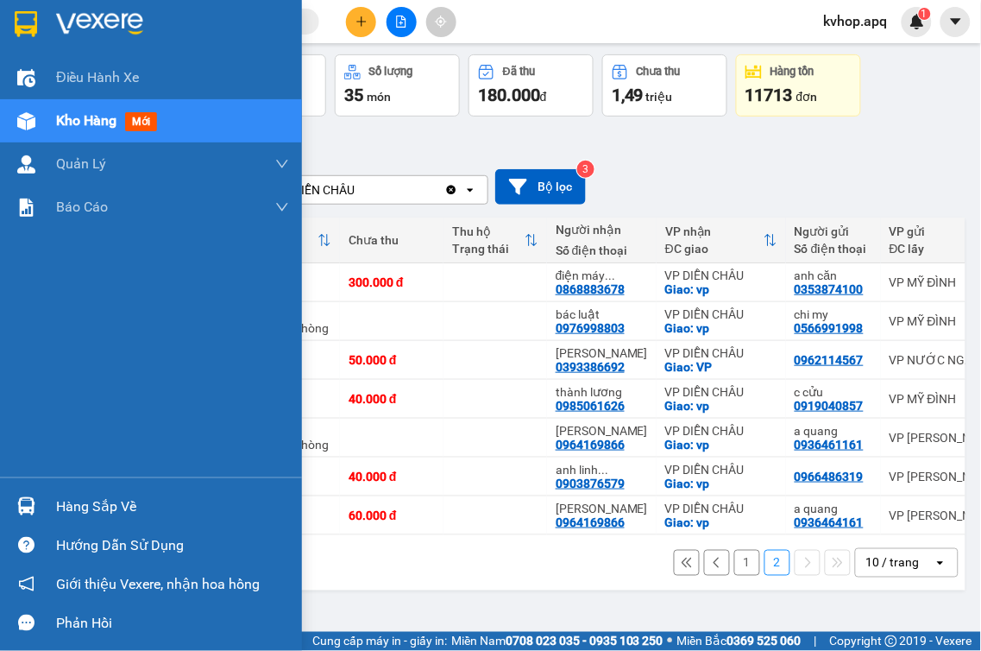
click at [50, 498] on div "Hàng sắp về" at bounding box center [151, 506] width 302 height 39
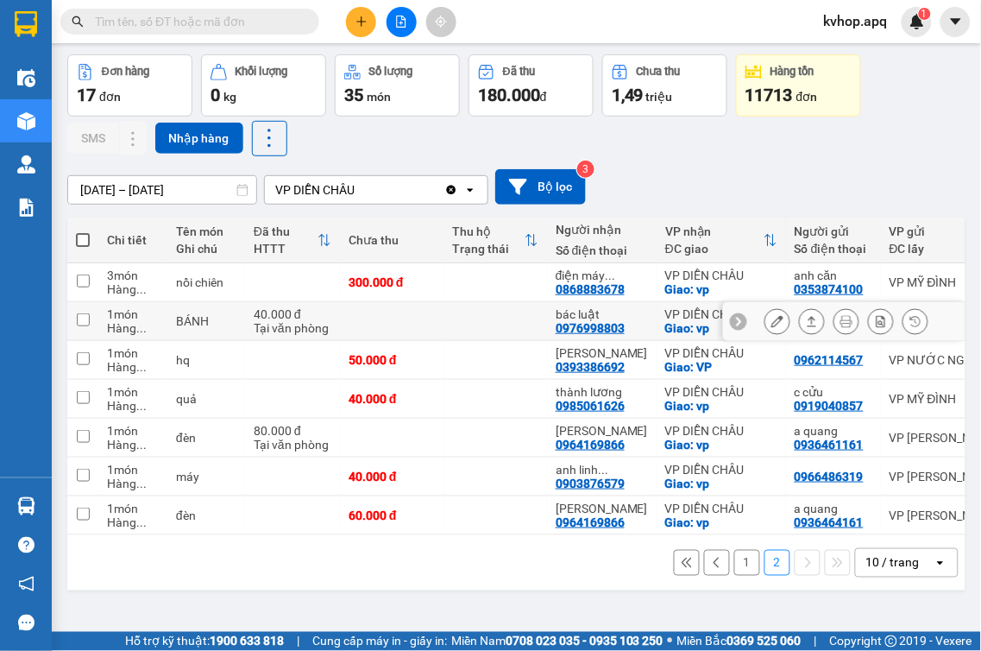
click at [515, 315] on section "Kết quả tìm kiếm ( 0 ) Bộ lọc No Data kvhop.apq 1 Điều hành xe Kho hàng mới Quả…" at bounding box center [490, 325] width 981 height 651
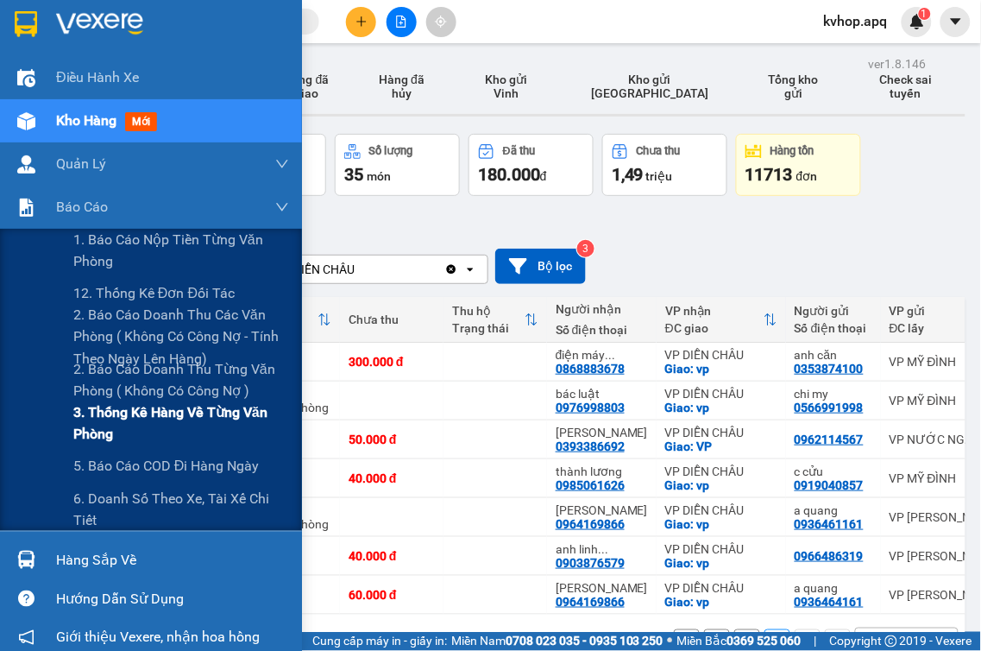
click at [135, 424] on span "3. Thống kê hàng về từng văn phòng" at bounding box center [181, 422] width 216 height 43
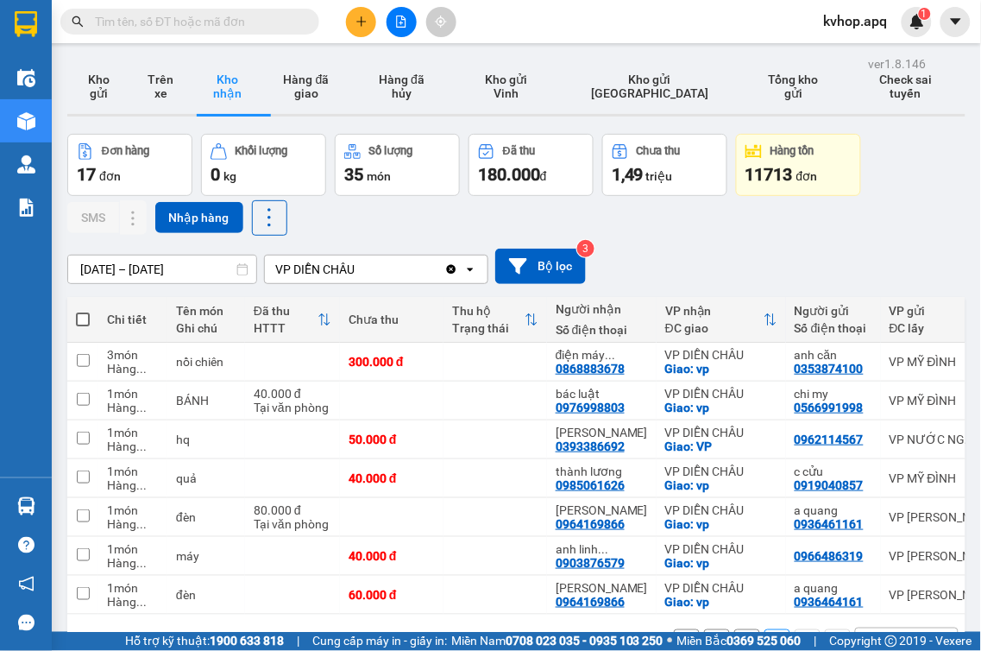
scroll to position [79, 0]
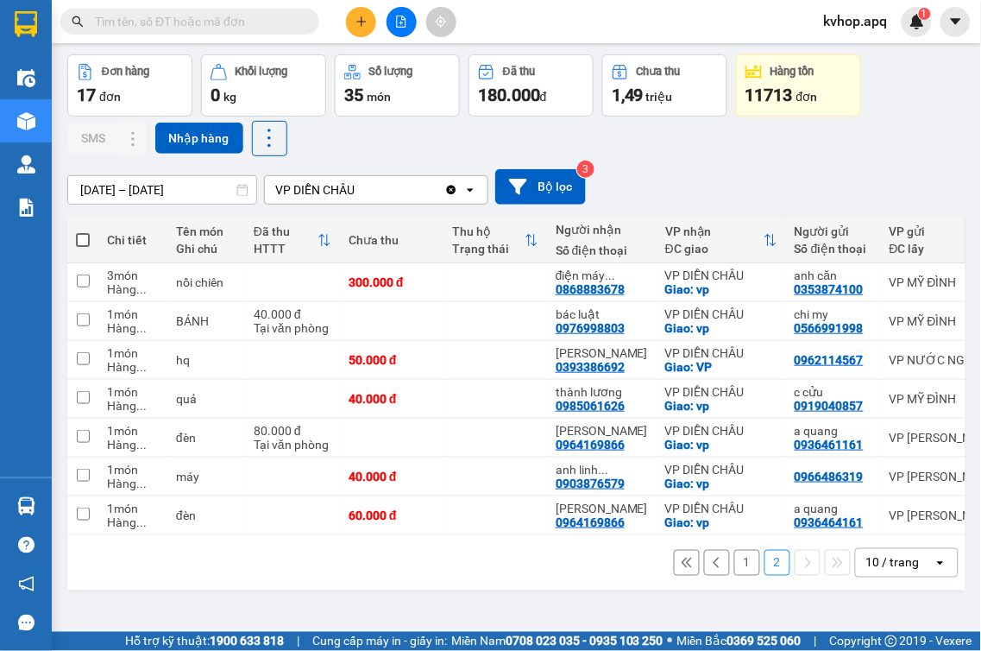
click at [738, 568] on button "1" at bounding box center [747, 563] width 26 height 26
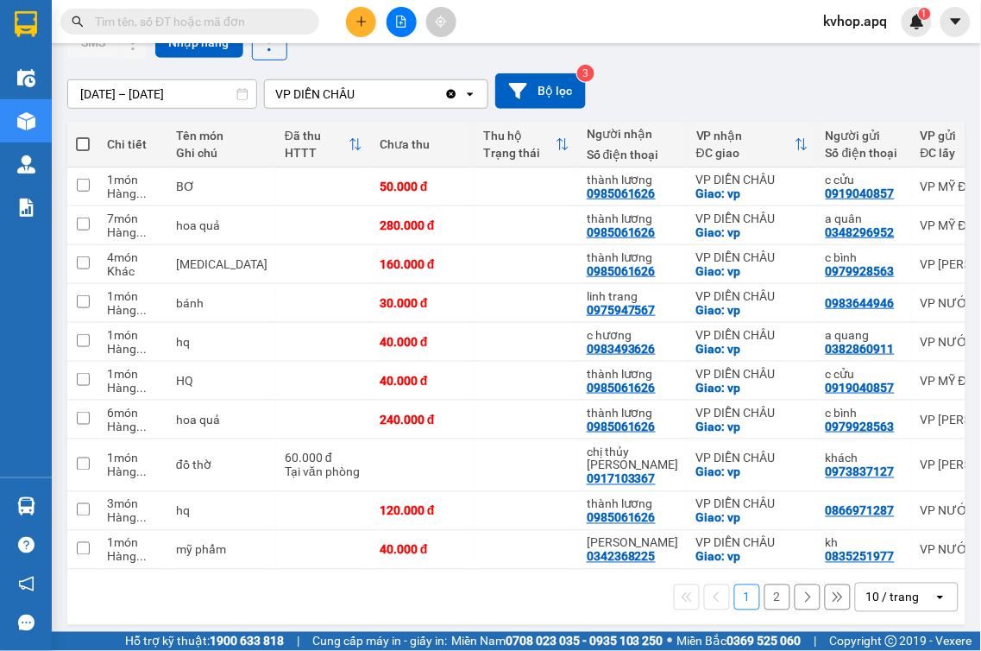
scroll to position [178, 0]
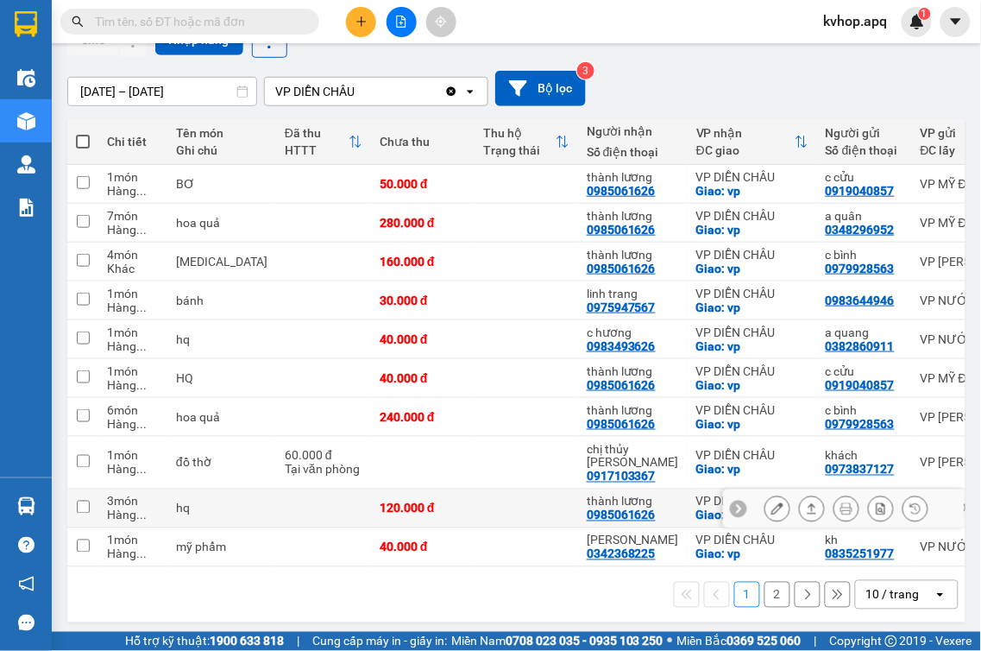
click at [734, 581] on button "1" at bounding box center [747, 594] width 26 height 26
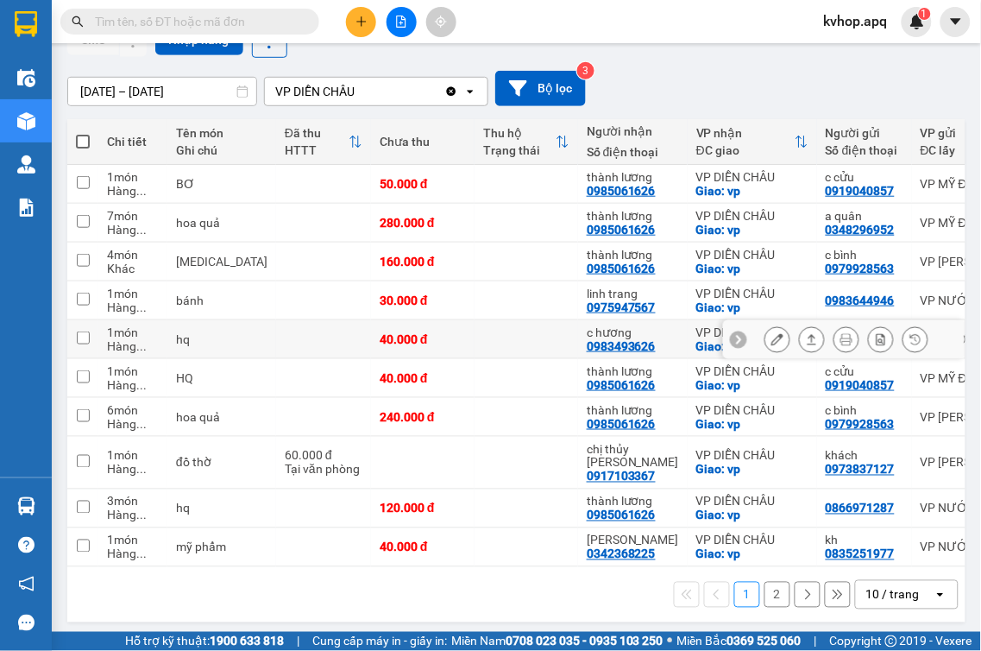
click at [734, 581] on button "1" at bounding box center [747, 594] width 26 height 26
drag, startPoint x: 325, startPoint y: 260, endPoint x: 277, endPoint y: 225, distance: 59.4
click at [319, 246] on td at bounding box center [323, 261] width 95 height 39
checkbox input "true"
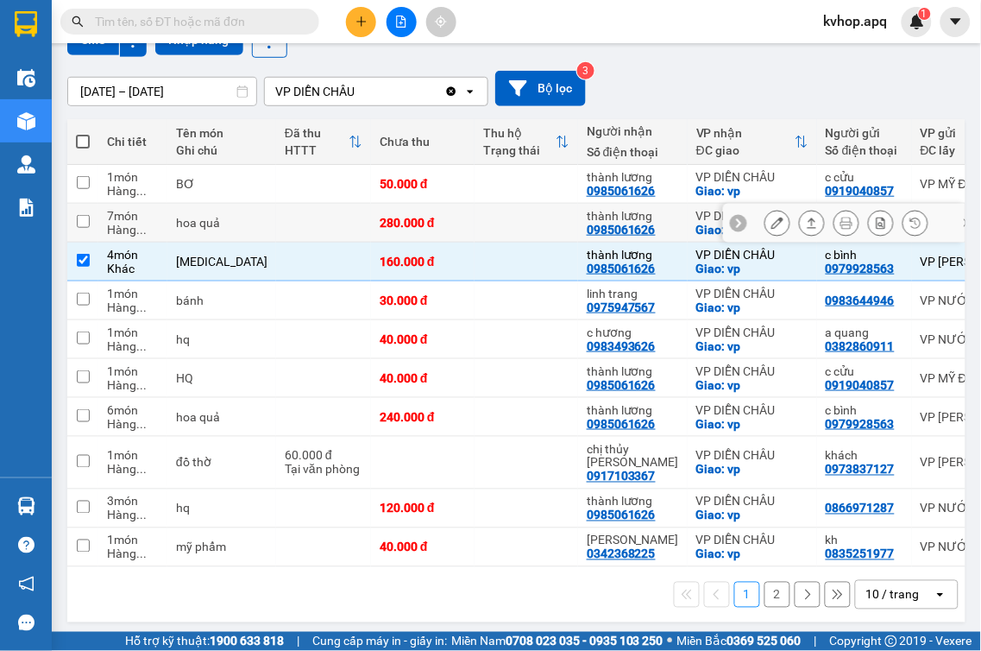
click at [277, 225] on td at bounding box center [323, 223] width 95 height 39
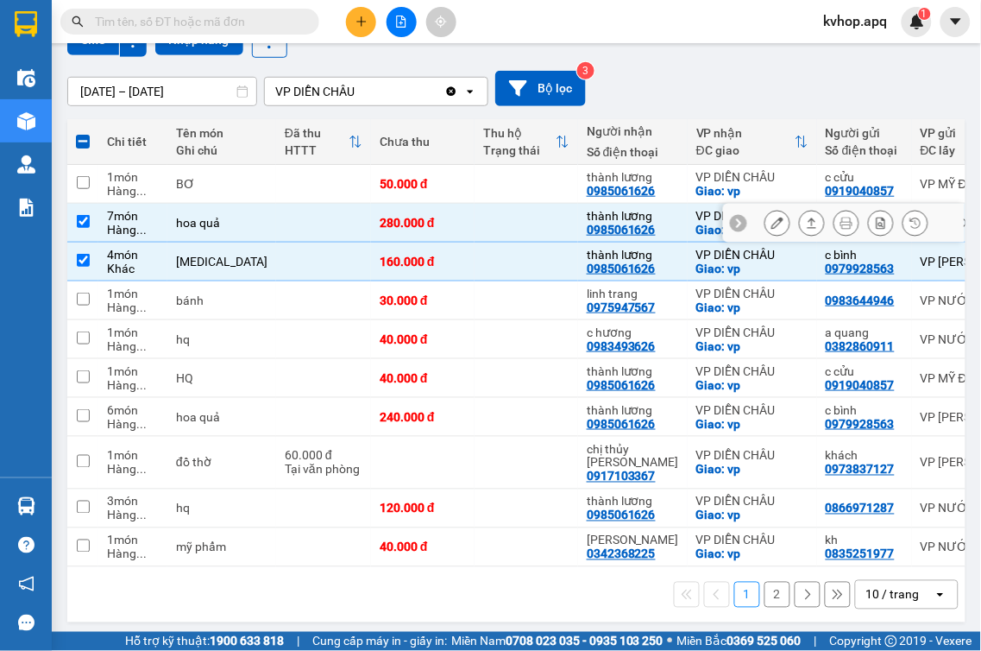
drag, startPoint x: 273, startPoint y: 225, endPoint x: 265, endPoint y: 211, distance: 16.3
click at [276, 225] on td at bounding box center [323, 223] width 95 height 39
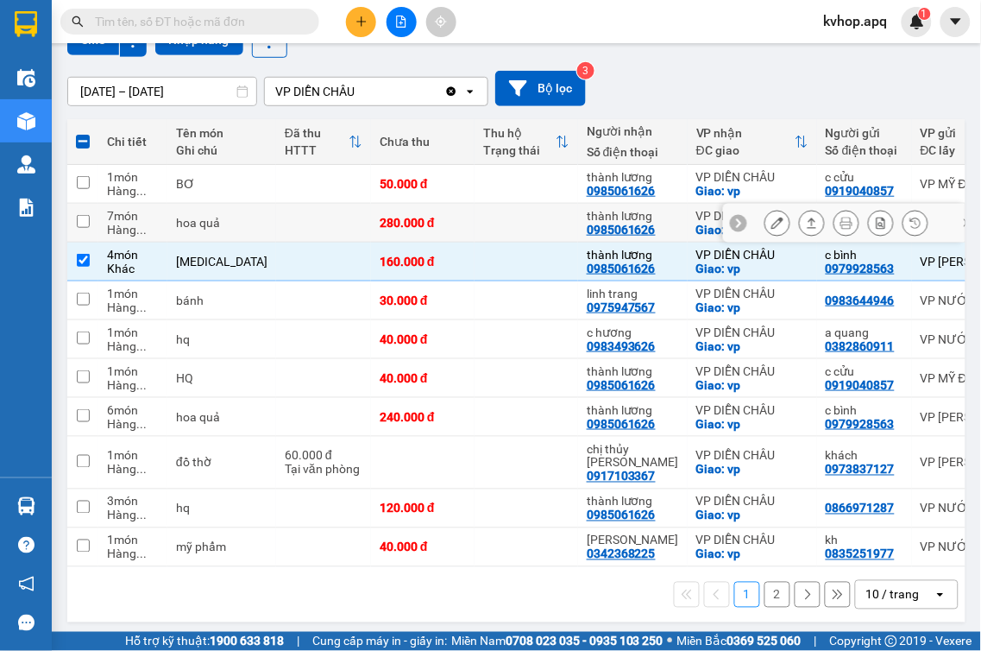
drag, startPoint x: 265, startPoint y: 211, endPoint x: 214, endPoint y: 216, distance: 51.1
click at [276, 218] on td at bounding box center [323, 223] width 95 height 39
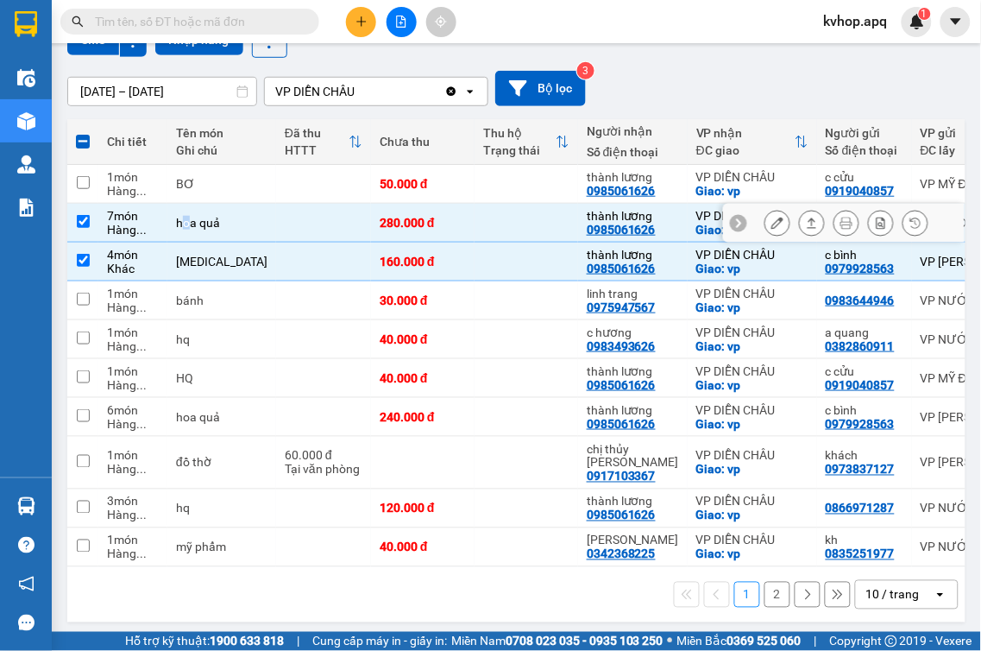
drag, startPoint x: 184, startPoint y: 235, endPoint x: 161, endPoint y: 188, distance: 51.7
click at [182, 236] on td "hoa quả" at bounding box center [221, 223] width 109 height 39
checkbox input "false"
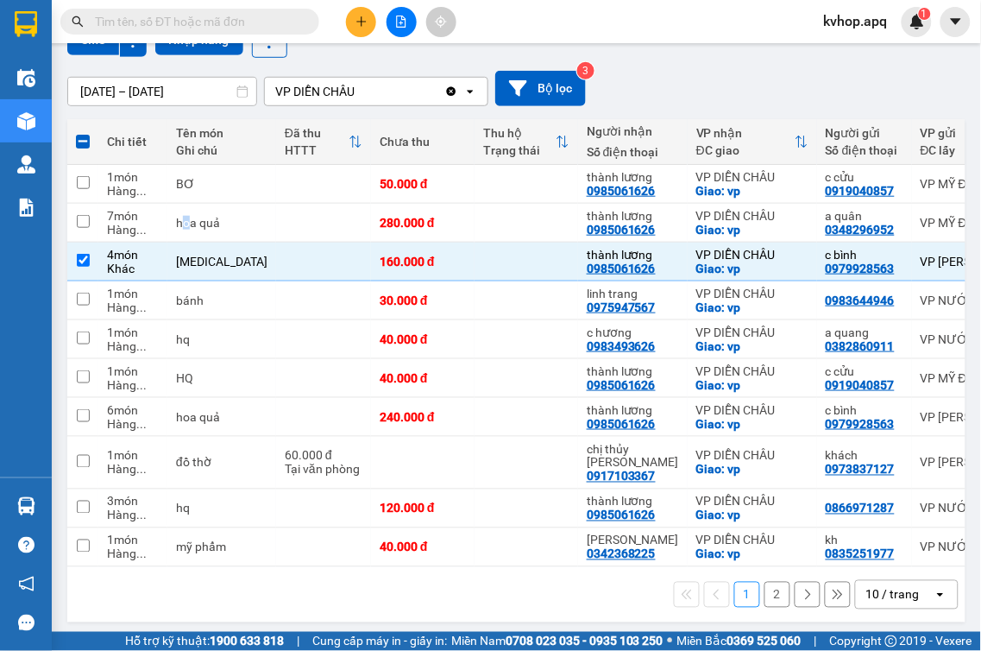
click at [79, 135] on span at bounding box center [83, 142] width 14 height 14
click at [83, 133] on input "checkbox" at bounding box center [83, 133] width 0 height 0
checkbox input "true"
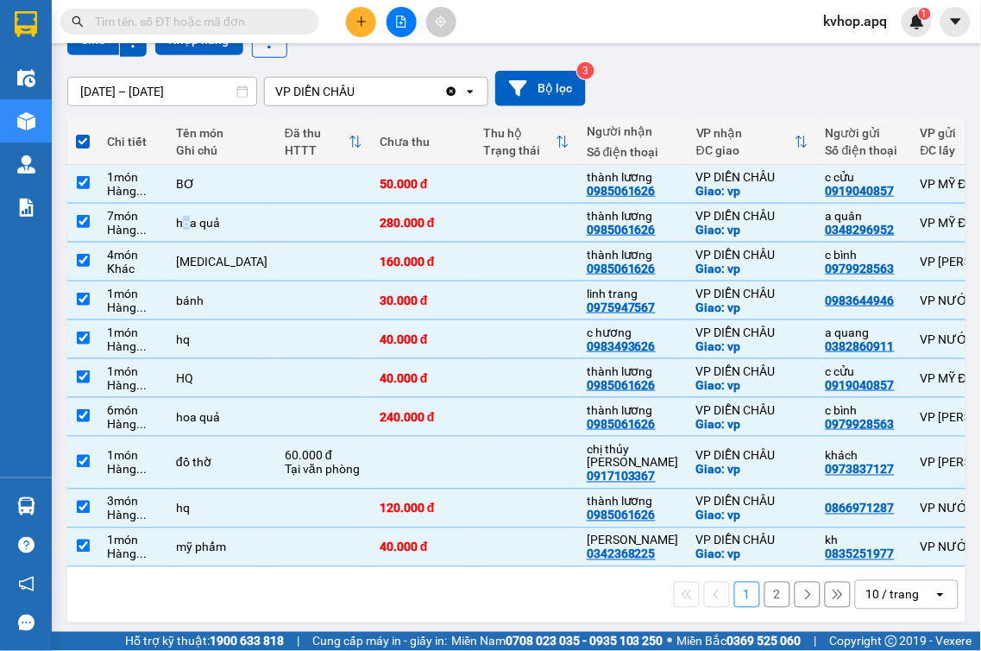
scroll to position [0, 0]
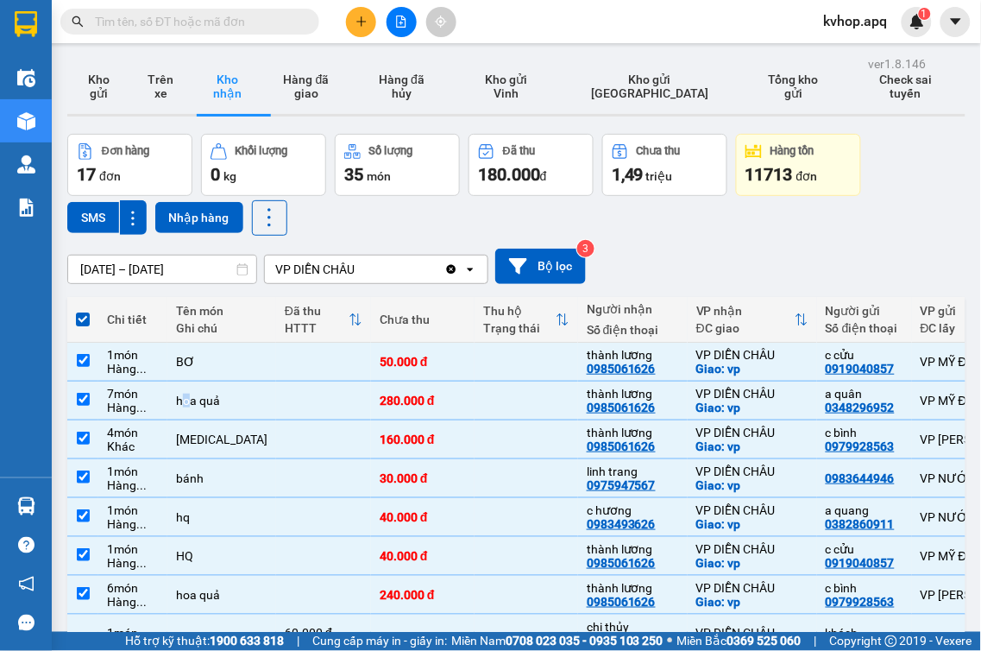
click at [79, 324] on span at bounding box center [83, 319] width 14 height 14
click at [83, 311] on input "checkbox" at bounding box center [83, 311] width 0 height 0
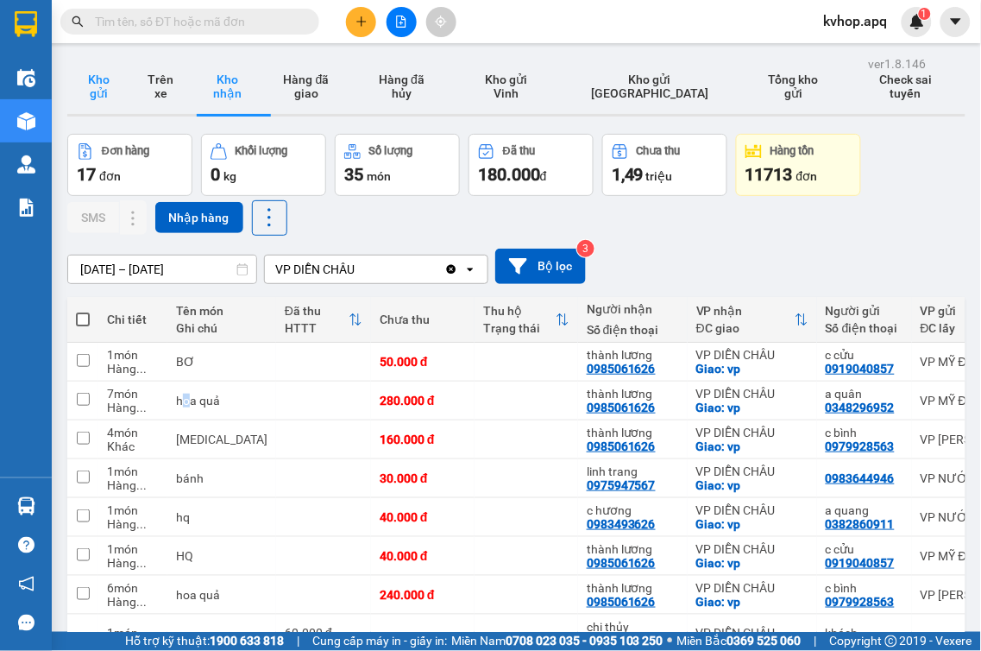
click at [88, 89] on button "Kho gửi" at bounding box center [98, 86] width 62 height 55
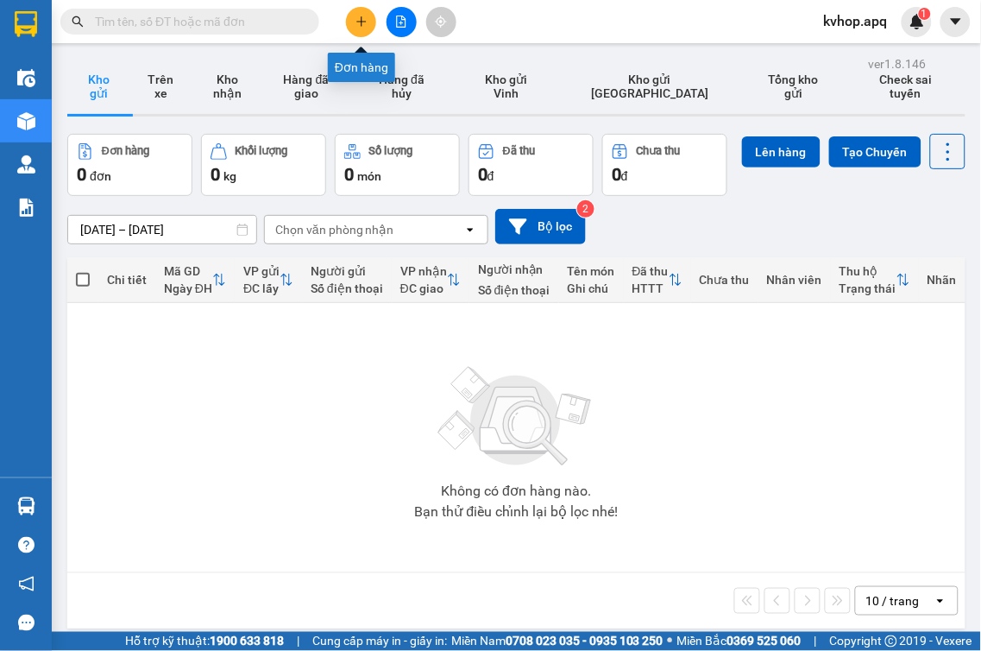
click at [356, 18] on icon "plus" at bounding box center [361, 22] width 12 height 12
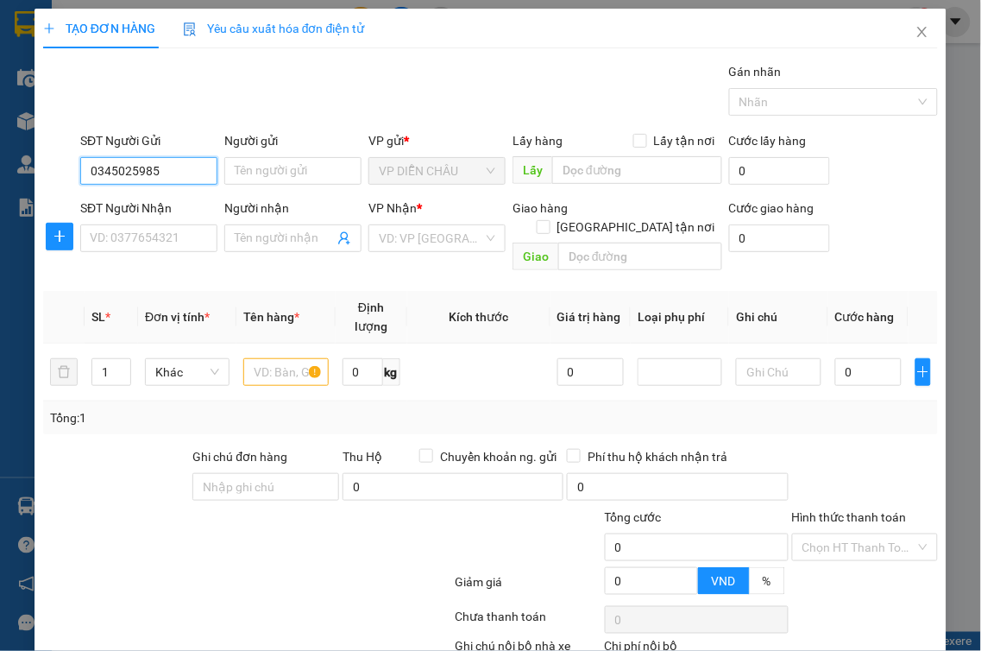
scroll to position [95, 0]
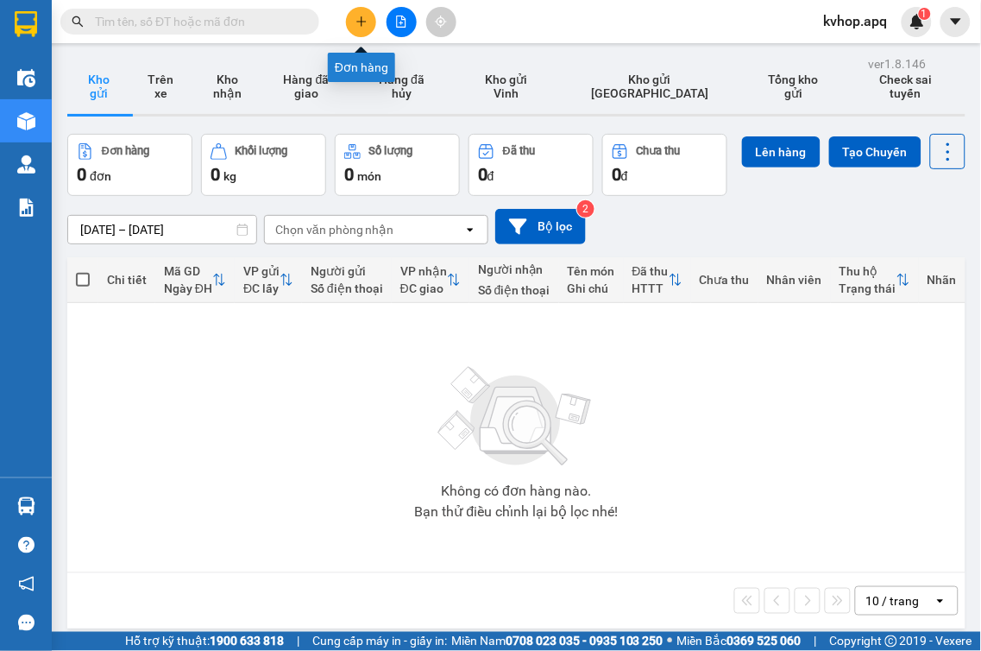
click at [368, 26] on button at bounding box center [361, 22] width 30 height 30
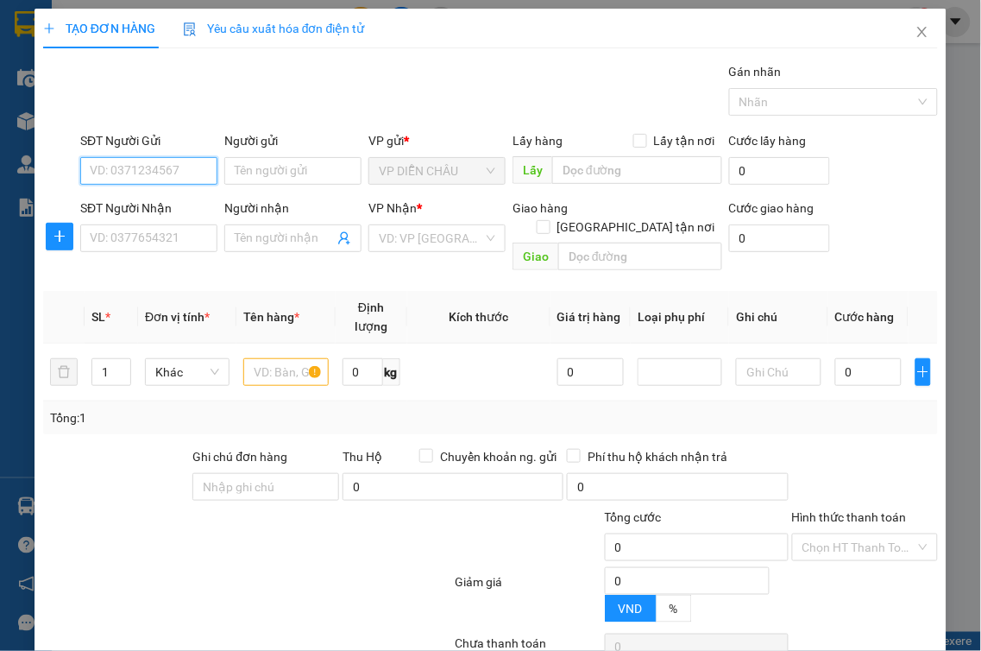
click at [134, 162] on input "SĐT Người Gửi" at bounding box center [148, 171] width 137 height 28
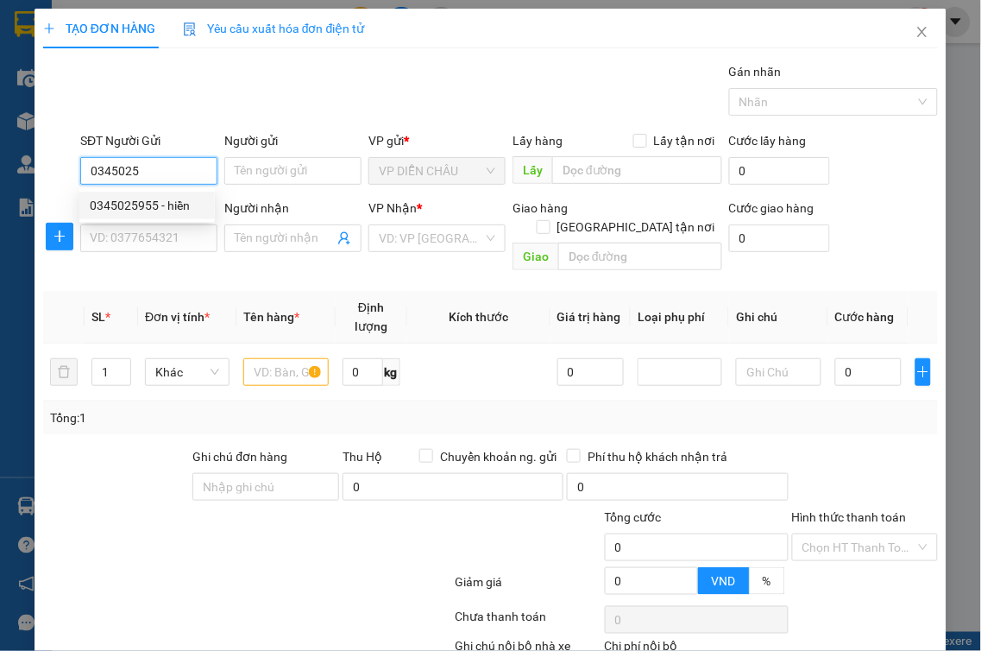
click at [148, 203] on div "0345025955 - hiền" at bounding box center [147, 205] width 115 height 19
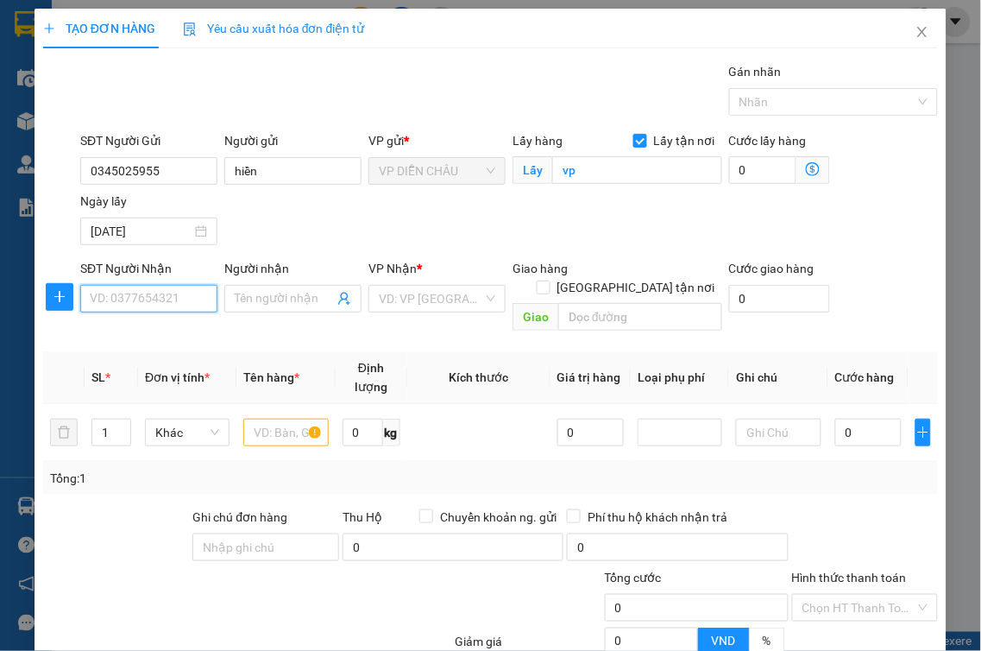
click at [149, 298] on input "SĐT Người Nhận" at bounding box center [148, 299] width 137 height 28
click at [195, 341] on div "0355847804 - c hường" at bounding box center [151, 333] width 123 height 19
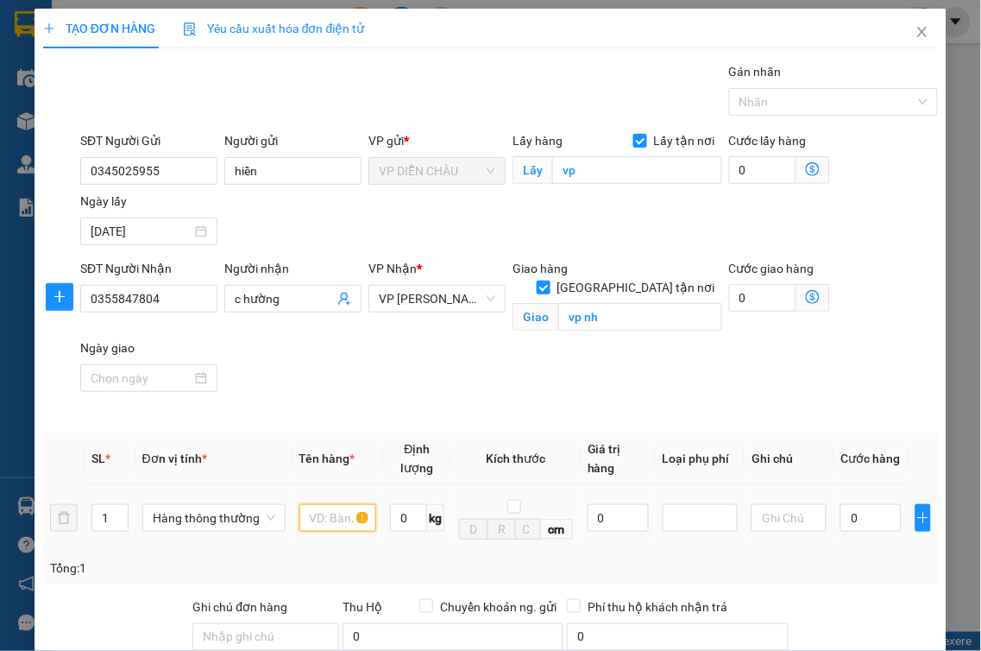
click at [305, 504] on input "text" at bounding box center [337, 518] width 77 height 28
click at [840, 504] on input "0" at bounding box center [870, 518] width 61 height 28
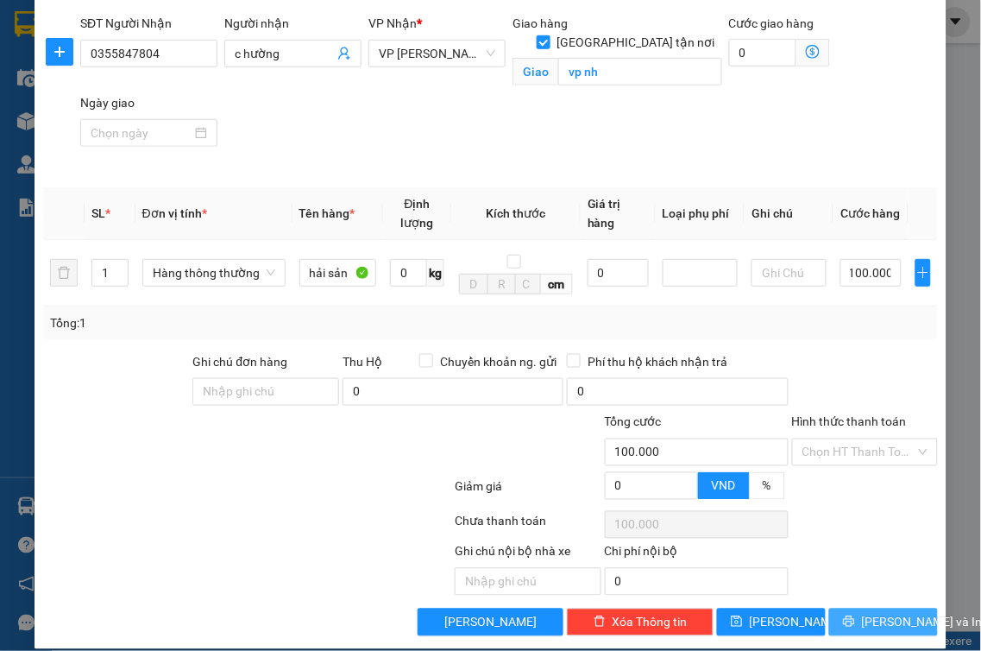
click at [887, 613] on span "[PERSON_NAME] và In" at bounding box center [922, 622] width 121 height 19
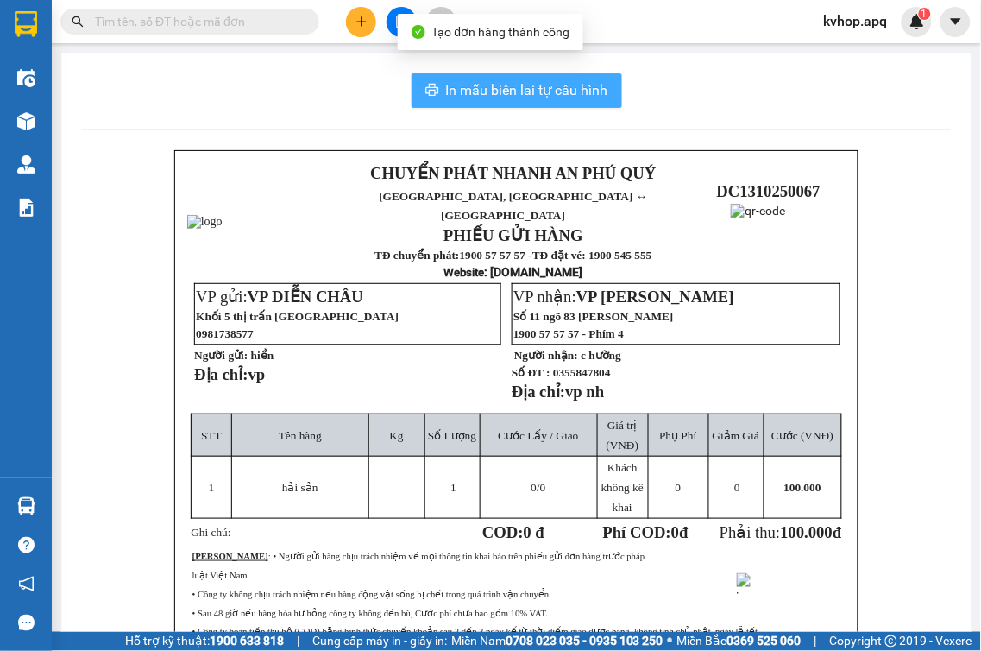
click at [506, 96] on span "In mẫu biên lai tự cấu hình" at bounding box center [527, 90] width 162 height 22
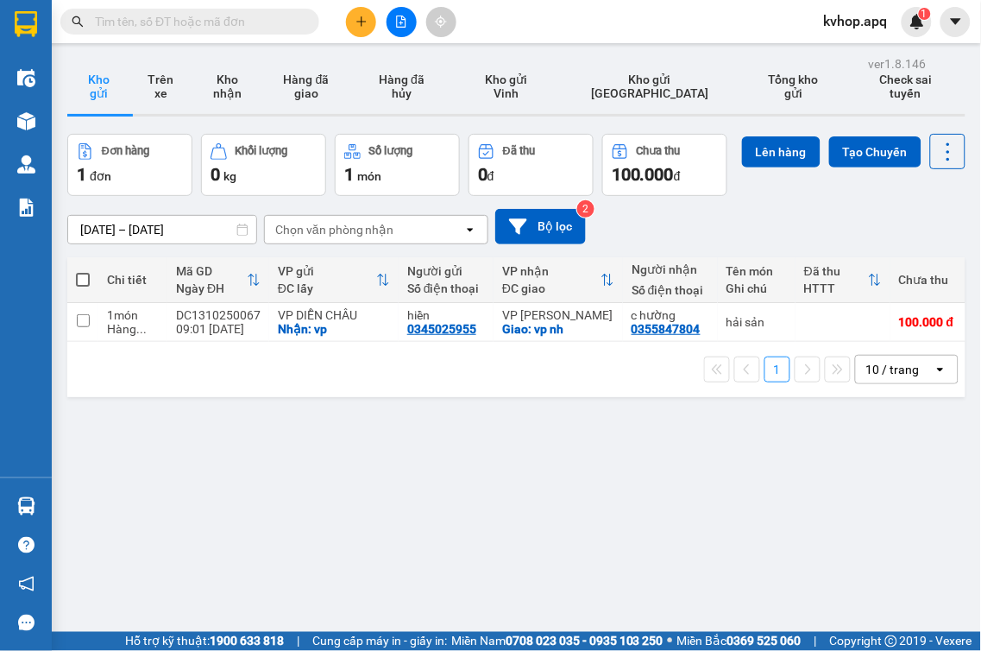
click at [556, 384] on div "1 10 / trang open" at bounding box center [516, 369] width 884 height 29
click at [343, 10] on div at bounding box center [400, 22] width 129 height 30
click at [351, 16] on button at bounding box center [361, 22] width 30 height 30
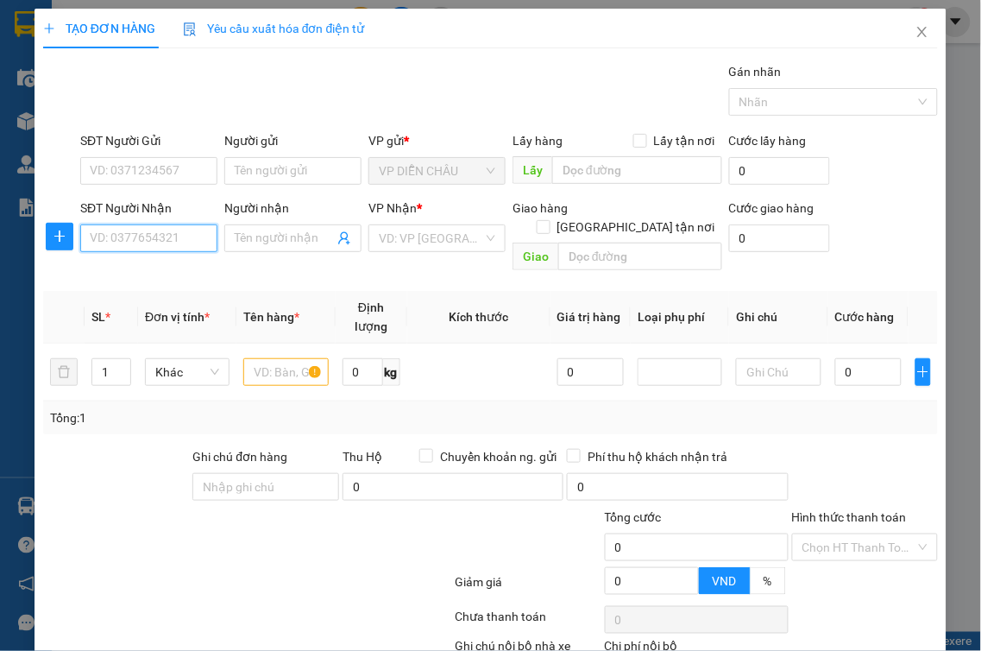
click at [179, 248] on input "SĐT Người Nhận" at bounding box center [148, 238] width 137 height 28
click at [169, 273] on div "0946113355 - [PERSON_NAME]" at bounding box center [175, 272] width 170 height 19
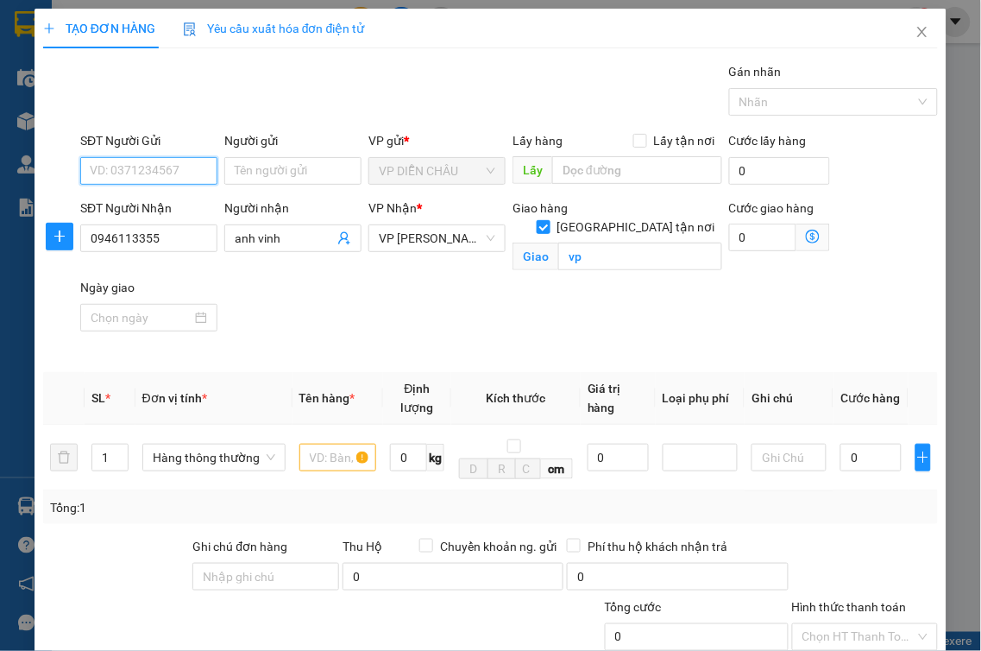
click at [192, 178] on input "SĐT Người Gửi" at bounding box center [148, 171] width 137 height 28
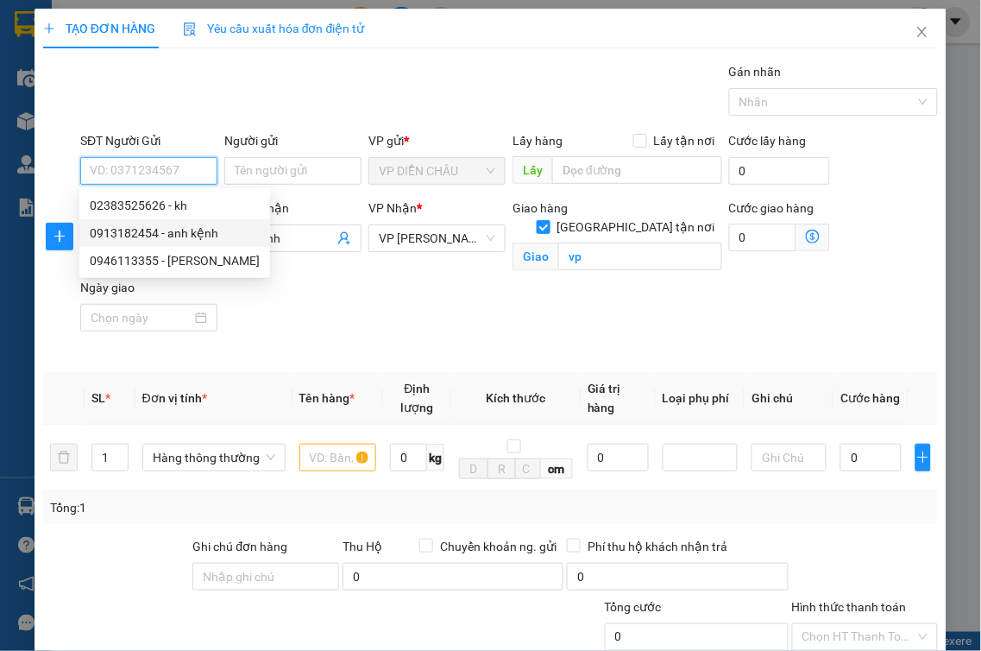
click at [167, 233] on div "0913182454 - anh kệnh" at bounding box center [175, 232] width 170 height 19
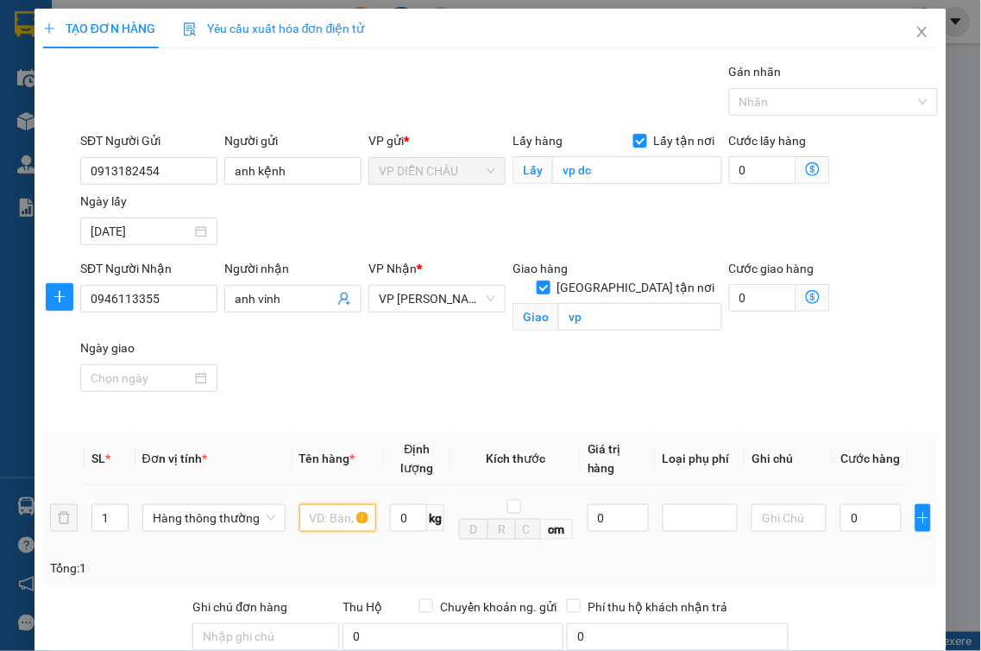
drag, startPoint x: 329, startPoint y: 495, endPoint x: 320, endPoint y: 493, distance: 9.0
click at [328, 504] on input "text" at bounding box center [337, 518] width 77 height 28
click at [840, 504] on input "0" at bounding box center [870, 518] width 61 height 28
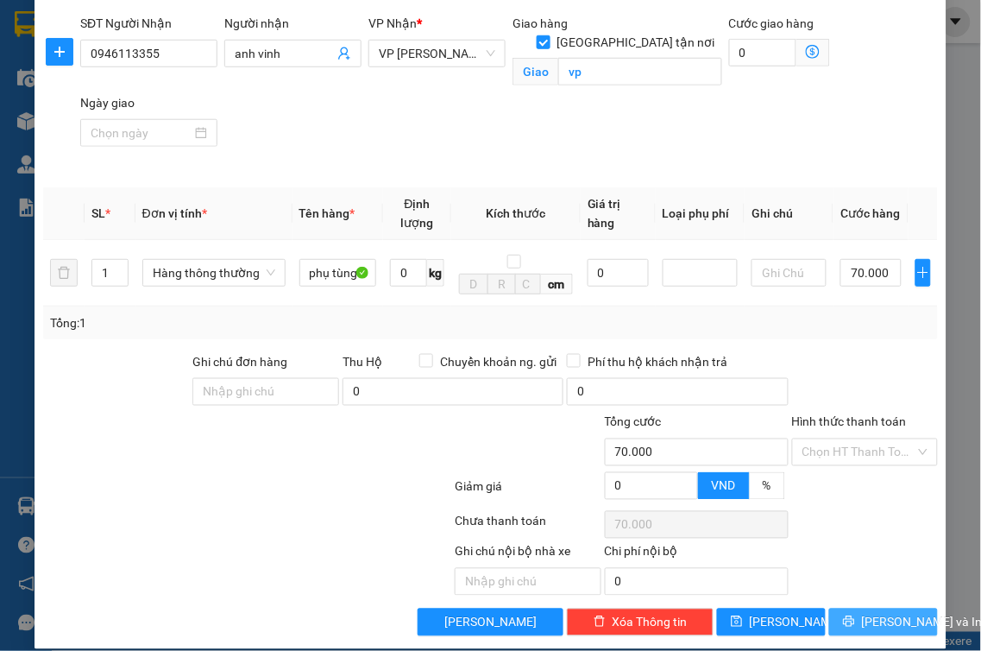
click at [851, 609] on button "[PERSON_NAME] và In" at bounding box center [883, 622] width 109 height 28
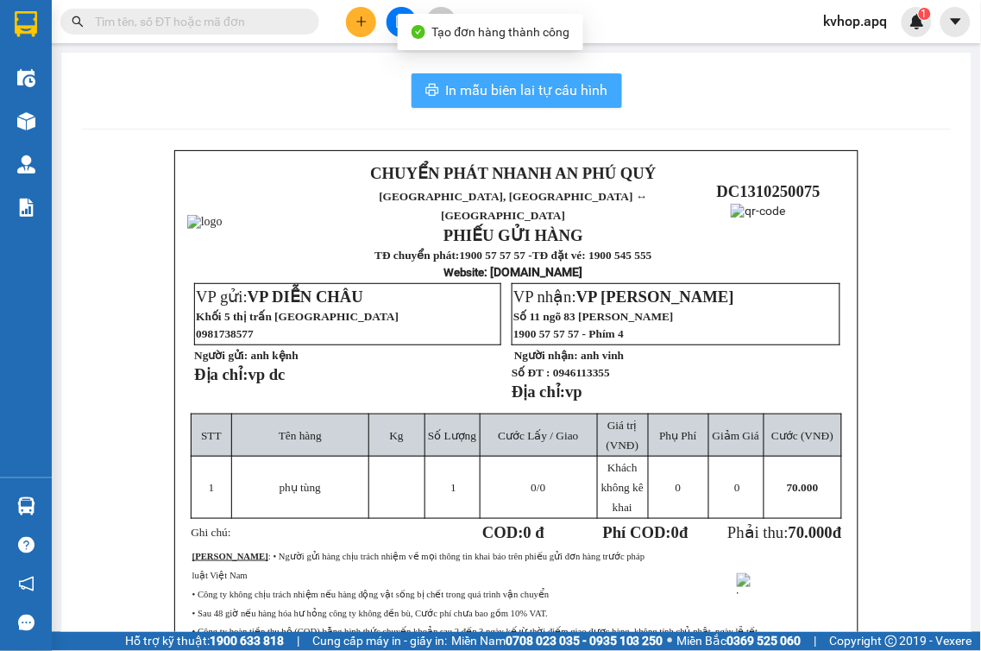
click at [568, 97] on span "In mẫu biên lai tự cấu hình" at bounding box center [527, 90] width 162 height 22
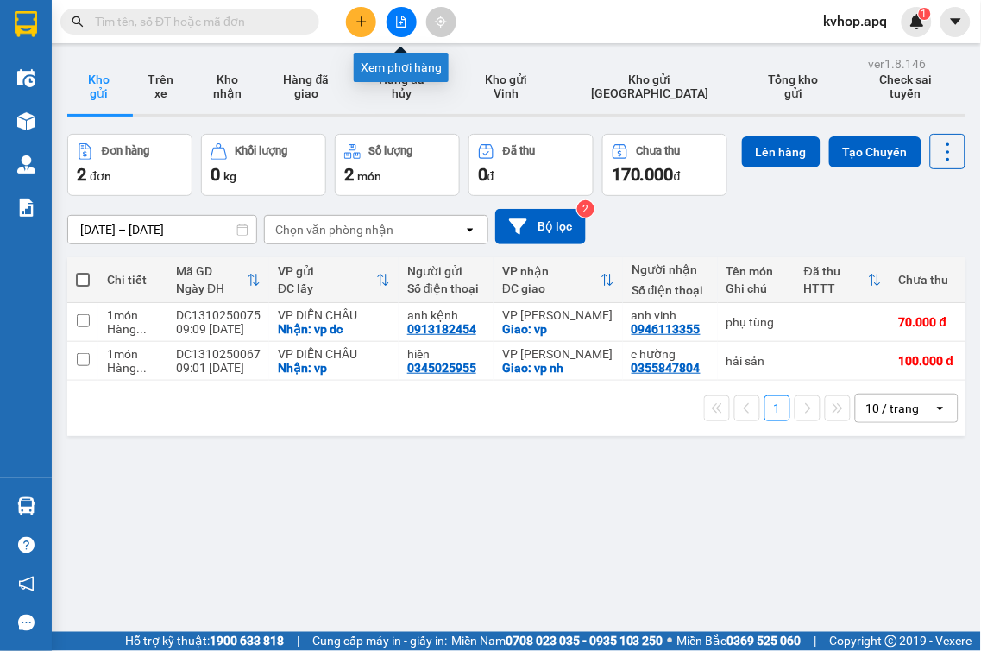
click at [408, 23] on button at bounding box center [402, 22] width 30 height 30
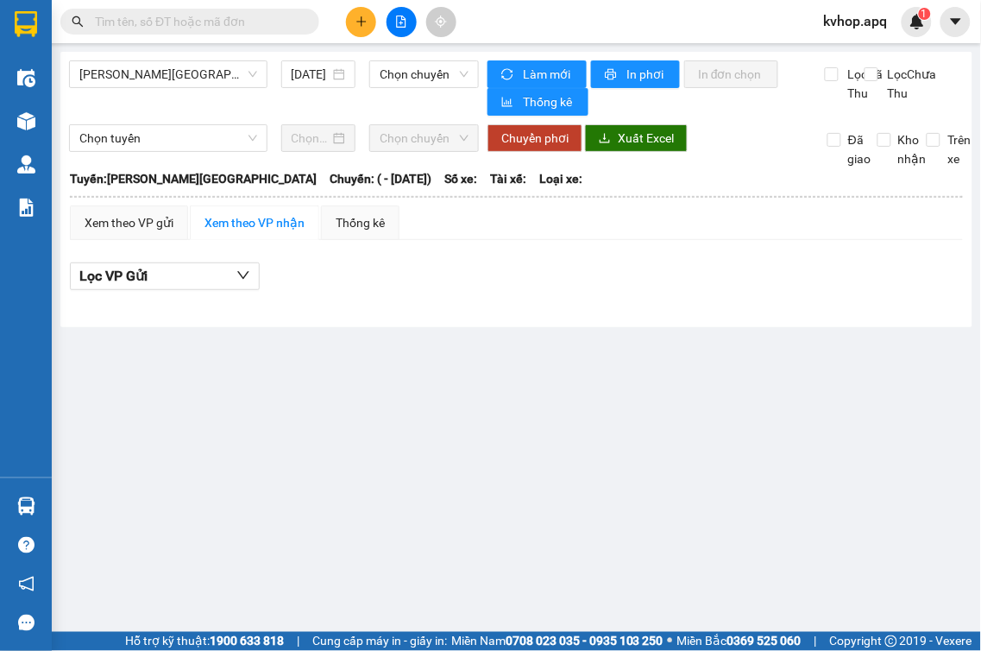
click at [125, 57] on div "[PERSON_NAME] - [GEOGRAPHIC_DATA] [DATE] Chọn chuyến Làm mới In phơi In đơn chọ…" at bounding box center [516, 189] width 912 height 275
click at [125, 73] on span "[PERSON_NAME][GEOGRAPHIC_DATA]" at bounding box center [168, 74] width 178 height 26
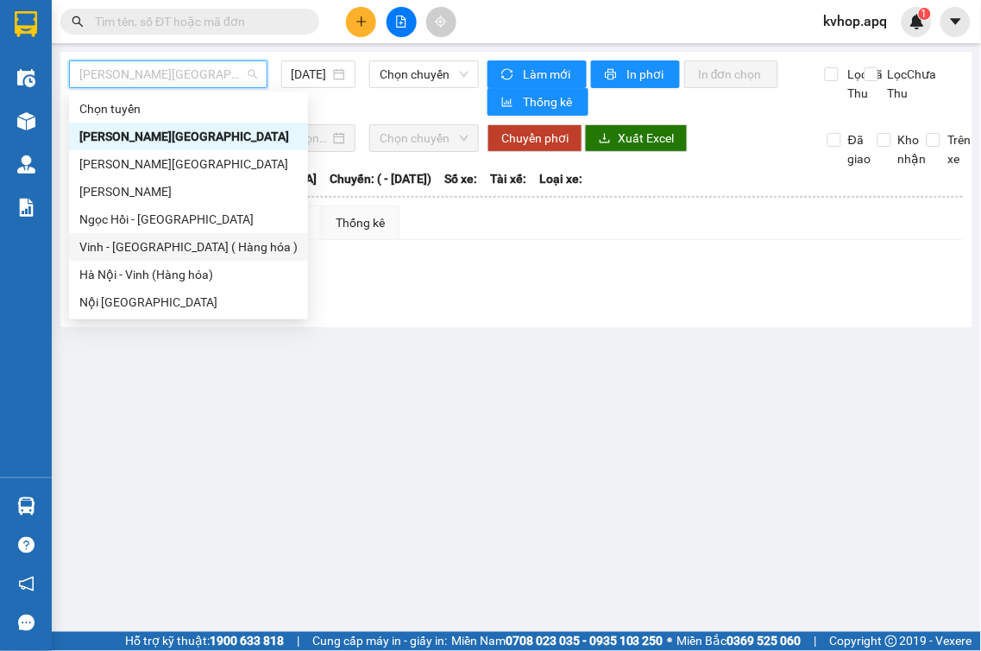
click at [125, 251] on div "Vinh - [GEOGRAPHIC_DATA] ( Hàng hóa )" at bounding box center [188, 246] width 218 height 19
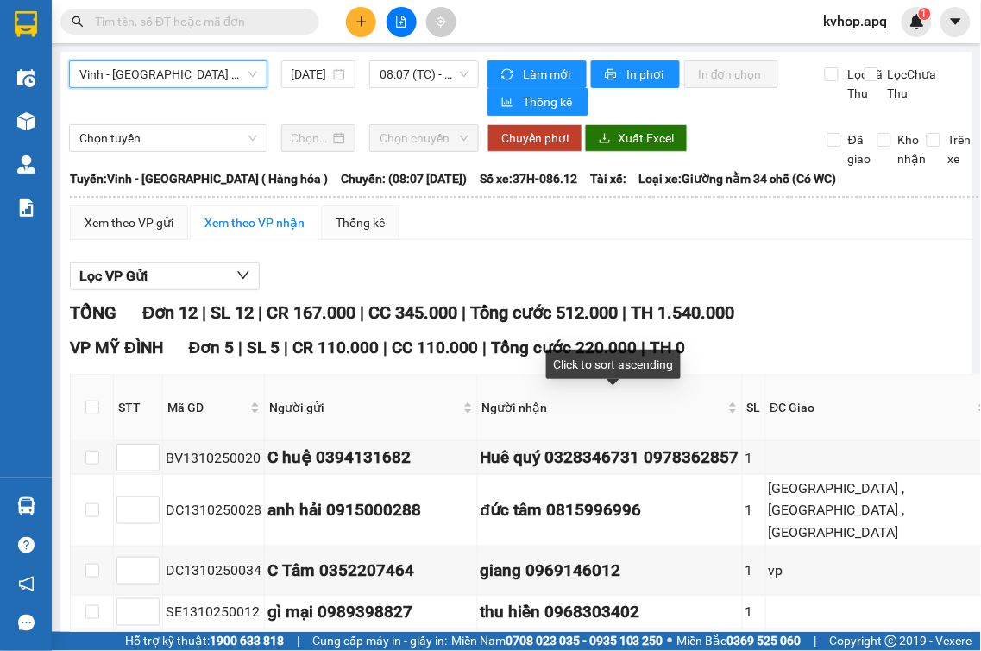
click at [980, 511] on main "Vinh - [GEOGRAPHIC_DATA] ( [GEOGRAPHIC_DATA] ) [GEOGRAPHIC_DATA] - [GEOGRAPHIC_…" at bounding box center [490, 316] width 981 height 632
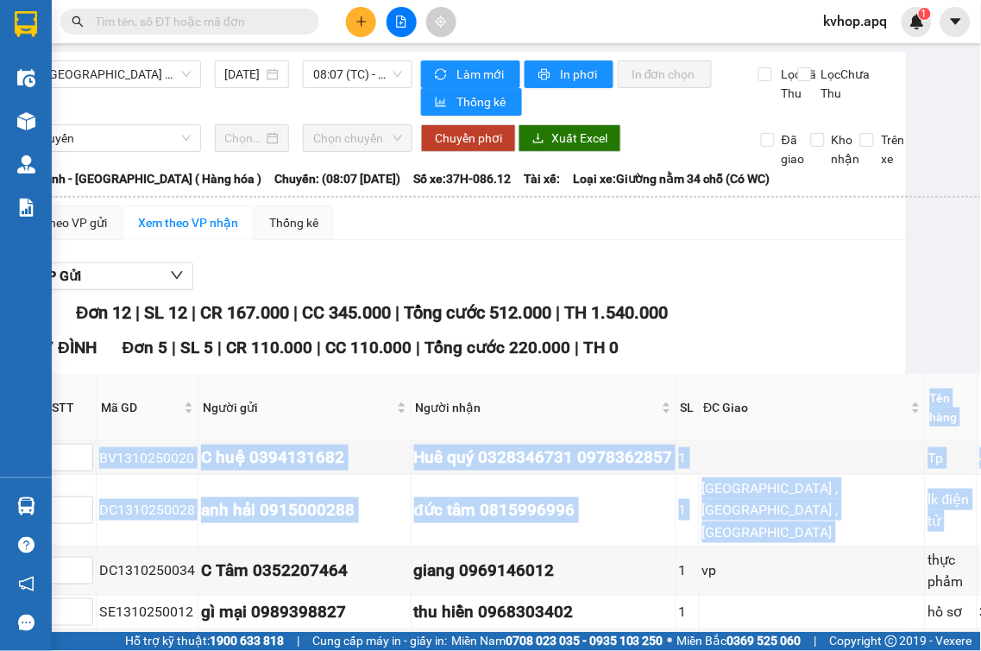
scroll to position [817, 66]
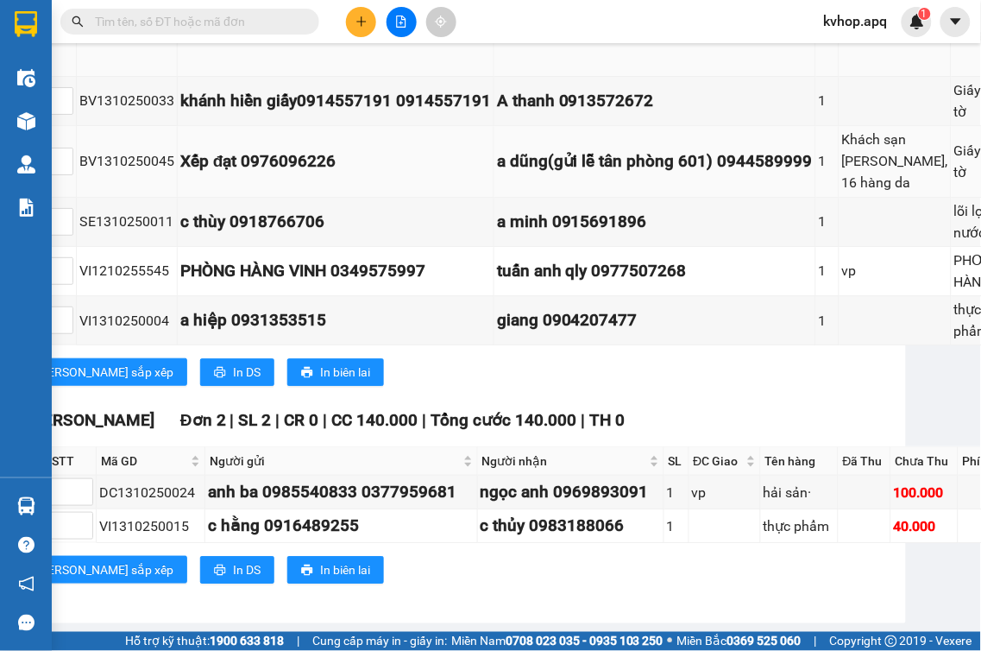
click at [117, 142] on td "BV1310250045" at bounding box center [127, 161] width 101 height 71
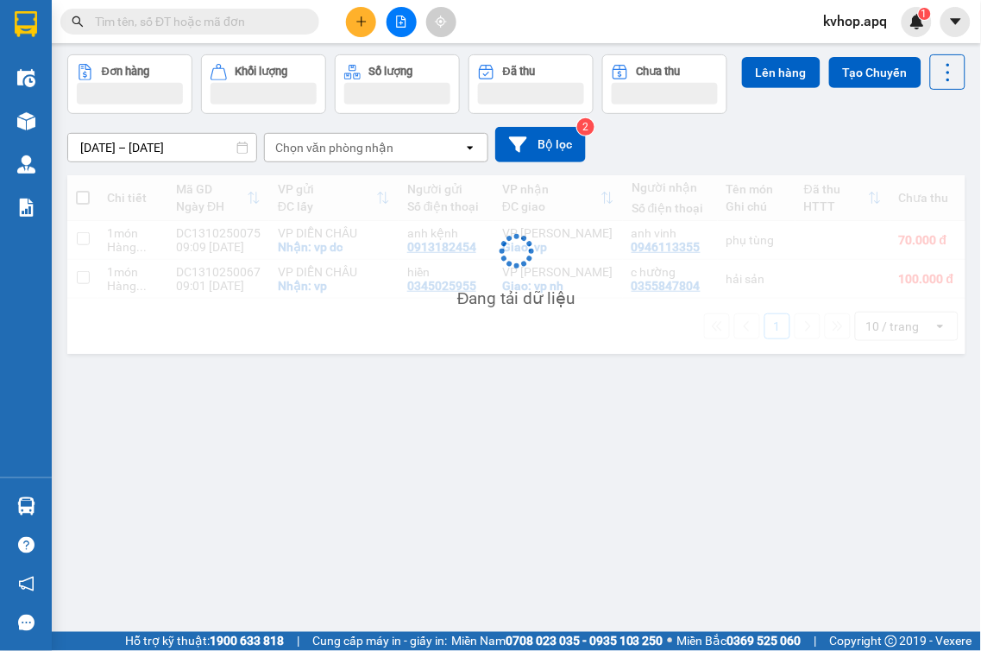
scroll to position [79, 0]
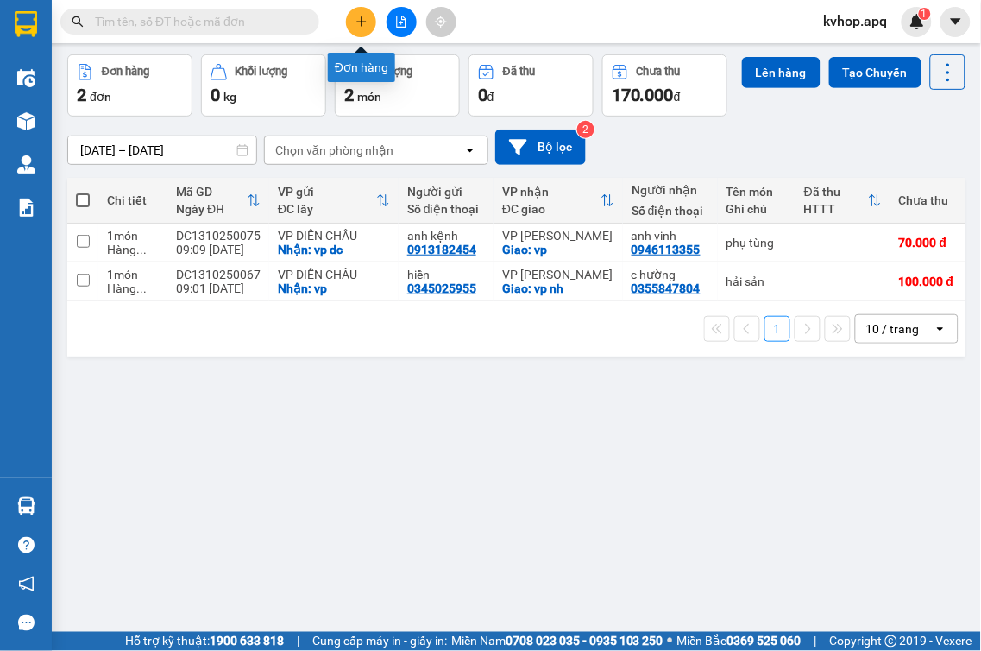
click at [360, 16] on icon "plus" at bounding box center [361, 22] width 12 height 12
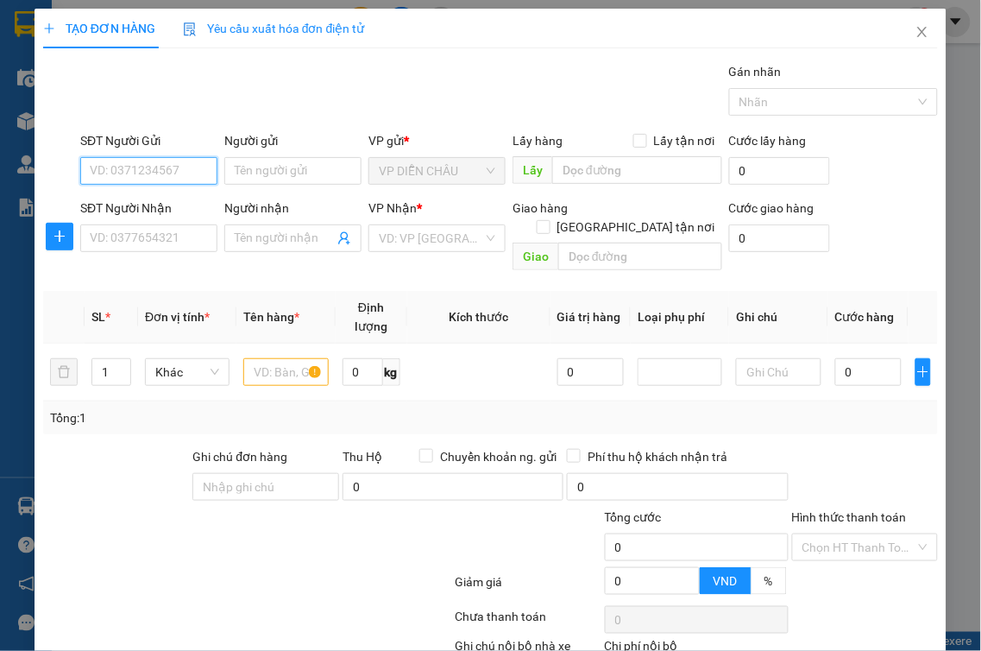
click at [143, 168] on input "SĐT Người Gửi" at bounding box center [148, 171] width 137 height 28
click at [116, 201] on div "0908367777 - chị [PERSON_NAME]" at bounding box center [184, 205] width 188 height 19
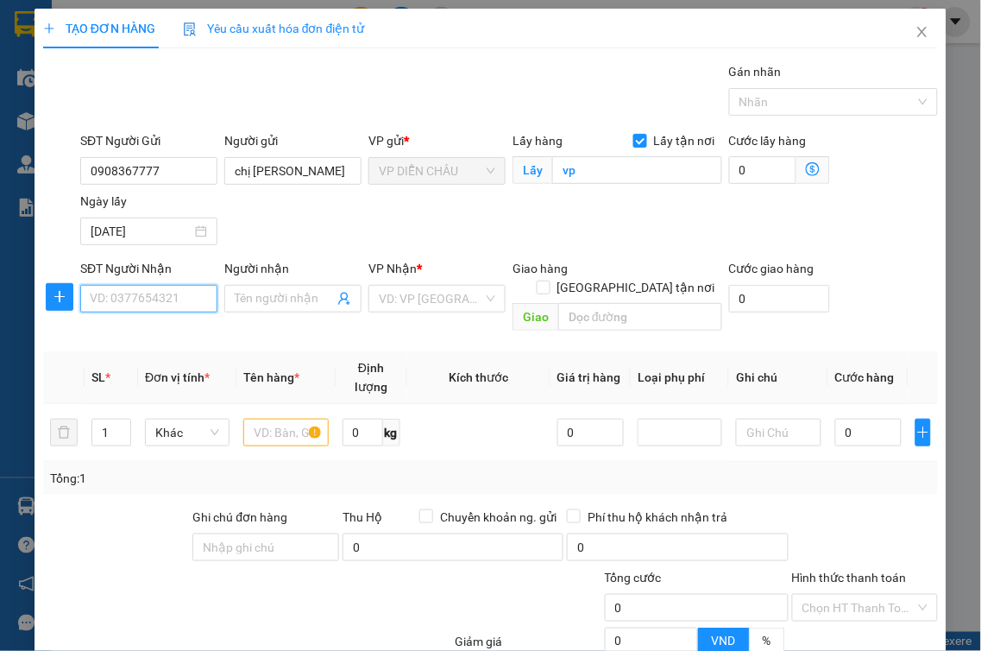
click at [123, 298] on input "SĐT Người Nhận" at bounding box center [148, 299] width 137 height 28
click at [192, 330] on div "0915870770 - chị hằng thuê bao" at bounding box center [177, 333] width 174 height 19
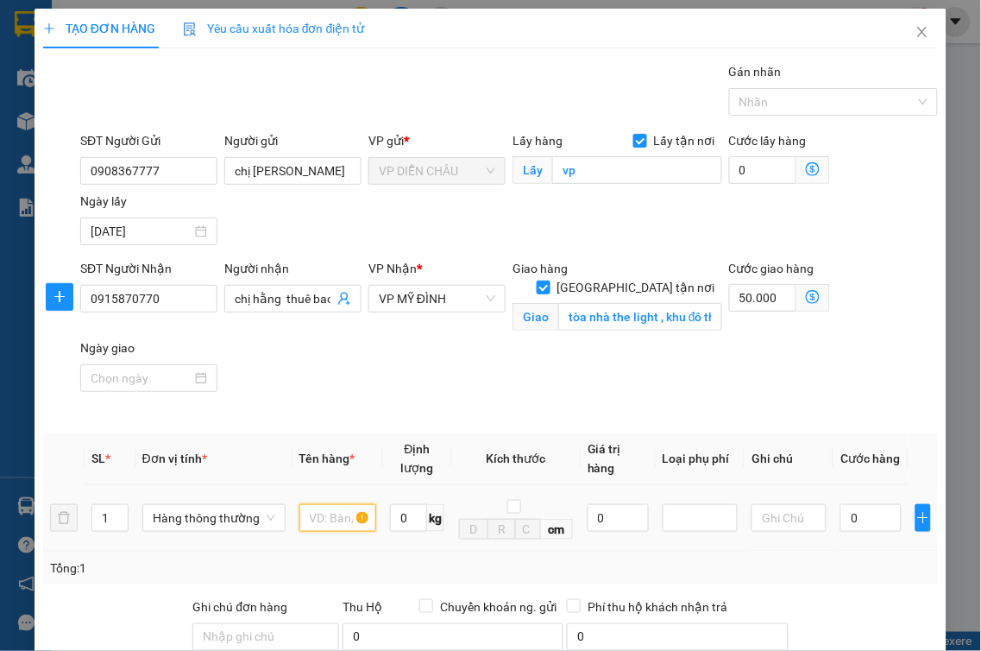
click at [333, 504] on input "text" at bounding box center [337, 518] width 77 height 28
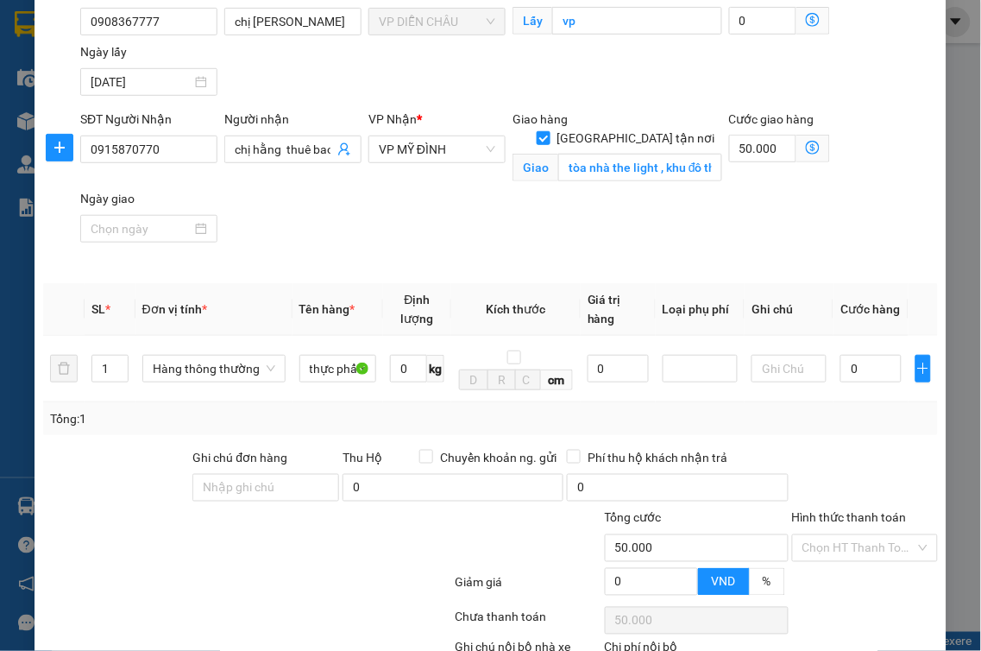
click at [806, 151] on icon "dollar-circle" at bounding box center [813, 148] width 14 height 14
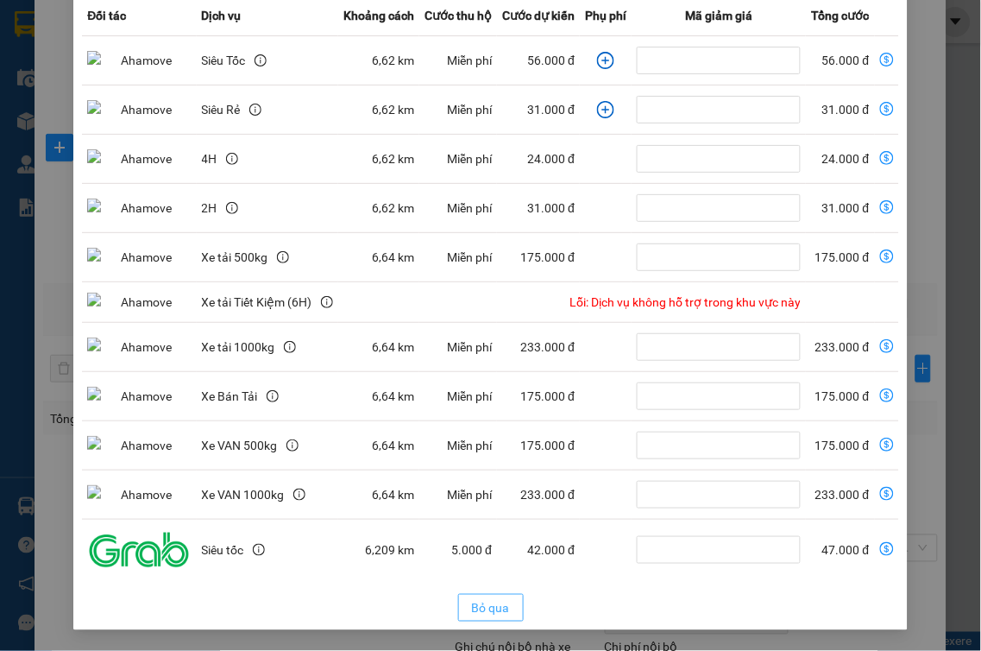
click at [488, 607] on span "Bỏ qua" at bounding box center [491, 607] width 38 height 19
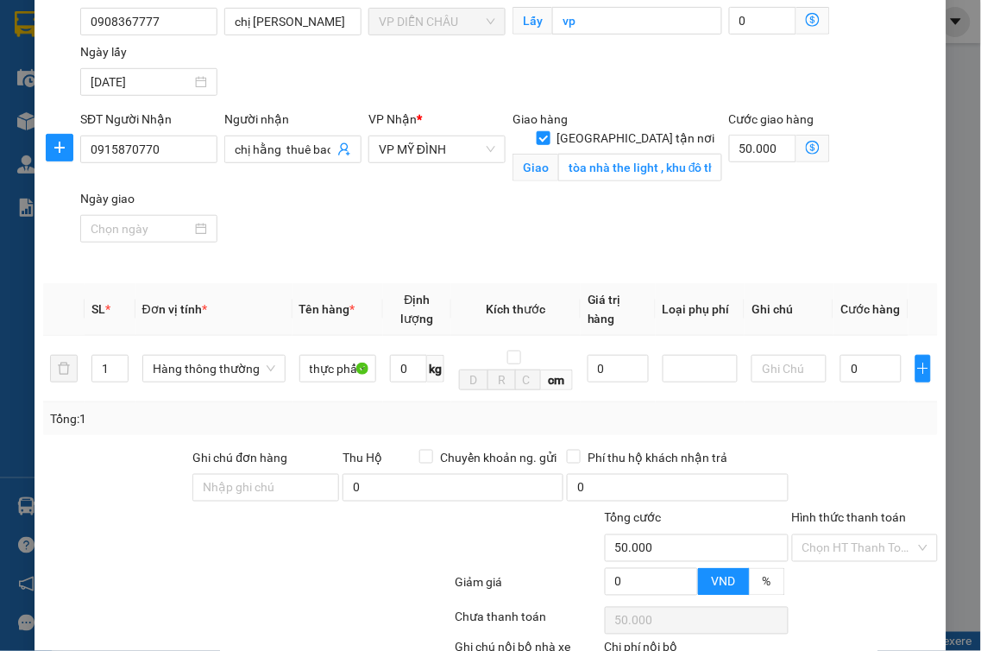
scroll to position [155, 0]
click at [840, 355] on input "0" at bounding box center [870, 369] width 61 height 28
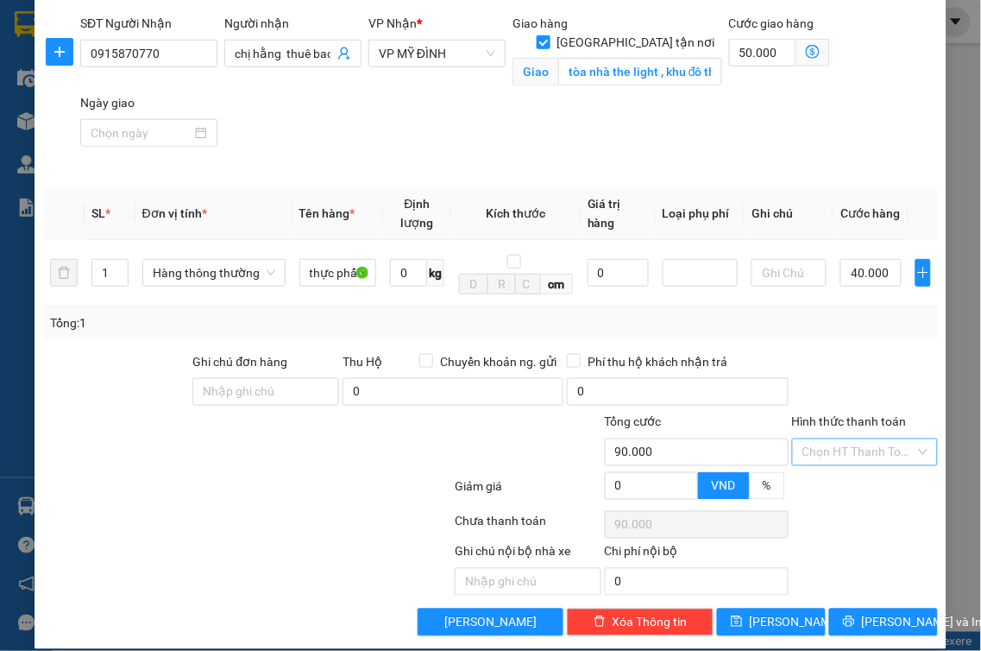
click at [850, 443] on input "Hình thức thanh toán" at bounding box center [859, 452] width 114 height 26
click at [842, 460] on div "Tại văn phòng" at bounding box center [853, 467] width 123 height 19
click at [892, 613] on span "[PERSON_NAME] và In" at bounding box center [922, 622] width 121 height 19
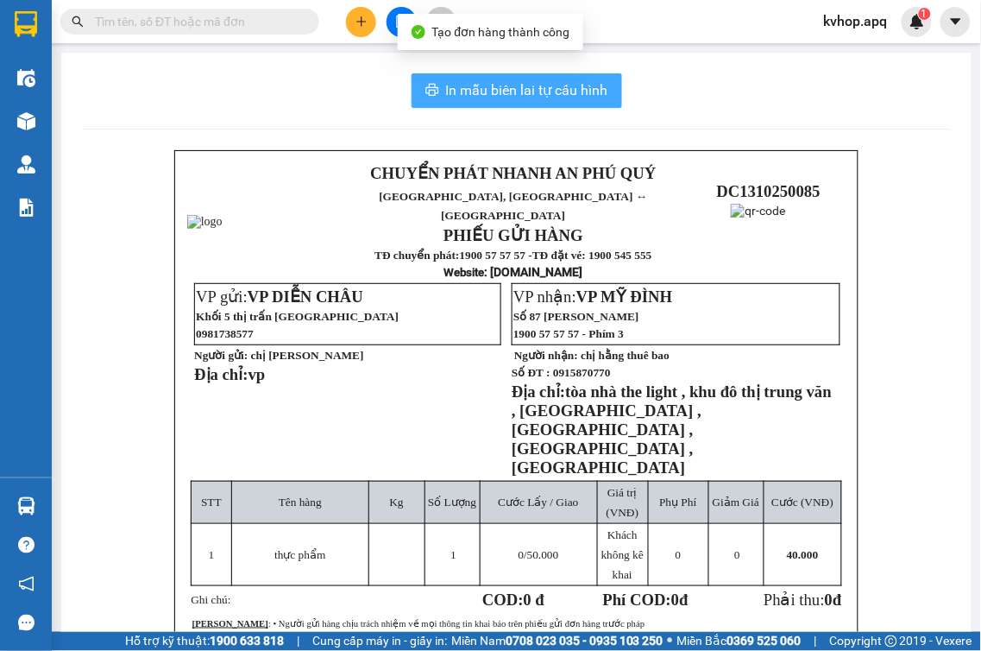
click at [481, 79] on button "In mẫu biên lai tự cấu hình" at bounding box center [517, 90] width 211 height 35
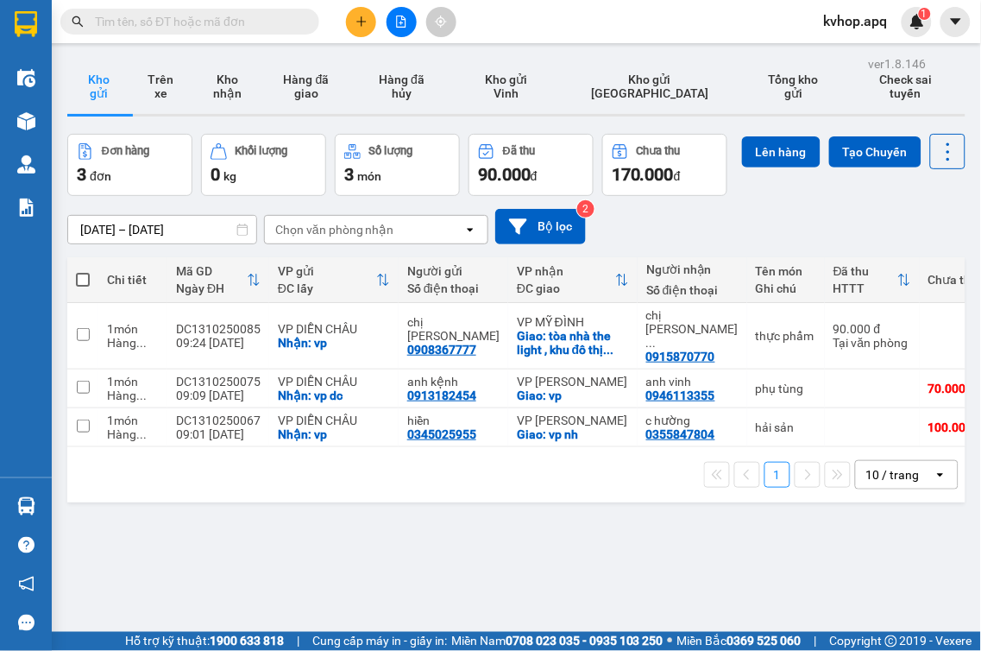
click at [739, 196] on div "Đơn hàng 3 đơn Khối lượng 0 kg Số lượng 3 món Đã thu 90.000 đ Chưa thu 170.000 …" at bounding box center [516, 165] width 898 height 62
click at [83, 341] on input "checkbox" at bounding box center [83, 334] width 13 height 13
checkbox input "true"
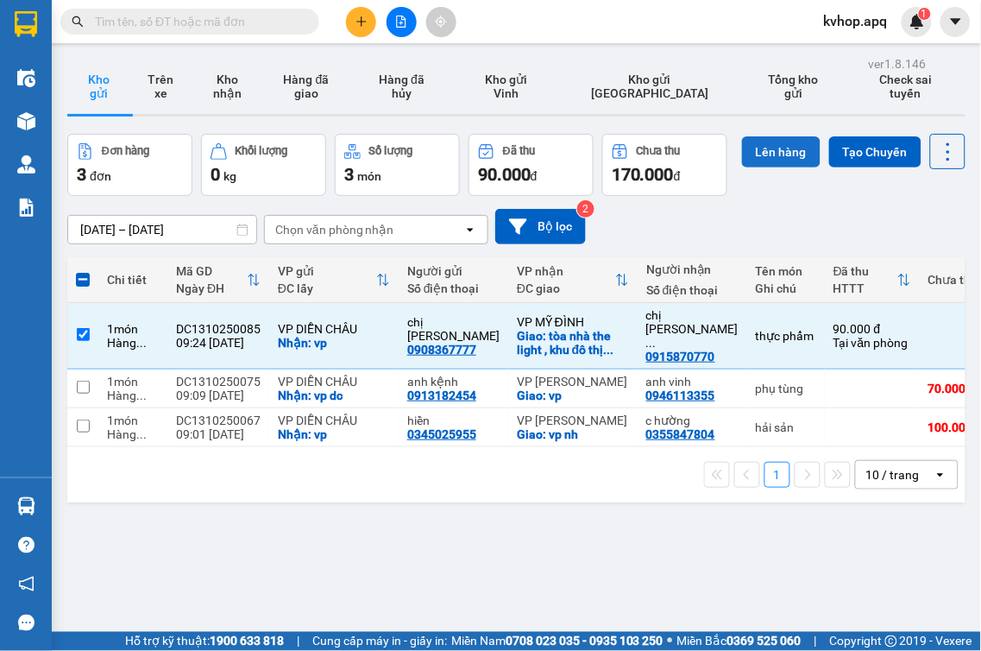
click at [742, 167] on button "Lên hàng" at bounding box center [781, 151] width 79 height 31
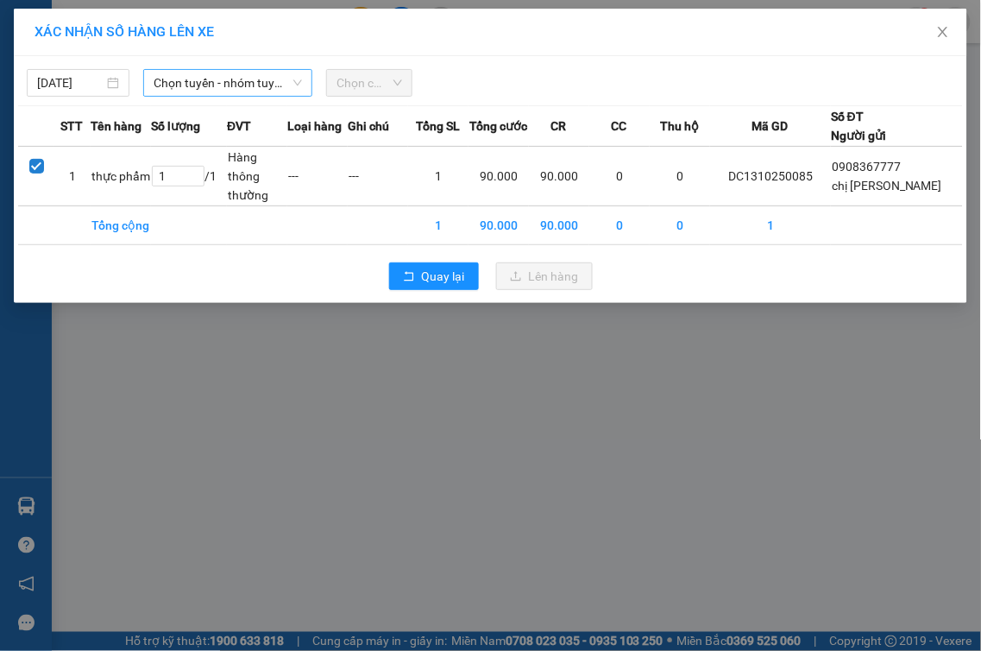
click at [191, 74] on span "Chọn tuyến - nhóm tuyến" at bounding box center [228, 83] width 148 height 26
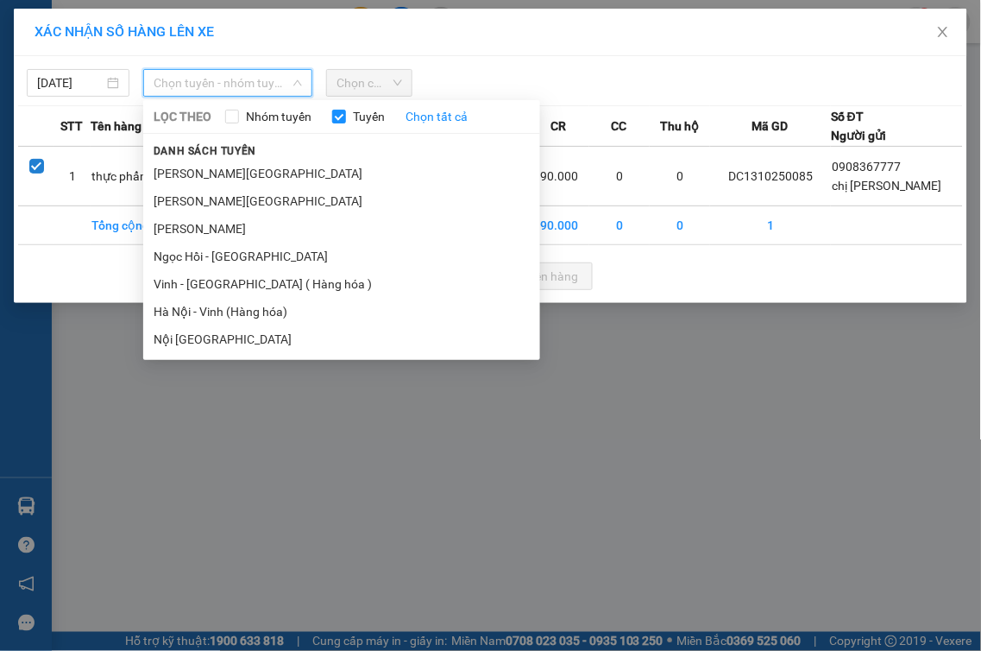
click at [182, 280] on li "Vinh - [GEOGRAPHIC_DATA] ( Hàng hóa )" at bounding box center [341, 284] width 397 height 28
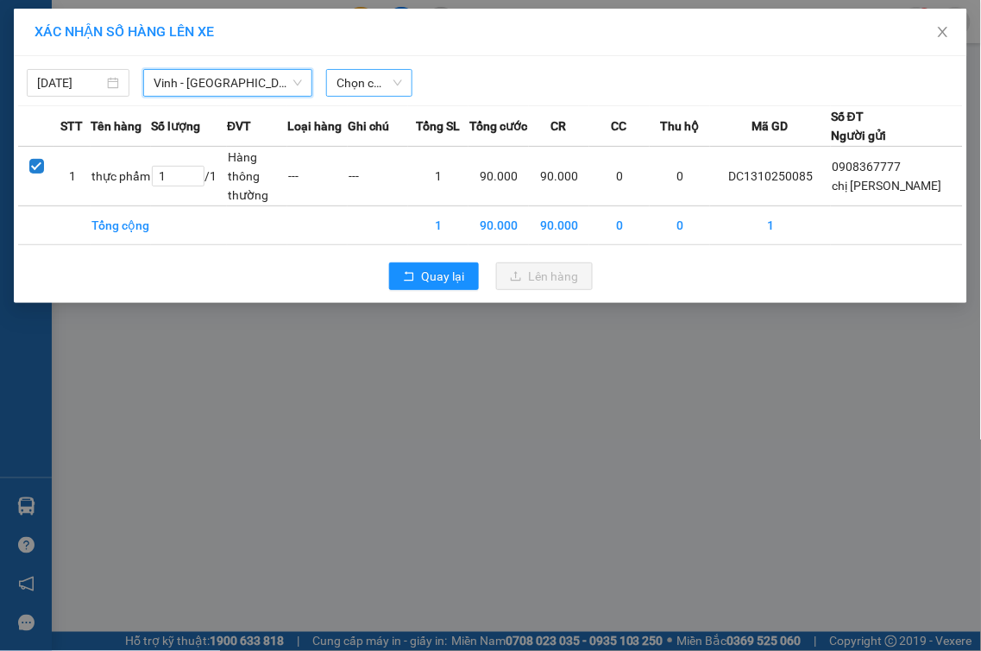
click at [359, 84] on span "Chọn chuyến" at bounding box center [369, 83] width 66 height 26
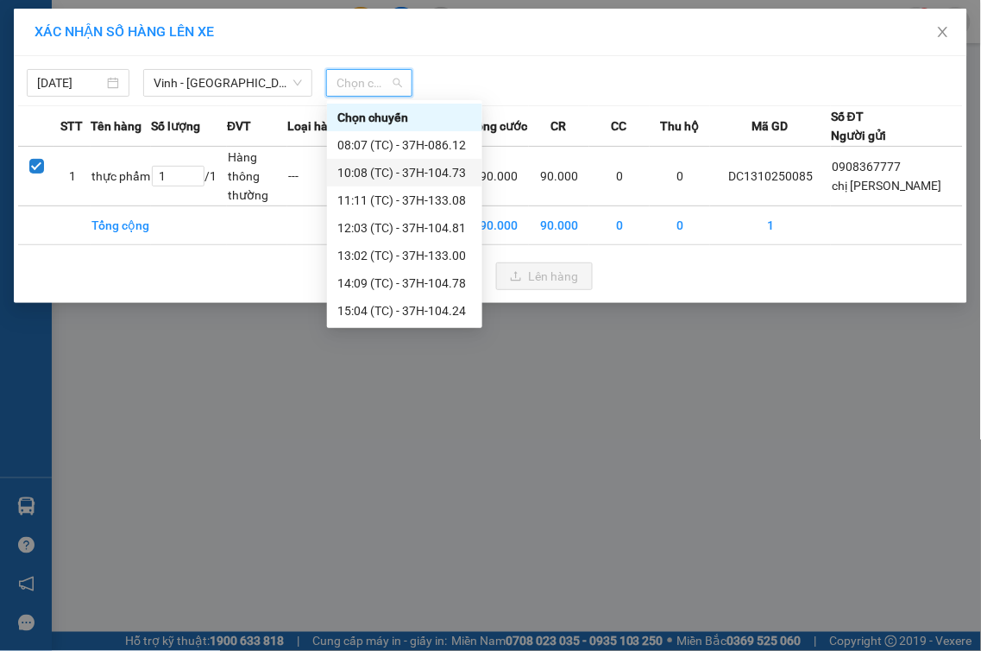
click at [445, 174] on div "10:08 (TC) - 37H-104.73" at bounding box center [404, 172] width 135 height 19
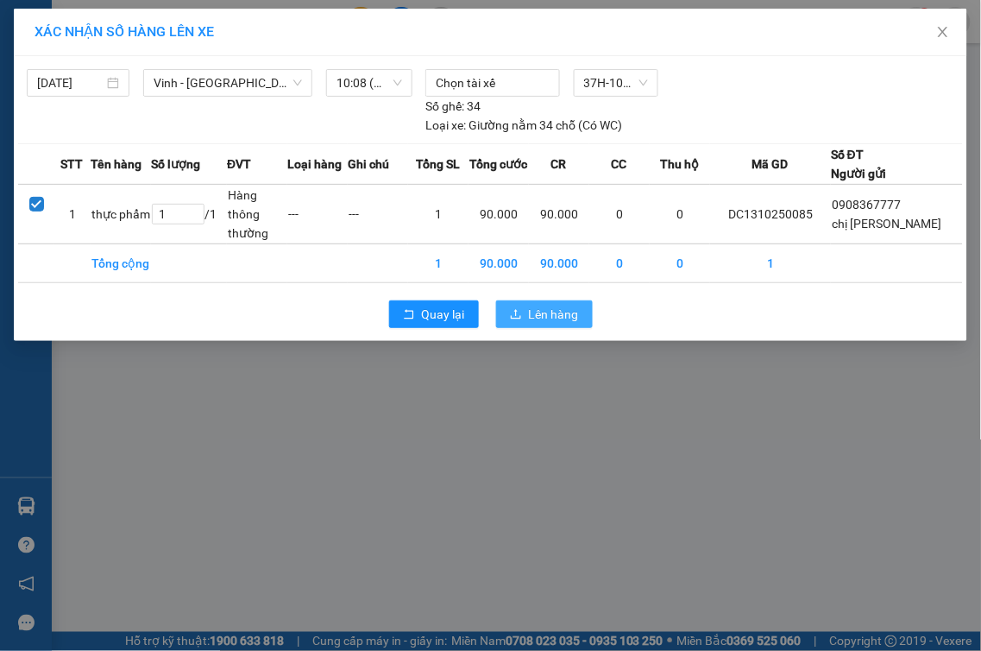
click at [574, 317] on span "Lên hàng" at bounding box center [554, 314] width 50 height 19
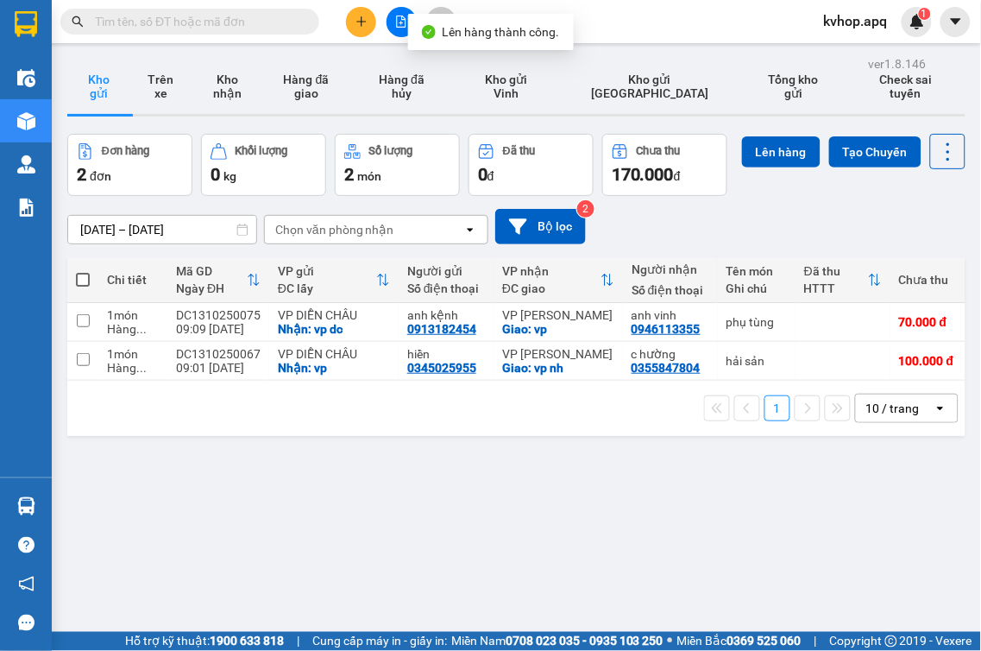
scroll to position [79, 0]
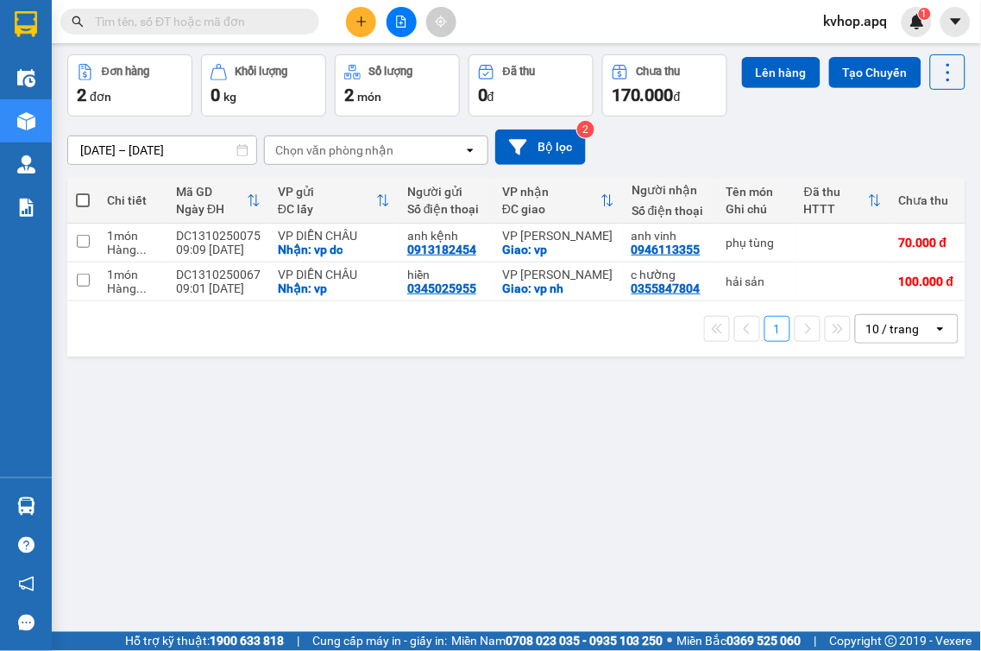
click at [79, 207] on span at bounding box center [83, 200] width 14 height 14
click at [83, 192] on input "checkbox" at bounding box center [83, 192] width 0 height 0
checkbox input "true"
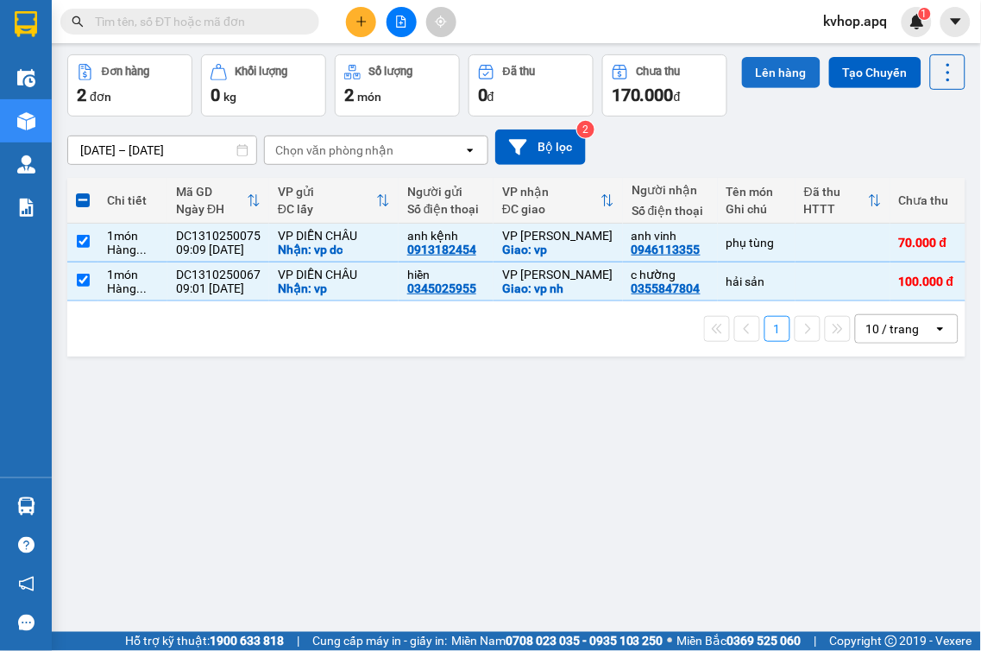
click at [742, 88] on button "Lên hàng" at bounding box center [781, 72] width 79 height 31
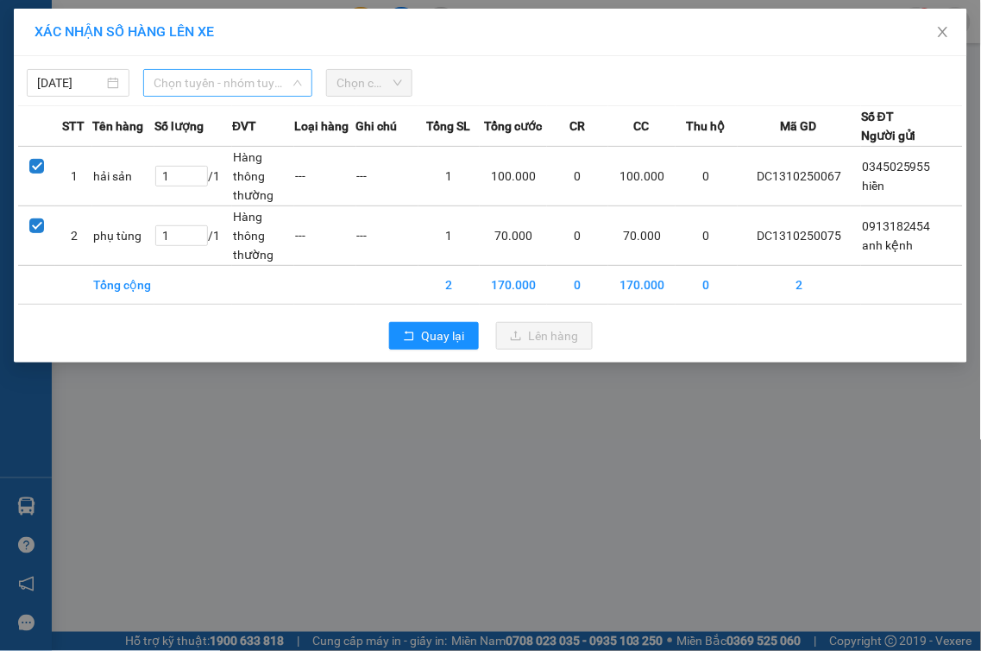
click at [246, 69] on div "Chọn tuyến - nhóm tuyến" at bounding box center [227, 83] width 169 height 28
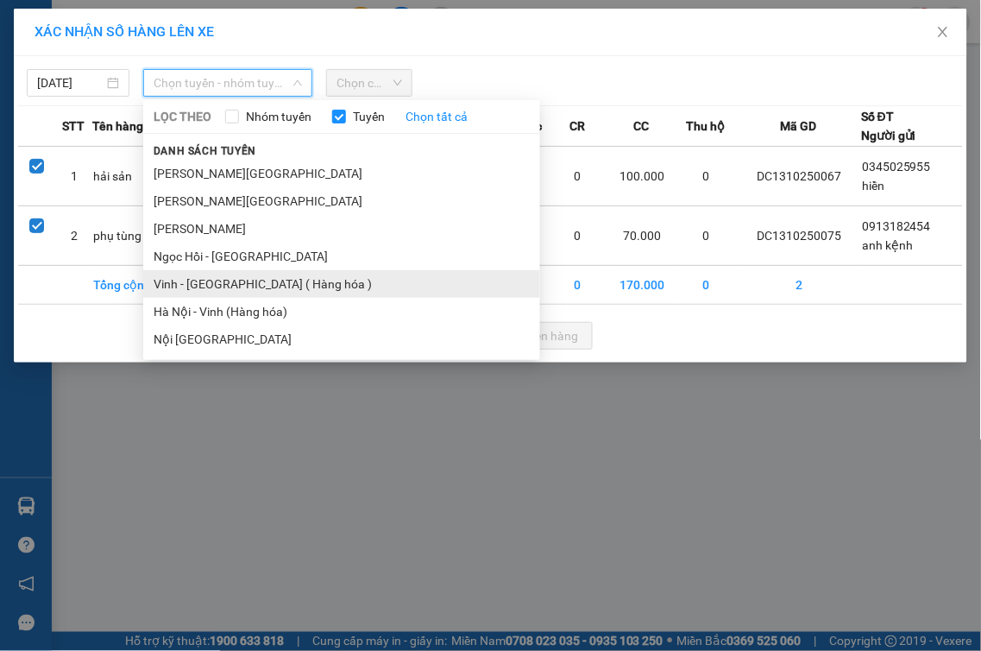
click at [202, 285] on li "Vinh - [GEOGRAPHIC_DATA] ( Hàng hóa )" at bounding box center [341, 284] width 397 height 28
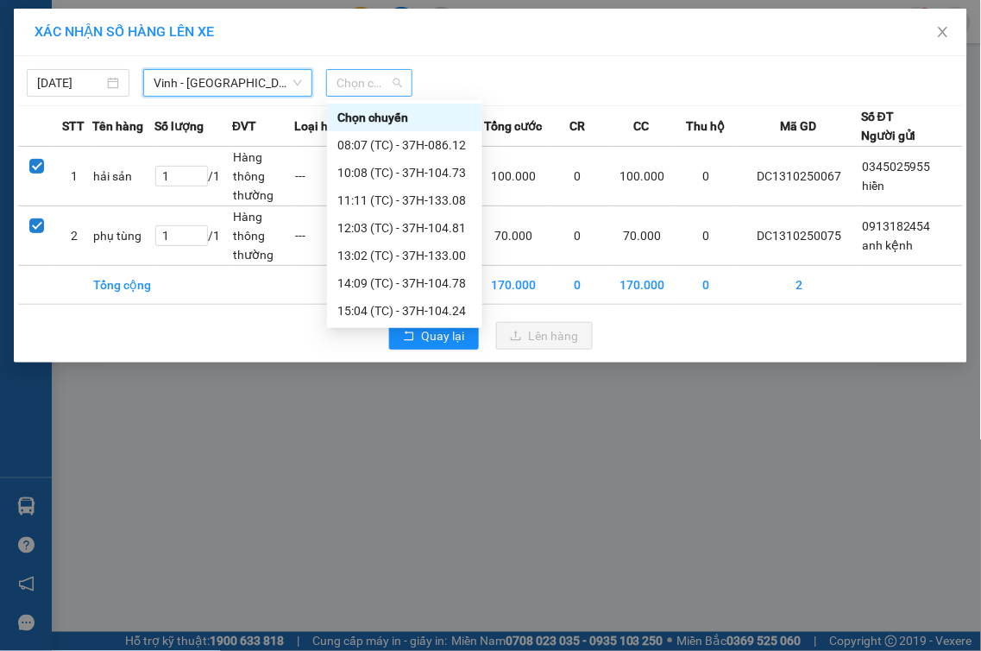
click at [342, 95] on span "Chọn chuyến" at bounding box center [369, 83] width 66 height 26
click at [427, 168] on div "10:08 (TC) - 37H-104.73" at bounding box center [404, 172] width 135 height 19
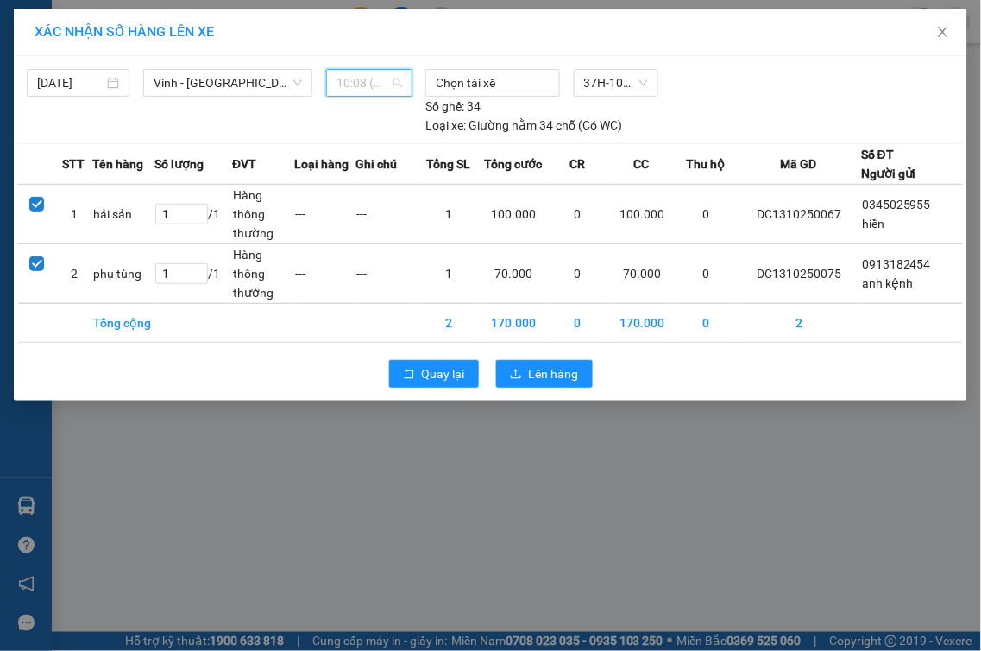
click at [357, 91] on span "10:08 (TC) - 37H-104.73" at bounding box center [369, 83] width 66 height 26
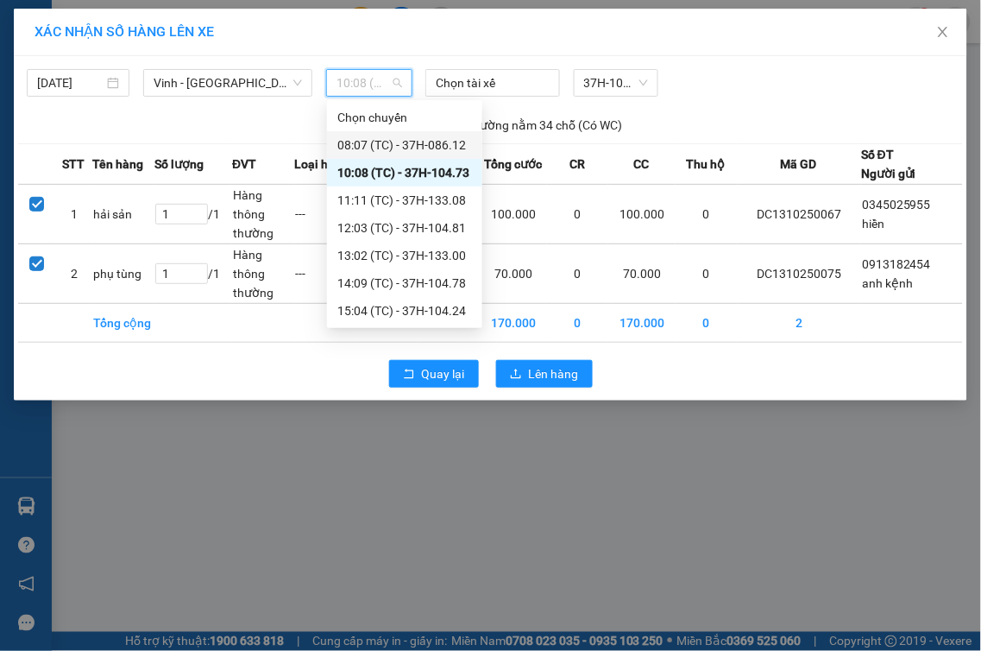
click at [410, 147] on div "08:07 (TC) - 37H-086.12" at bounding box center [404, 144] width 135 height 19
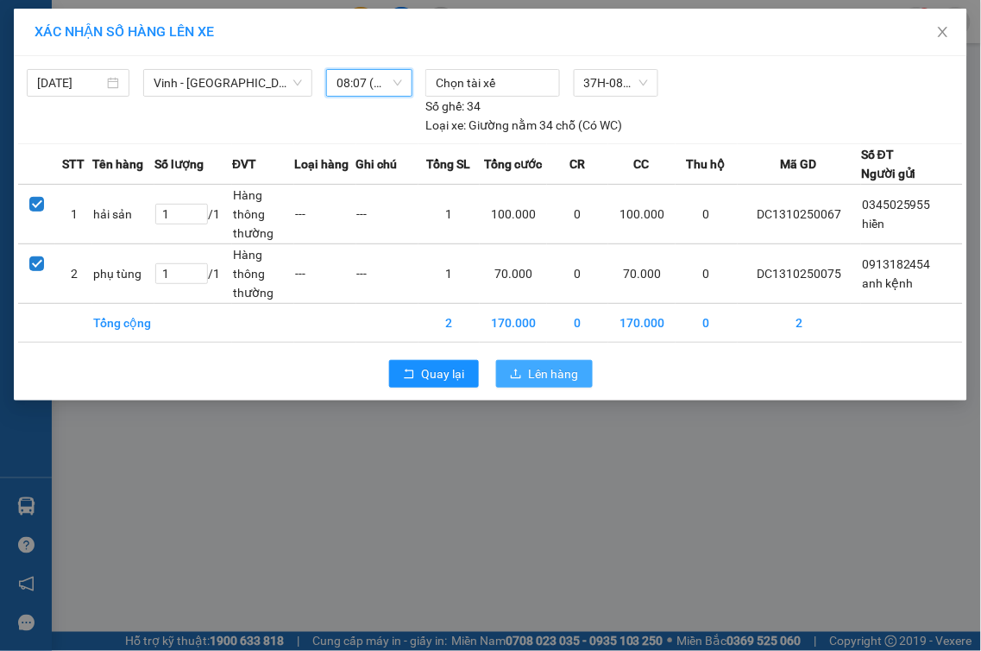
click at [540, 374] on span "Lên hàng" at bounding box center [554, 373] width 50 height 19
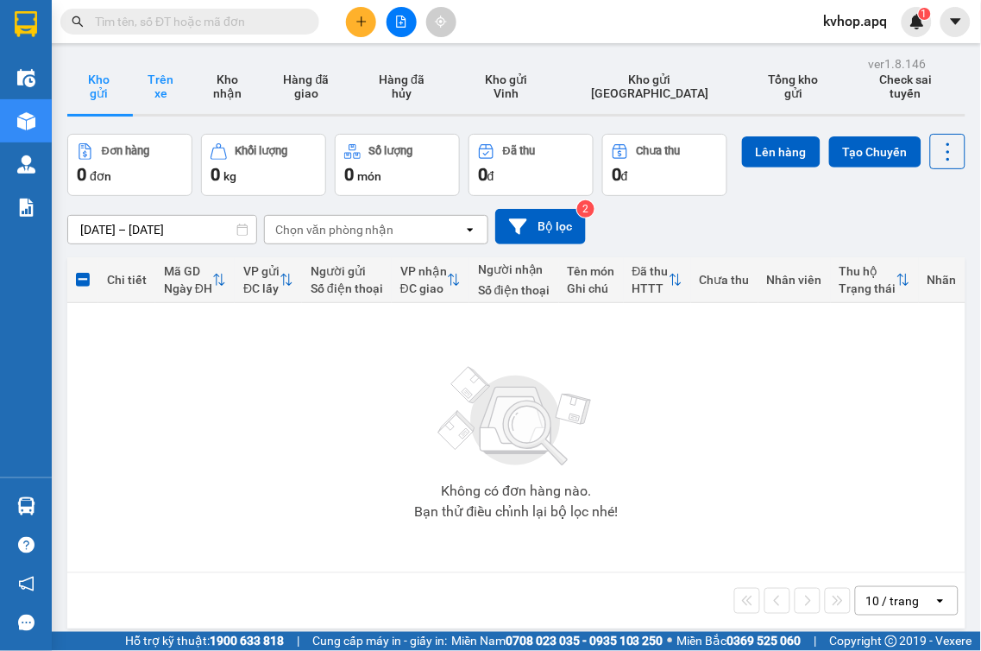
click at [173, 91] on button "Trên xe" at bounding box center [160, 86] width 62 height 55
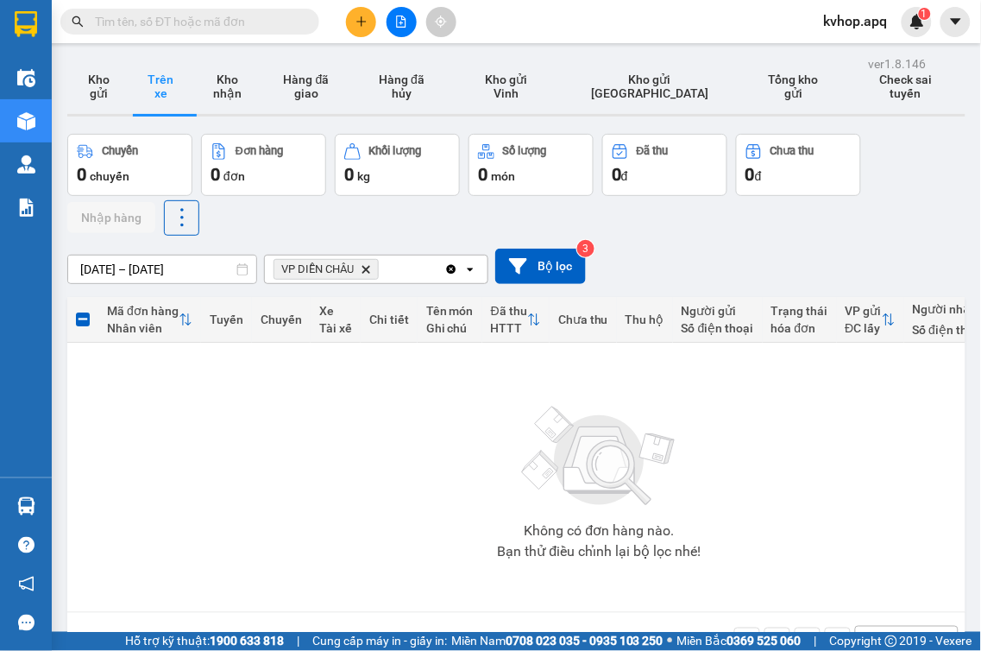
click at [129, 59] on button "Trên xe" at bounding box center [160, 86] width 62 height 55
drag, startPoint x: 110, startPoint y: 92, endPoint x: 170, endPoint y: 91, distance: 59.5
click at [114, 92] on button "Kho gửi" at bounding box center [98, 86] width 62 height 55
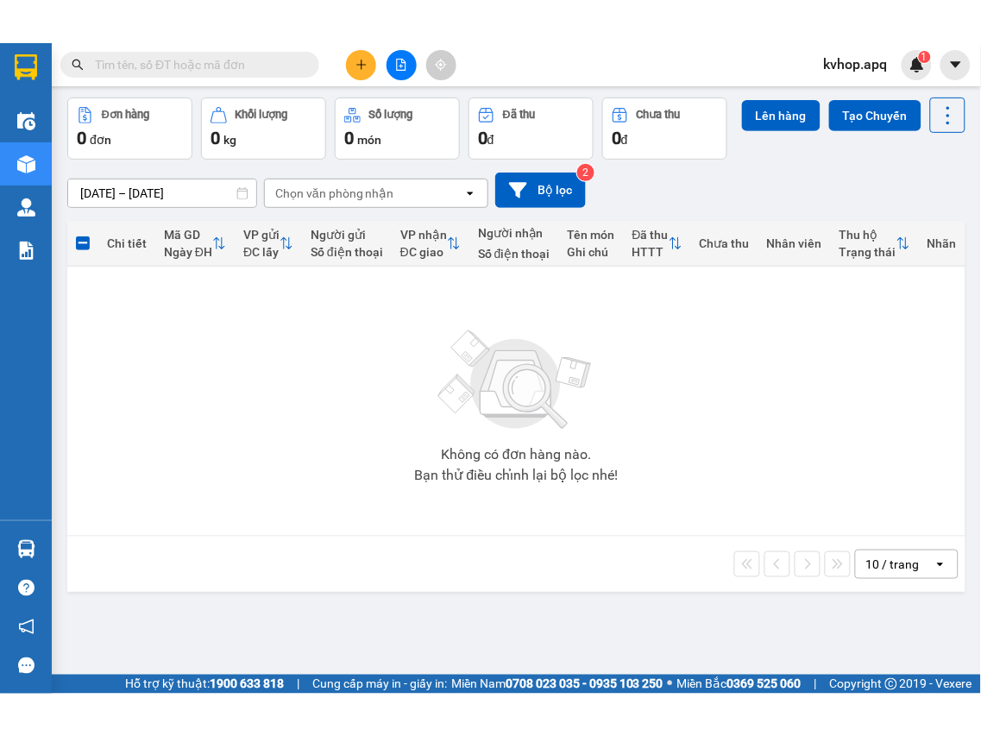
scroll to position [79, 0]
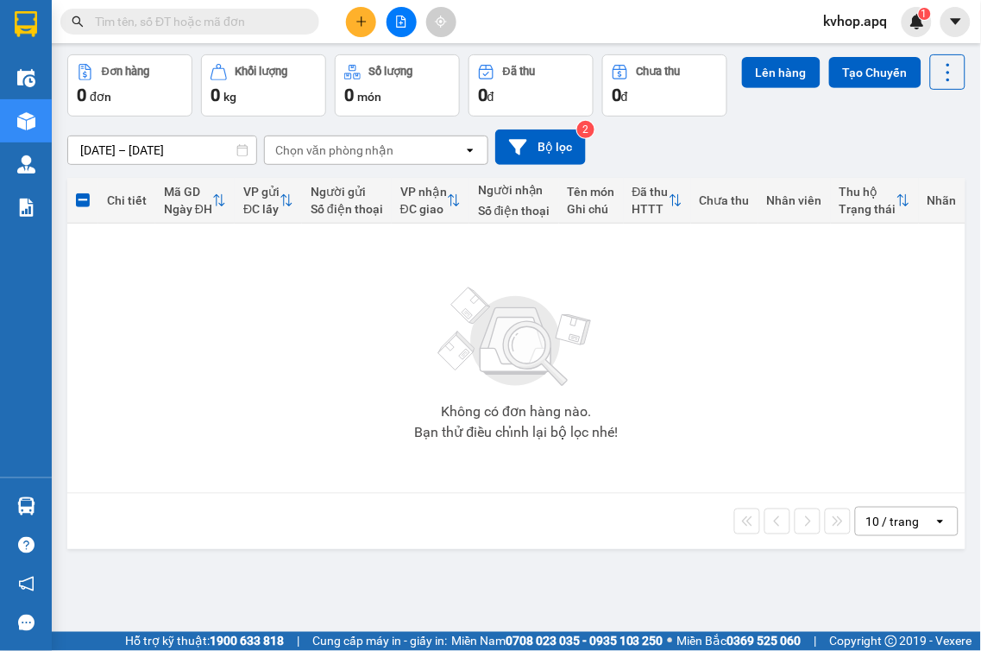
click at [160, 90] on div "0 đơn" at bounding box center [130, 95] width 106 height 24
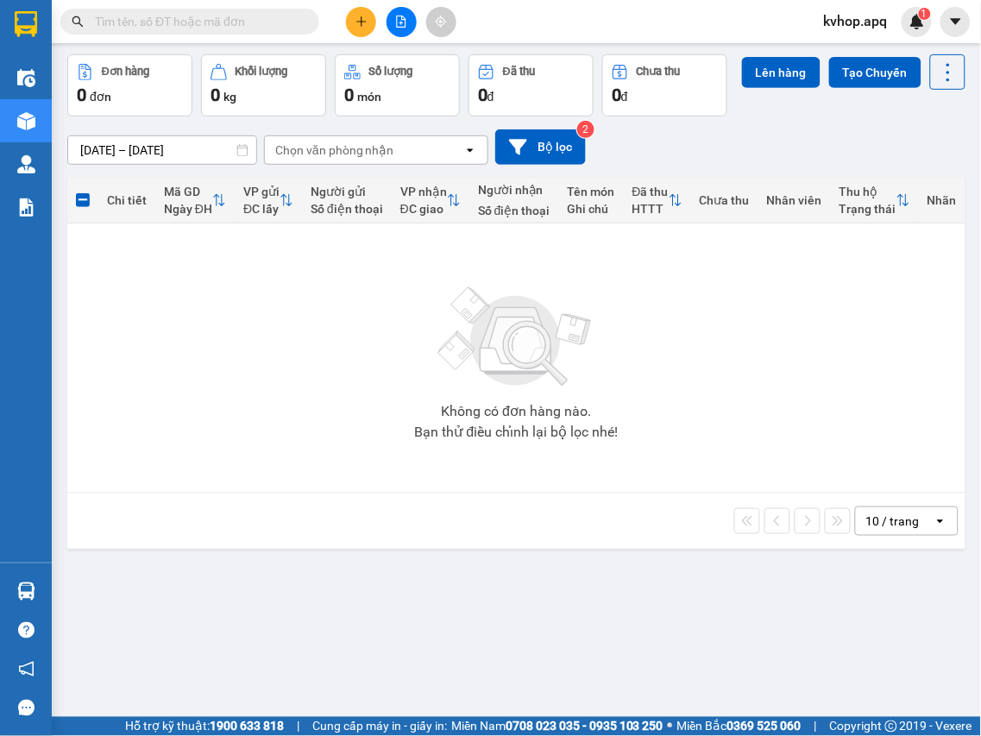
click at [67, 54] on button "Đơn hàng 0 đơn" at bounding box center [129, 85] width 125 height 62
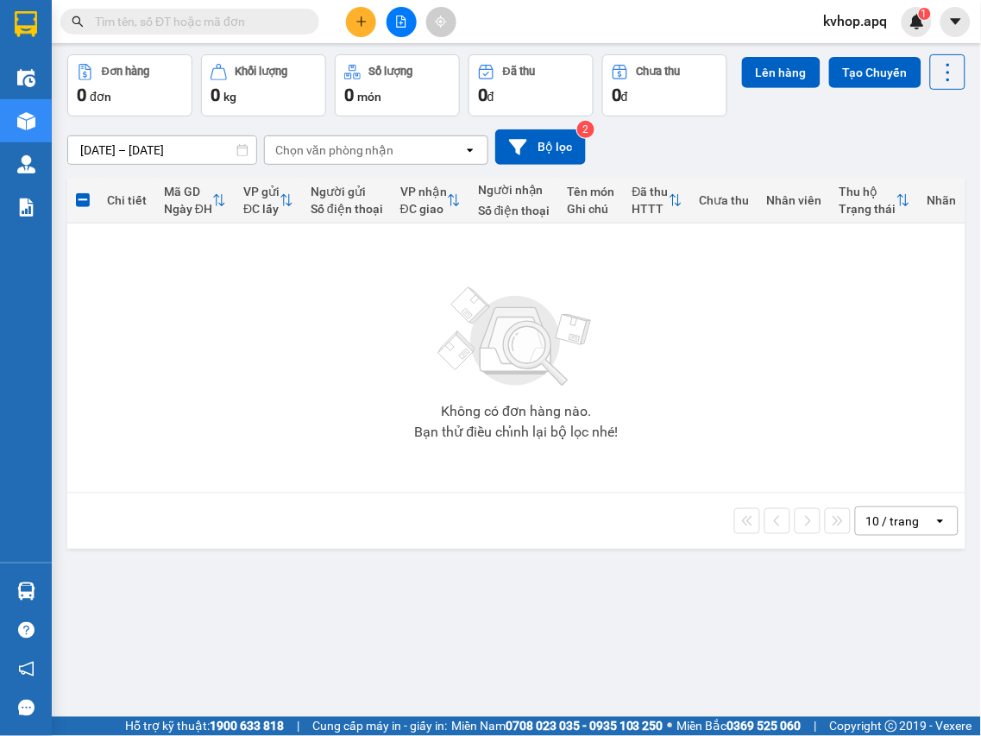
click at [67, 54] on button "Đơn hàng 0 đơn" at bounding box center [129, 85] width 125 height 62
click at [959, 437] on main "ver 1.8.146 Kho gửi Trên xe Kho nhận Hàng đã giao Hàng đã hủy Kho gửi Vinh Kho …" at bounding box center [490, 358] width 981 height 717
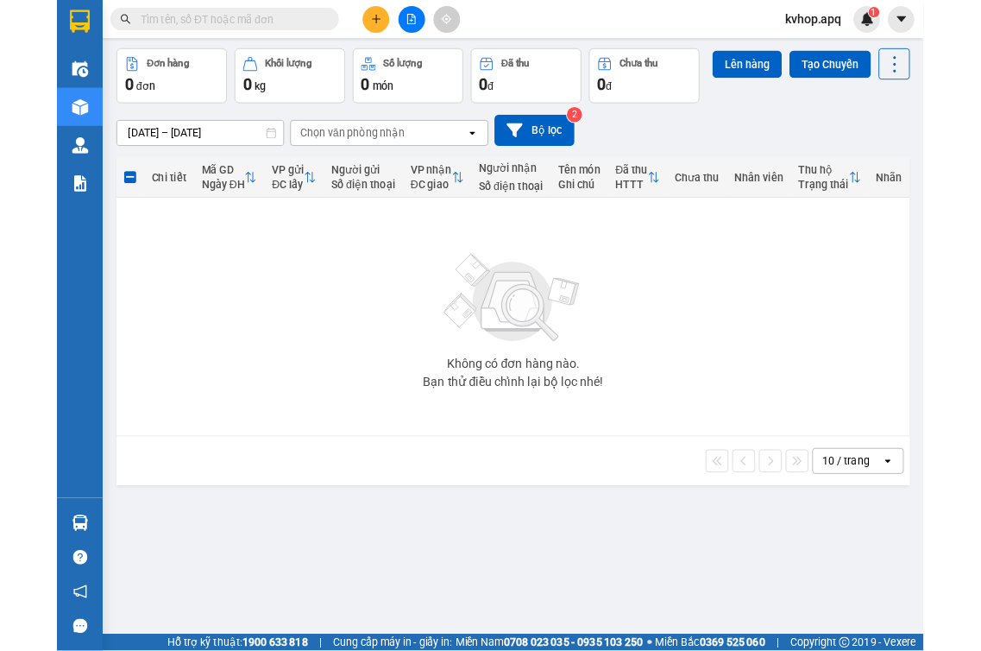
scroll to position [0, 0]
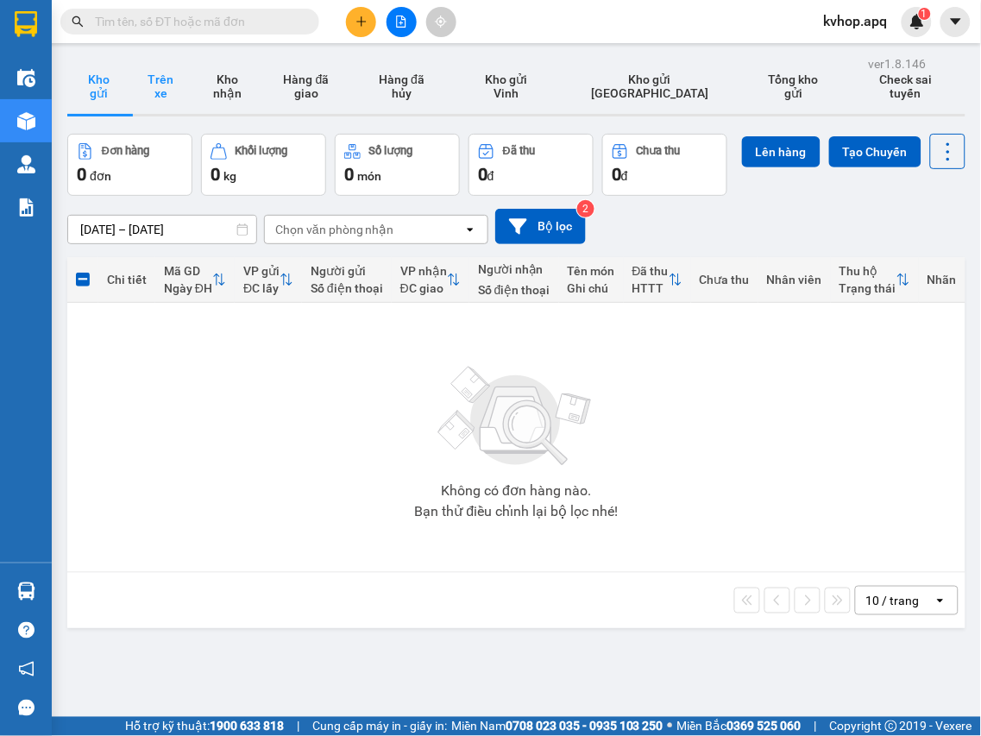
click at [167, 96] on button "Trên xe" at bounding box center [160, 86] width 62 height 55
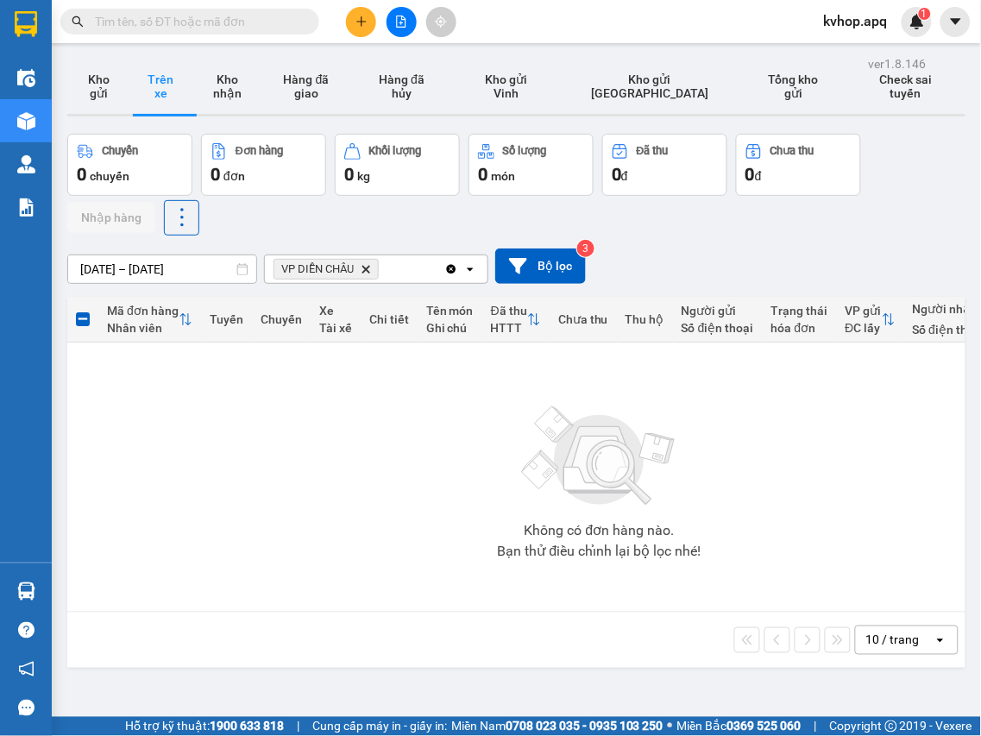
click at [695, 528] on div "Không có đơn hàng nào. Bạn thử điều chỉnh lại bộ lọc nhé!" at bounding box center [599, 477] width 1047 height 259
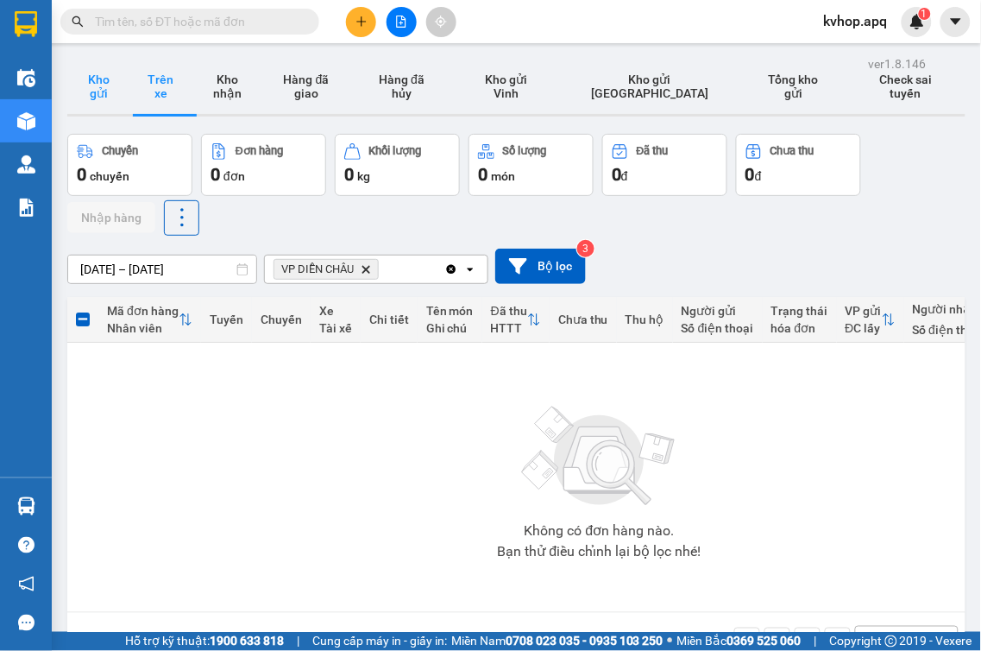
drag, startPoint x: 106, startPoint y: 62, endPoint x: 116, endPoint y: 81, distance: 21.2
click at [106, 65] on button "Kho gửi" at bounding box center [98, 86] width 62 height 55
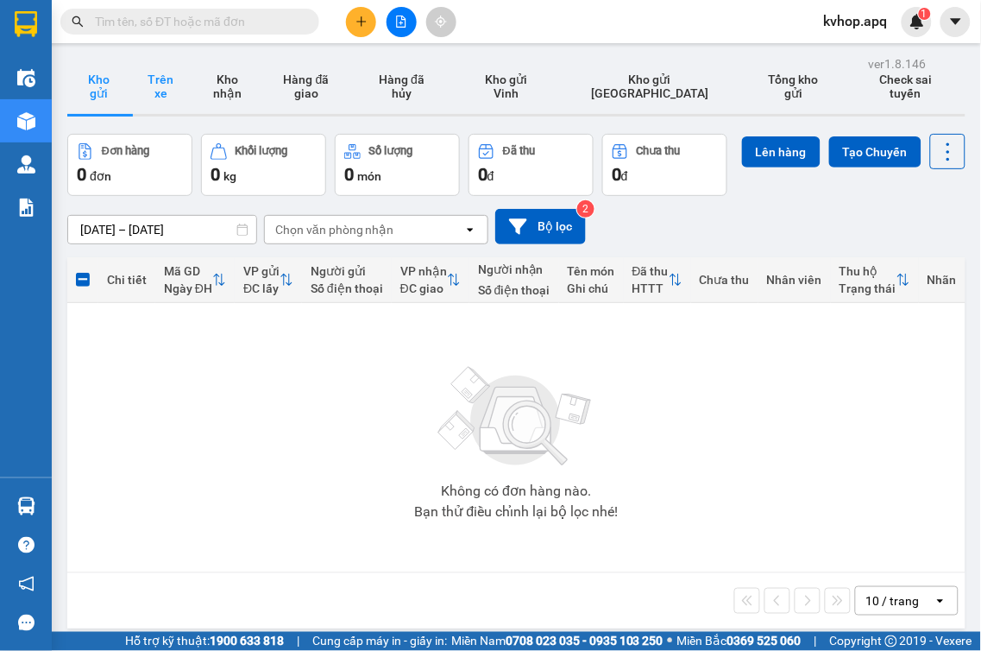
click at [157, 83] on button "Trên xe" at bounding box center [160, 86] width 62 height 55
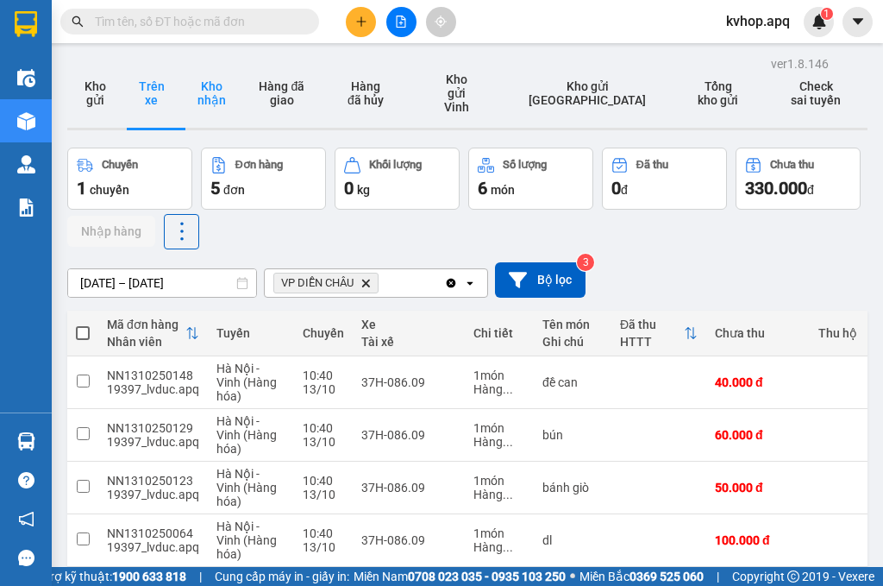
click at [238, 80] on button "Kho nhận" at bounding box center [211, 93] width 64 height 69
type input "[DATE] – [DATE]"
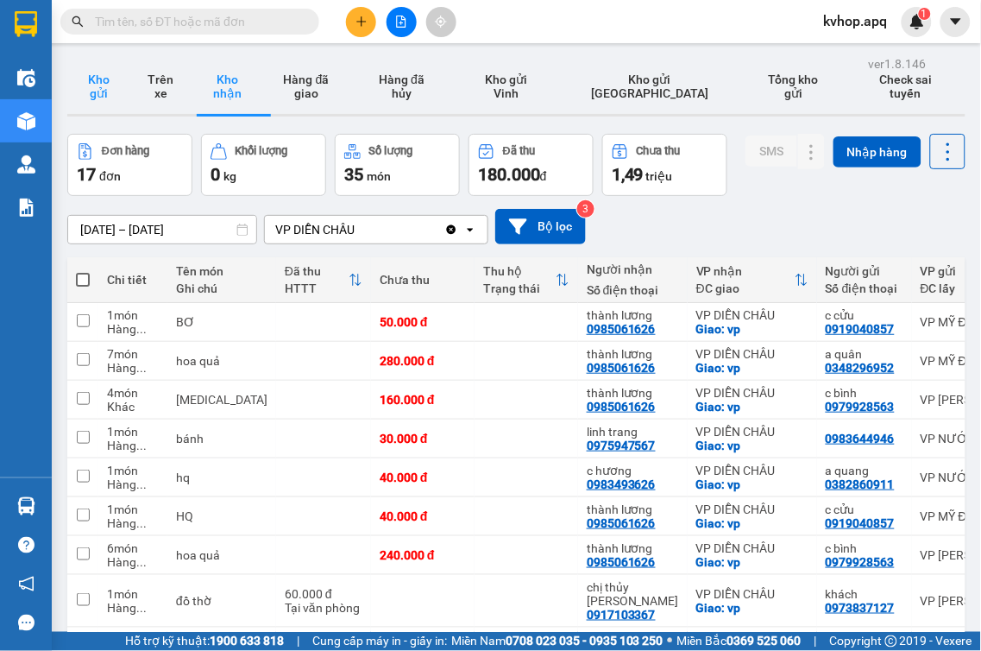
click at [91, 79] on button "Kho gửi" at bounding box center [98, 86] width 62 height 55
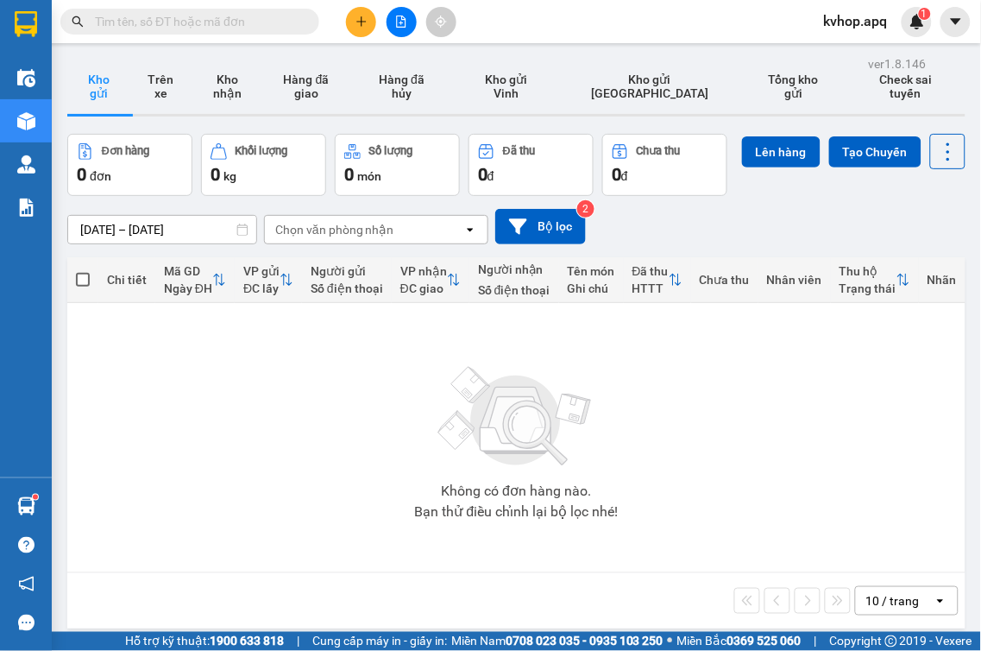
drag, startPoint x: 150, startPoint y: 88, endPoint x: 276, endPoint y: 130, distance: 132.9
click at [158, 86] on button "Trên xe" at bounding box center [160, 86] width 62 height 55
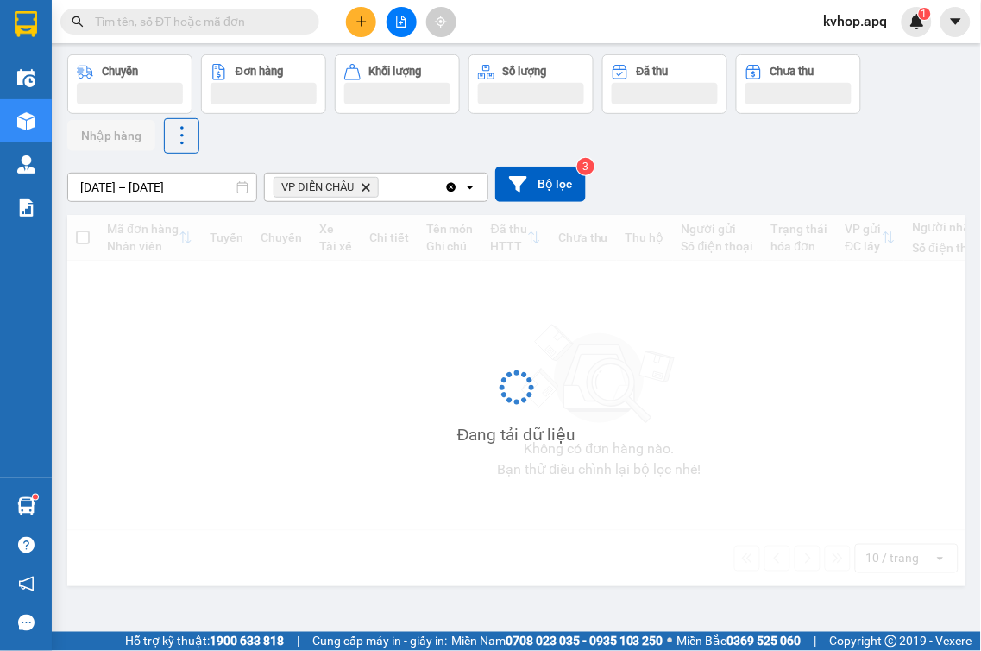
scroll to position [79, 0]
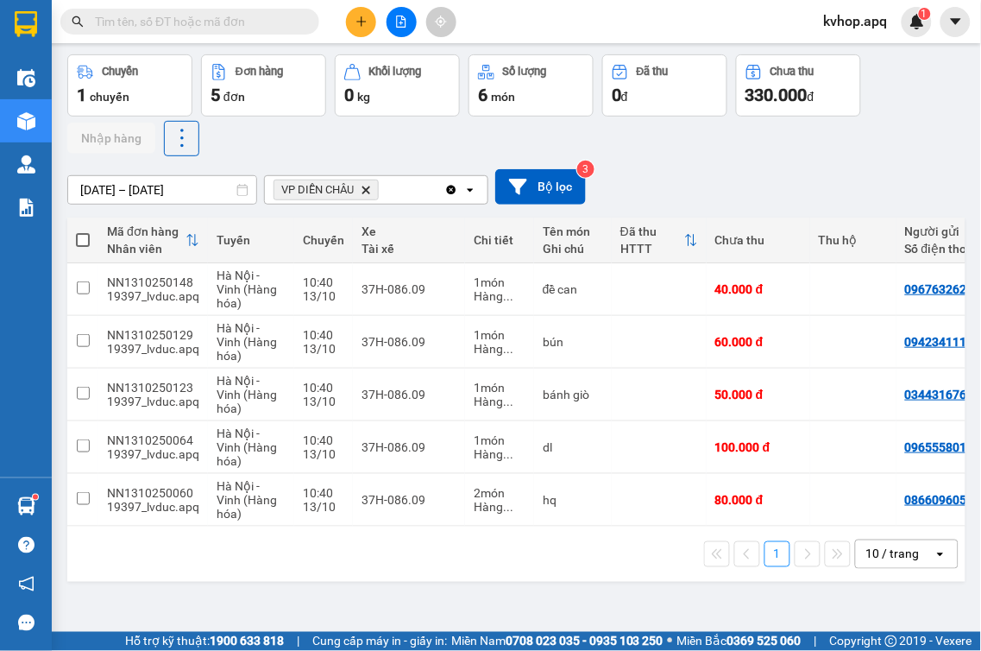
click at [222, 550] on div "1 10 / trang open" at bounding box center [516, 553] width 884 height 29
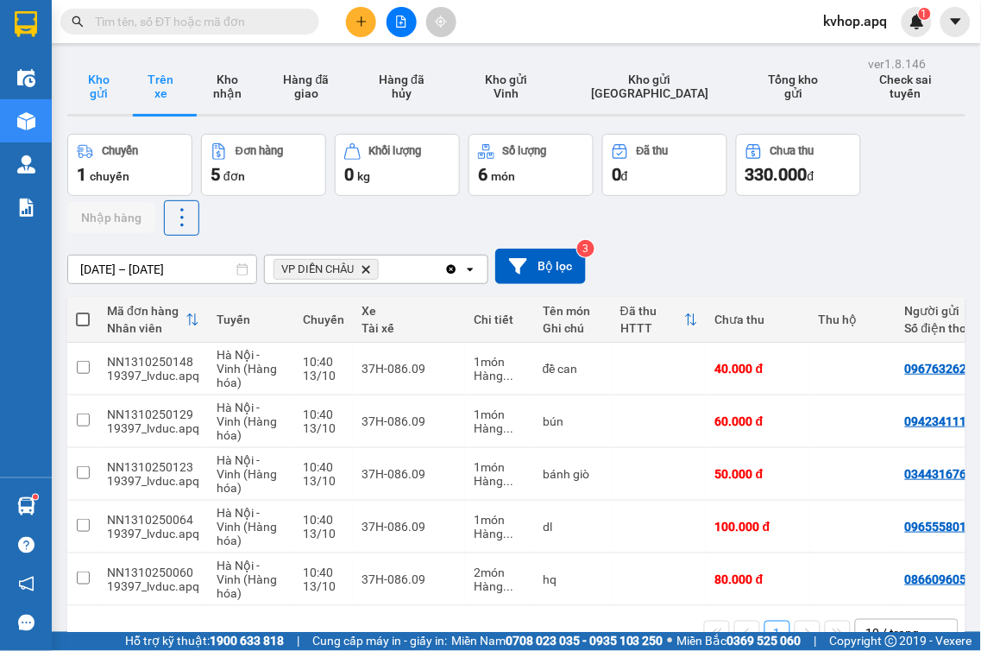
click at [104, 92] on button "Kho gửi" at bounding box center [98, 86] width 62 height 55
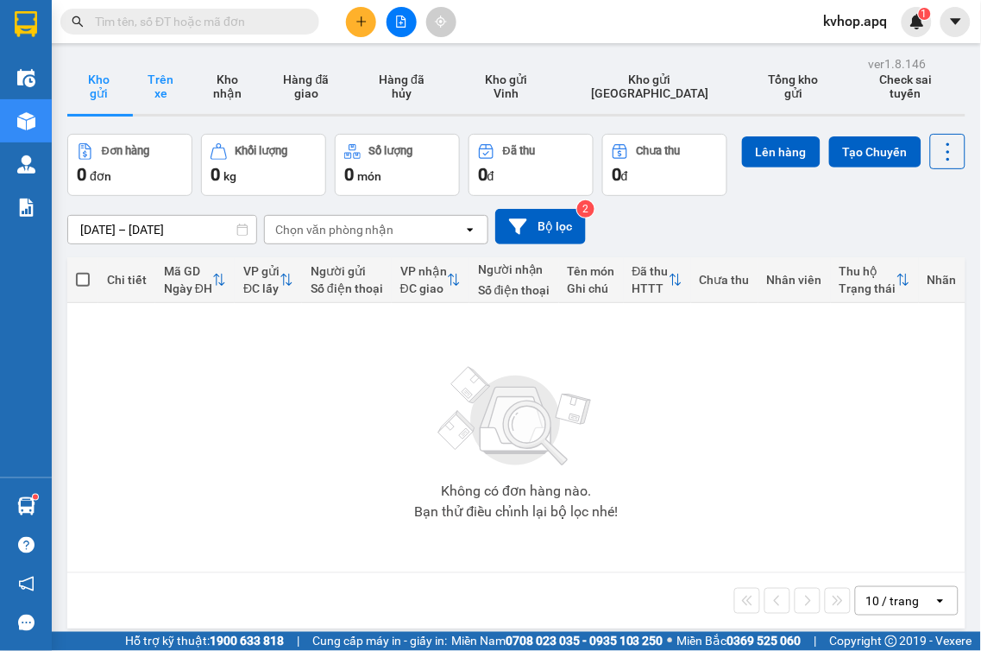
click at [177, 83] on button "Trên xe" at bounding box center [160, 86] width 62 height 55
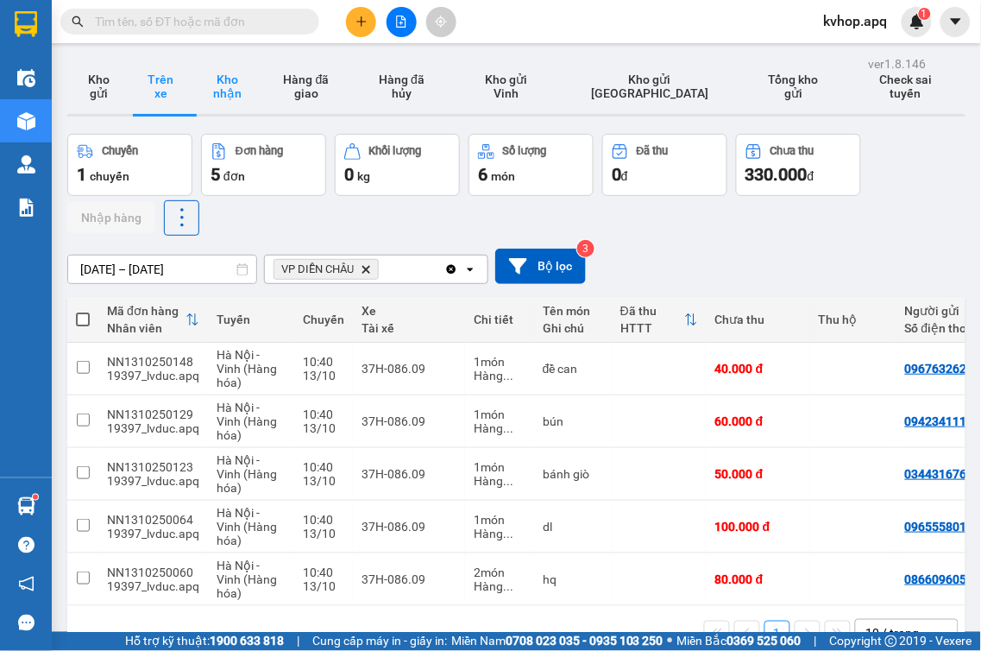
drag, startPoint x: 220, startPoint y: 82, endPoint x: 222, endPoint y: 95, distance: 13.1
click at [221, 84] on button "Kho nhận" at bounding box center [227, 86] width 71 height 55
type input "[DATE] – [DATE]"
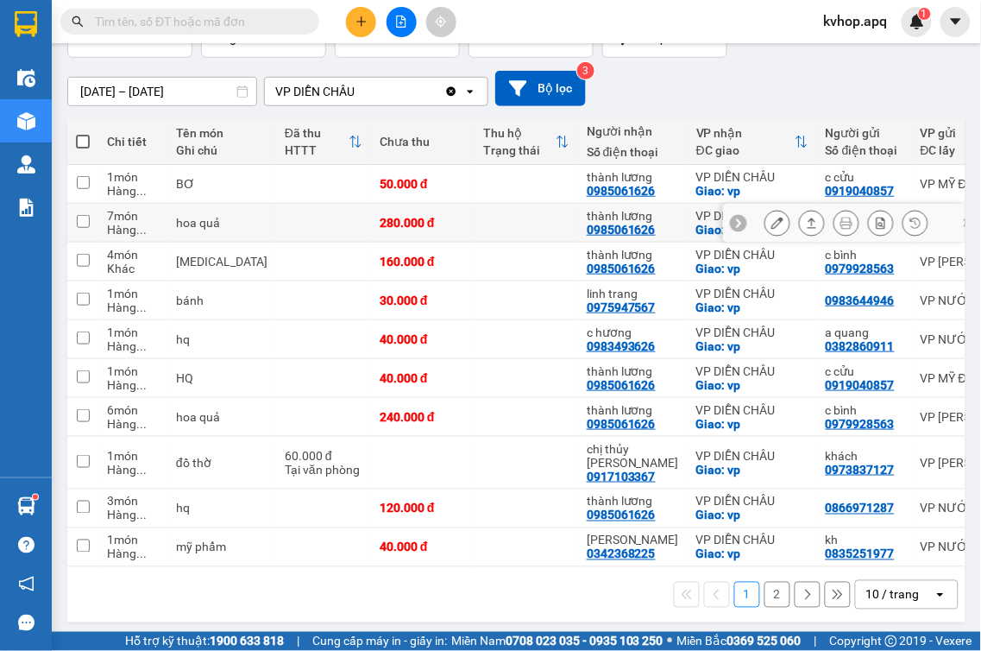
scroll to position [41, 0]
